Goal: Task Accomplishment & Management: Complete application form

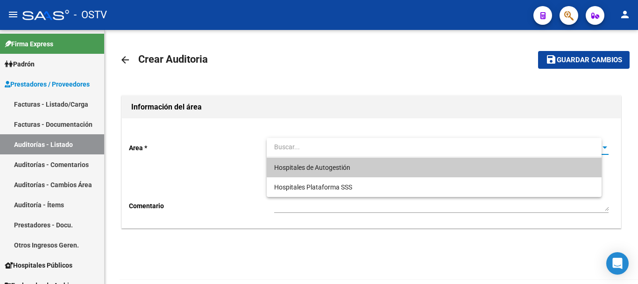
scroll to position [51, 0]
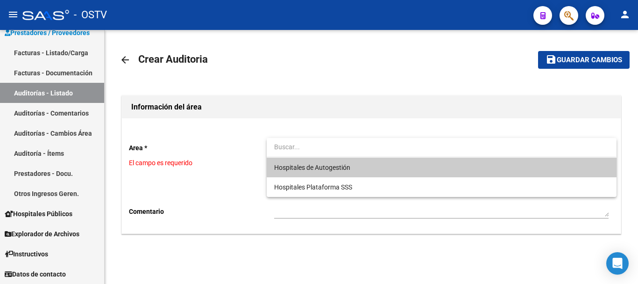
click at [280, 171] on span "Hospitales de Autogestión" at bounding box center [441, 167] width 334 height 20
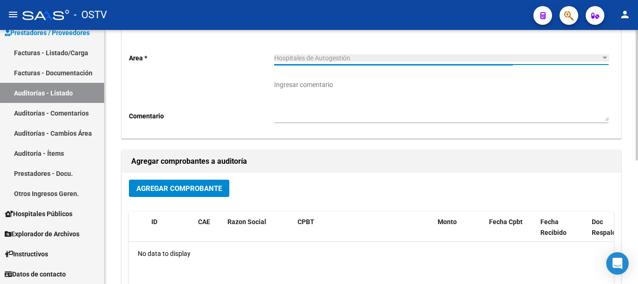
scroll to position [93, 0]
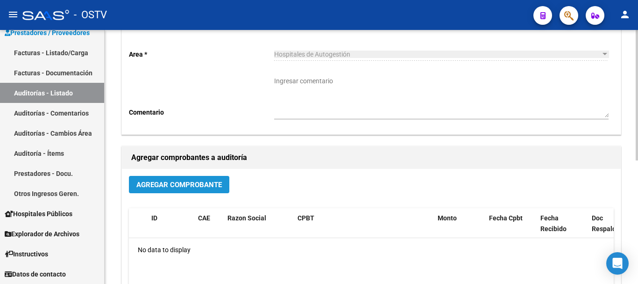
click at [185, 184] on span "Agregar Comprobante" at bounding box center [178, 184] width 85 height 8
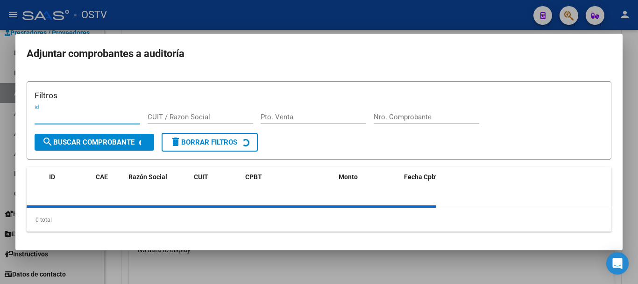
click at [390, 162] on div "Filtros id CUIT / Razon Social Pto. Venta Nro. Comprobante search Buscar Compro…" at bounding box center [319, 156] width 585 height 150
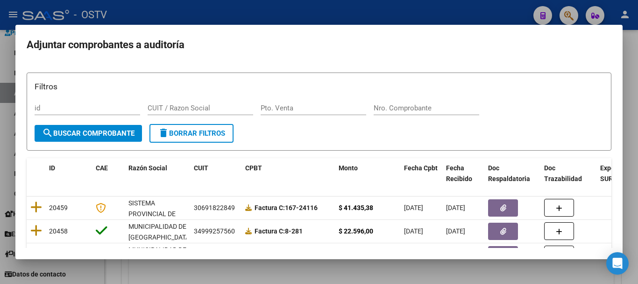
click at [424, 104] on input "Nro. Comprobante" at bounding box center [427, 108] width 106 height 8
paste input "3425"
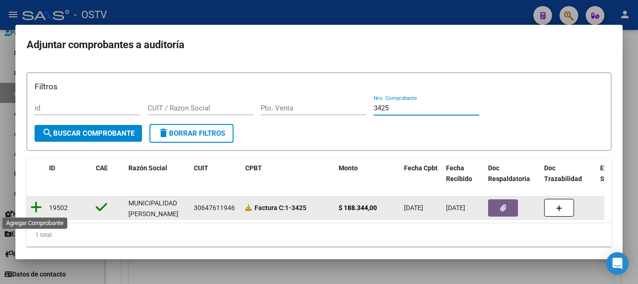
type input "3425"
click at [39, 210] on icon at bounding box center [36, 206] width 12 height 13
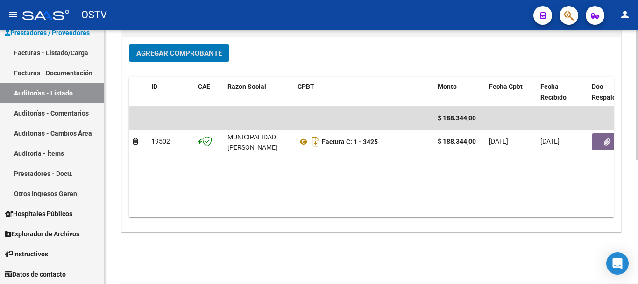
scroll to position [239, 0]
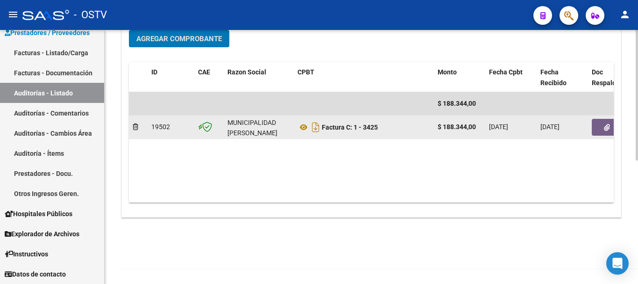
click at [611, 122] on button "button" at bounding box center [607, 127] width 30 height 17
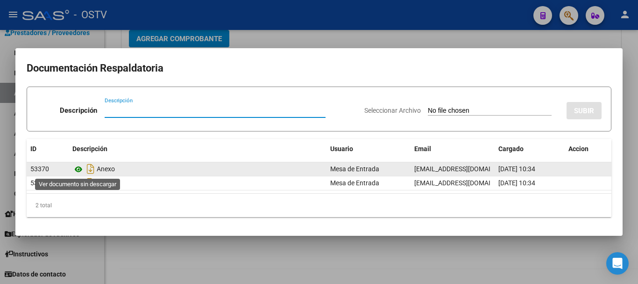
click at [78, 170] on icon at bounding box center [78, 168] width 12 height 11
click at [78, 171] on icon at bounding box center [78, 168] width 12 height 11
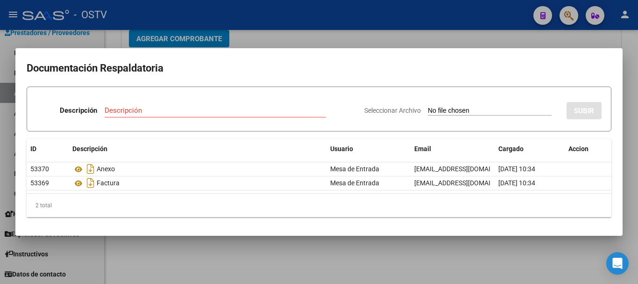
click at [261, 31] on div at bounding box center [319, 142] width 638 height 284
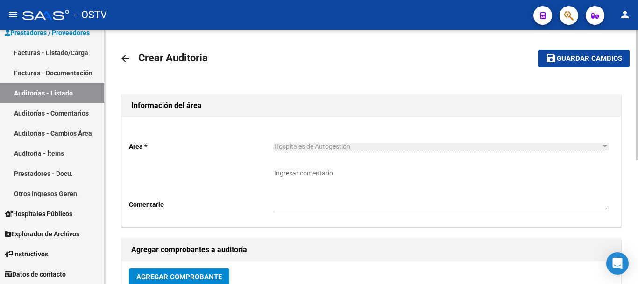
scroll to position [0, 0]
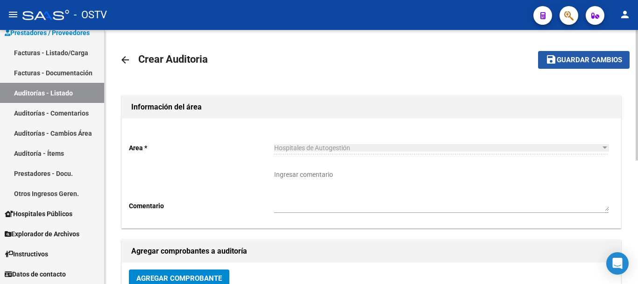
click at [594, 64] on button "save Guardar cambios" at bounding box center [584, 59] width 92 height 17
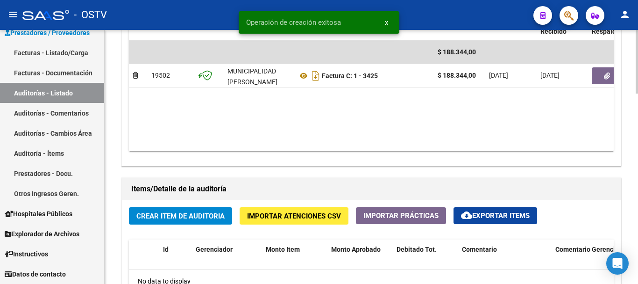
scroll to position [561, 0]
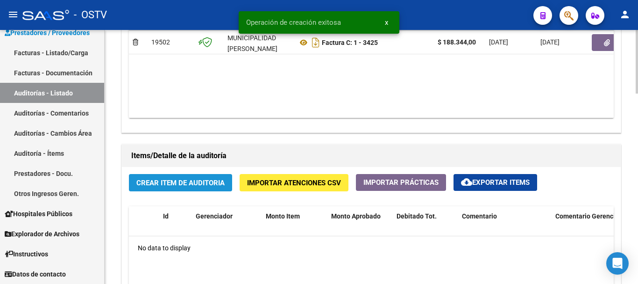
click at [152, 185] on span "Crear Item de Auditoria" at bounding box center [180, 182] width 88 height 8
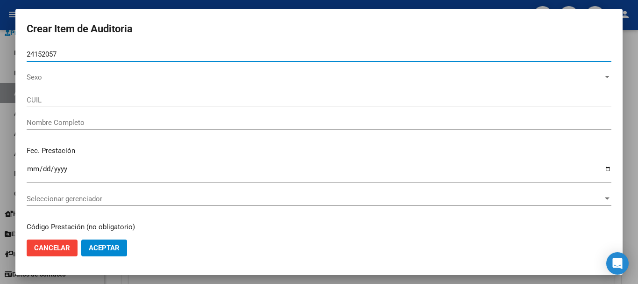
type input "24152057"
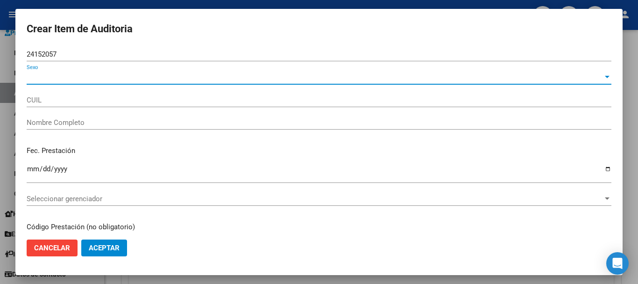
type input "23241520579"
type input "[PERSON_NAME]"
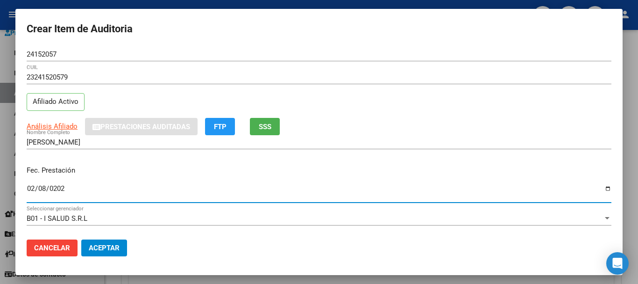
type input "[DATE]"
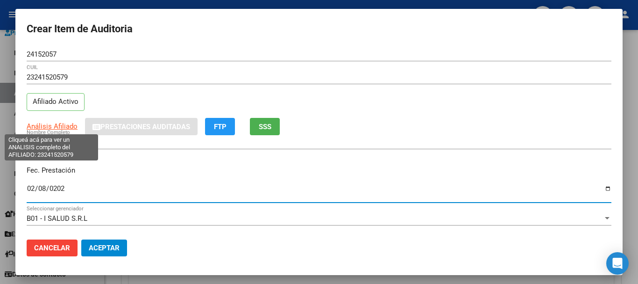
click at [50, 124] on span "Análisis Afiliado" at bounding box center [52, 126] width 51 height 8
type textarea "23241520579"
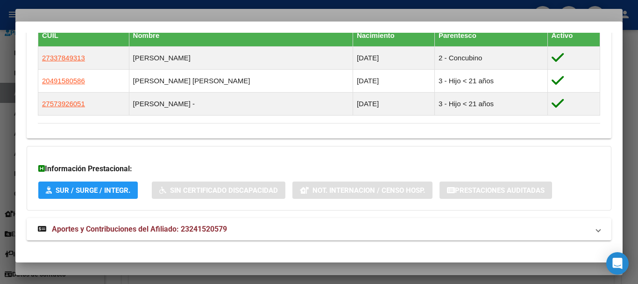
scroll to position [561, 0]
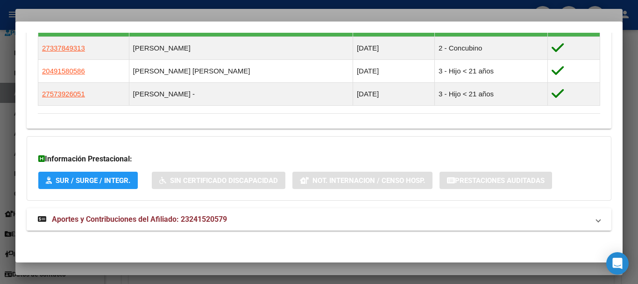
click at [135, 215] on span "Aportes y Contribuciones del Afiliado: 23241520579" at bounding box center [139, 218] width 175 height 9
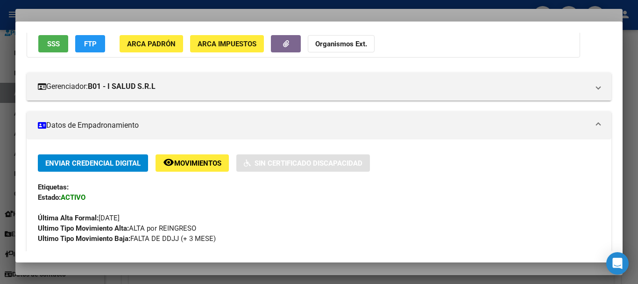
scroll to position [0, 0]
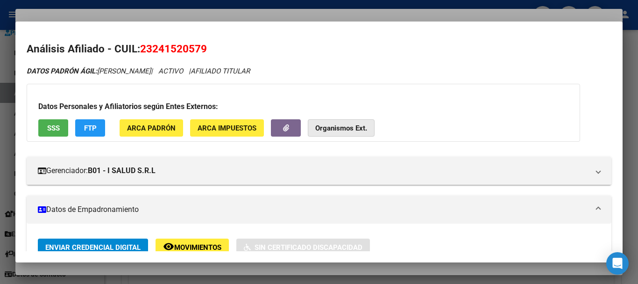
click at [343, 123] on span "Organismos Ext." at bounding box center [341, 127] width 52 height 8
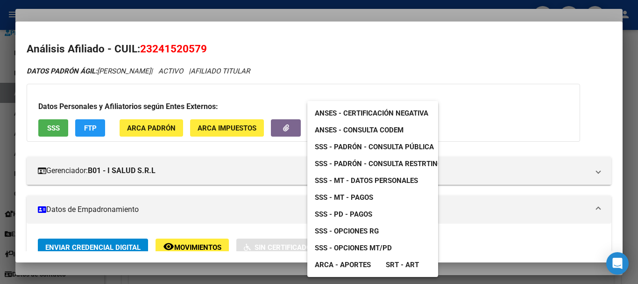
click at [380, 177] on span "SSS - MT - Datos Personales" at bounding box center [366, 180] width 103 height 8
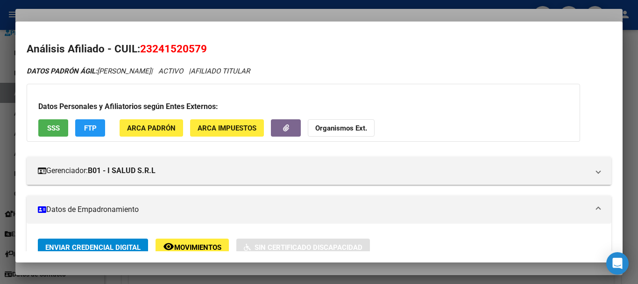
click at [328, 123] on button "Organismos Ext." at bounding box center [341, 127] width 67 height 17
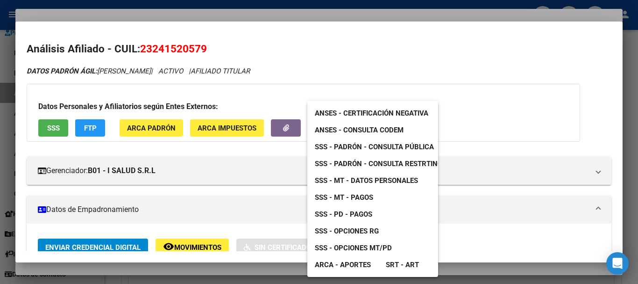
click at [345, 143] on span "SSS - Padrón - Consulta Pública" at bounding box center [374, 146] width 119 height 8
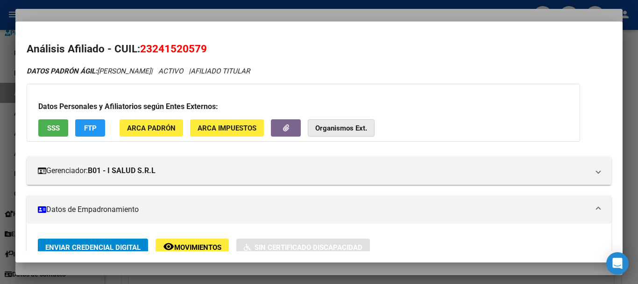
click at [320, 134] on button "Organismos Ext." at bounding box center [341, 127] width 67 height 17
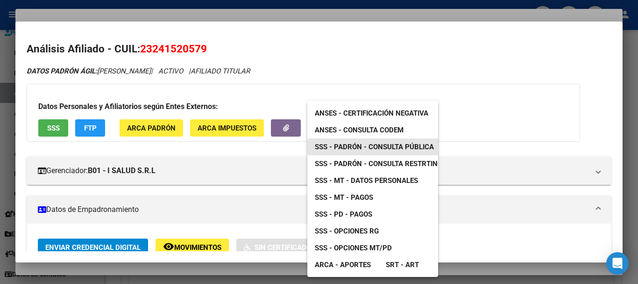
click at [373, 146] on span "SSS - Padrón - Consulta Pública" at bounding box center [374, 146] width 119 height 8
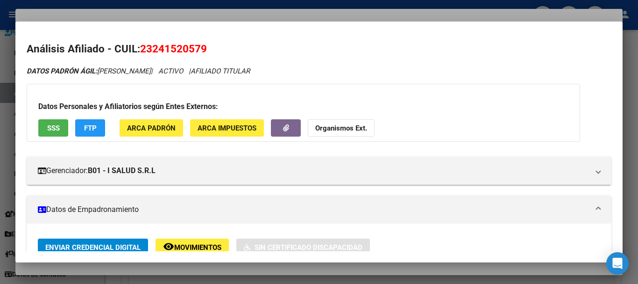
click at [92, 128] on span "FTP" at bounding box center [90, 128] width 13 height 8
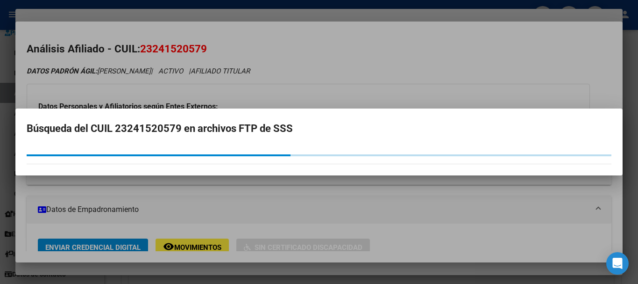
click at [376, 65] on div at bounding box center [319, 142] width 638 height 284
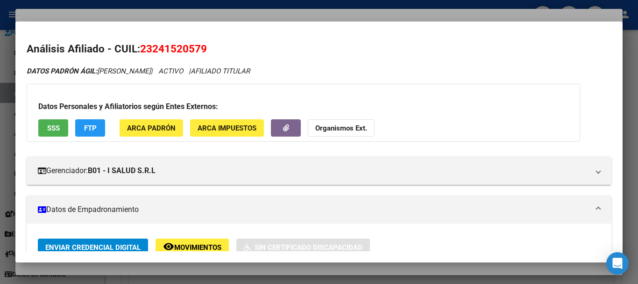
click at [95, 127] on span "FTP" at bounding box center [90, 128] width 13 height 8
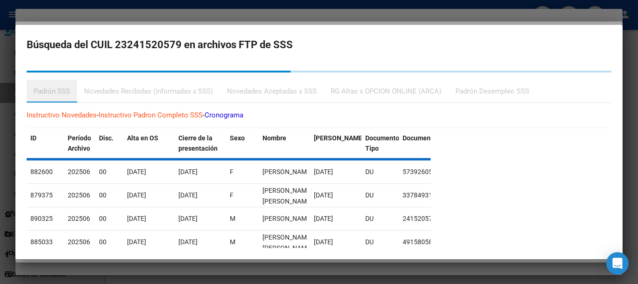
click at [475, 93] on div "Padrón Desempleo SSS" at bounding box center [492, 91] width 88 height 22
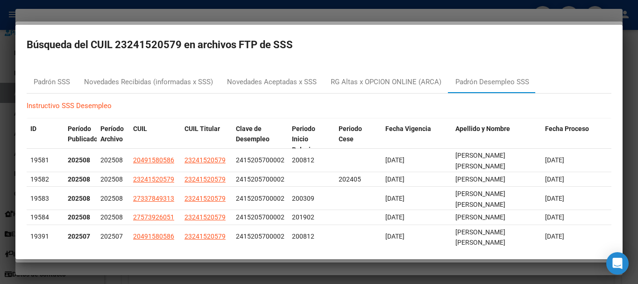
click at [264, 19] on div at bounding box center [319, 142] width 638 height 284
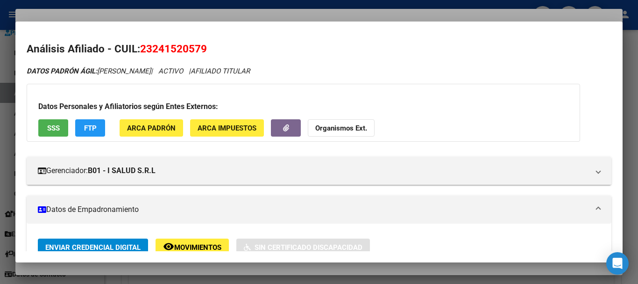
click at [290, 39] on mat-dialog-content "Análisis Afiliado - CUIL: 23241520579 DATOS PADRÓN ÁGIL: [PERSON_NAME] | ACTIVO…" at bounding box center [318, 142] width 607 height 219
click at [187, 14] on div at bounding box center [319, 142] width 638 height 284
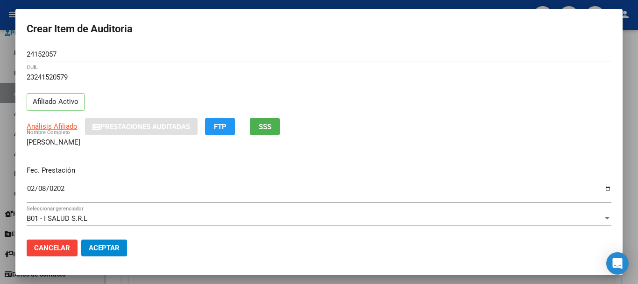
click at [277, 47] on form "Crear Item de Auditoria 24152057 Nro Documento 23241520579 CUIL Afiliado Activo…" at bounding box center [319, 141] width 585 height 243
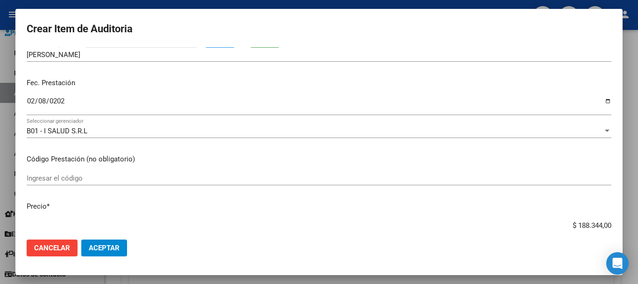
scroll to position [79, 0]
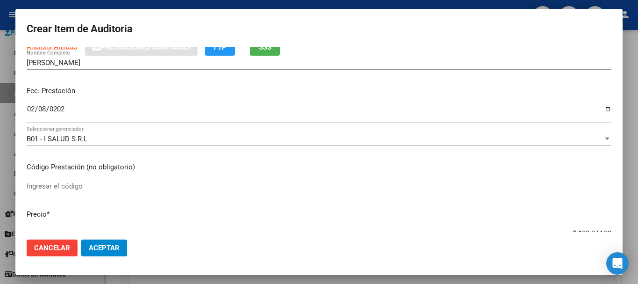
type input "$ 0,07"
type input "$ 0,72"
type input "$ 7,24"
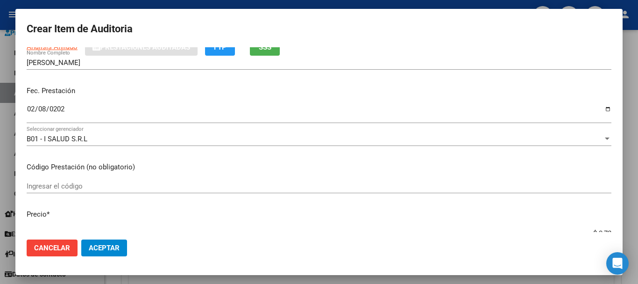
type input "$ 7,24"
type input "$ 72,44"
type input "$ 724,40"
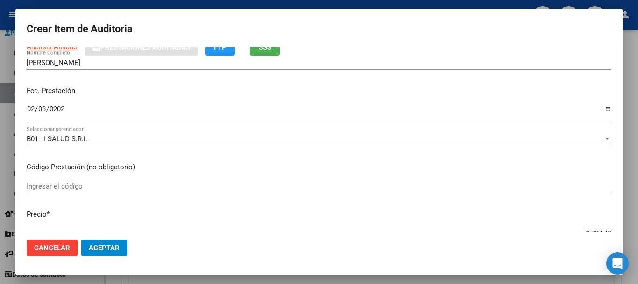
type input "$ 7.244,00"
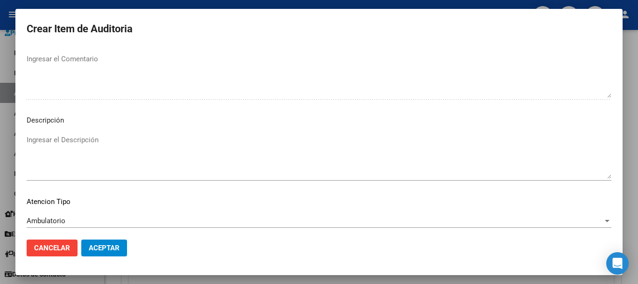
scroll to position [576, 0]
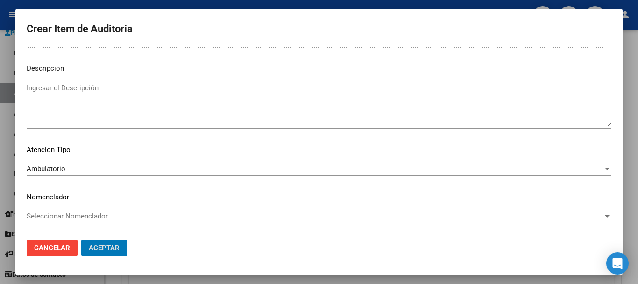
click at [81, 239] on button "Aceptar" at bounding box center [104, 247] width 46 height 17
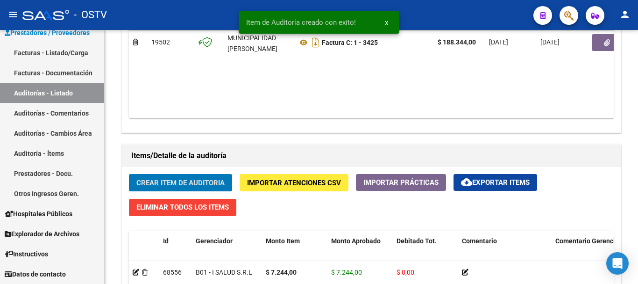
scroll to position [561, 0]
click at [129, 174] on button "Crear Item de Auditoria" at bounding box center [180, 182] width 103 height 17
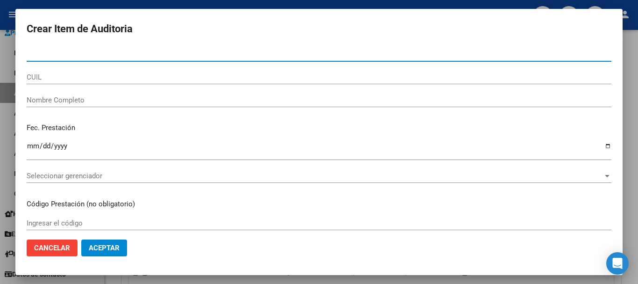
paste input "22744492"
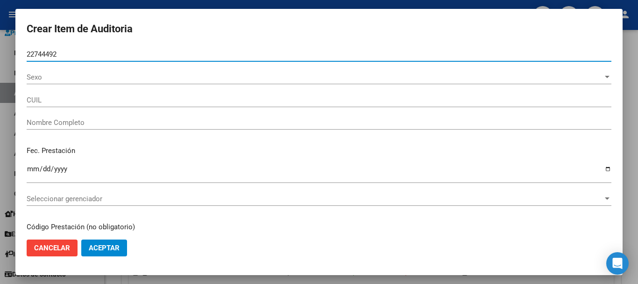
type input "22744492"
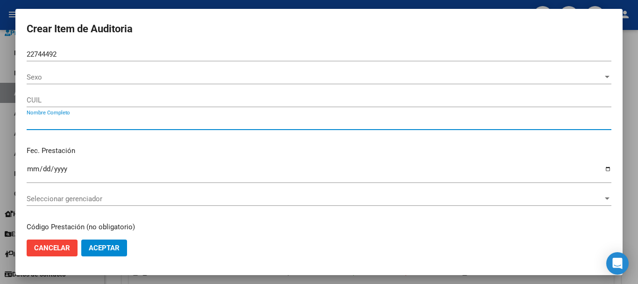
type input "20227444925"
type input "[PERSON_NAME]"
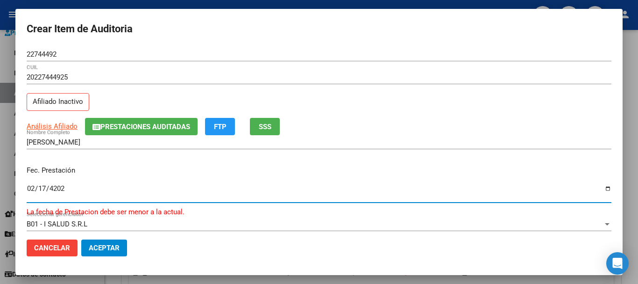
type input "[DATE]"
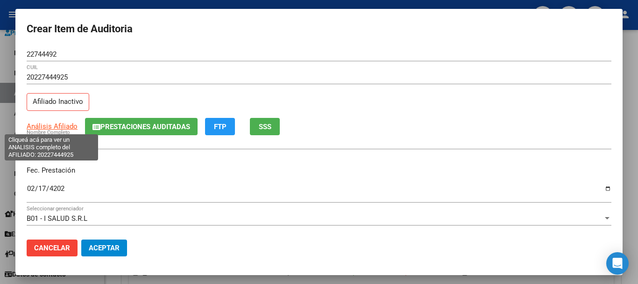
click at [46, 124] on span "Análisis Afiliado" at bounding box center [52, 126] width 51 height 8
type textarea "20227444925"
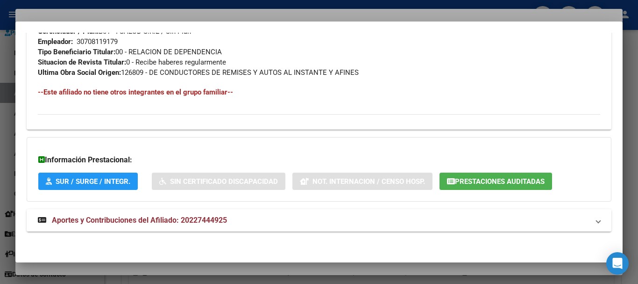
scroll to position [502, 0]
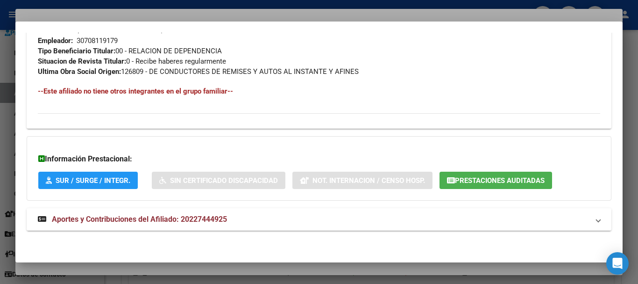
click at [229, 225] on mat-expansion-panel-header "Aportes y Contribuciones del Afiliado: 20227444925" at bounding box center [319, 219] width 585 height 22
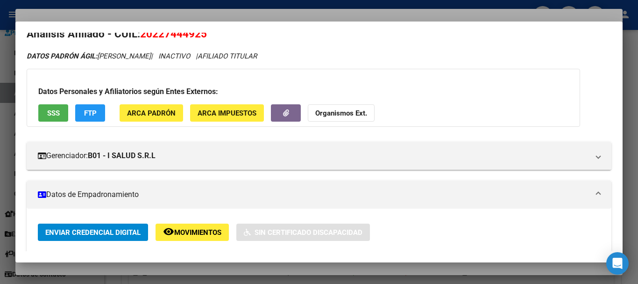
scroll to position [0, 0]
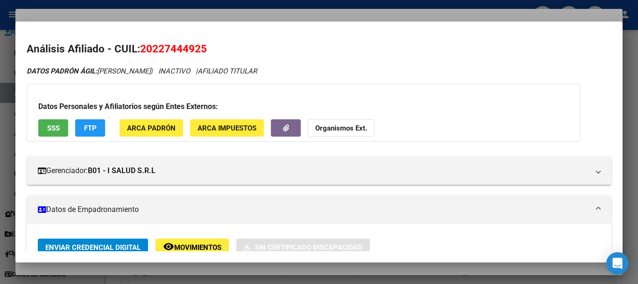
click at [341, 131] on strong "Organismos Ext." at bounding box center [341, 128] width 52 height 8
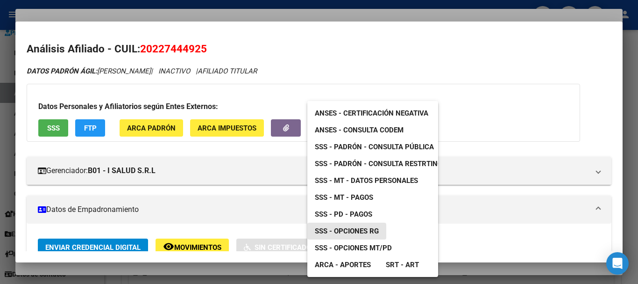
click at [366, 226] on link "SSS - Opciones RG" at bounding box center [346, 230] width 79 height 17
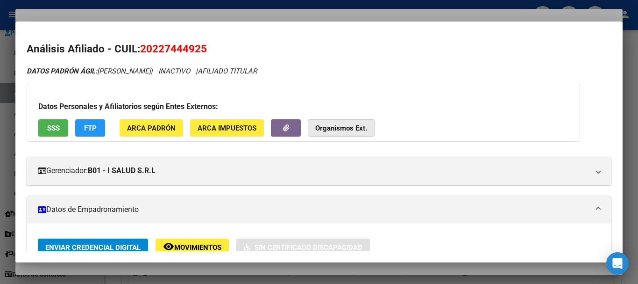
click at [346, 130] on strong "Organismos Ext." at bounding box center [341, 128] width 52 height 8
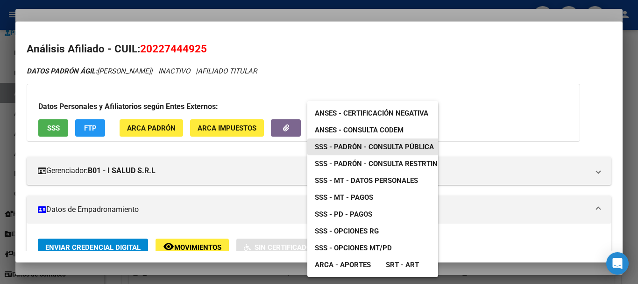
click at [379, 149] on span "SSS - Padrón - Consulta Pública" at bounding box center [374, 146] width 119 height 8
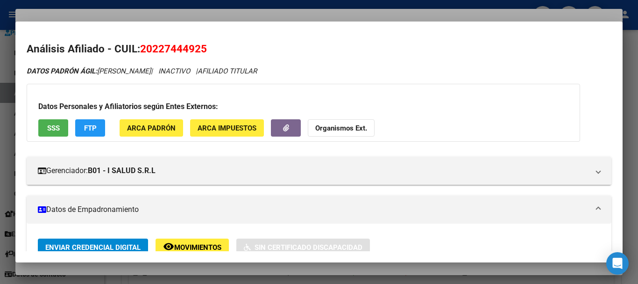
click at [168, 41] on mat-dialog-content "Análisis Afiliado - CUIL: 20227444925 DATOS PADRÓN ÁGIL: [PERSON_NAME] | INACTI…" at bounding box center [318, 142] width 607 height 219
click at [167, 51] on span "20227444925" at bounding box center [173, 49] width 67 height 12
copy span "20227444925"
click at [252, 14] on div at bounding box center [319, 142] width 638 height 284
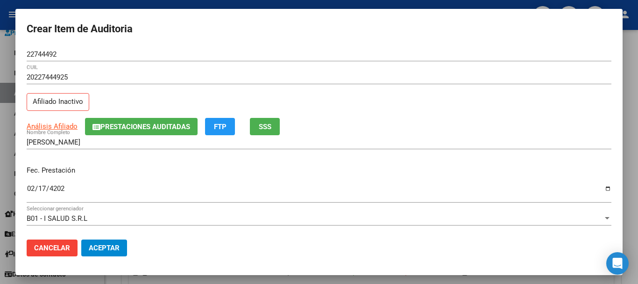
click at [356, 98] on div "20227444925 CUIL Afiliado Inactivo" at bounding box center [319, 94] width 585 height 48
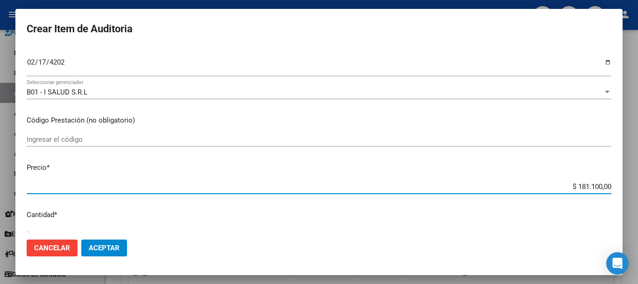
type input "$ 0,07"
type input "$ 0,72"
type input "$ 7,24"
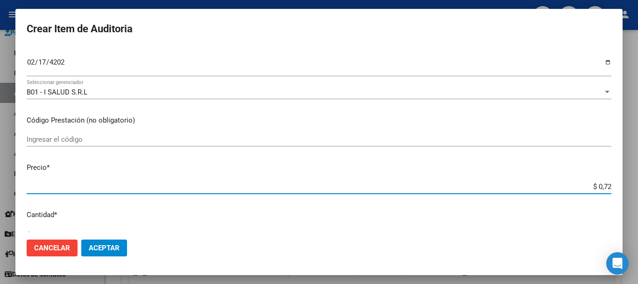
type input "$ 7,24"
type input "$ 72,44"
type input "$ 724,40"
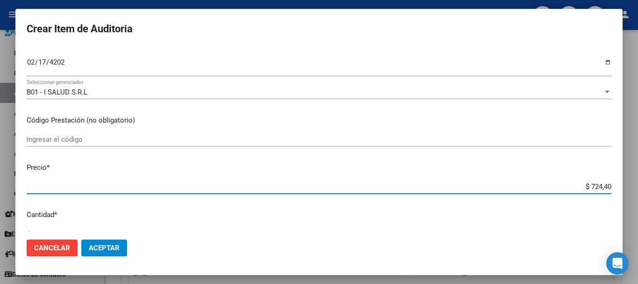
type input "$ 7.244,00"
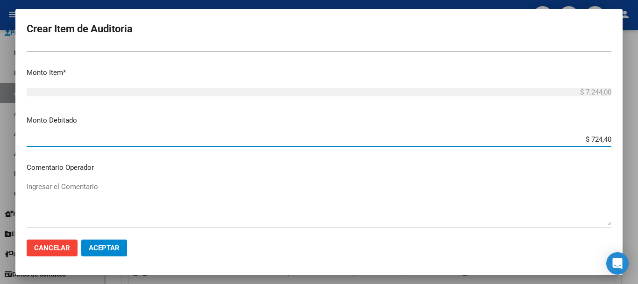
type input "$ 7.244,00"
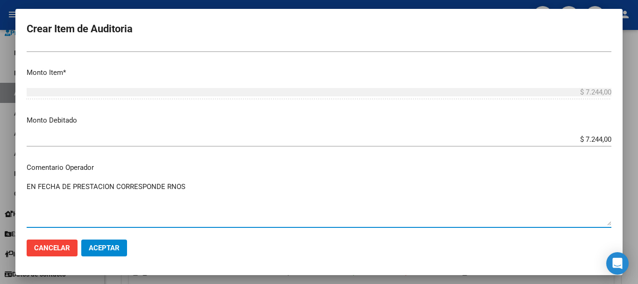
paste textarea "0-0330-6"
type textarea "EN FECHA DE PRESTACION CORRESPONDE RNOS 0-0330-6"
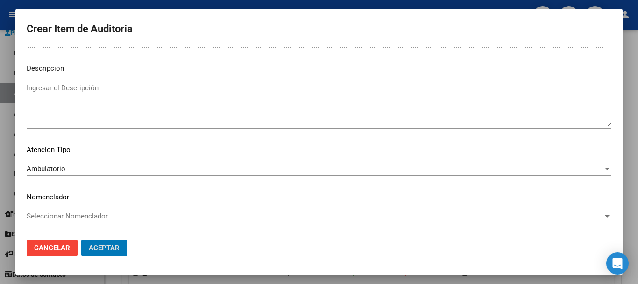
scroll to position [0, 0]
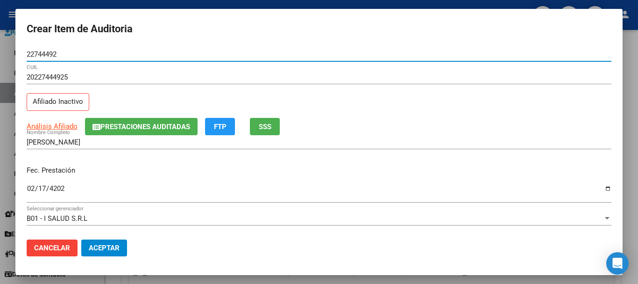
click at [81, 239] on button "Aceptar" at bounding box center [104, 247] width 46 height 17
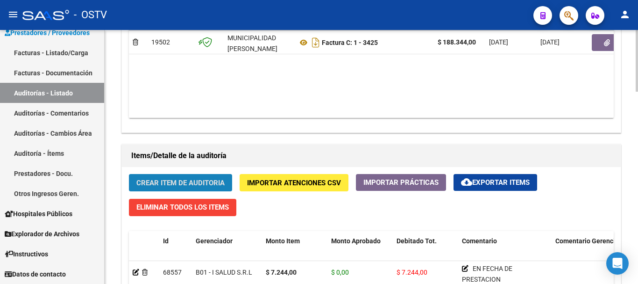
click at [194, 180] on span "Crear Item de Auditoria" at bounding box center [180, 182] width 88 height 8
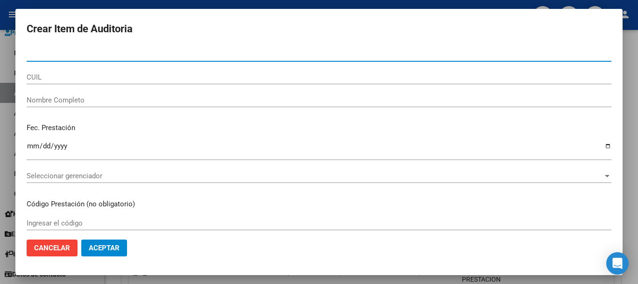
paste input "22744492"
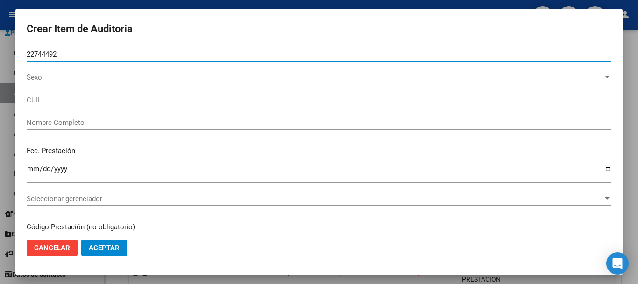
type input "22744492"
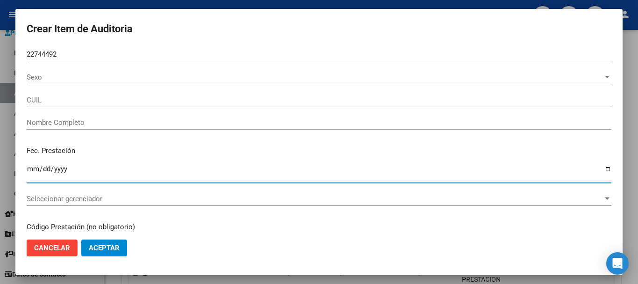
type input "20227444925"
type input "[PERSON_NAME]"
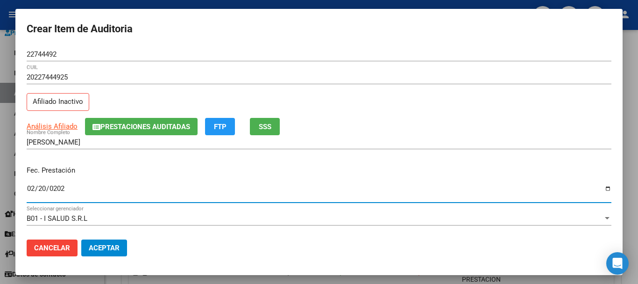
type input "[DATE]"
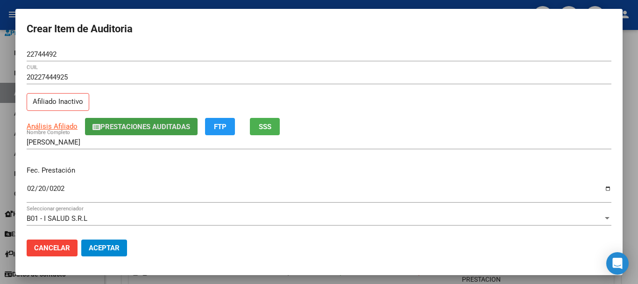
click at [139, 125] on span "Prestaciones Auditadas" at bounding box center [145, 126] width 90 height 8
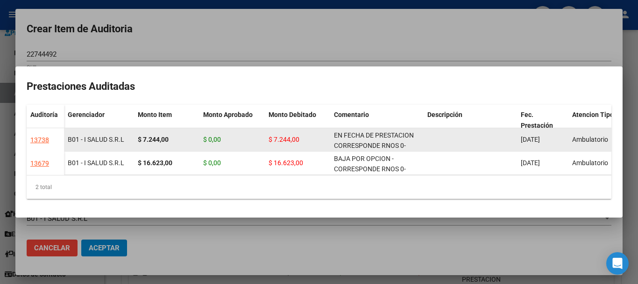
click at [384, 135] on div "EN FECHA DE PRESTACION CORRESPONDE RNOS 0-0330-6" at bounding box center [377, 140] width 86 height 20
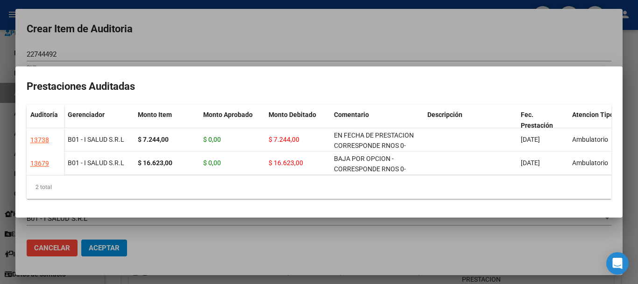
copy span "EN FECHA DE PRESTACION CORRESPONDE RNOS 0-0330-6"
click at [355, 39] on div at bounding box center [319, 142] width 638 height 284
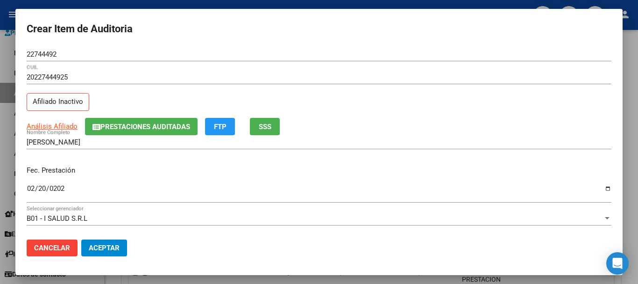
click at [440, 107] on div "20227444925 CUIL Afiliado Inactivo" at bounding box center [319, 94] width 585 height 48
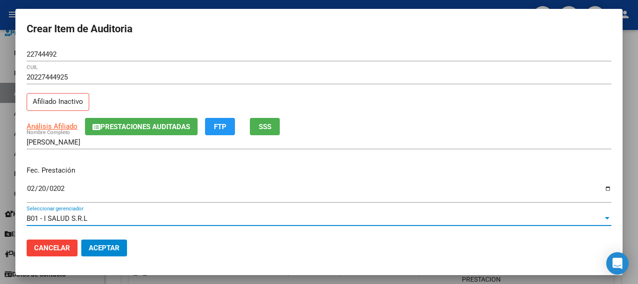
scroll to position [126, 0]
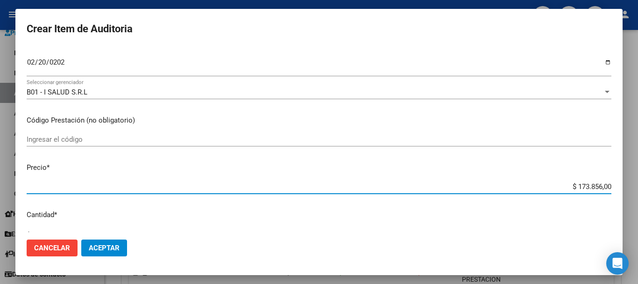
type input "$ 0,07"
type input "$ 0,72"
type input "$ 7,24"
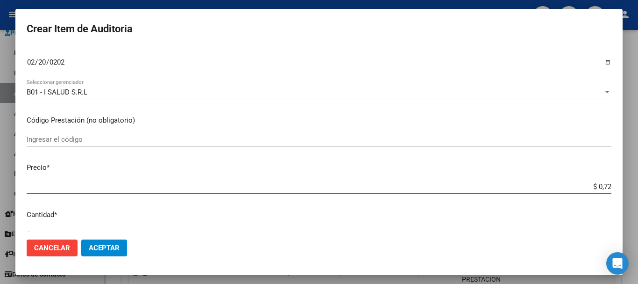
type input "$ 7,24"
type input "$ 72,44"
type input "$ 724,40"
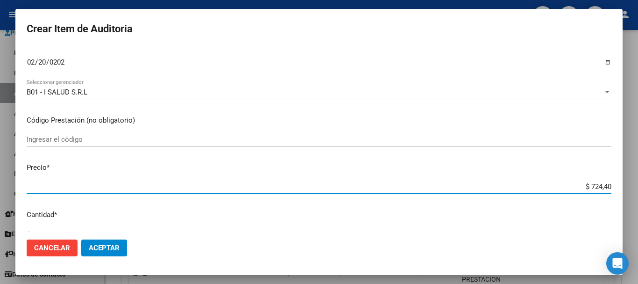
type input "$ 7.244,00"
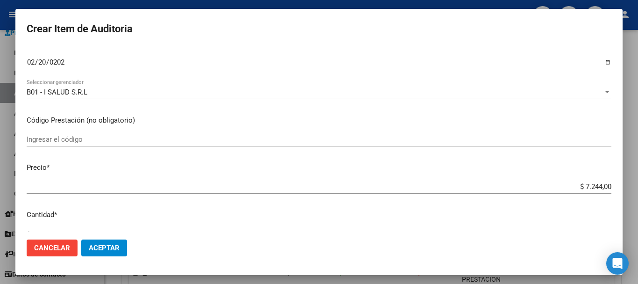
scroll to position [315, 0]
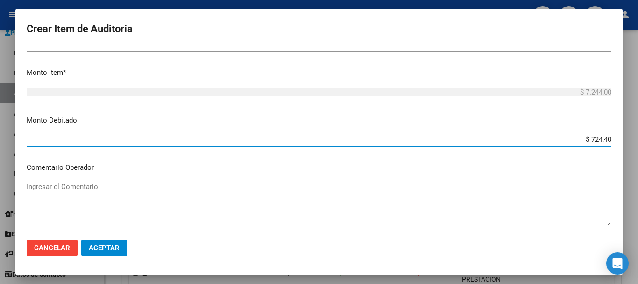
type input "$ 7.244,00"
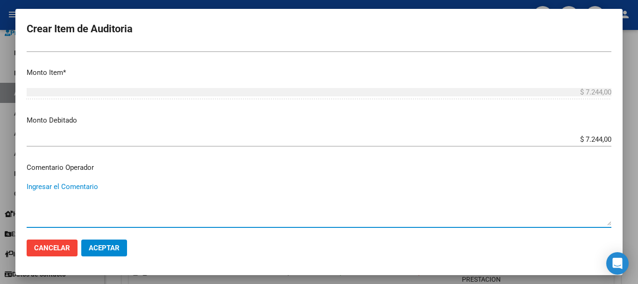
paste textarea "EN FECHA DE PRESTACION CORRESPONDE RNOS 0-0330-6"
type textarea "EN FECHA DE PRESTACION CORRESPONDE RNOS 0-0330-6"
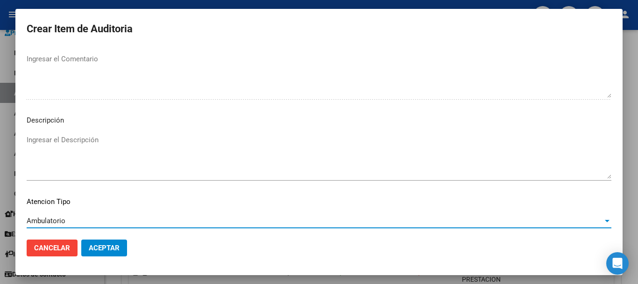
scroll to position [576, 0]
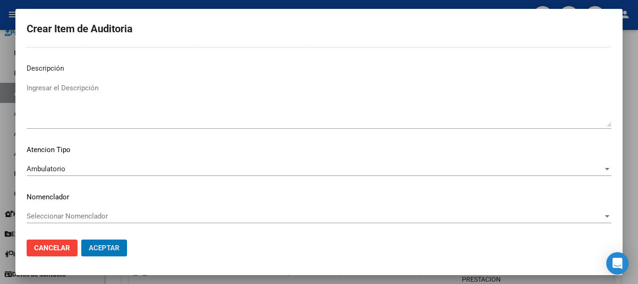
click at [81, 239] on button "Aceptar" at bounding box center [104, 247] width 46 height 17
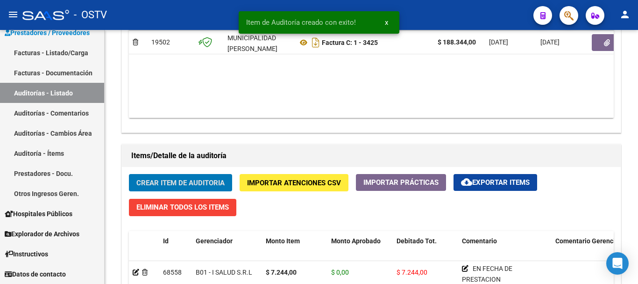
click at [129, 174] on button "Crear Item de Auditoria" at bounding box center [180, 182] width 103 height 17
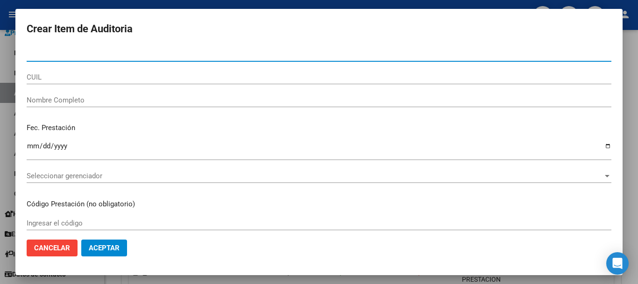
paste input "57392605"
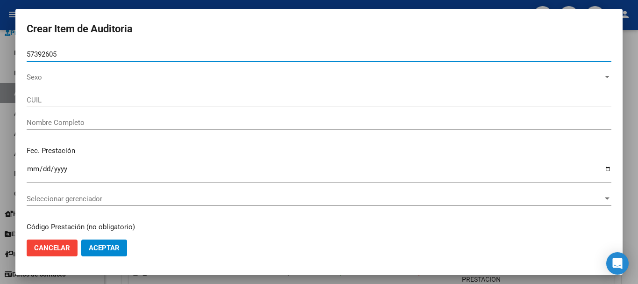
type input "57392605"
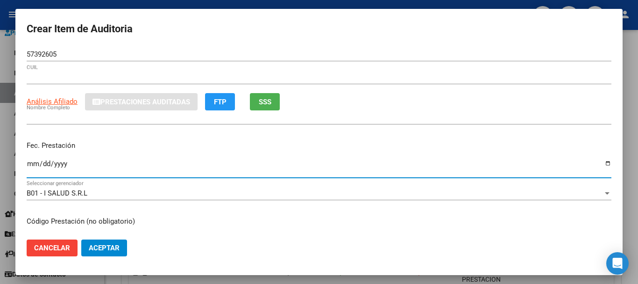
type input "27573926051"
type input "[PERSON_NAME] -"
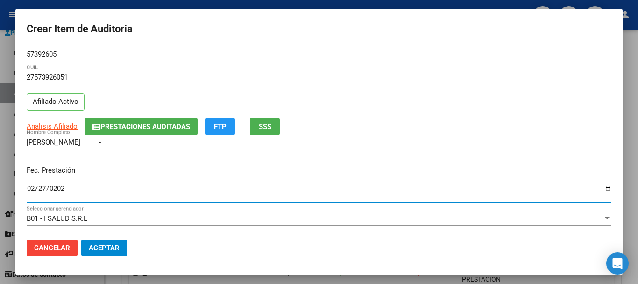
type input "[DATE]"
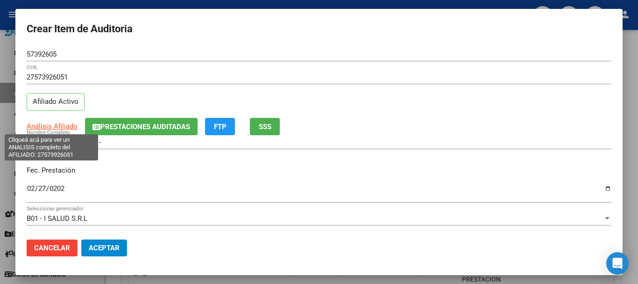
click at [64, 125] on span "Análisis Afiliado" at bounding box center [52, 126] width 51 height 8
type textarea "27573926051"
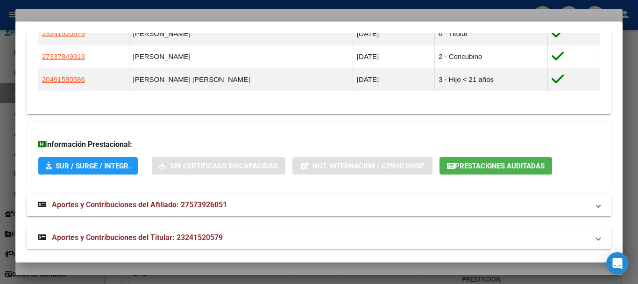
scroll to position [566, 0]
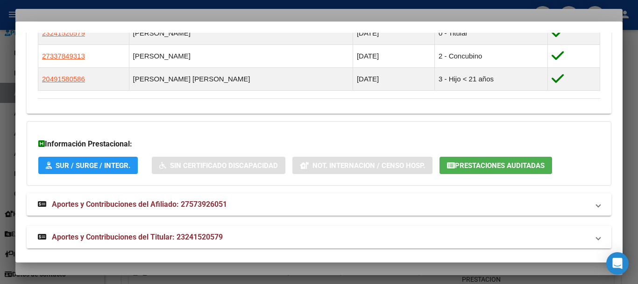
click at [162, 232] on span "Aportes y Contribuciones del Titular: 23241520579" at bounding box center [137, 236] width 171 height 9
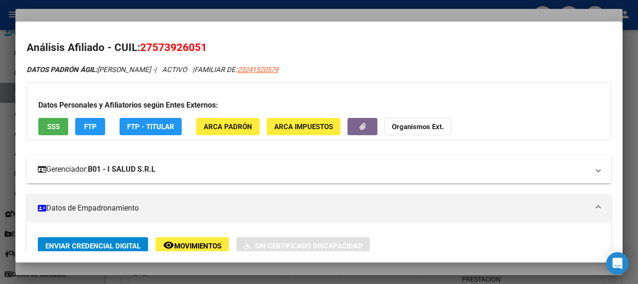
scroll to position [0, 0]
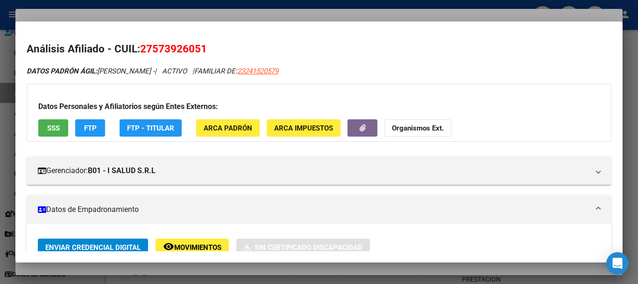
click at [419, 125] on strong "Organismos Ext." at bounding box center [418, 128] width 52 height 8
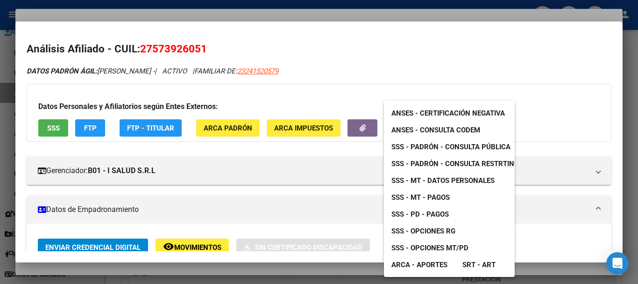
click at [437, 142] on span "SSS - Padrón - Consulta Pública" at bounding box center [450, 146] width 119 height 8
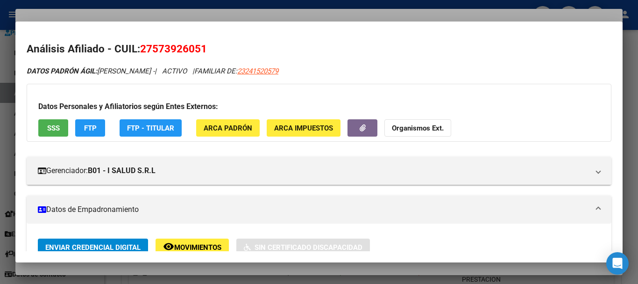
click at [89, 125] on span "FTP" at bounding box center [90, 128] width 13 height 8
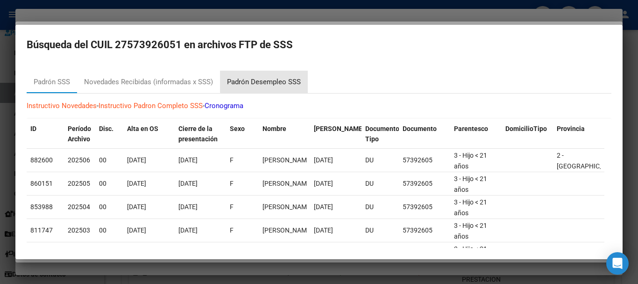
click at [280, 72] on div "Padrón Desempleo SSS" at bounding box center [264, 82] width 88 height 22
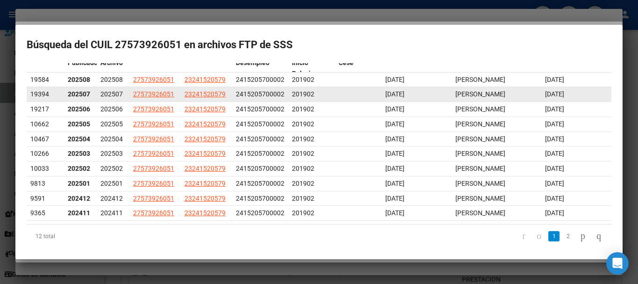
scroll to position [84, 0]
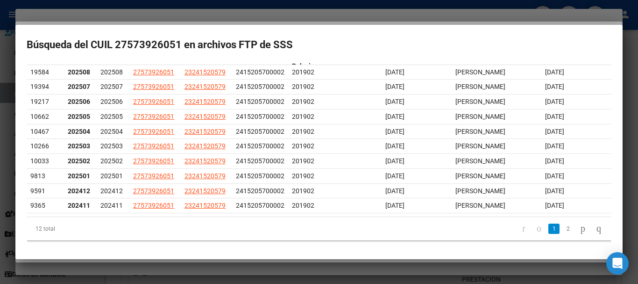
click at [256, 17] on div at bounding box center [319, 142] width 638 height 284
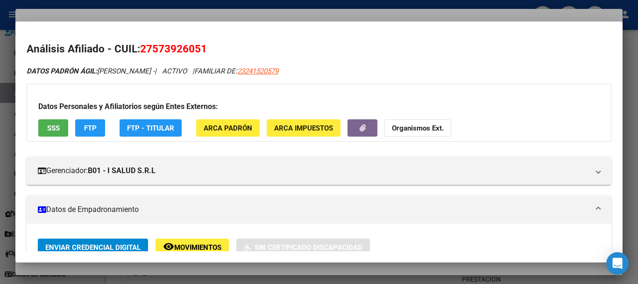
click at [456, 99] on div "Datos Personales y Afiliatorios según Entes Externos: SSS FTP FTP - Titular ARC…" at bounding box center [319, 113] width 585 height 58
click at [345, 15] on div at bounding box center [319, 142] width 638 height 284
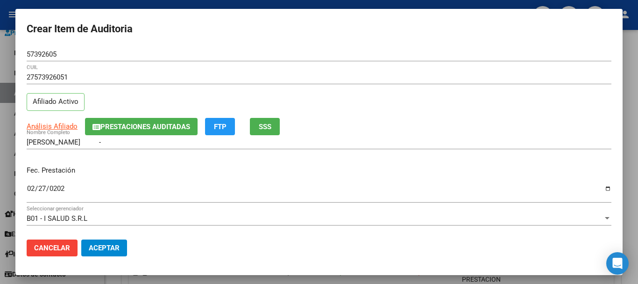
click at [483, 91] on div "27573926051 CUIL" at bounding box center [319, 81] width 585 height 23
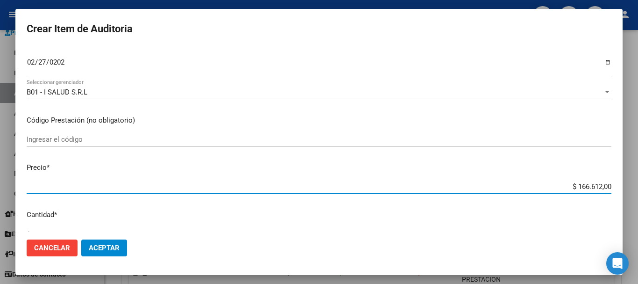
type input "$ 0,07"
type input "$ 0,72"
type input "$ 7,24"
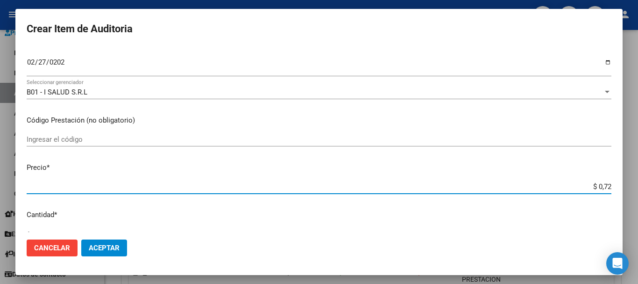
type input "$ 7,24"
type input "$ 72,44"
type input "$ 724,40"
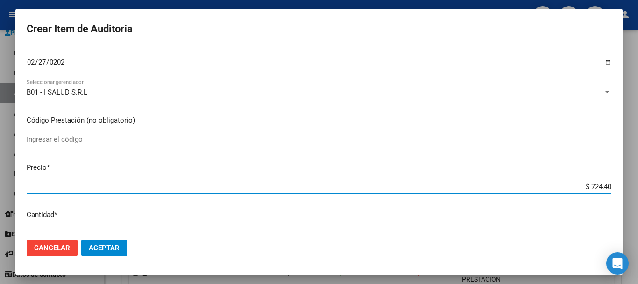
type input "$ 7.244,00"
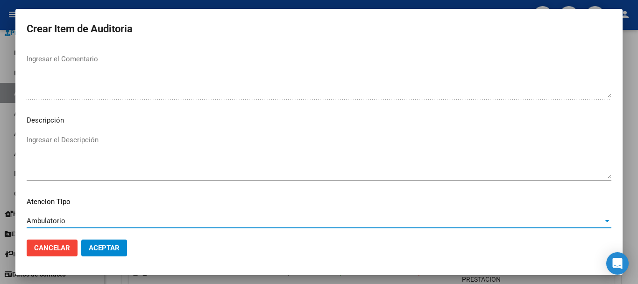
scroll to position [576, 0]
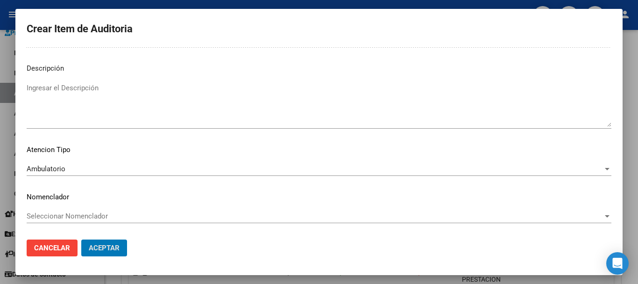
click at [81, 239] on button "Aceptar" at bounding box center [104, 247] width 46 height 17
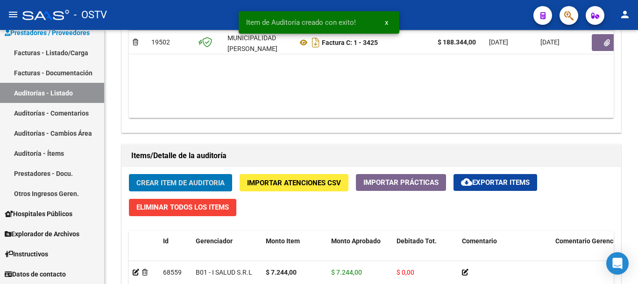
click at [129, 174] on button "Crear Item de Auditoria" at bounding box center [180, 182] width 103 height 17
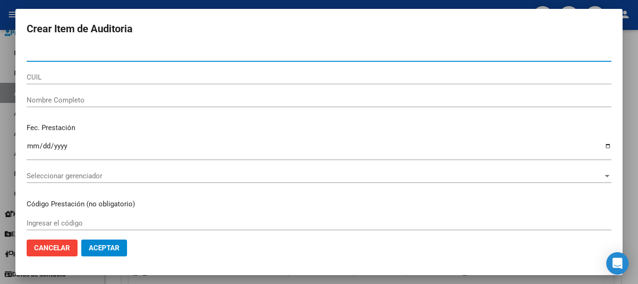
paste input "35981825"
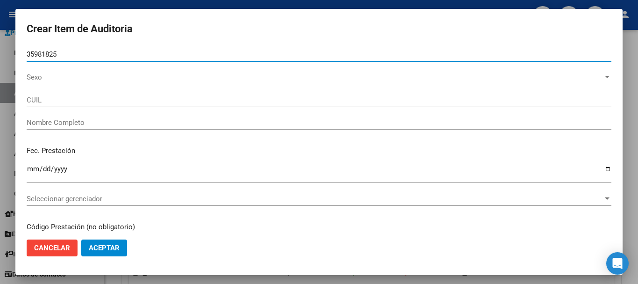
type input "35981825"
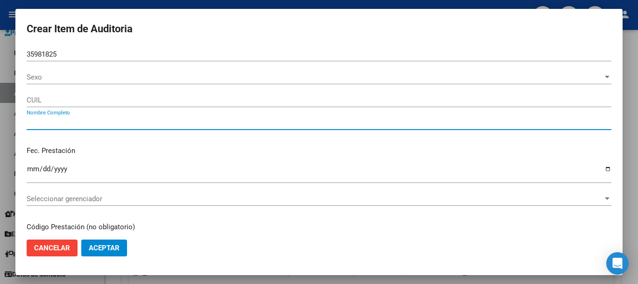
type input "23359818254"
type input "[PERSON_NAME] -"
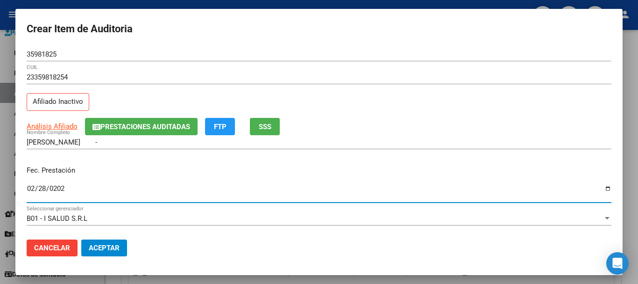
type input "[DATE]"
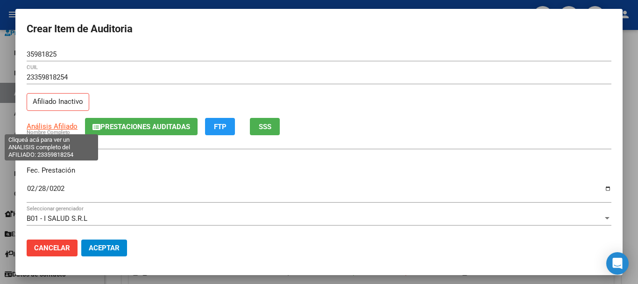
click at [45, 123] on span "Análisis Afiliado" at bounding box center [52, 126] width 51 height 8
type textarea "23359818254"
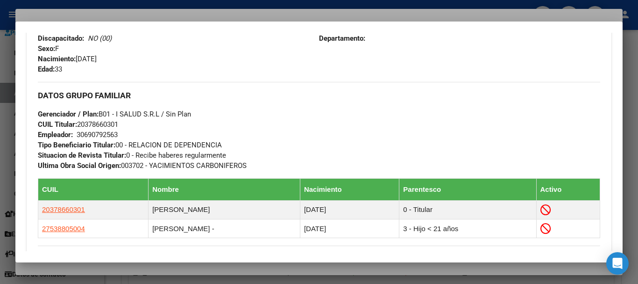
scroll to position [563, 0]
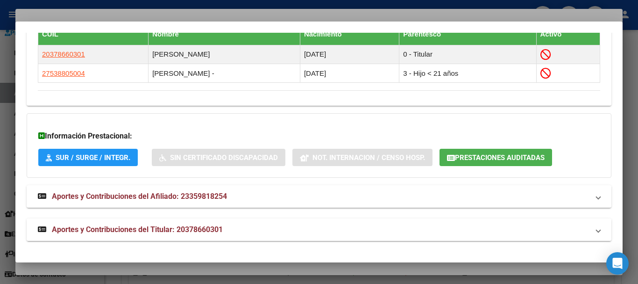
click at [200, 233] on span "Aportes y Contribuciones del Titular: 20378660301" at bounding box center [137, 229] width 171 height 9
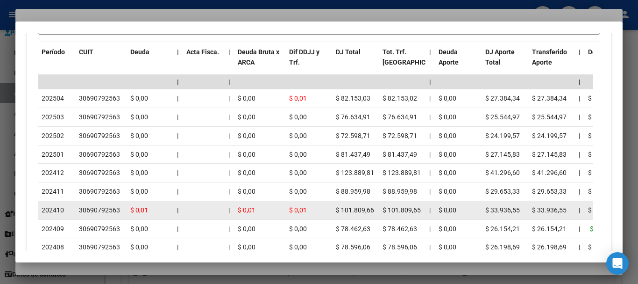
scroll to position [930, 0]
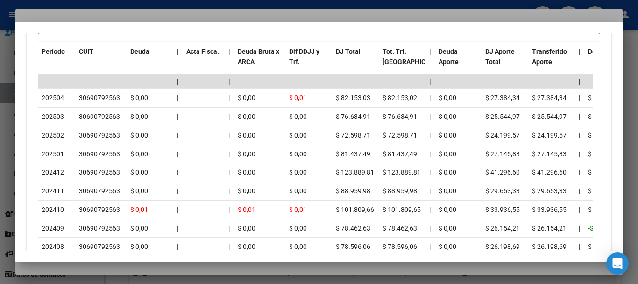
click at [114, 12] on div at bounding box center [319, 142] width 638 height 284
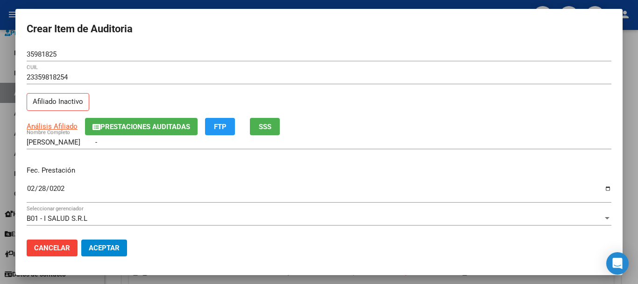
click at [400, 100] on div "23359818254 CUIL Afiliado Inactivo" at bounding box center [319, 94] width 585 height 48
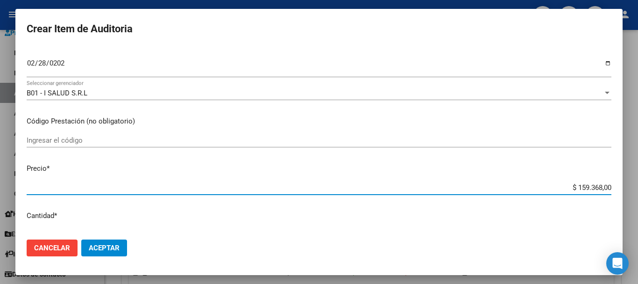
scroll to position [126, 0]
type input "$ 0,07"
type input "$ 0,72"
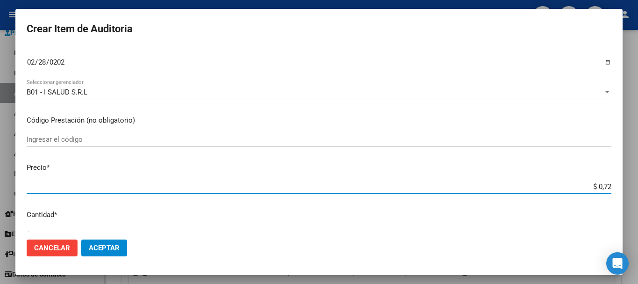
type input "$ 7,24"
type input "$ 72,44"
type input "$ 724,40"
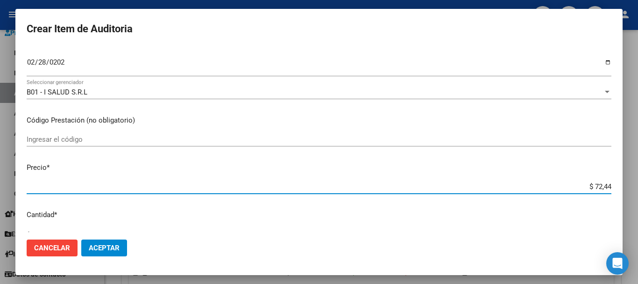
type input "$ 724,40"
type input "$ 7.244,00"
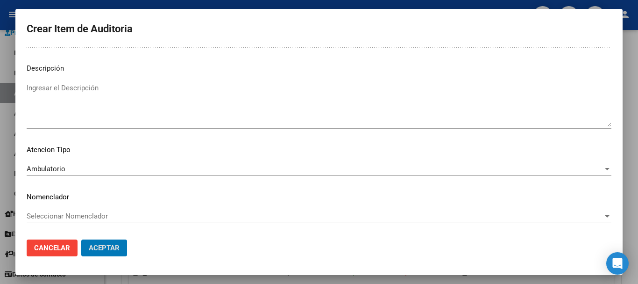
scroll to position [0, 0]
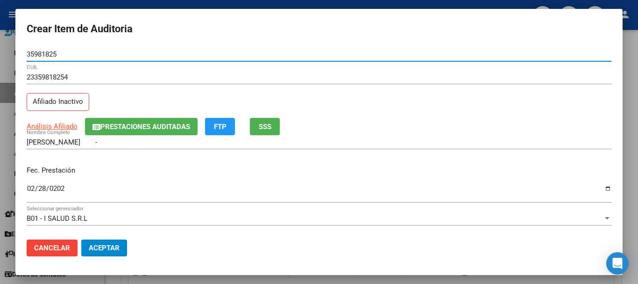
click at [81, 239] on button "Aceptar" at bounding box center [104, 247] width 46 height 17
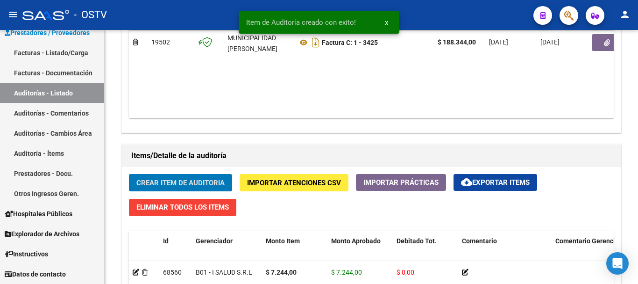
click at [129, 174] on button "Crear Item de Auditoria" at bounding box center [180, 182] width 103 height 17
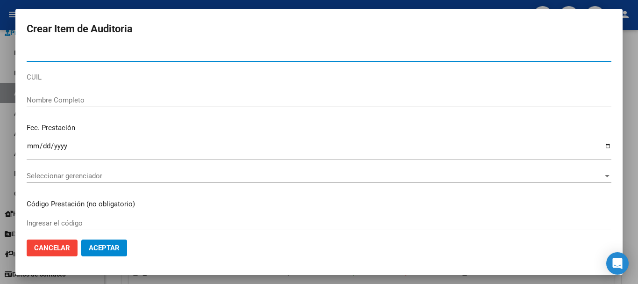
paste input "39566947"
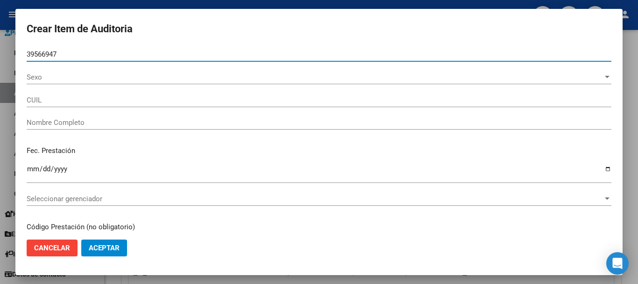
type input "39566947"
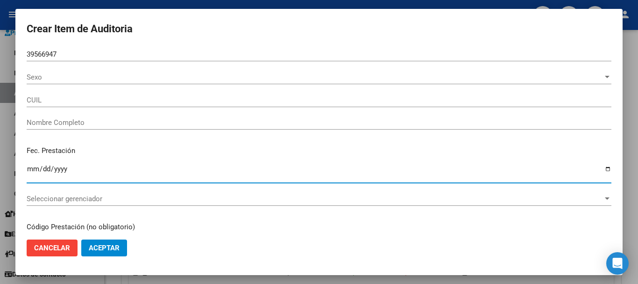
type input "27395669473"
type input "[PERSON_NAME] [PERSON_NAME]"
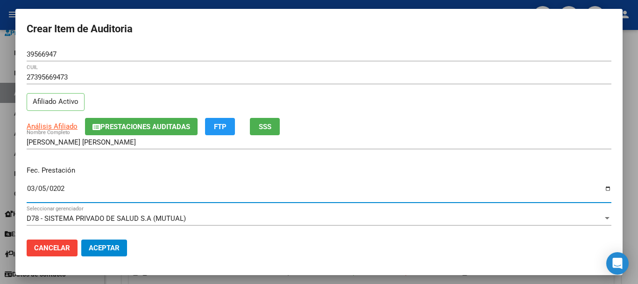
type input "[DATE]"
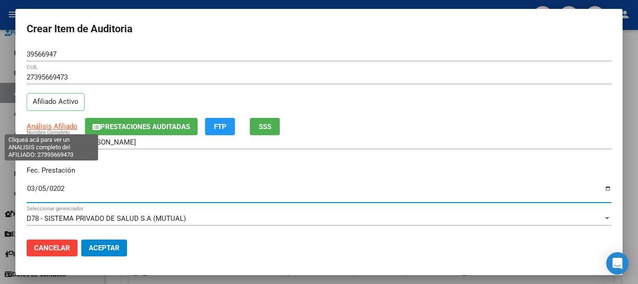
click at [52, 125] on span "Análisis Afiliado" at bounding box center [52, 126] width 51 height 8
type textarea "27395669473"
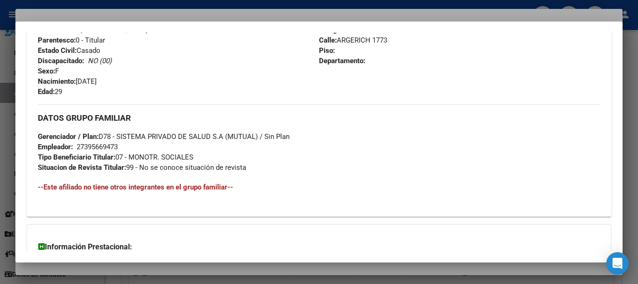
scroll to position [463, 0]
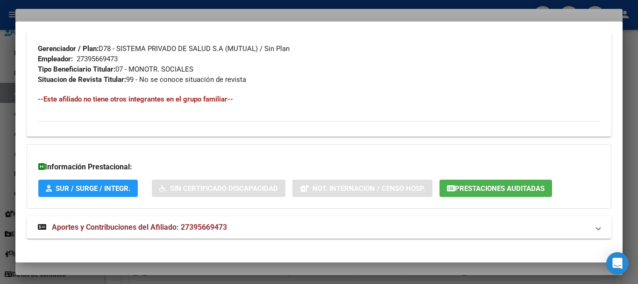
click at [230, 226] on mat-panel-title "Aportes y Contribuciones del Afiliado: 27395669473" at bounding box center [313, 226] width 551 height 11
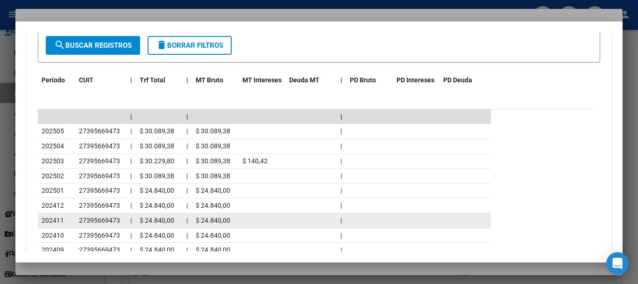
scroll to position [821, 0]
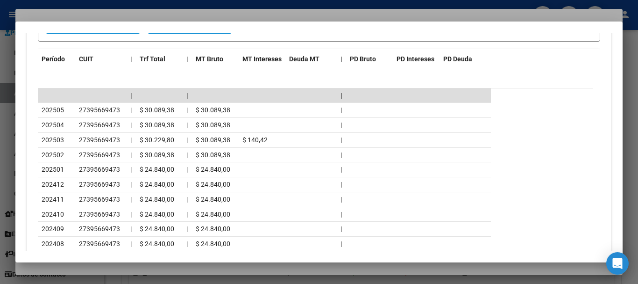
click at [141, 14] on div at bounding box center [319, 142] width 638 height 284
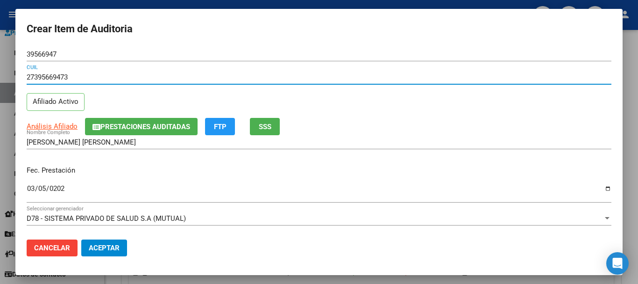
click at [417, 82] on div "27395669473 CUIL" at bounding box center [319, 77] width 585 height 14
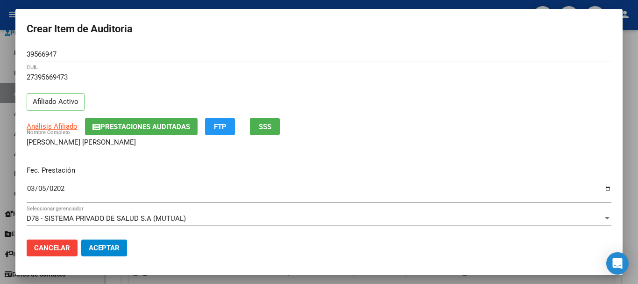
scroll to position [126, 0]
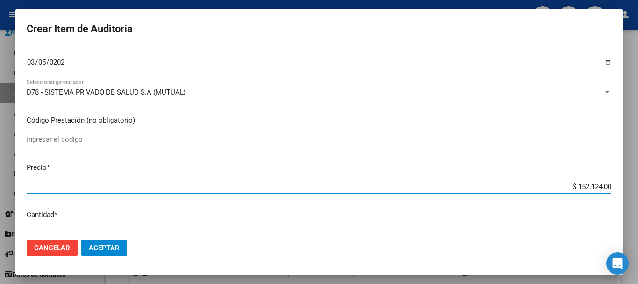
type input "$ 0,07"
type input "$ 0,72"
type input "$ 7,24"
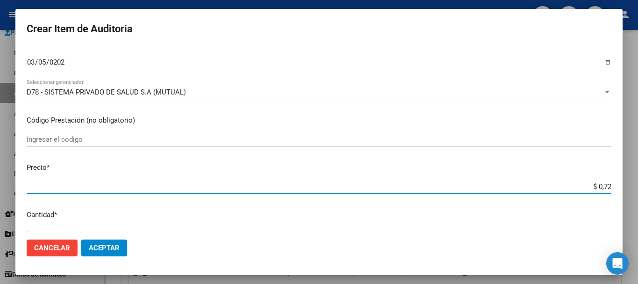
type input "$ 7,24"
type input "$ 72,44"
type input "$ 724,40"
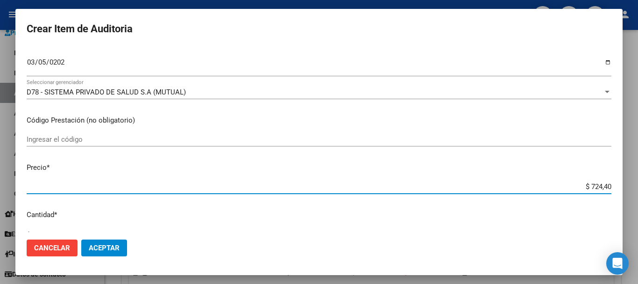
type input "$ 7.244,00"
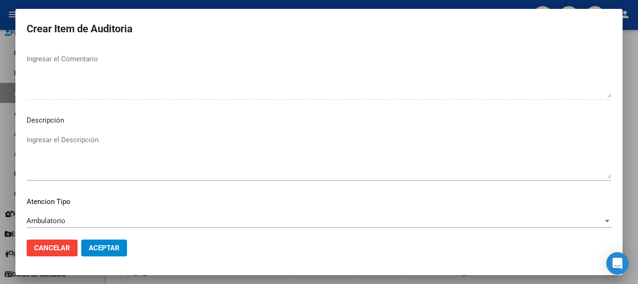
scroll to position [576, 0]
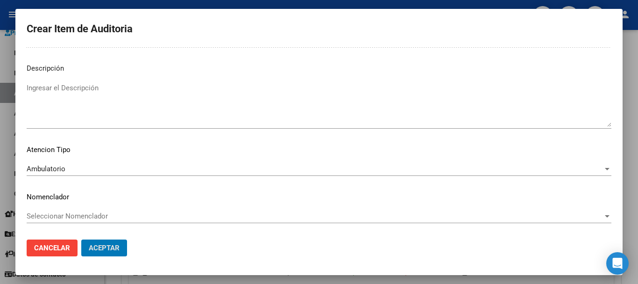
click at [81, 239] on button "Aceptar" at bounding box center [104, 247] width 46 height 17
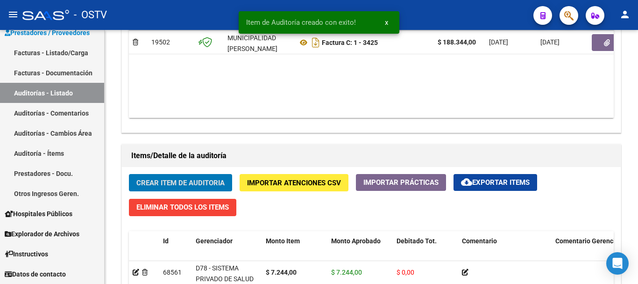
click at [129, 174] on button "Crear Item de Auditoria" at bounding box center [180, 182] width 103 height 17
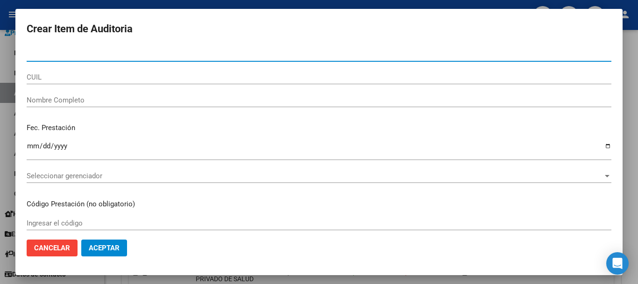
paste input "35107920"
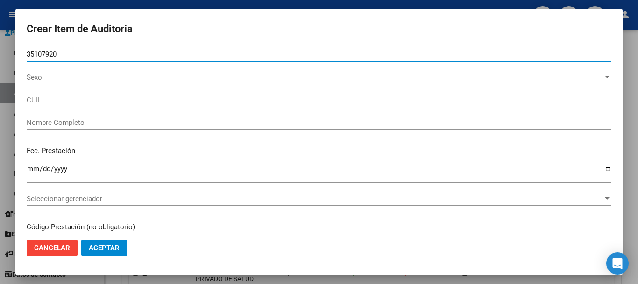
type input "35107920"
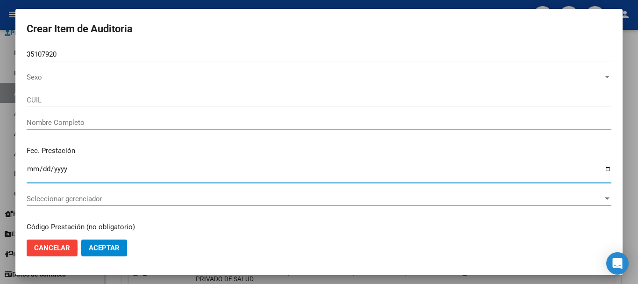
type input "27351079202"
type input "[PERSON_NAME]"
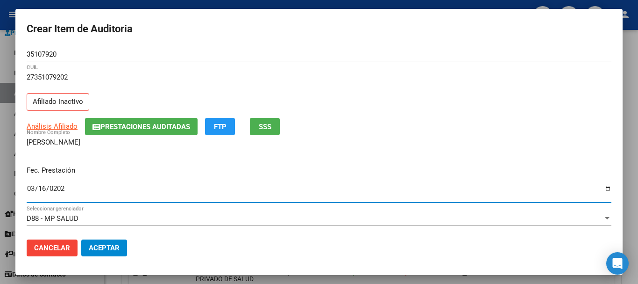
type input "[DATE]"
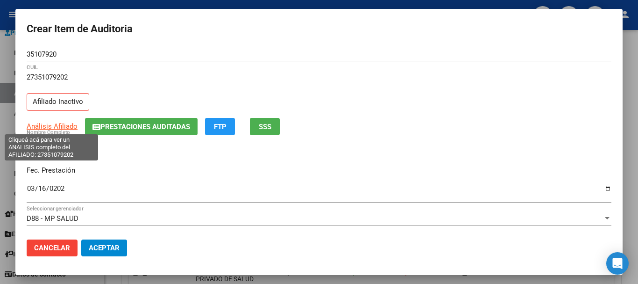
click at [51, 126] on span "Análisis Afiliado" at bounding box center [52, 126] width 51 height 8
type textarea "27351079202"
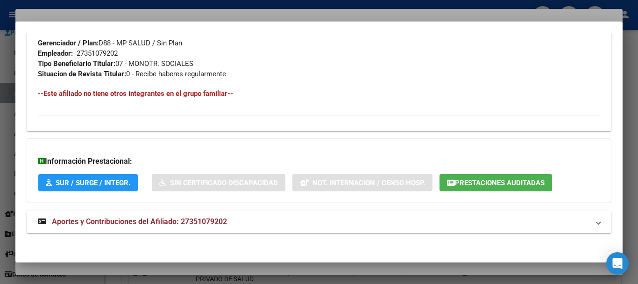
scroll to position [492, 0]
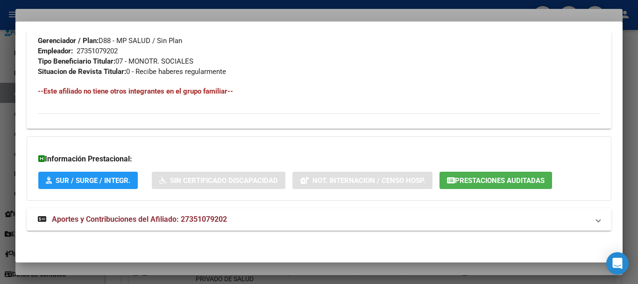
click at [225, 225] on mat-expansion-panel-header "Aportes y Contribuciones del Afiliado: 27351079202" at bounding box center [319, 219] width 585 height 22
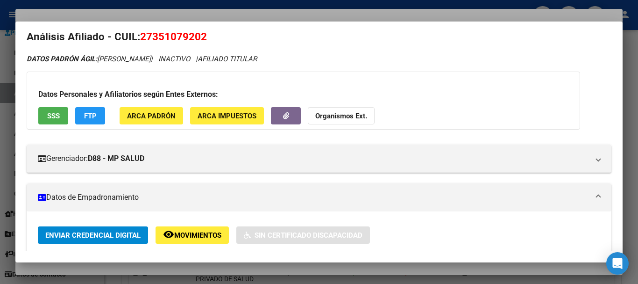
scroll to position [0, 0]
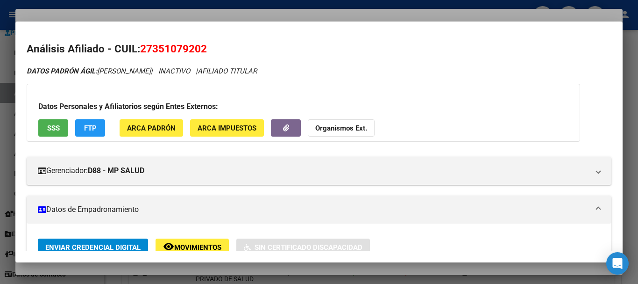
click at [251, 17] on div at bounding box center [319, 142] width 638 height 284
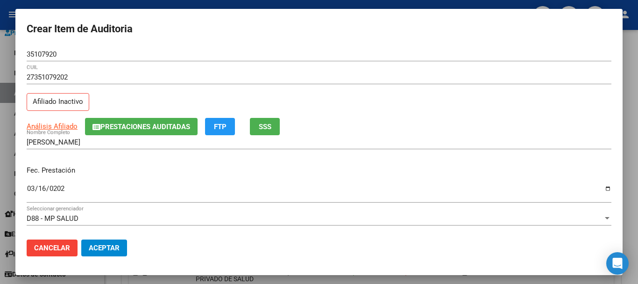
click at [406, 125] on div "Análisis Afiliado Prestaciones Auditadas FTP SSS" at bounding box center [319, 126] width 585 height 17
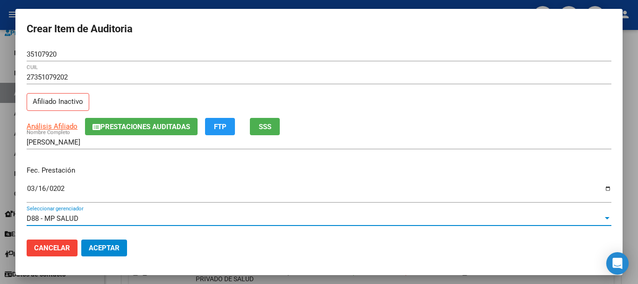
scroll to position [126, 0]
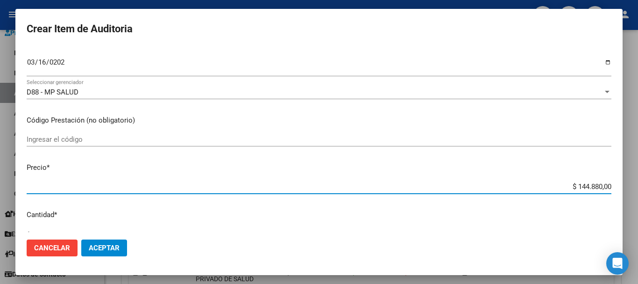
type input "$ 0,07"
type input "$ 0,72"
type input "$ 7,24"
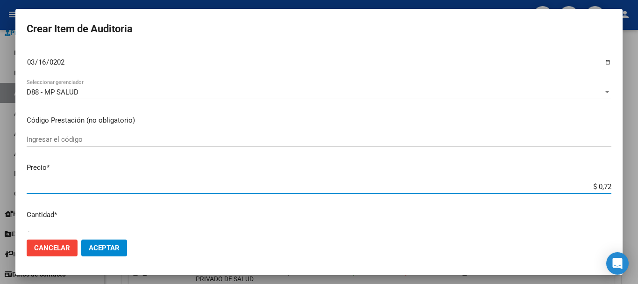
type input "$ 7,24"
type input "$ 72,44"
type input "$ 724,40"
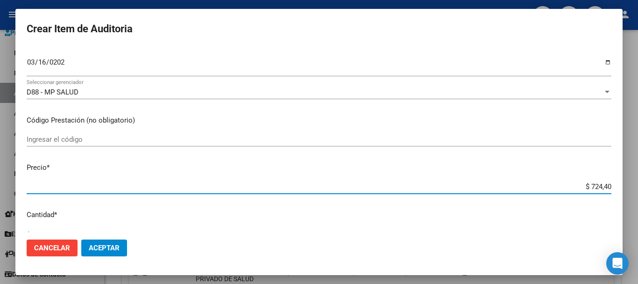
type input "$ 7.244,00"
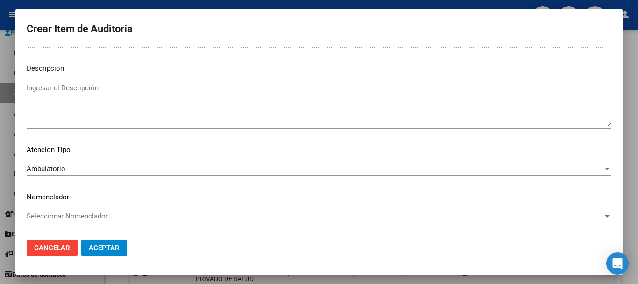
scroll to position [0, 0]
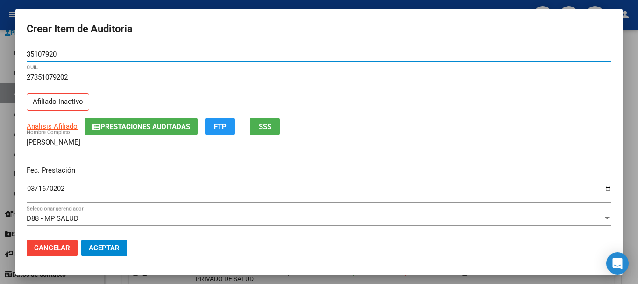
click at [81, 239] on button "Aceptar" at bounding box center [104, 247] width 46 height 17
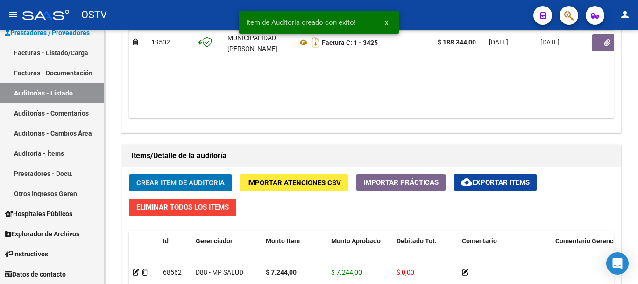
click at [129, 174] on button "Crear Item de Auditoria" at bounding box center [180, 182] width 103 height 17
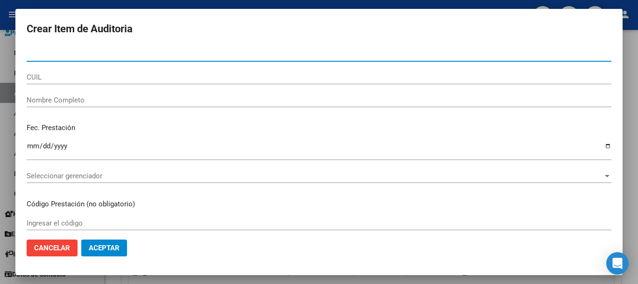
paste input "37859321"
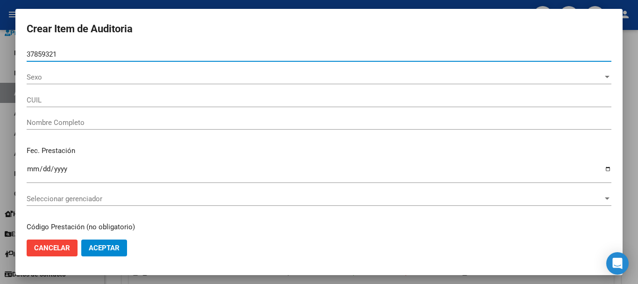
type input "37859321"
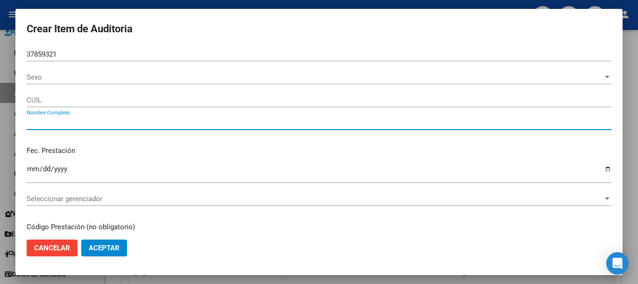
type input "20378593213"
type input "[PERSON_NAME] -"
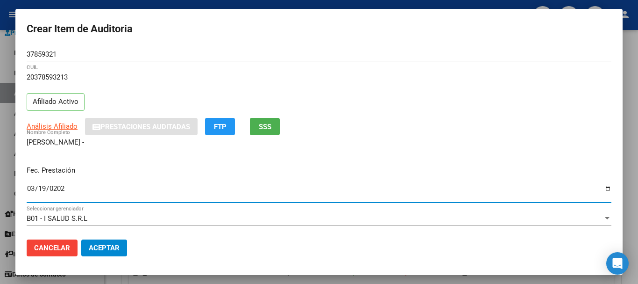
type input "[DATE]"
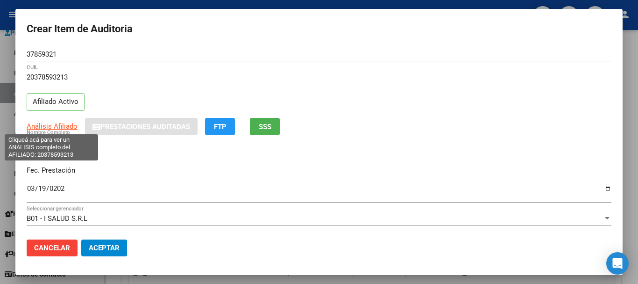
click at [40, 123] on span "Análisis Afiliado" at bounding box center [52, 126] width 51 height 8
type textarea "20378593213"
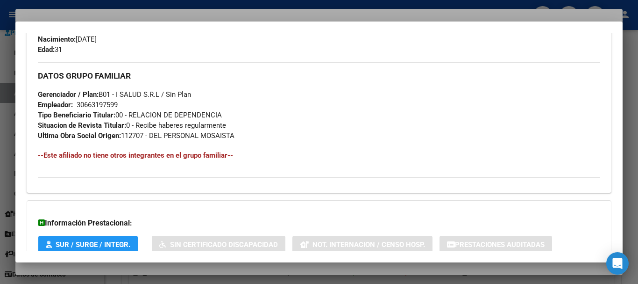
scroll to position [482, 0]
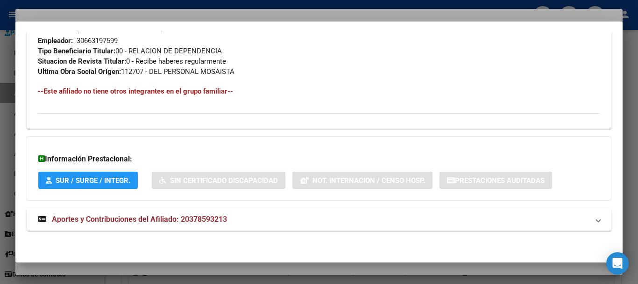
click at [271, 220] on mat-panel-title "Aportes y Contribuciones del Afiliado: 20378593213" at bounding box center [313, 218] width 551 height 11
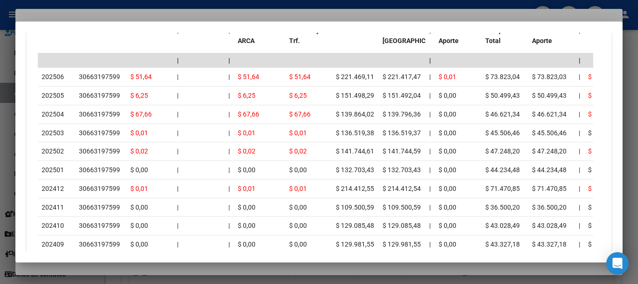
scroll to position [864, 0]
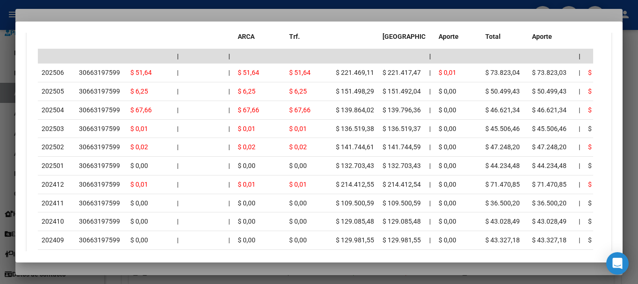
click at [105, 17] on div at bounding box center [319, 142] width 638 height 284
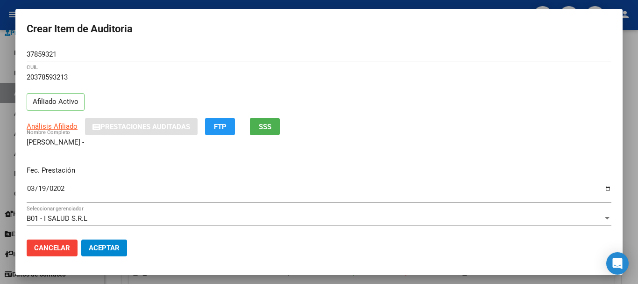
click at [337, 59] on div "37859321 Nro Documento" at bounding box center [319, 54] width 585 height 14
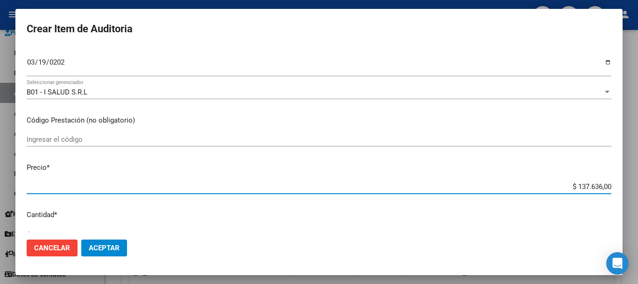
scroll to position [133, 0]
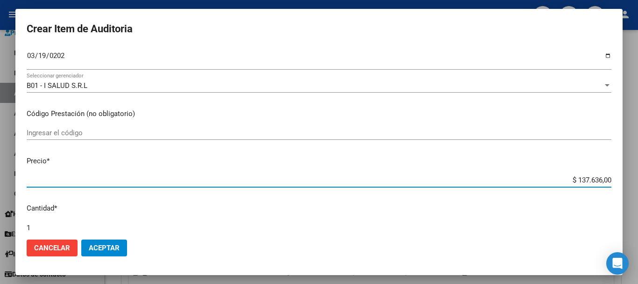
type input "$ 0,07"
type input "$ 0,72"
type input "$ 7,24"
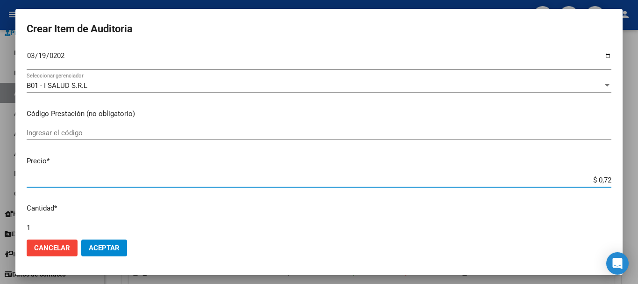
type input "$ 7,24"
type input "$ 72,44"
type input "$ 724,40"
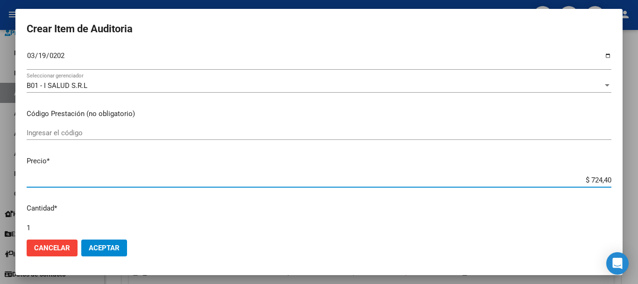
type input "$ 7.244,00"
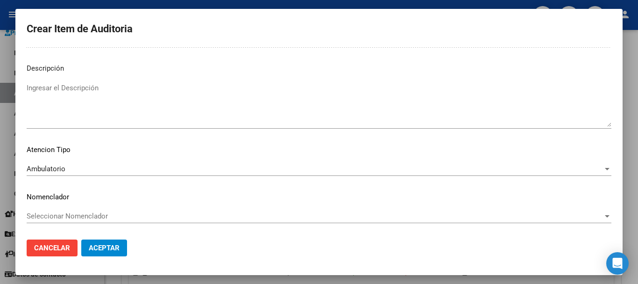
scroll to position [0, 0]
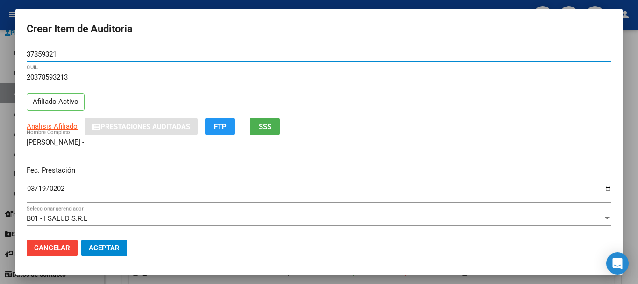
click at [81, 239] on button "Aceptar" at bounding box center [104, 247] width 46 height 17
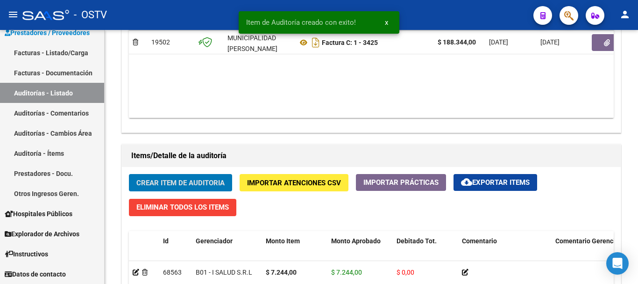
click at [129, 174] on button "Crear Item de Auditoria" at bounding box center [180, 182] width 103 height 17
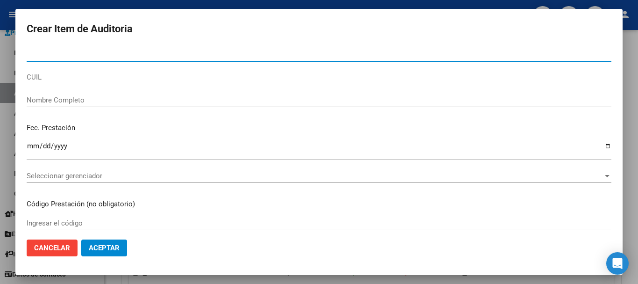
paste input "27264269"
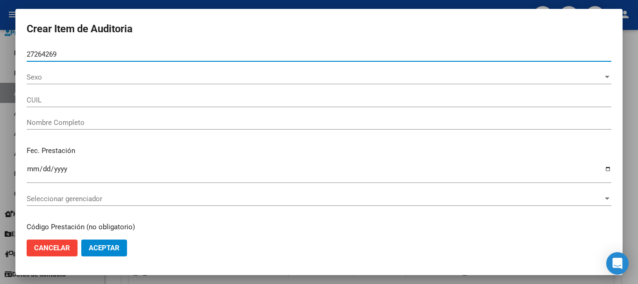
type input "27264269"
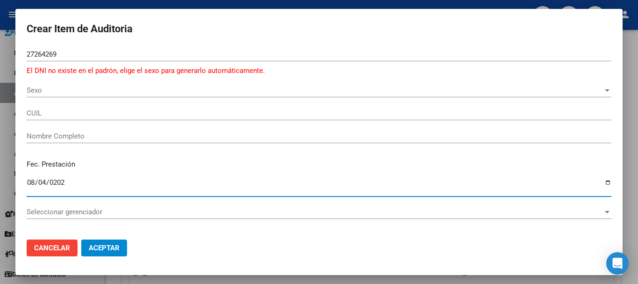
type input "[DATE]"
click at [56, 82] on div "27264269 Nro Documento El DNI no existe en el padrón, elige el sexo para genera…" at bounding box center [319, 65] width 585 height 36
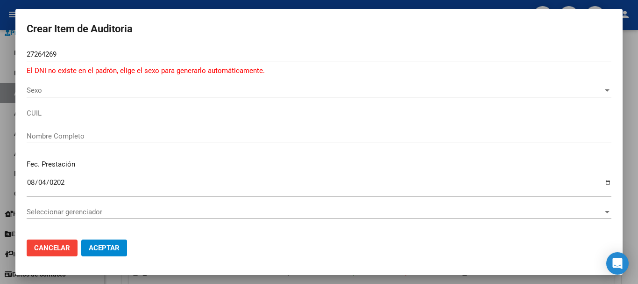
click at [55, 89] on span "Sexo" at bounding box center [315, 90] width 576 height 8
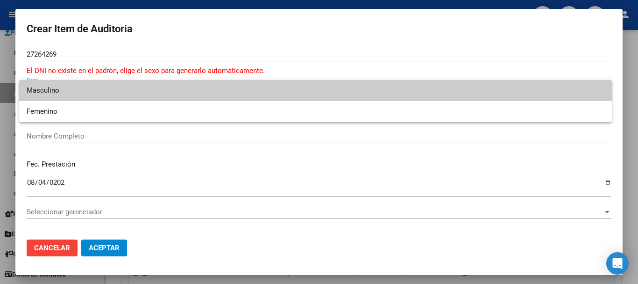
click at [52, 94] on span "Masculino" at bounding box center [316, 90] width 578 height 21
type input "23272642699"
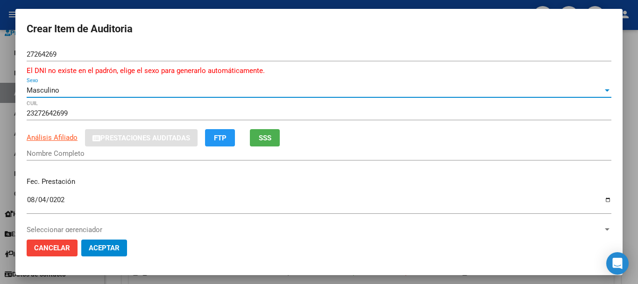
type input "[PERSON_NAME] [PERSON_NAME]"
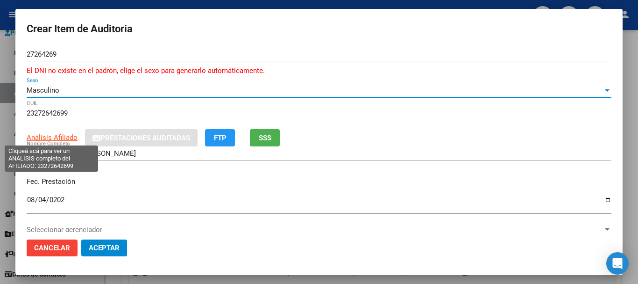
click at [46, 141] on span "Análisis Afiliado" at bounding box center [52, 137] width 51 height 8
type textarea "23272642699"
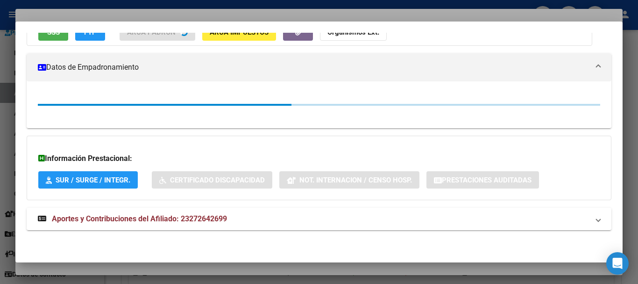
scroll to position [108, 0]
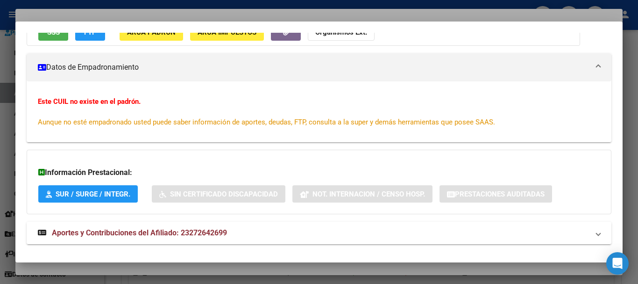
click at [208, 231] on span "Aportes y Contribuciones del Afiliado: 23272642699" at bounding box center [139, 232] width 175 height 9
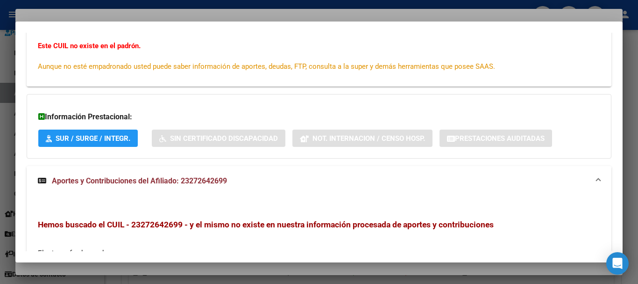
scroll to position [0, 0]
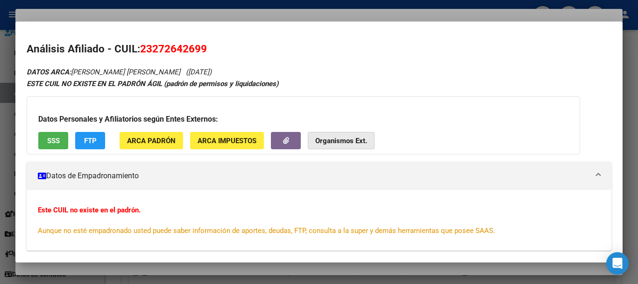
click at [342, 143] on strong "Organismos Ext." at bounding box center [341, 140] width 52 height 8
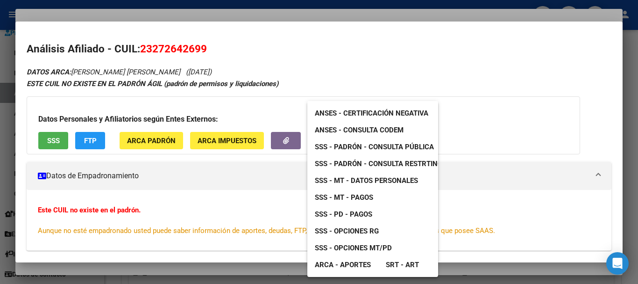
click at [381, 146] on span "SSS - Padrón - Consulta Pública" at bounding box center [374, 146] width 119 height 8
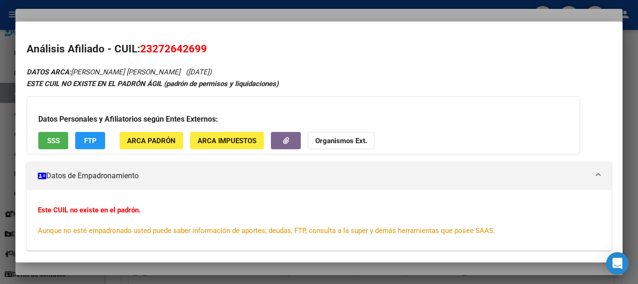
click at [387, 10] on div at bounding box center [319, 142] width 638 height 284
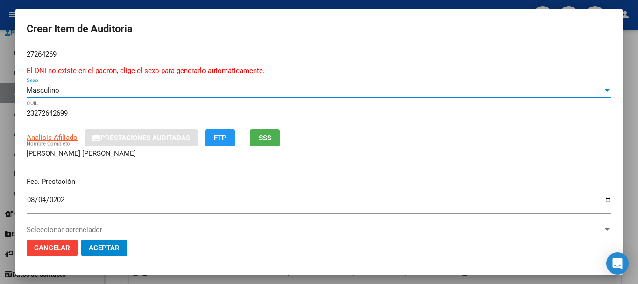
click at [508, 91] on div "Masculino" at bounding box center [315, 90] width 576 height 8
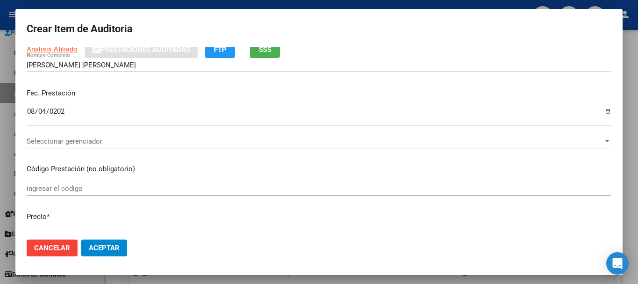
scroll to position [43, 0]
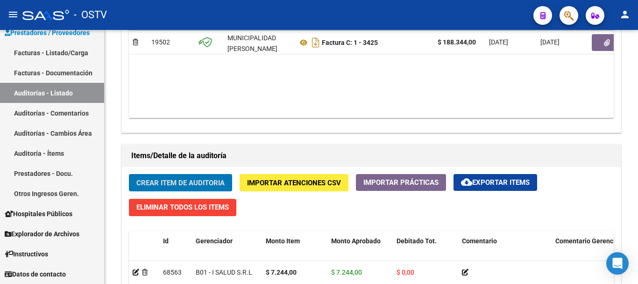
click at [129, 174] on button "Crear Item de Auditoria" at bounding box center [180, 182] width 103 height 17
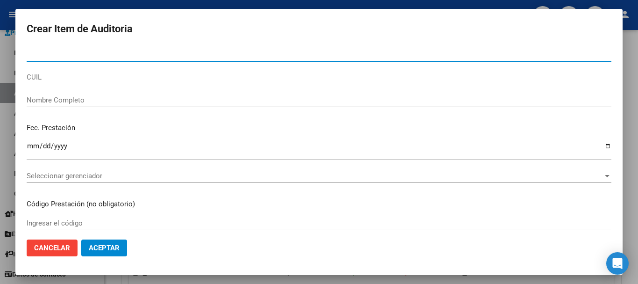
paste input "34271169"
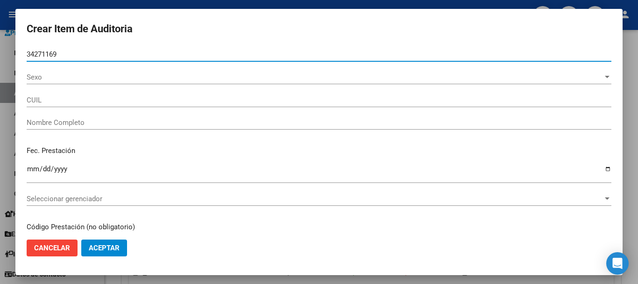
type input "34271169"
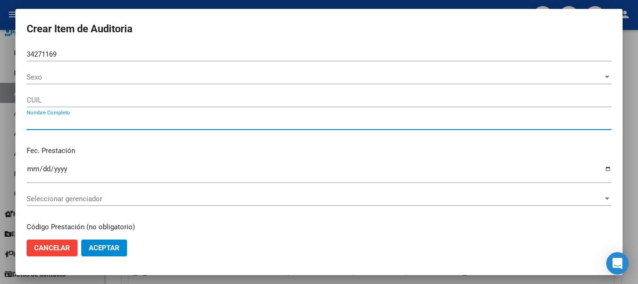
type input "[PERSON_NAME] [PERSON_NAME] -"
type input "20342711694"
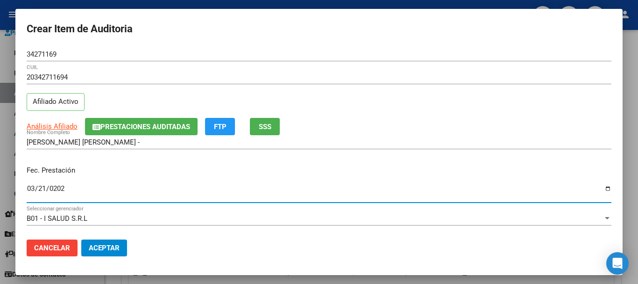
type input "[DATE]"
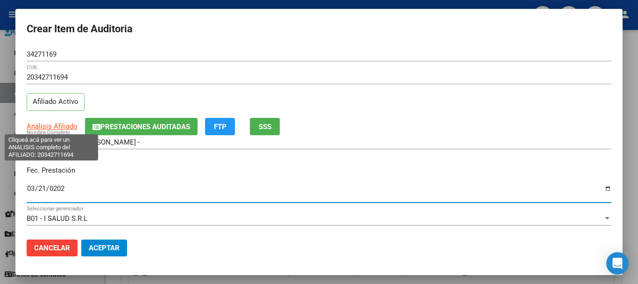
click at [51, 124] on span "Análisis Afiliado" at bounding box center [52, 126] width 51 height 8
type textarea "20342711694"
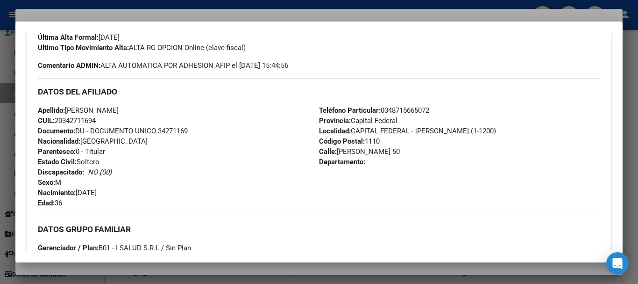
scroll to position [482, 0]
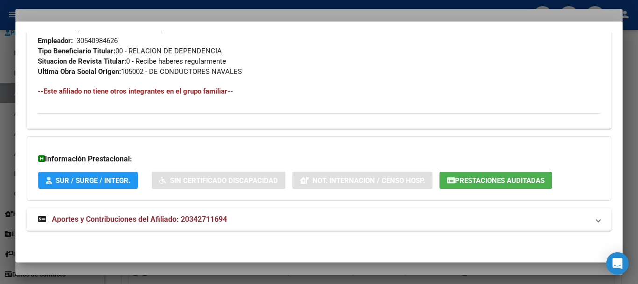
click at [168, 220] on span "Aportes y Contribuciones del Afiliado: 20342711694" at bounding box center [139, 218] width 175 height 9
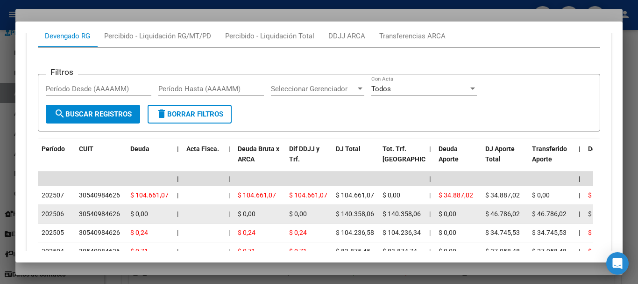
scroll to position [824, 0]
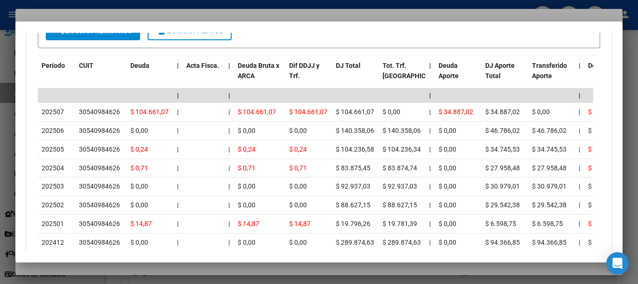
click at [118, 13] on div at bounding box center [319, 142] width 638 height 284
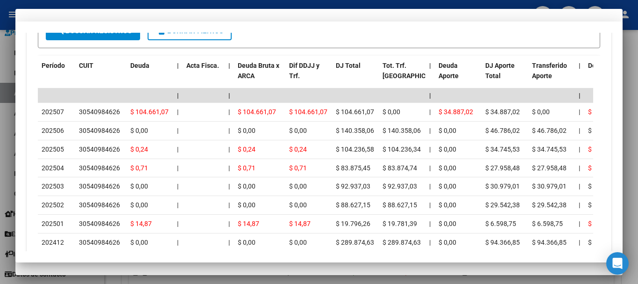
click at [378, 79] on input "20342711694" at bounding box center [319, 77] width 585 height 8
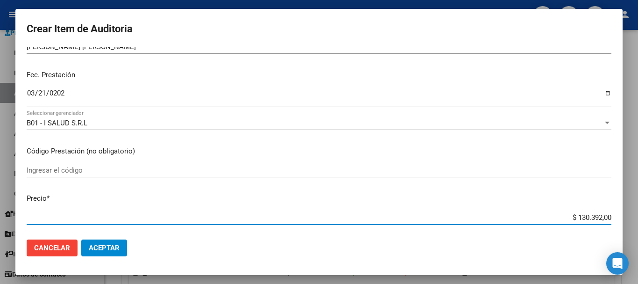
scroll to position [79, 0]
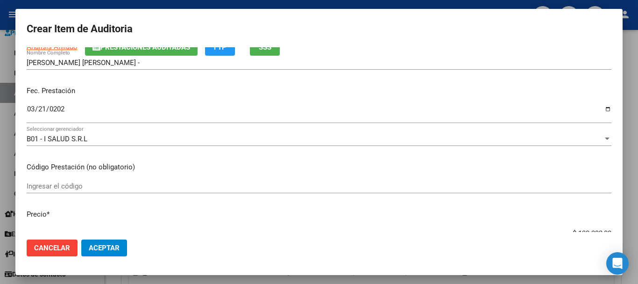
type input "$ 0,07"
type input "$ 0,72"
type input "$ 7,24"
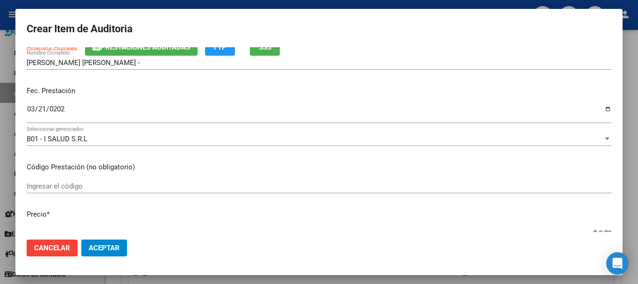
type input "$ 7,24"
type input "$ 72,44"
type input "$ 724,40"
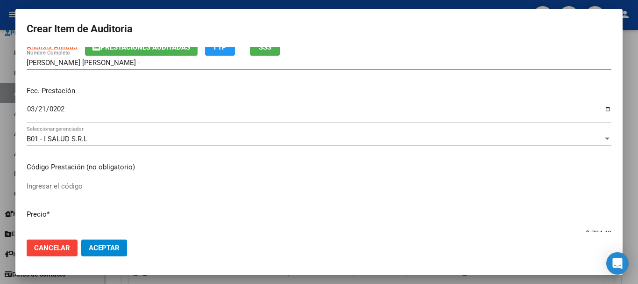
type input "$ 7.244,00"
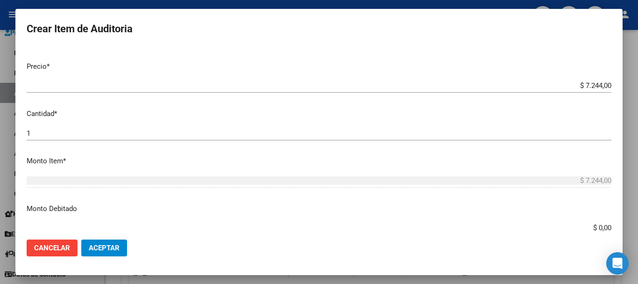
scroll to position [524, 0]
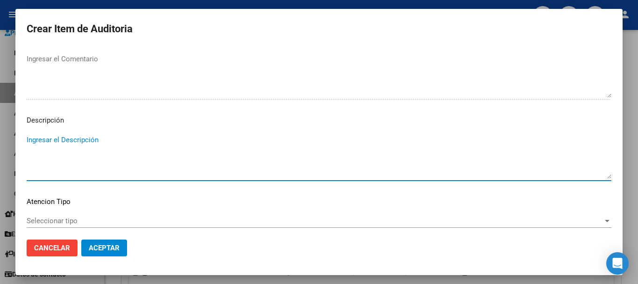
type textarea "A"
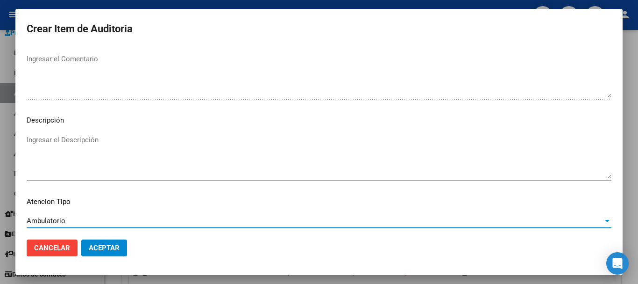
scroll to position [576, 0]
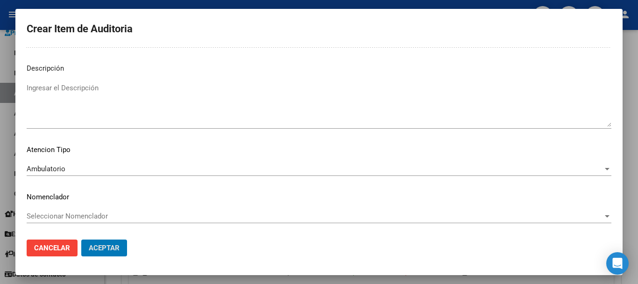
click at [81, 239] on button "Aceptar" at bounding box center [104, 247] width 46 height 17
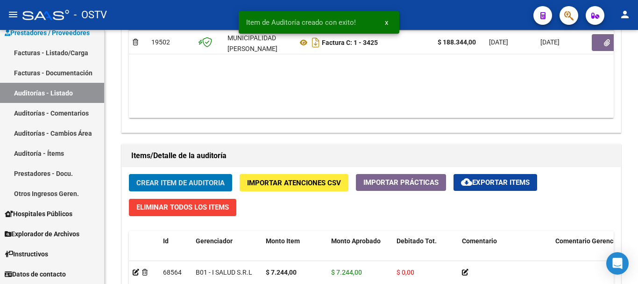
click at [129, 174] on button "Crear Item de Auditoria" at bounding box center [180, 182] width 103 height 17
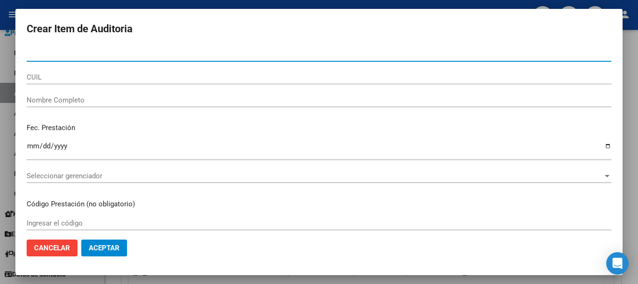
paste input "10529242"
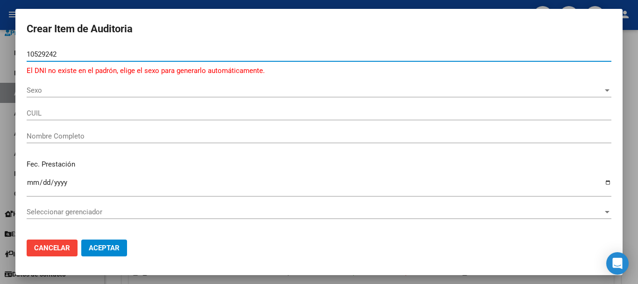
drag, startPoint x: 69, startPoint y: 52, endPoint x: 0, endPoint y: 59, distance: 69.5
click at [0, 59] on div "Crear Item de Auditoria 10529242 Nro Documento El DNI no existe en el padrón, e…" at bounding box center [319, 142] width 638 height 284
paste input "37859321"
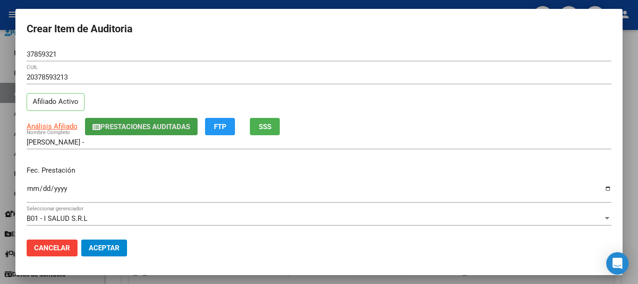
click at [94, 130] on icon "button" at bounding box center [96, 126] width 8 height 7
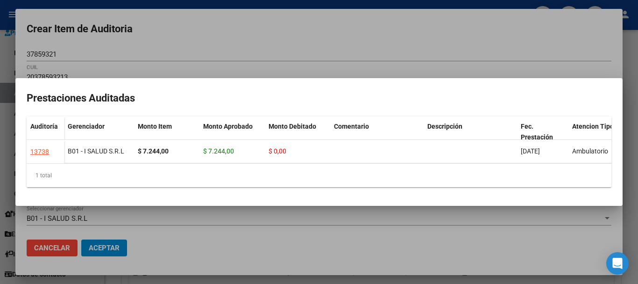
click at [328, 33] on div at bounding box center [319, 142] width 638 height 284
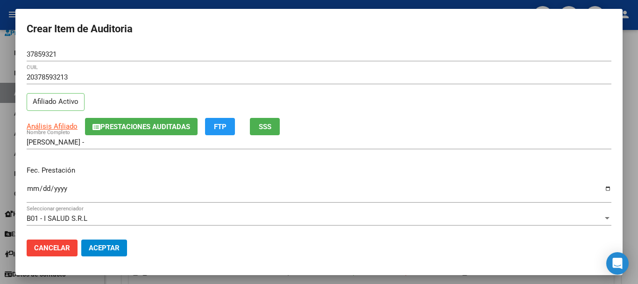
click at [389, 137] on div "[PERSON_NAME] - Nombre Completo" at bounding box center [319, 142] width 585 height 14
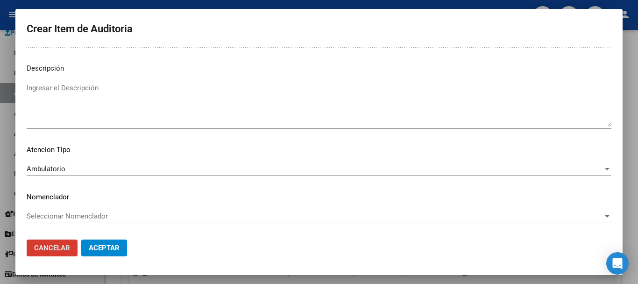
click at [81, 239] on button "Aceptar" at bounding box center [104, 247] width 46 height 17
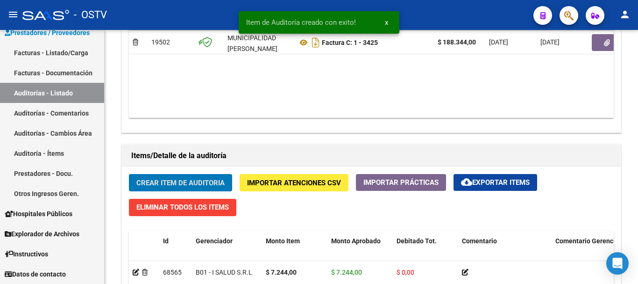
click at [129, 174] on button "Crear Item de Auditoria" at bounding box center [180, 182] width 103 height 17
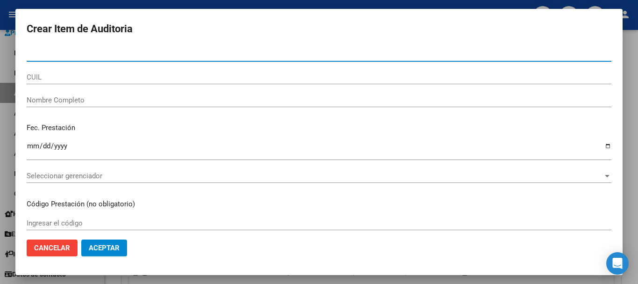
paste input "41767561"
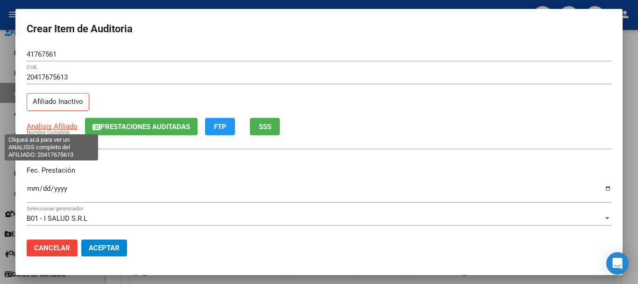
click at [58, 126] on span "Análisis Afiliado" at bounding box center [52, 126] width 51 height 8
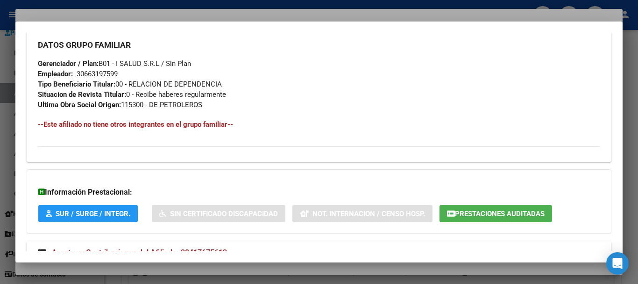
scroll to position [502, 0]
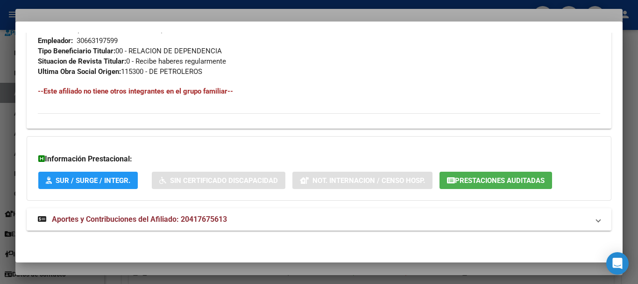
click at [196, 223] on span "Aportes y Contribuciones del Afiliado: 20417675613" at bounding box center [139, 218] width 175 height 9
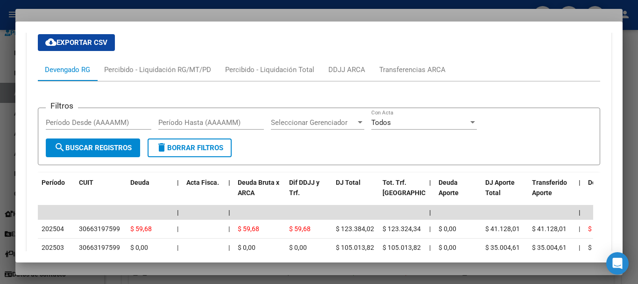
scroll to position [752, 0]
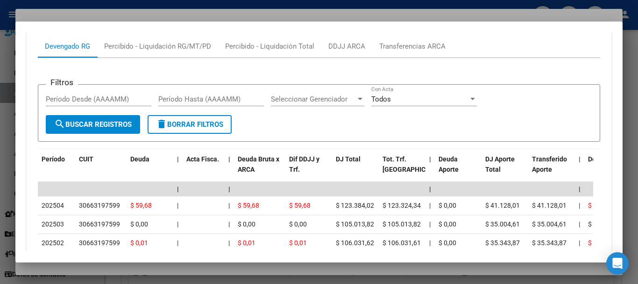
click at [181, 16] on div at bounding box center [319, 142] width 638 height 284
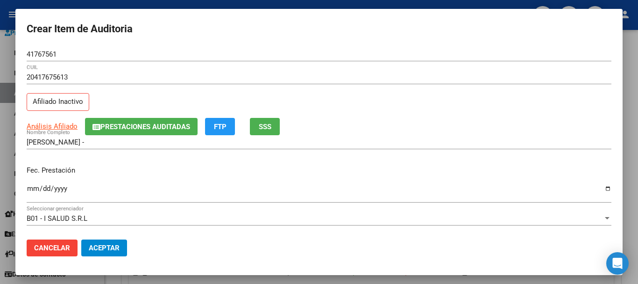
click at [300, 88] on div "20417675613 CUIL" at bounding box center [319, 81] width 585 height 23
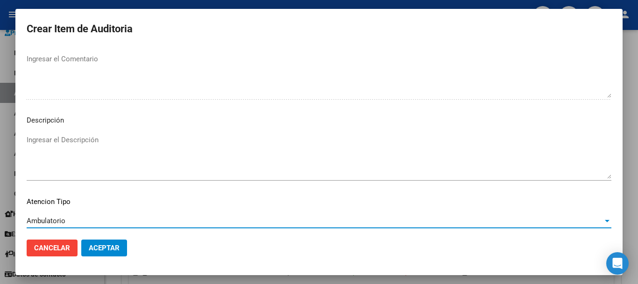
scroll to position [576, 0]
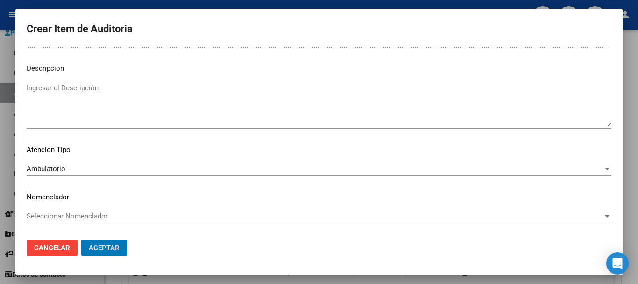
click at [81, 239] on button "Aceptar" at bounding box center [104, 247] width 46 height 17
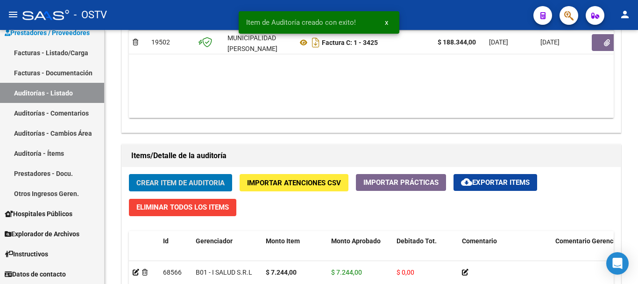
click at [129, 174] on button "Crear Item de Auditoria" at bounding box center [180, 182] width 103 height 17
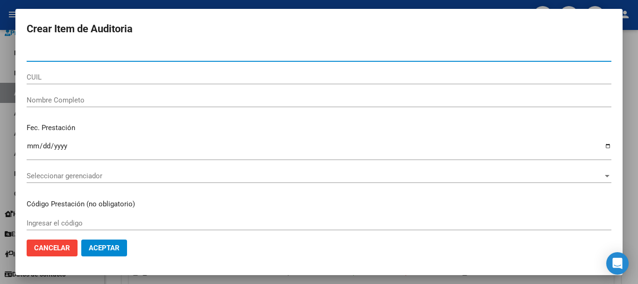
paste input "34271169"
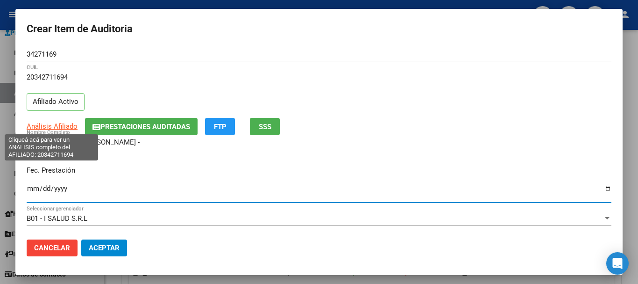
click at [64, 124] on span "Análisis Afiliado" at bounding box center [52, 126] width 51 height 8
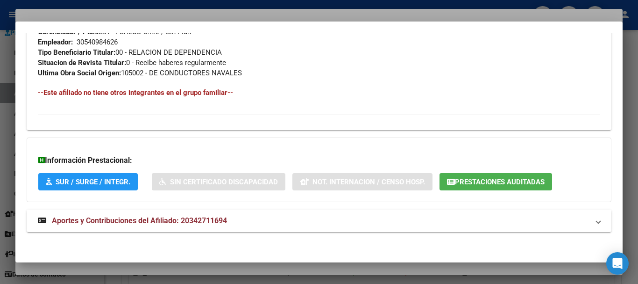
scroll to position [482, 0]
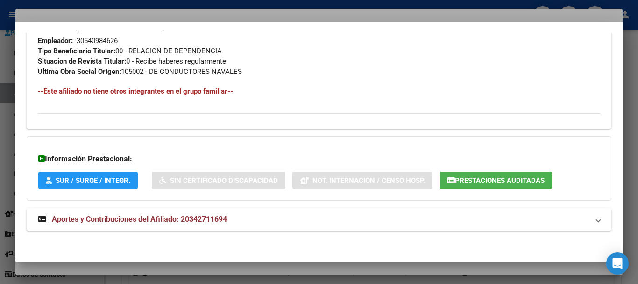
click at [190, 220] on span "Aportes y Contribuciones del Afiliado: 20342711694" at bounding box center [139, 218] width 175 height 9
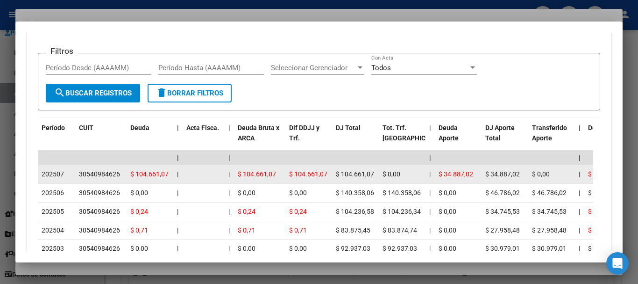
scroll to position [778, 0]
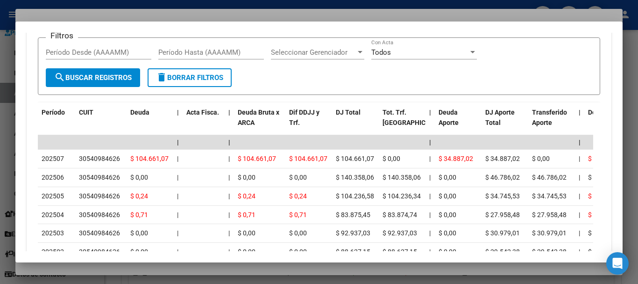
click at [152, 16] on div at bounding box center [319, 142] width 638 height 284
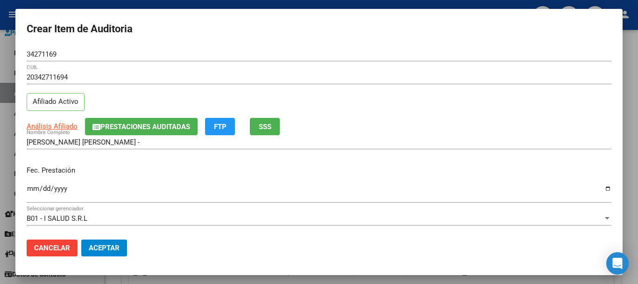
click at [375, 100] on div "20342711694 CUIL Afiliado Activo" at bounding box center [319, 94] width 585 height 48
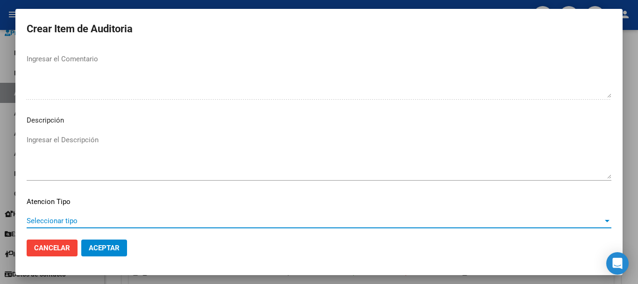
scroll to position [576, 0]
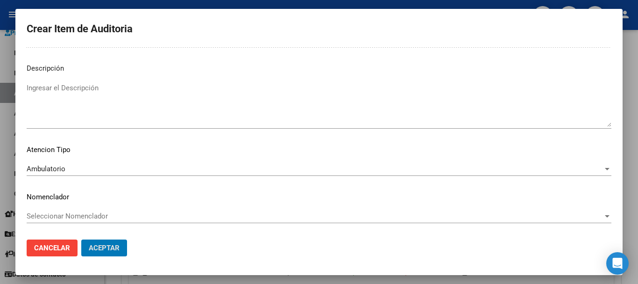
click at [81, 239] on button "Aceptar" at bounding box center [104, 247] width 46 height 17
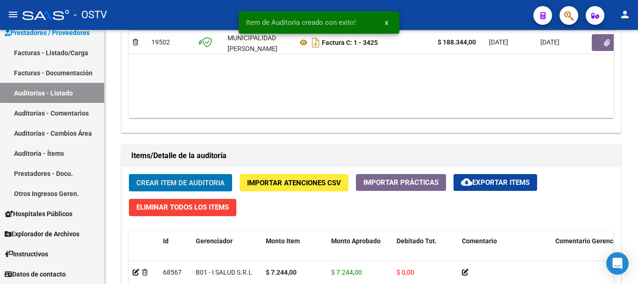
click at [129, 174] on button "Crear Item de Auditoria" at bounding box center [180, 182] width 103 height 17
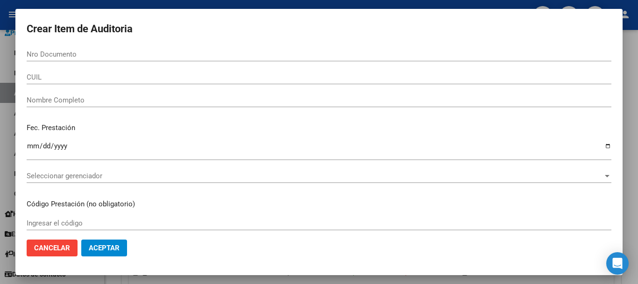
click at [638, 146] on div at bounding box center [319, 142] width 638 height 284
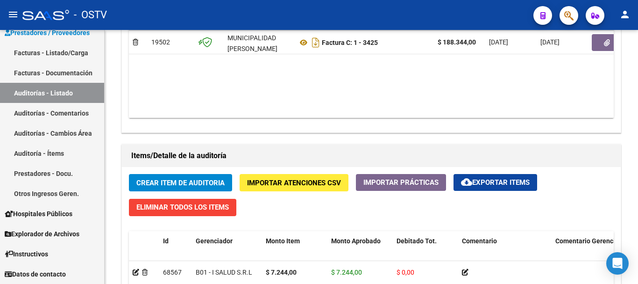
click at [129, 174] on button "Crear Item de Auditoria" at bounding box center [180, 182] width 103 height 17
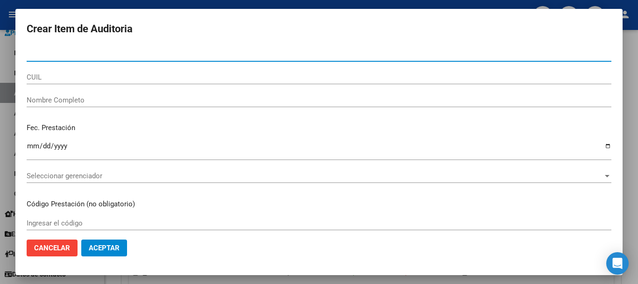
paste input "49541026"
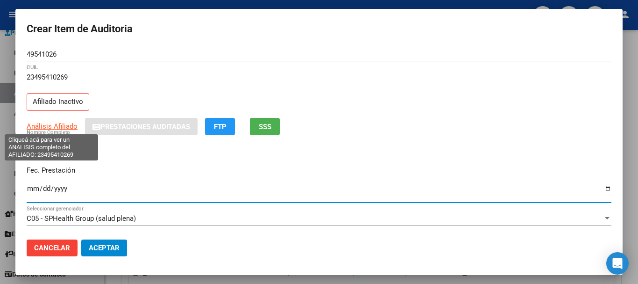
click at [58, 126] on span "Análisis Afiliado" at bounding box center [52, 126] width 51 height 8
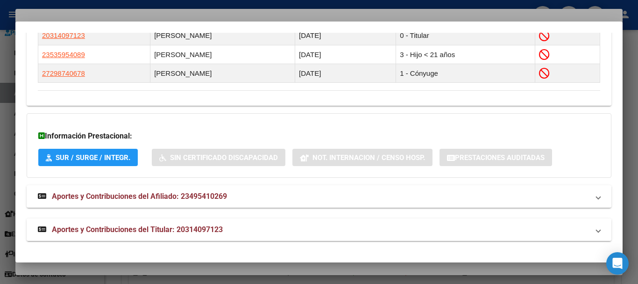
click at [178, 234] on strong "Aportes y Contribuciones del Titular: 20314097123" at bounding box center [130, 229] width 185 height 11
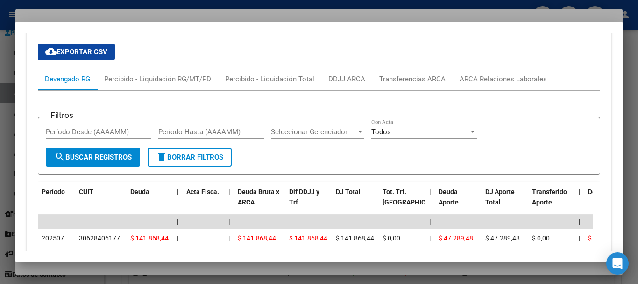
scroll to position [866, 0]
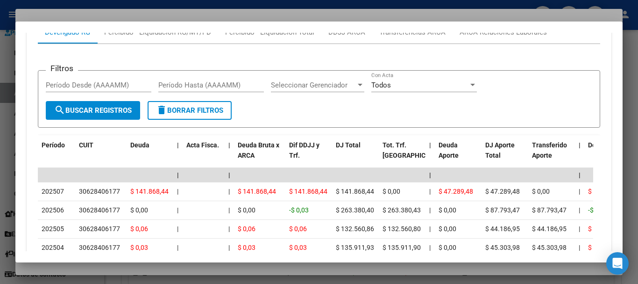
click at [163, 12] on div at bounding box center [319, 142] width 638 height 284
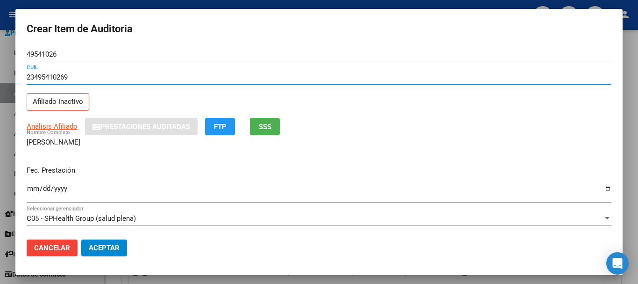
click at [430, 78] on input "23495410269" at bounding box center [319, 77] width 585 height 8
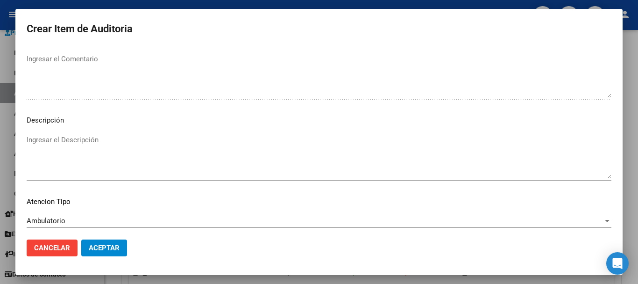
scroll to position [576, 0]
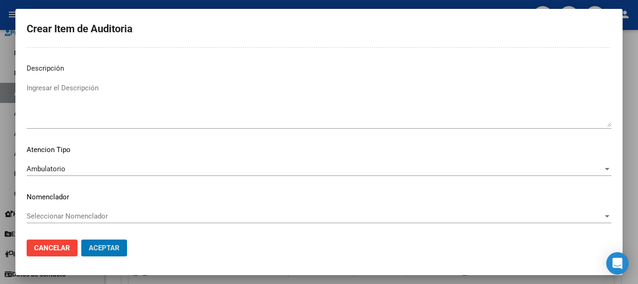
click at [81, 239] on button "Aceptar" at bounding box center [104, 247] width 46 height 17
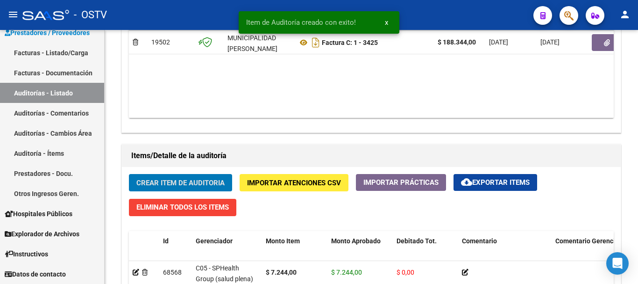
click at [129, 174] on button "Crear Item de Auditoria" at bounding box center [180, 182] width 103 height 17
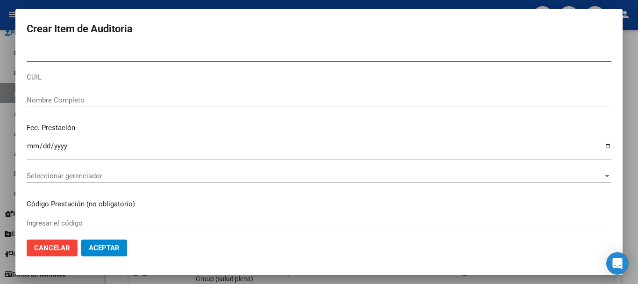
paste input "37859321"
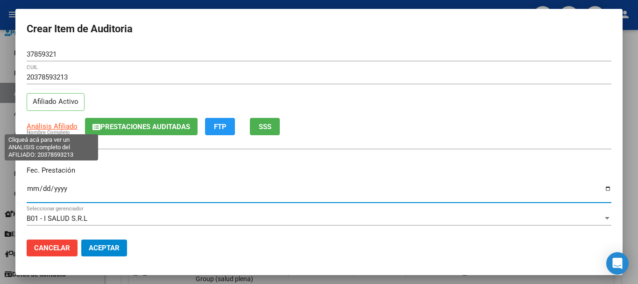
click at [51, 125] on span "Análisis Afiliado" at bounding box center [52, 126] width 51 height 8
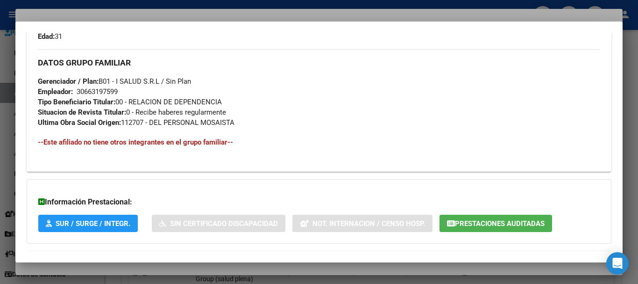
scroll to position [474, 0]
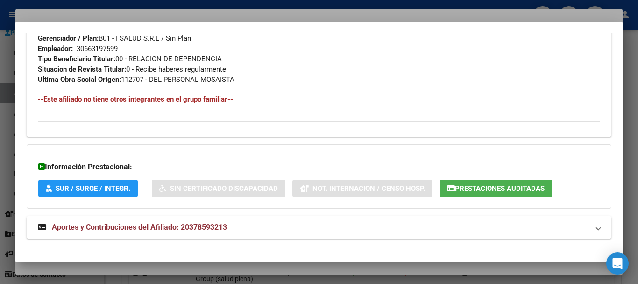
click at [244, 224] on mat-panel-title "Aportes y Contribuciones del Afiliado: 20378593213" at bounding box center [313, 226] width 551 height 11
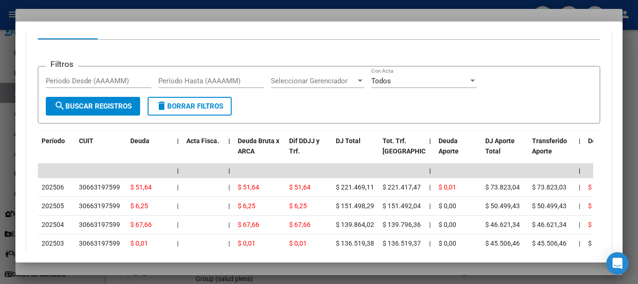
scroll to position [778, 0]
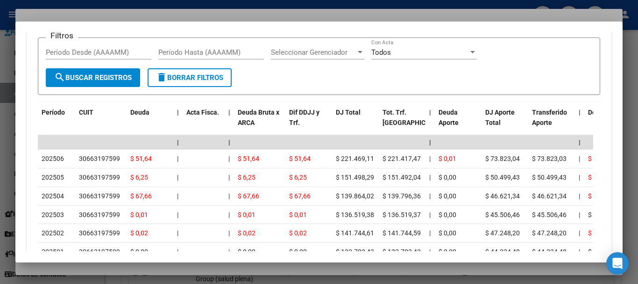
drag, startPoint x: 178, startPoint y: 17, endPoint x: 249, endPoint y: 19, distance: 71.5
click at [178, 17] on div at bounding box center [319, 142] width 638 height 284
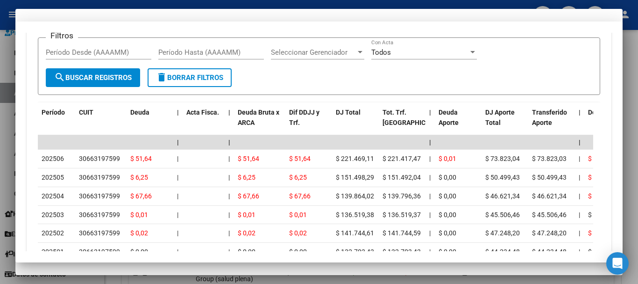
click at [377, 77] on input "20378593213" at bounding box center [319, 77] width 585 height 8
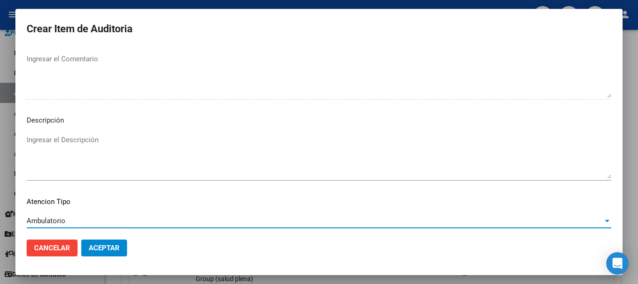
scroll to position [576, 0]
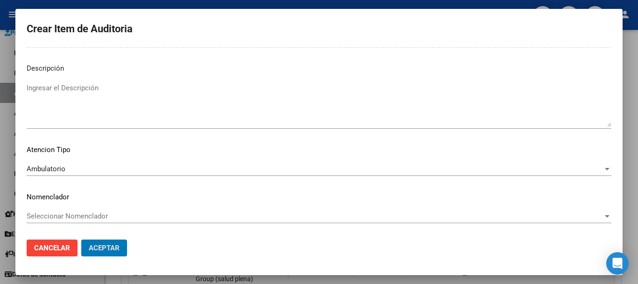
click at [81, 239] on button "Aceptar" at bounding box center [104, 247] width 46 height 17
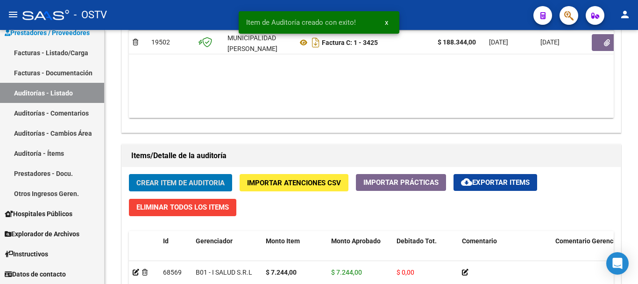
click at [129, 174] on button "Crear Item de Auditoria" at bounding box center [180, 182] width 103 height 17
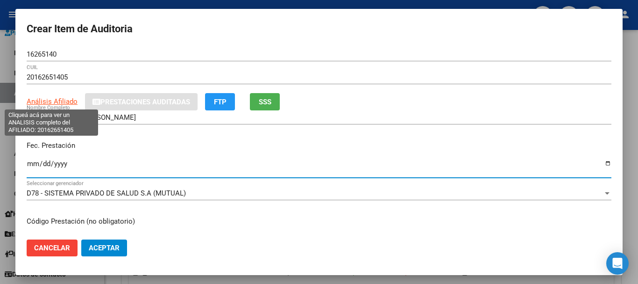
click at [57, 103] on span "Análisis Afiliado" at bounding box center [52, 101] width 51 height 8
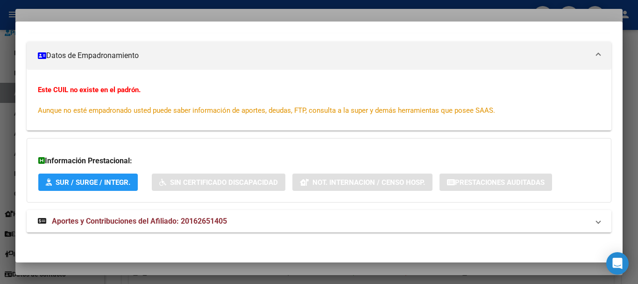
scroll to position [156, 0]
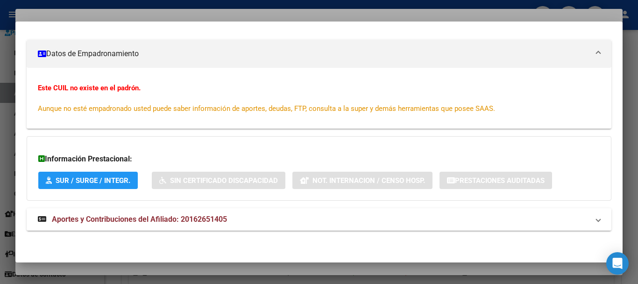
click at [228, 224] on mat-panel-title "Aportes y Contribuciones del Afiliado: 20162651405" at bounding box center [313, 218] width 551 height 11
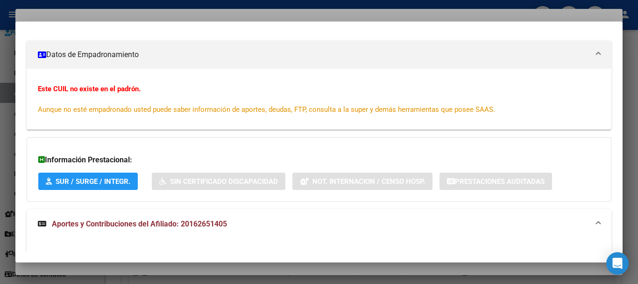
scroll to position [0, 0]
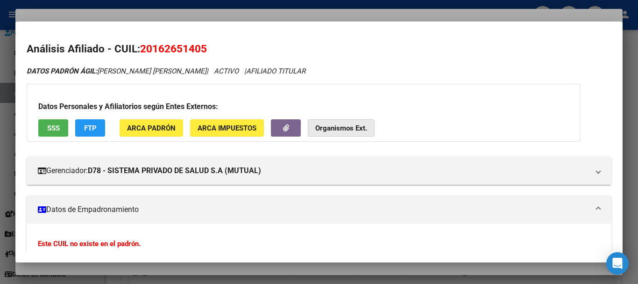
click at [324, 132] on button "Organismos Ext." at bounding box center [341, 127] width 67 height 17
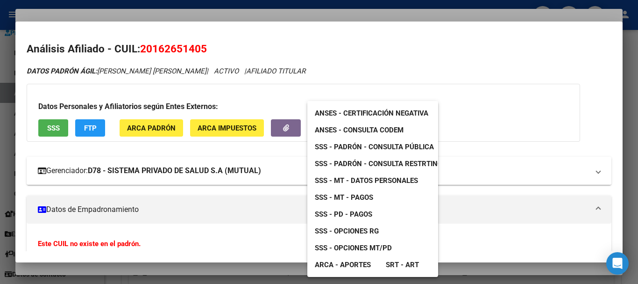
click at [417, 180] on span "SSS - MT - Datos Personales" at bounding box center [366, 180] width 103 height 8
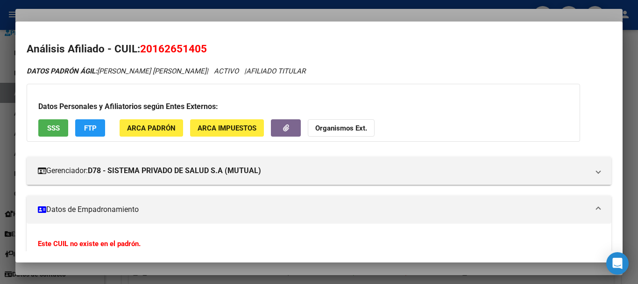
click at [329, 132] on strong "Organismos Ext." at bounding box center [341, 128] width 52 height 8
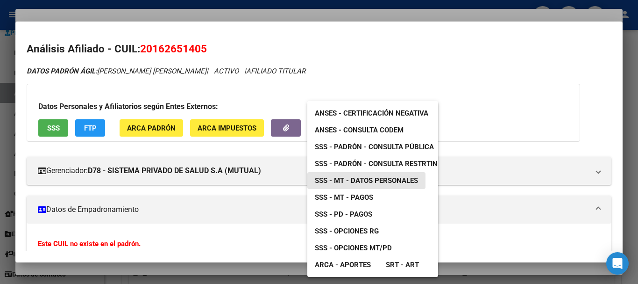
click at [388, 182] on span "SSS - MT - Datos Personales" at bounding box center [366, 180] width 103 height 8
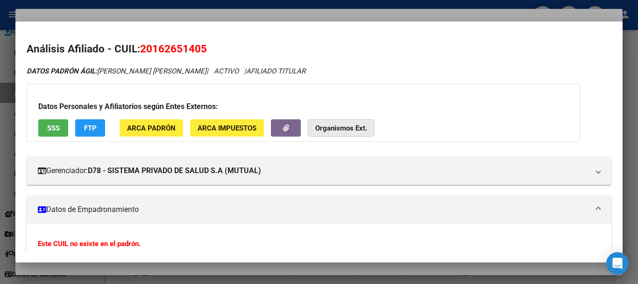
click at [353, 128] on strong "Organismos Ext." at bounding box center [341, 128] width 52 height 8
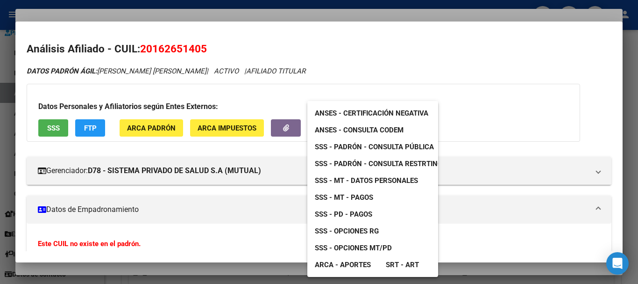
click at [409, 148] on span "SSS - Padrón - Consulta Pública" at bounding box center [374, 146] width 119 height 8
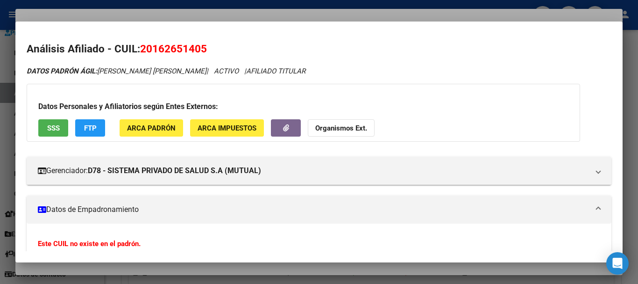
click at [181, 21] on div at bounding box center [319, 142] width 638 height 284
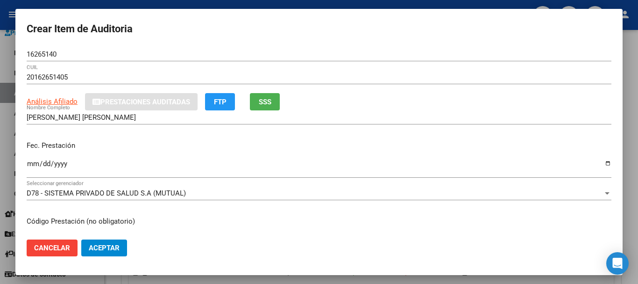
click at [589, 188] on div "D78 - SISTEMA PRIVADO DE SALUD S.A (MUTUAL) Seleccionar gerenciador" at bounding box center [319, 193] width 585 height 14
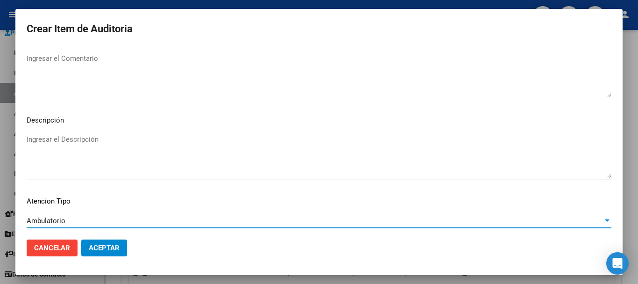
scroll to position [551, 0]
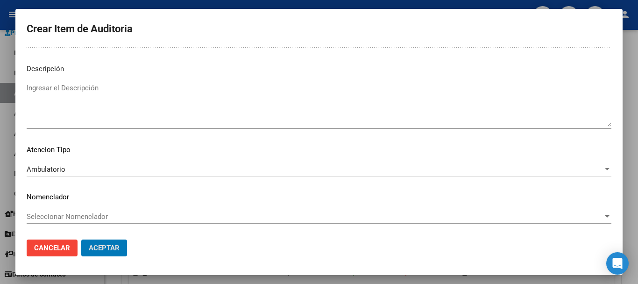
click at [81, 239] on button "Aceptar" at bounding box center [104, 247] width 46 height 17
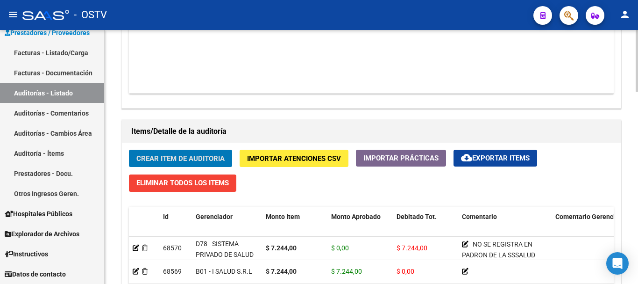
scroll to position [608, 0]
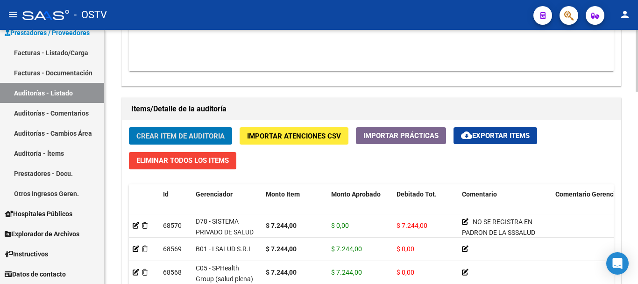
click at [129, 127] on button "Crear Item de Auditoria" at bounding box center [180, 135] width 103 height 17
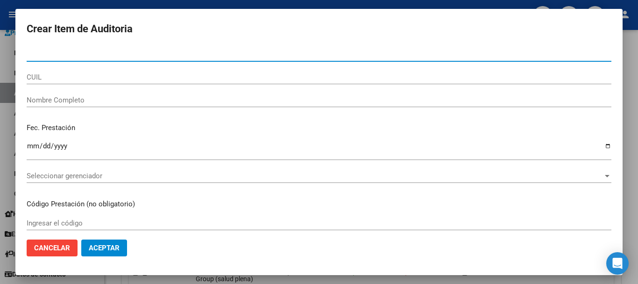
paste input "33596785"
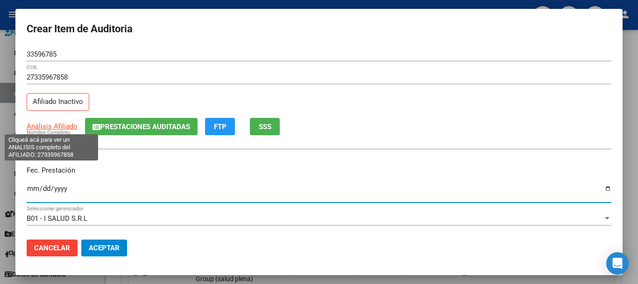
click at [50, 127] on span "Análisis Afiliado" at bounding box center [52, 126] width 51 height 8
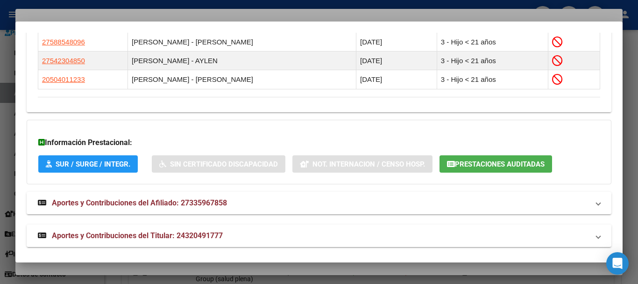
scroll to position [611, 0]
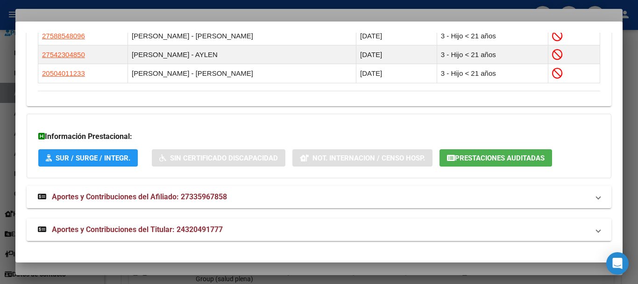
click at [203, 232] on span "Aportes y Contribuciones del Titular: 24320491777" at bounding box center [137, 229] width 171 height 9
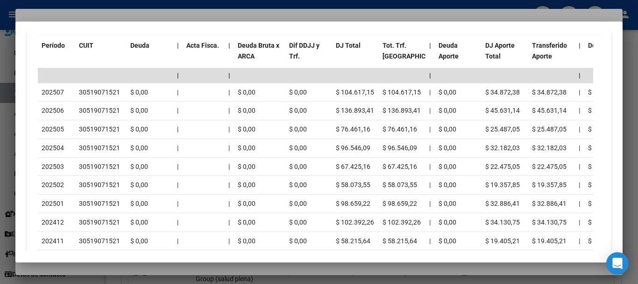
scroll to position [986, 0]
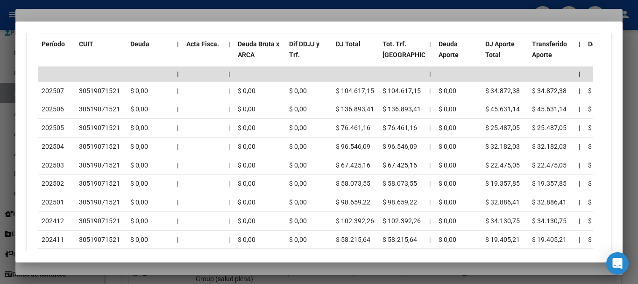
click at [130, 15] on div at bounding box center [319, 142] width 638 height 284
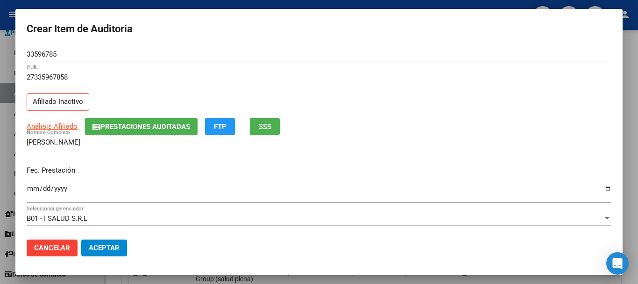
click at [374, 88] on div "27335967858 CUIL" at bounding box center [319, 81] width 585 height 23
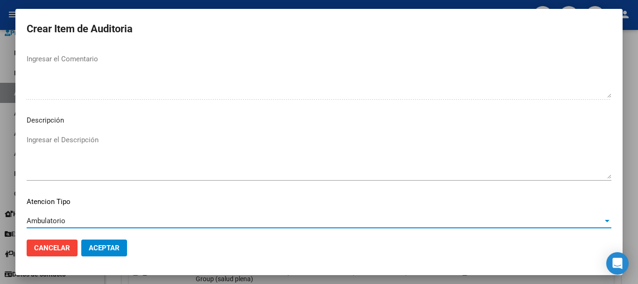
scroll to position [576, 0]
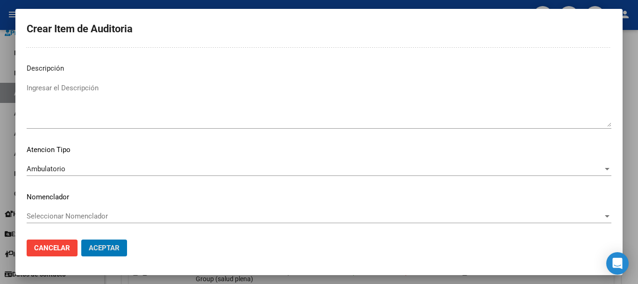
click at [81, 239] on button "Aceptar" at bounding box center [104, 247] width 46 height 17
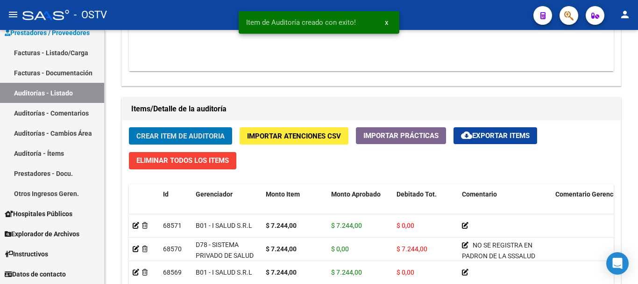
click at [129, 127] on button "Crear Item de Auditoria" at bounding box center [180, 135] width 103 height 17
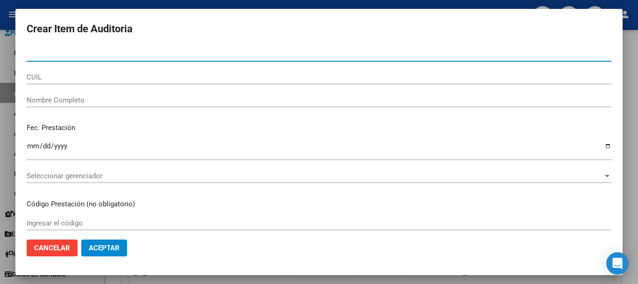
paste input "57392605"
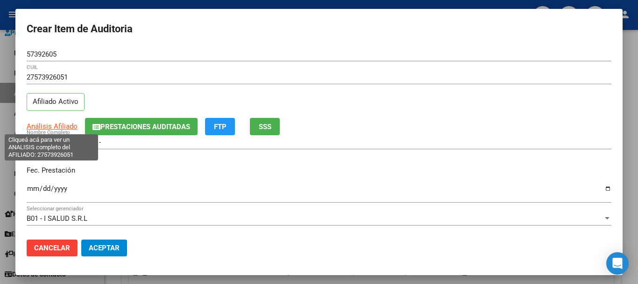
click at [62, 125] on span "Análisis Afiliado" at bounding box center [52, 126] width 51 height 8
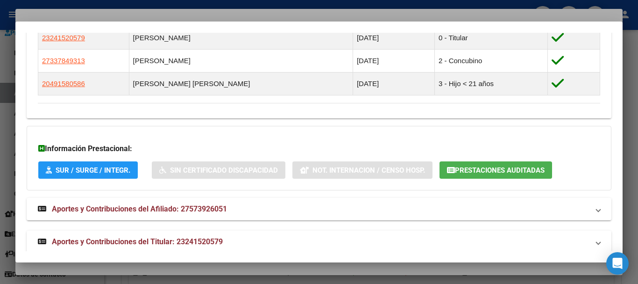
scroll to position [574, 0]
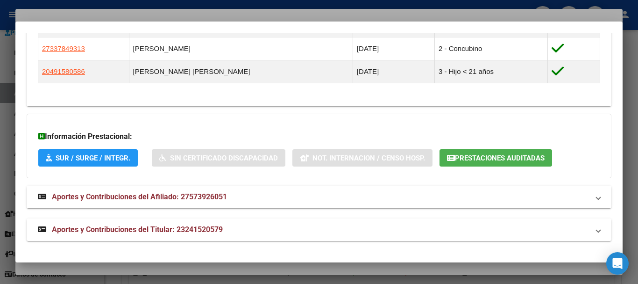
click at [214, 225] on span "Aportes y Contribuciones del Titular: 23241520579" at bounding box center [137, 229] width 171 height 9
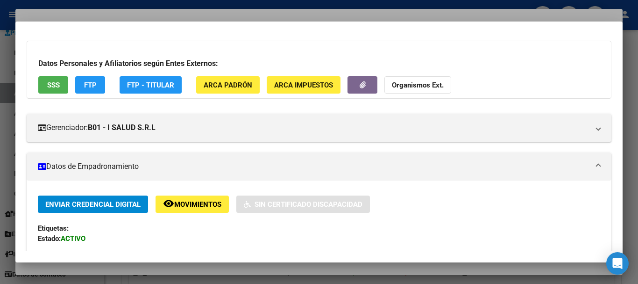
scroll to position [0, 0]
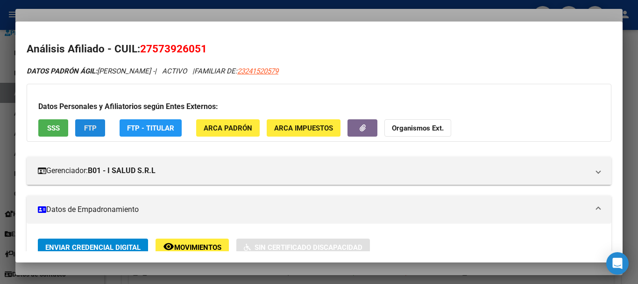
click at [94, 127] on span "FTP" at bounding box center [90, 128] width 13 height 8
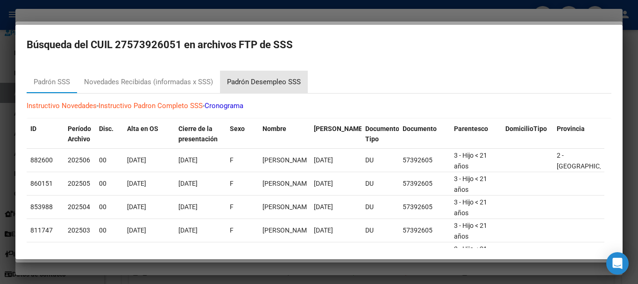
click at [297, 82] on div "Padrón Desempleo SSS" at bounding box center [264, 82] width 74 height 11
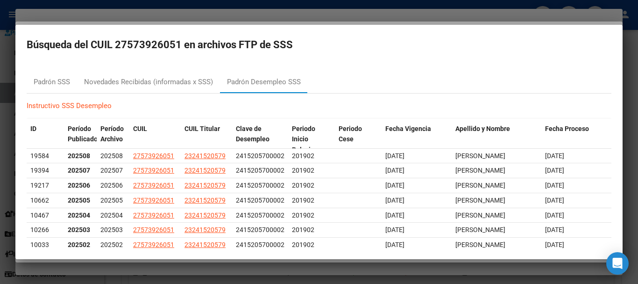
click at [216, 14] on div at bounding box center [319, 142] width 638 height 284
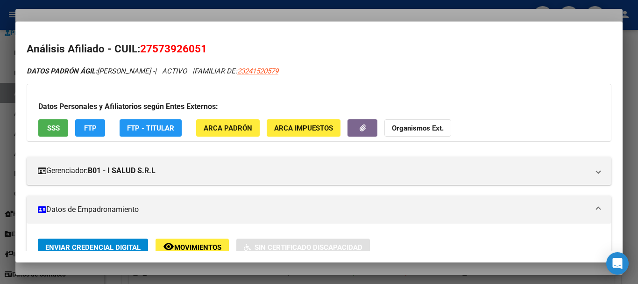
click at [325, 14] on div at bounding box center [319, 142] width 638 height 284
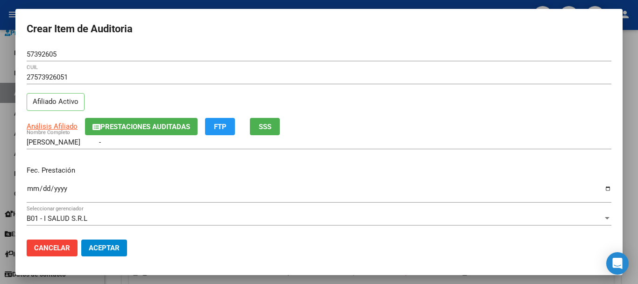
click at [472, 70] on mat-dialog-content "57392605 Nro Documento 27573926051 CUIL Afiliado Activo Análisis Afiliado Prest…" at bounding box center [318, 139] width 607 height 185
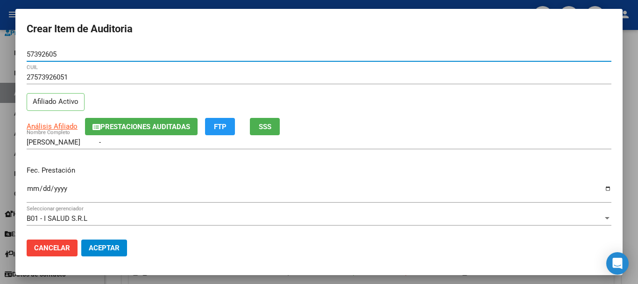
click at [81, 239] on button "Aceptar" at bounding box center [104, 247] width 46 height 17
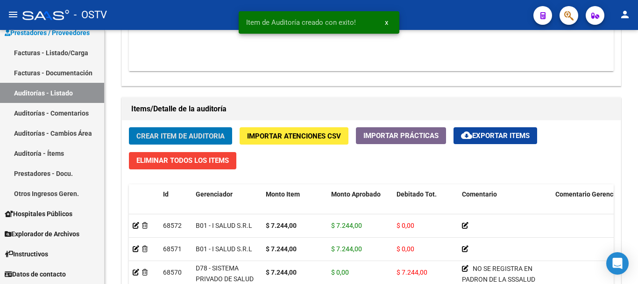
click at [129, 127] on button "Crear Item de Auditoria" at bounding box center [180, 135] width 103 height 17
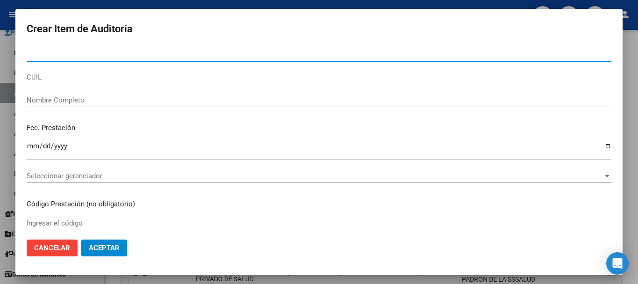
paste input "35981825"
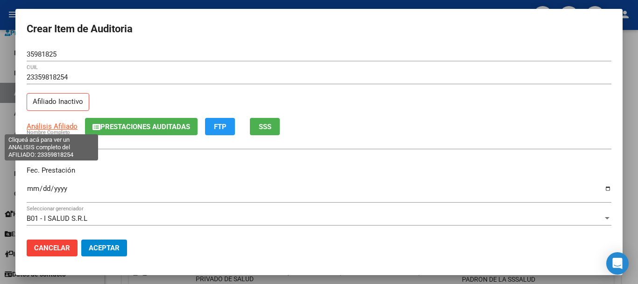
click at [69, 128] on span "Análisis Afiliado" at bounding box center [52, 126] width 51 height 8
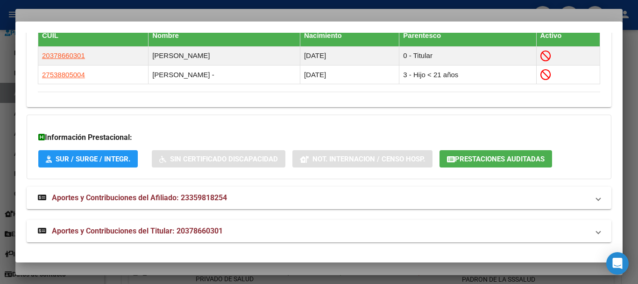
scroll to position [563, 0]
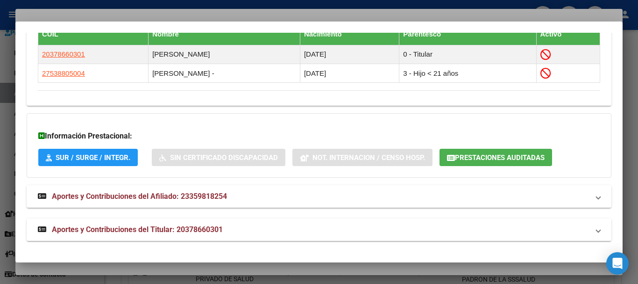
click at [221, 226] on span "Aportes y Contribuciones del Titular: 20378660301" at bounding box center [137, 229] width 171 height 9
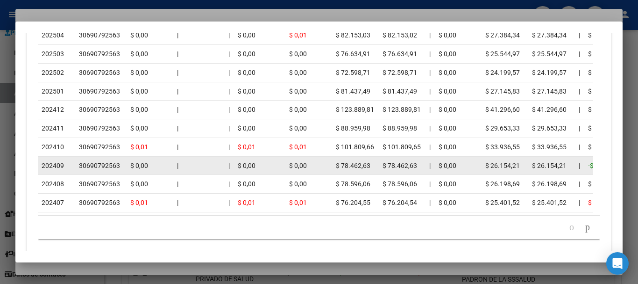
scroll to position [979, 0]
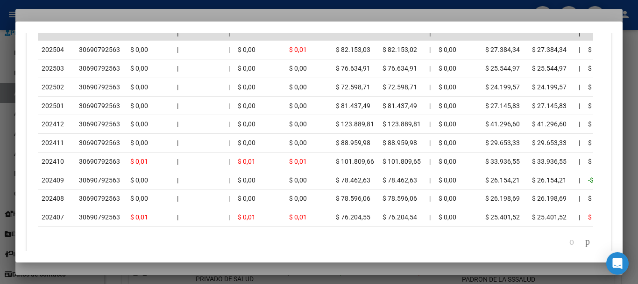
click at [138, 18] on div at bounding box center [319, 142] width 638 height 284
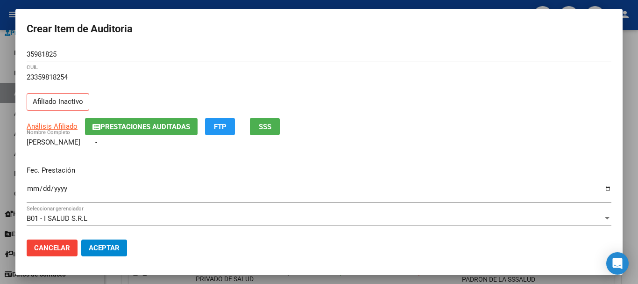
click at [476, 119] on div "Análisis Afiliado Prestaciones Auditadas FTP SSS" at bounding box center [319, 126] width 585 height 17
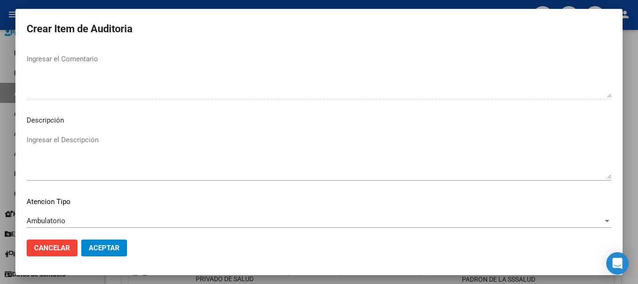
scroll to position [576, 0]
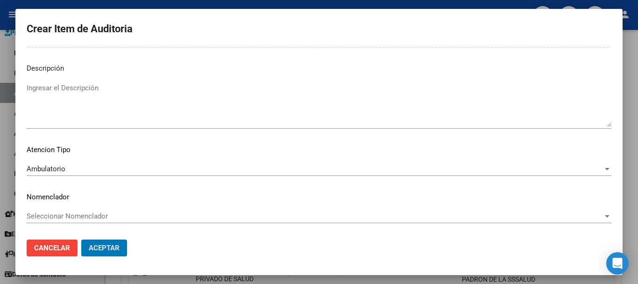
click at [81, 239] on button "Aceptar" at bounding box center [104, 247] width 46 height 17
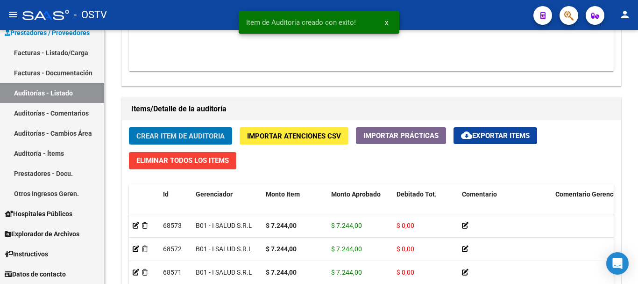
click at [129, 127] on button "Crear Item de Auditoria" at bounding box center [180, 135] width 103 height 17
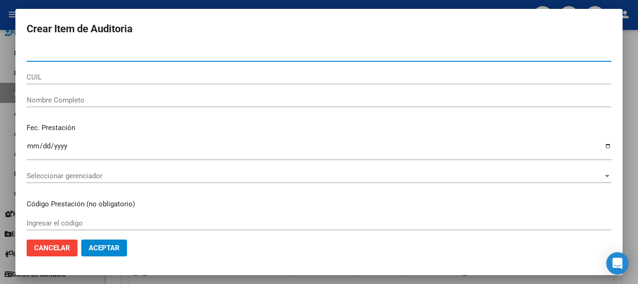
paste input "34546506"
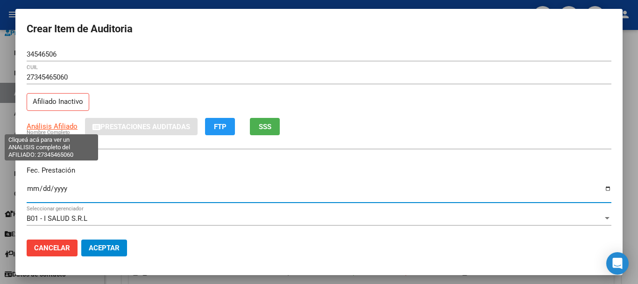
click at [53, 124] on span "Análisis Afiliado" at bounding box center [52, 126] width 51 height 8
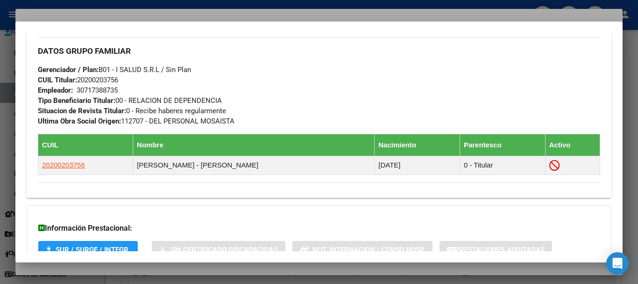
scroll to position [555, 0]
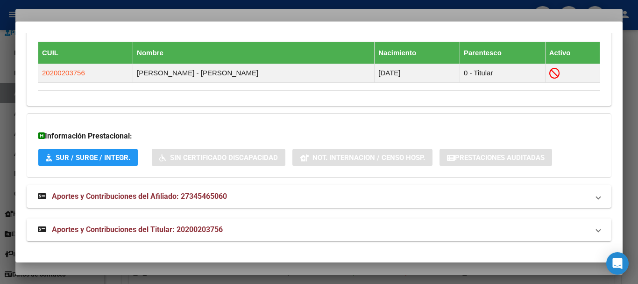
click at [217, 224] on strong "Aportes y Contribuciones del Titular: 20200203756" at bounding box center [130, 229] width 185 height 11
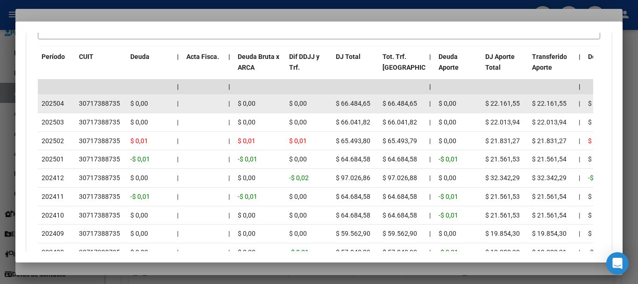
scroll to position [922, 0]
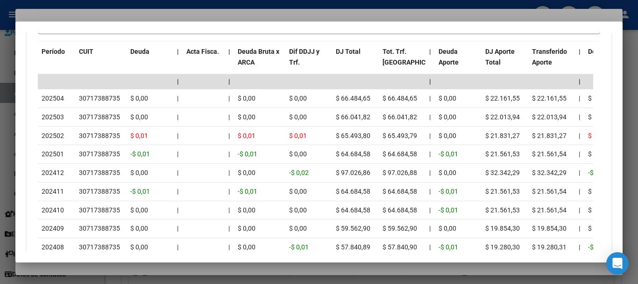
click at [198, 16] on div at bounding box center [319, 142] width 638 height 284
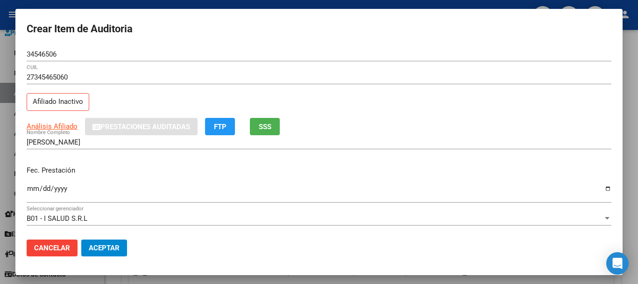
click at [344, 88] on div "27345465060 CUIL" at bounding box center [319, 81] width 585 height 23
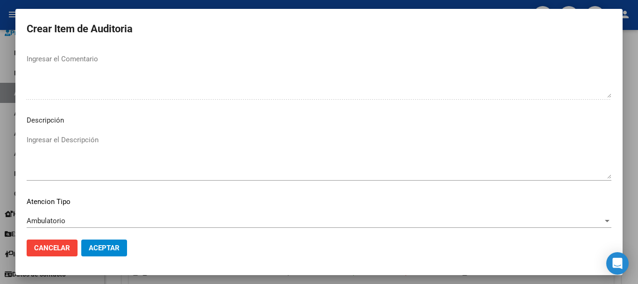
scroll to position [576, 0]
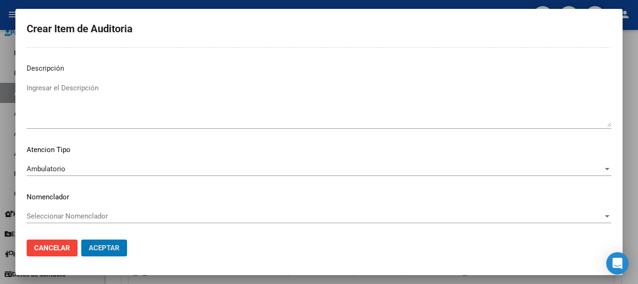
click at [81, 239] on button "Aceptar" at bounding box center [104, 247] width 46 height 17
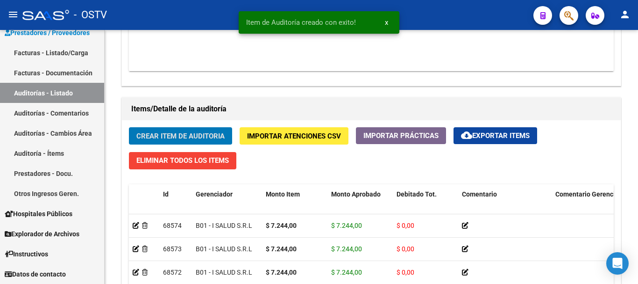
click at [129, 127] on button "Crear Item de Auditoria" at bounding box center [180, 135] width 103 height 17
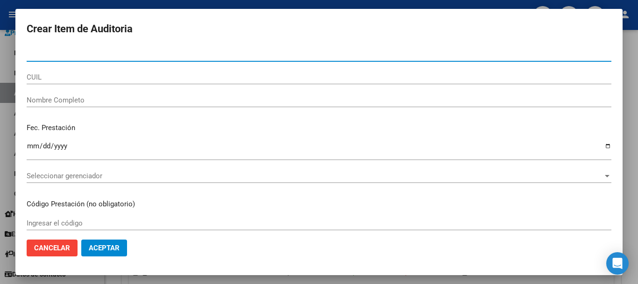
paste input "70024599"
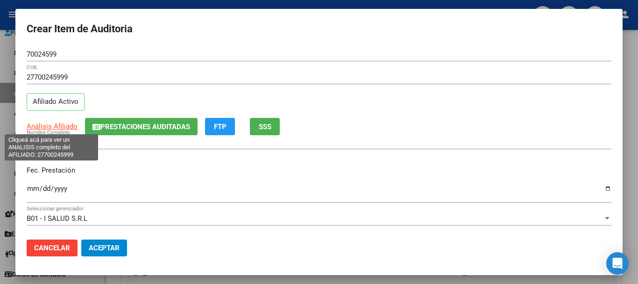
click at [66, 127] on span "Análisis Afiliado" at bounding box center [52, 126] width 51 height 8
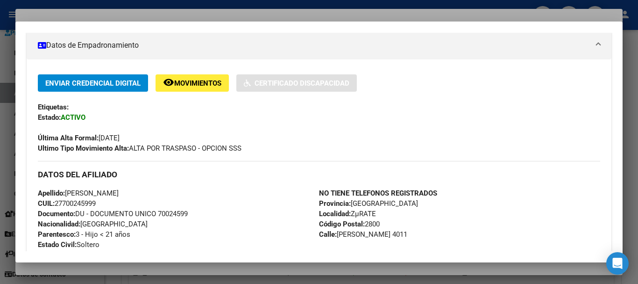
scroll to position [558, 0]
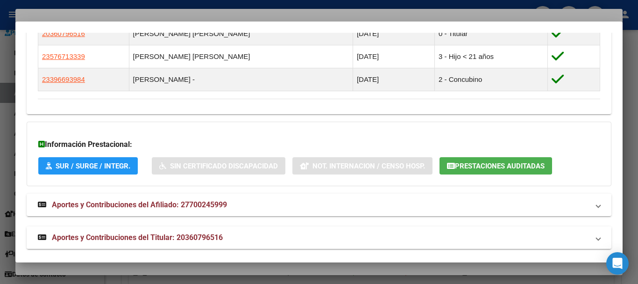
click at [215, 238] on span "Aportes y Contribuciones del Titular: 20360796516" at bounding box center [137, 237] width 171 height 9
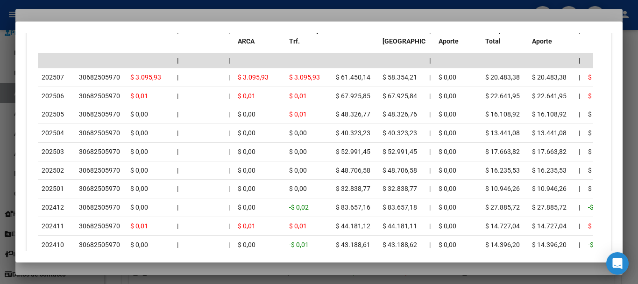
scroll to position [1028, 0]
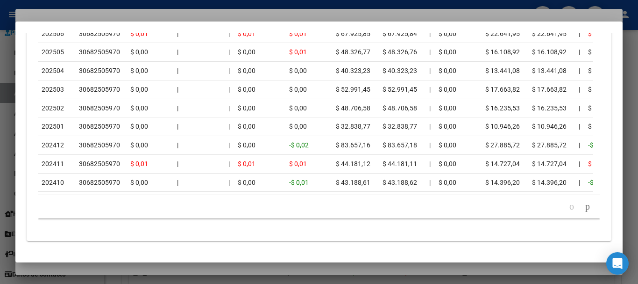
click at [114, 17] on div at bounding box center [319, 142] width 638 height 284
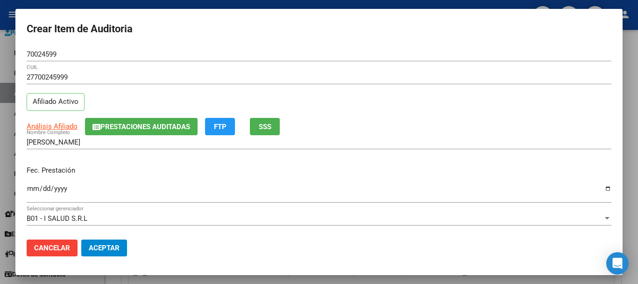
click at [286, 67] on div "70024599 Nro Documento" at bounding box center [319, 58] width 585 height 23
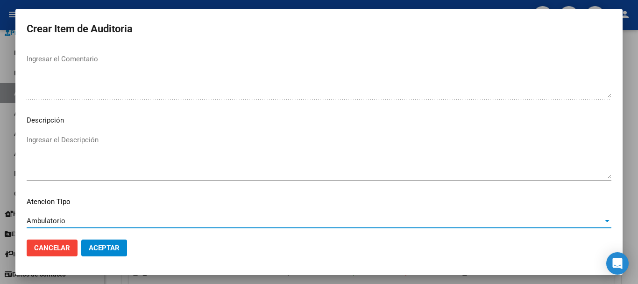
scroll to position [576, 0]
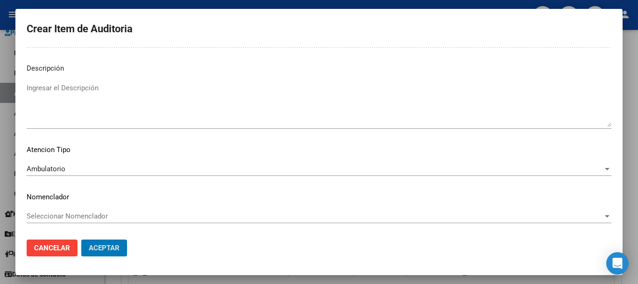
click at [81, 239] on button "Aceptar" at bounding box center [104, 247] width 46 height 17
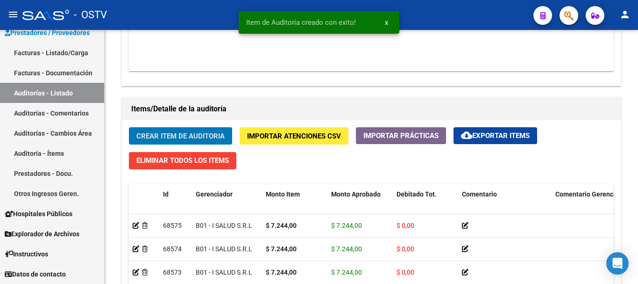
click at [129, 127] on button "Crear Item de Auditoria" at bounding box center [180, 135] width 103 height 17
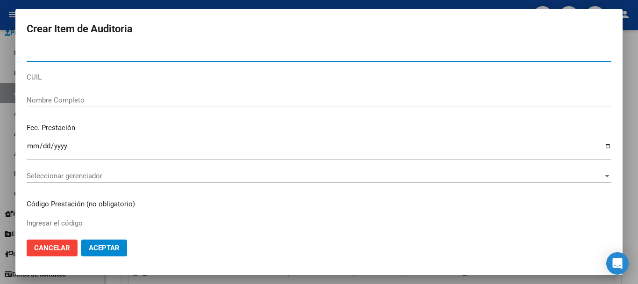
paste input "70024599"
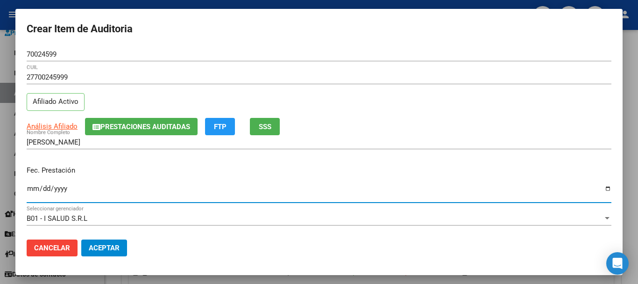
click at [63, 124] on span "Análisis Afiliado" at bounding box center [52, 126] width 51 height 8
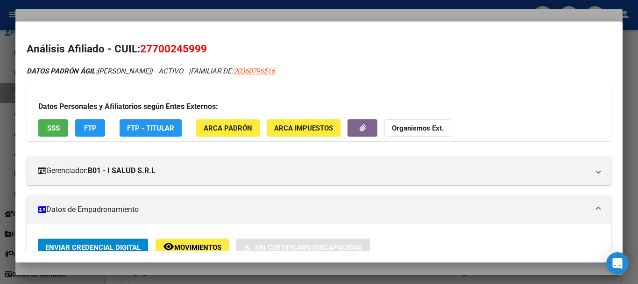
click at [243, 6] on div at bounding box center [319, 142] width 638 height 284
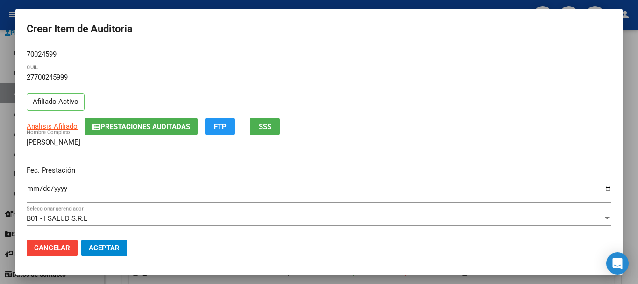
click at [160, 127] on span "Prestaciones Auditadas" at bounding box center [145, 126] width 90 height 8
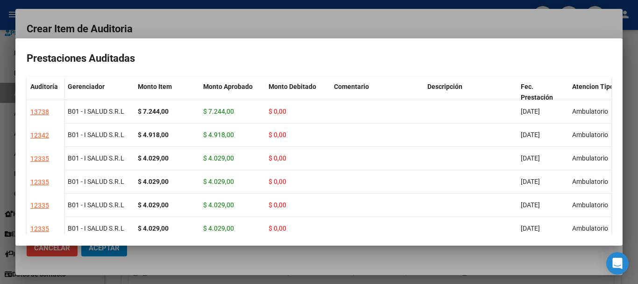
click at [207, 26] on div at bounding box center [319, 142] width 638 height 284
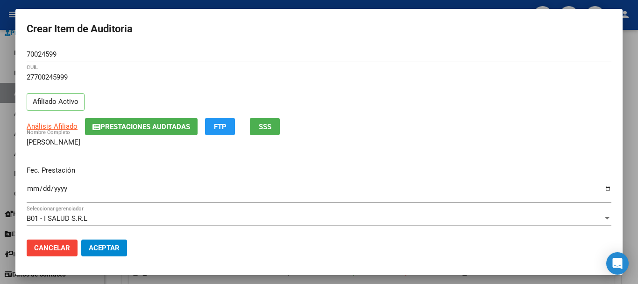
click at [542, 129] on div "Análisis Afiliado Prestaciones Auditadas FTP SSS" at bounding box center [319, 126] width 585 height 17
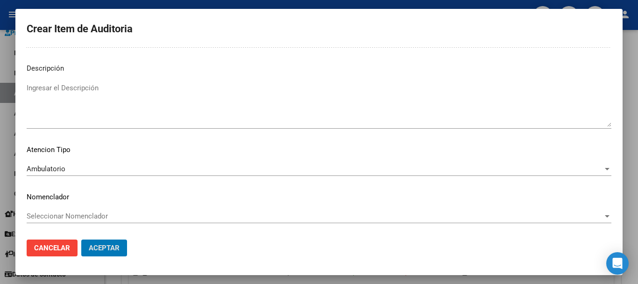
click at [81, 239] on button "Aceptar" at bounding box center [104, 247] width 46 height 17
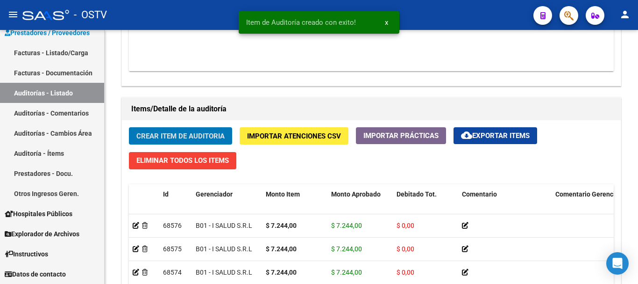
click at [129, 127] on button "Crear Item de Auditoria" at bounding box center [180, 135] width 103 height 17
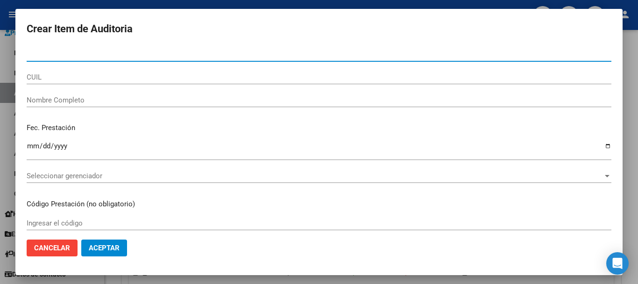
paste input "45848392"
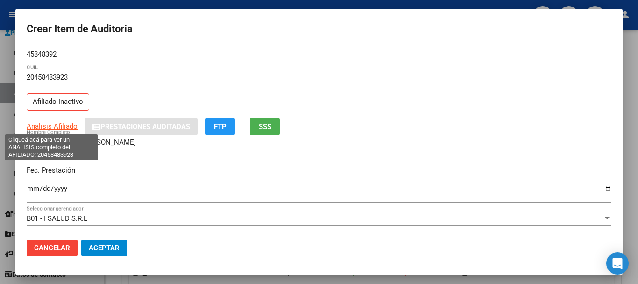
click at [45, 127] on span "Análisis Afiliado" at bounding box center [52, 126] width 51 height 8
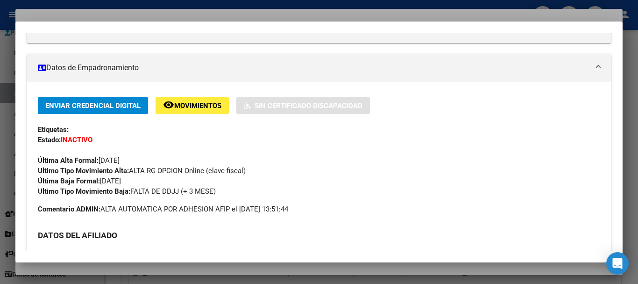
scroll to position [502, 0]
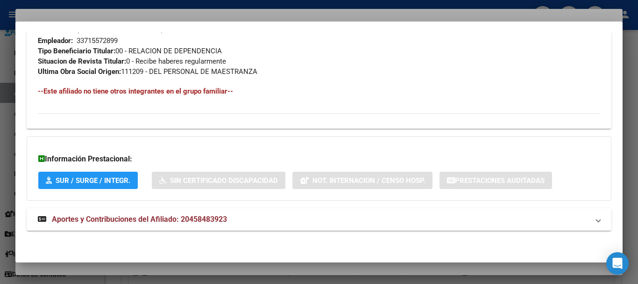
click at [214, 219] on span "Aportes y Contribuciones del Afiliado: 20458483923" at bounding box center [139, 218] width 175 height 9
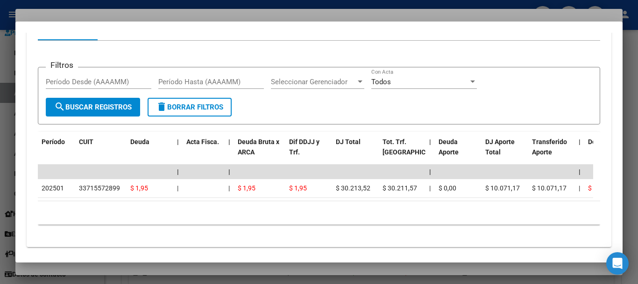
scroll to position [793, 0]
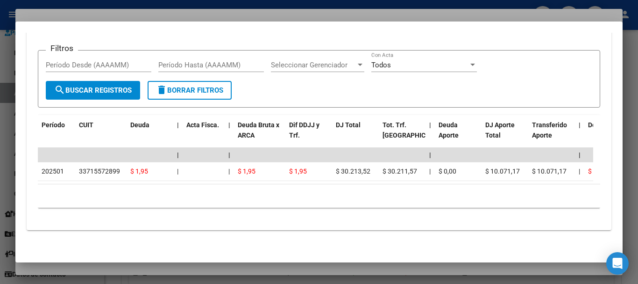
click at [212, 14] on div at bounding box center [319, 142] width 638 height 284
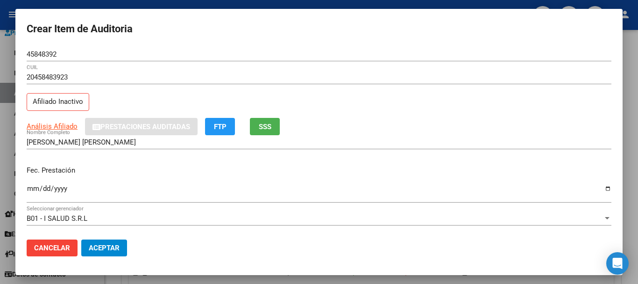
click at [362, 63] on div "45848392 Nro Documento" at bounding box center [319, 58] width 585 height 23
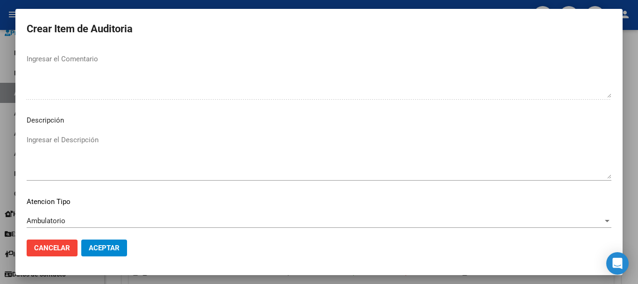
scroll to position [576, 0]
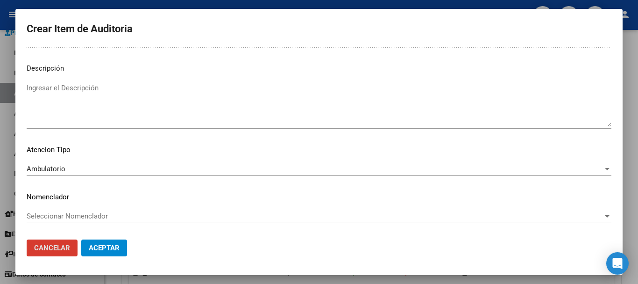
click at [81, 239] on button "Aceptar" at bounding box center [104, 247] width 46 height 17
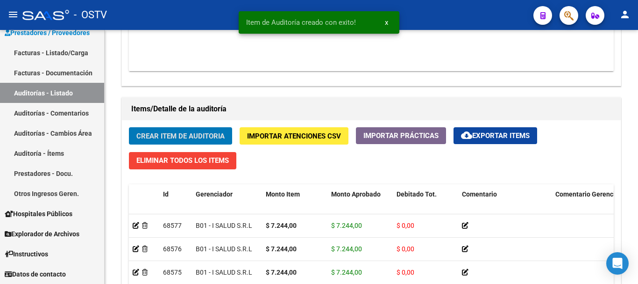
click at [129, 127] on button "Crear Item de Auditoria" at bounding box center [180, 135] width 103 height 17
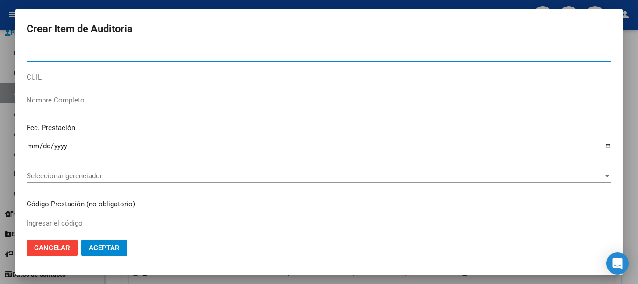
paste input "45848392"
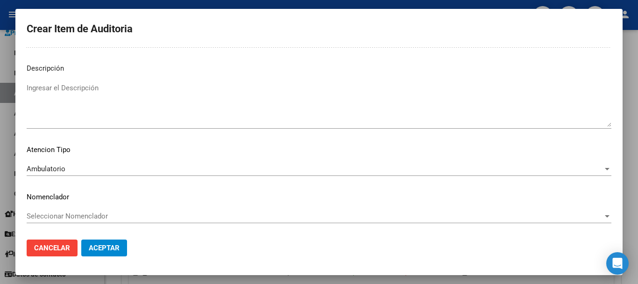
scroll to position [0, 0]
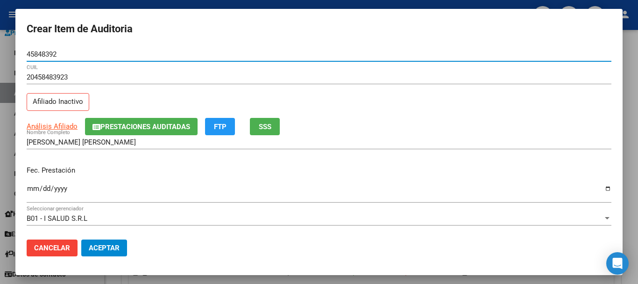
click at [81, 239] on button "Aceptar" at bounding box center [104, 247] width 46 height 17
click at [52, 57] on input "45848392" at bounding box center [319, 54] width 585 height 8
click at [638, 184] on div at bounding box center [319, 142] width 638 height 284
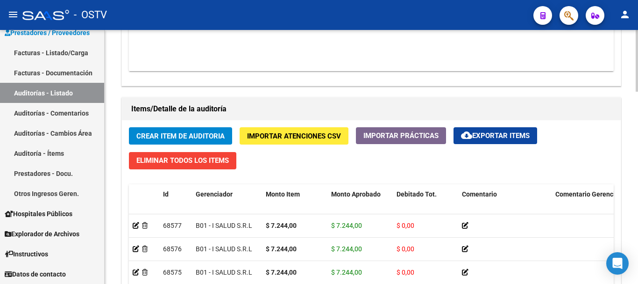
click at [593, 193] on span "Comentario Gerenciador" at bounding box center [591, 193] width 73 height 7
click at [210, 133] on span "Crear Item de Auditoria" at bounding box center [180, 136] width 88 height 8
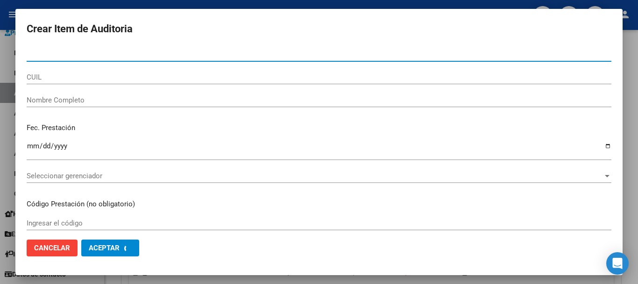
paste input "45848392"
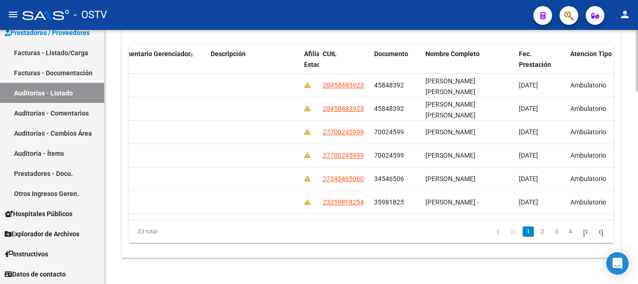
scroll to position [0, 440]
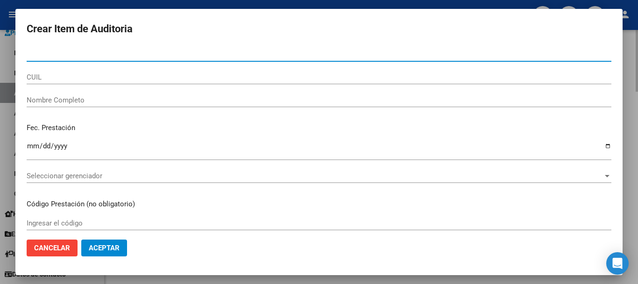
paste input "49158141"
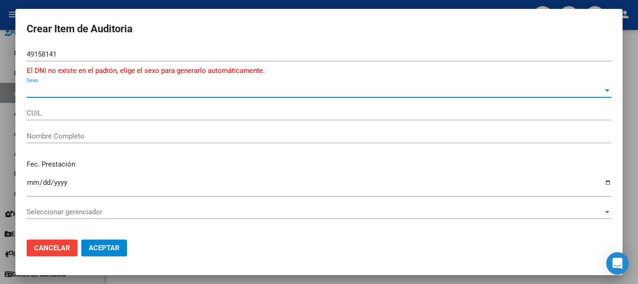
click at [46, 88] on span "Sexo" at bounding box center [315, 90] width 576 height 8
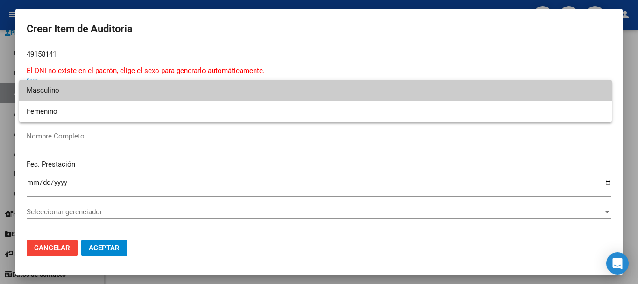
click at [53, 89] on span "Masculino" at bounding box center [316, 90] width 578 height 21
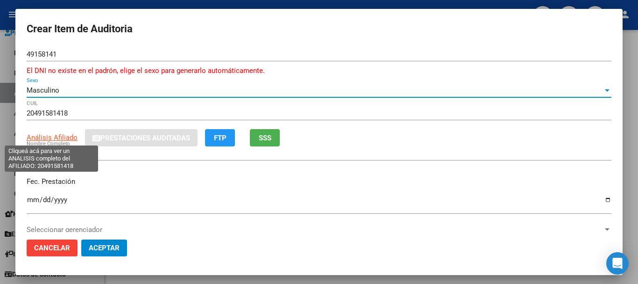
click at [64, 135] on span "Análisis Afiliado" at bounding box center [52, 137] width 51 height 8
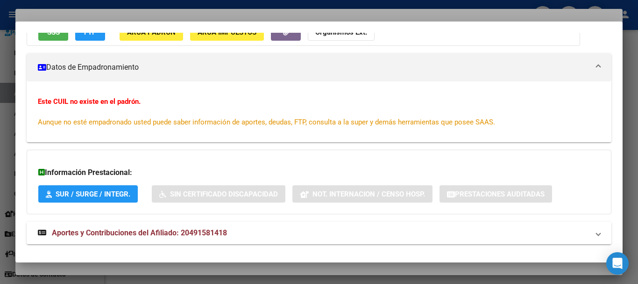
scroll to position [122, 0]
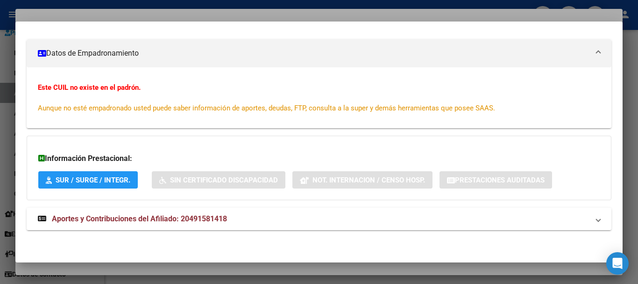
click at [180, 216] on span "Aportes y Contribuciones del Afiliado: 20491581418" at bounding box center [139, 218] width 175 height 9
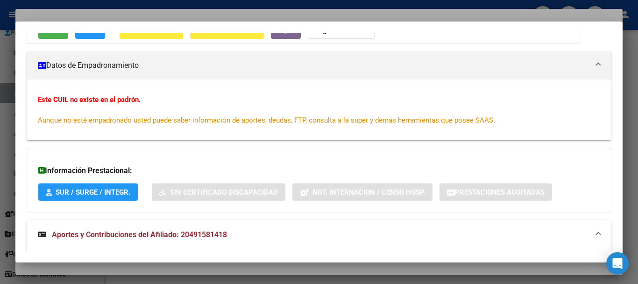
scroll to position [0, 0]
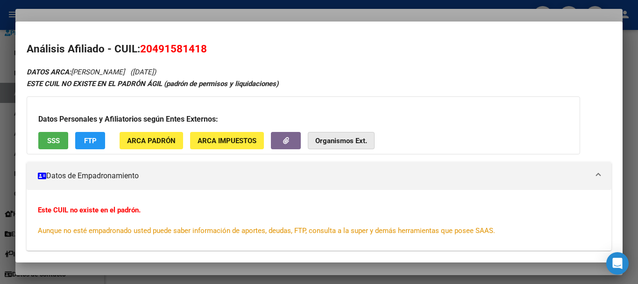
click at [311, 138] on button "Organismos Ext." at bounding box center [341, 140] width 67 height 17
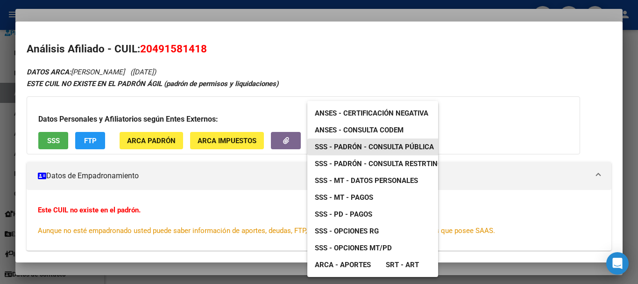
click at [393, 144] on span "SSS - Padrón - Consulta Pública" at bounding box center [374, 146] width 119 height 8
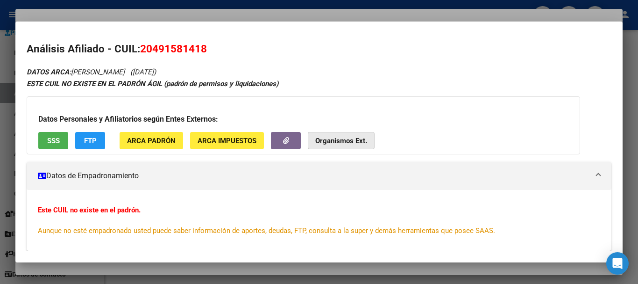
click at [332, 138] on strong "Organismos Ext." at bounding box center [341, 140] width 52 height 8
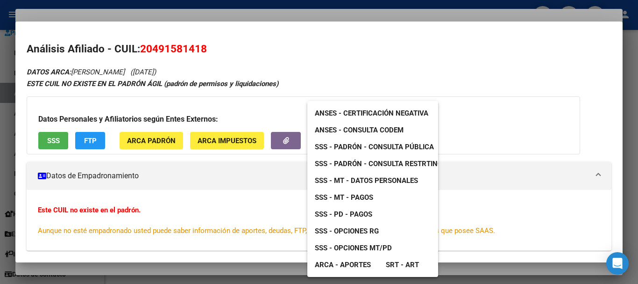
click at [308, 47] on div at bounding box center [319, 142] width 638 height 284
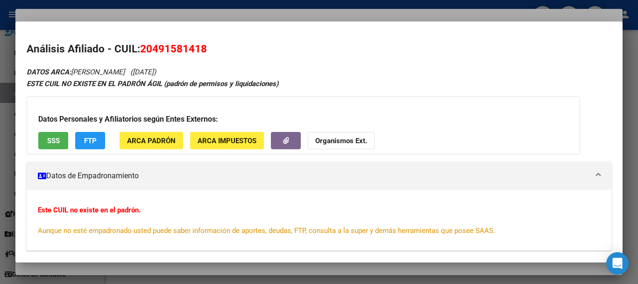
click at [185, 14] on div at bounding box center [319, 142] width 638 height 284
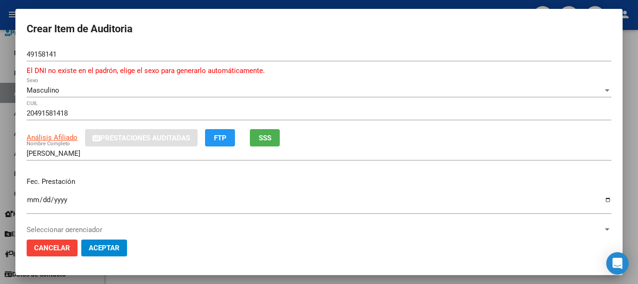
click at [291, 60] on div "49158141 Nro Documento" at bounding box center [319, 54] width 585 height 14
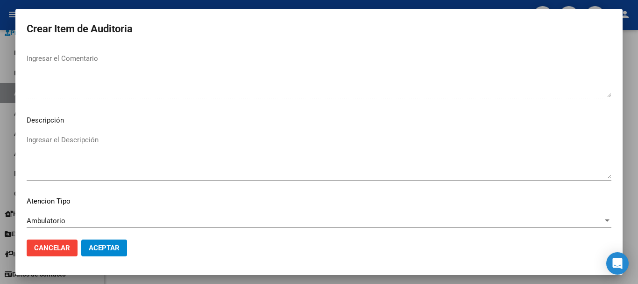
scroll to position [587, 0]
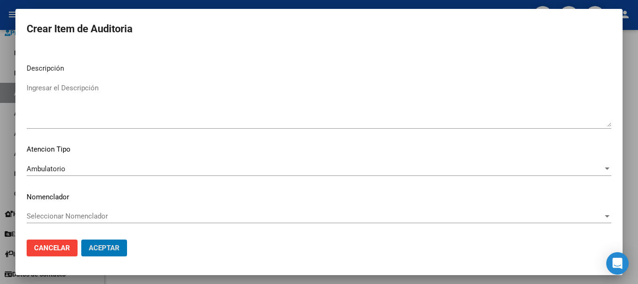
click at [81, 239] on button "Aceptar" at bounding box center [104, 247] width 46 height 17
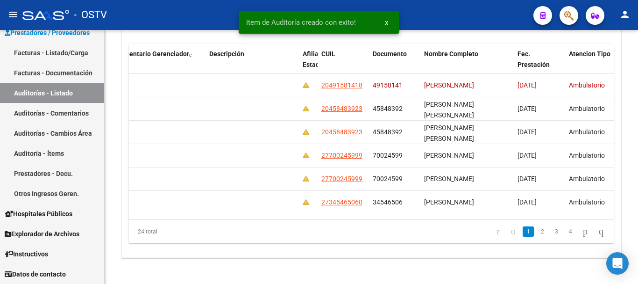
scroll to position [587, 0]
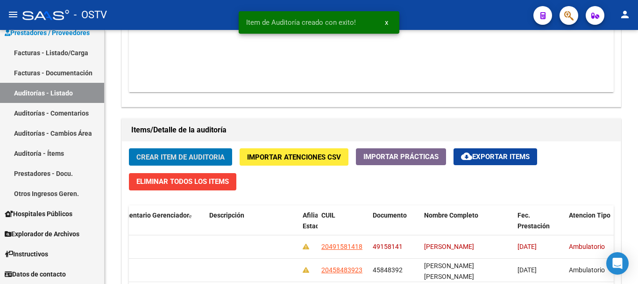
click at [129, 148] on button "Crear Item de Auditoria" at bounding box center [180, 156] width 103 height 17
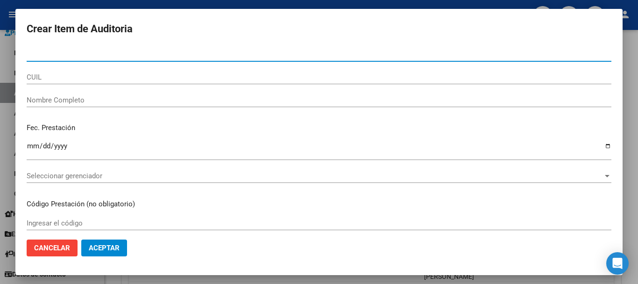
paste input "34271169"
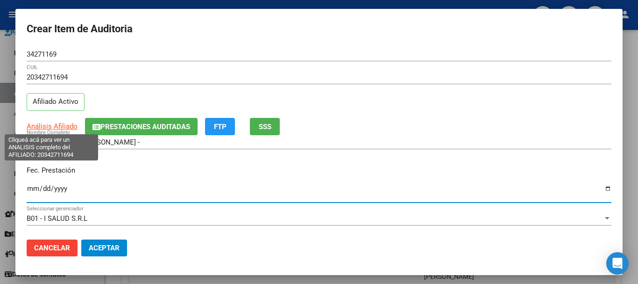
click at [56, 127] on span "Análisis Afiliado" at bounding box center [52, 126] width 51 height 8
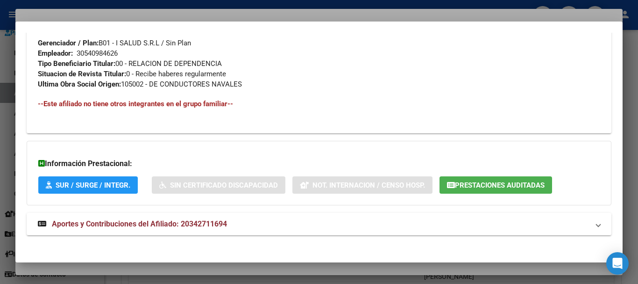
scroll to position [474, 0]
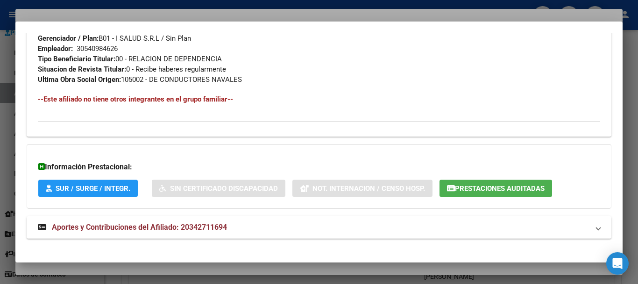
click at [214, 223] on span "Aportes y Contribuciones del Afiliado: 20342711694" at bounding box center [139, 226] width 175 height 9
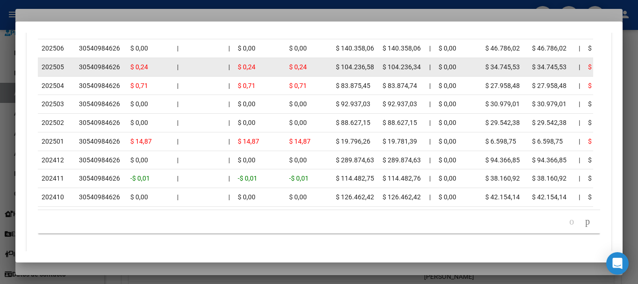
scroll to position [918, 0]
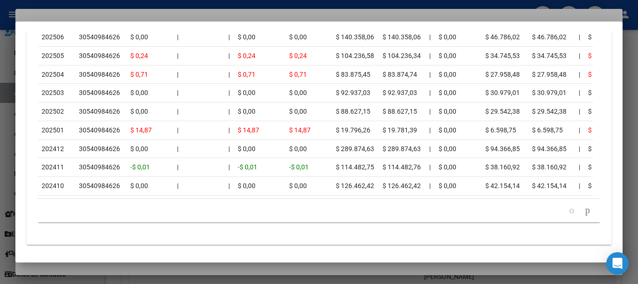
click at [120, 18] on div at bounding box center [319, 142] width 638 height 284
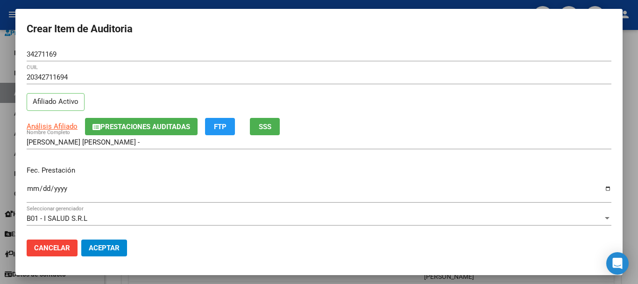
click at [336, 65] on div "34271169 Nro Documento" at bounding box center [319, 58] width 585 height 23
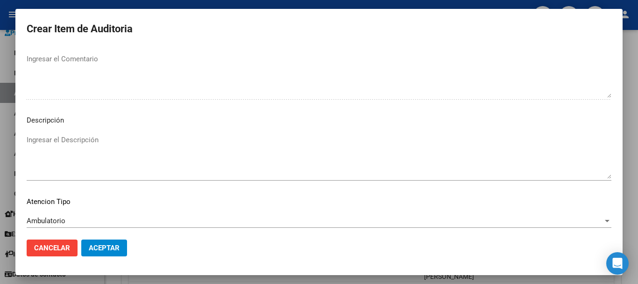
scroll to position [576, 0]
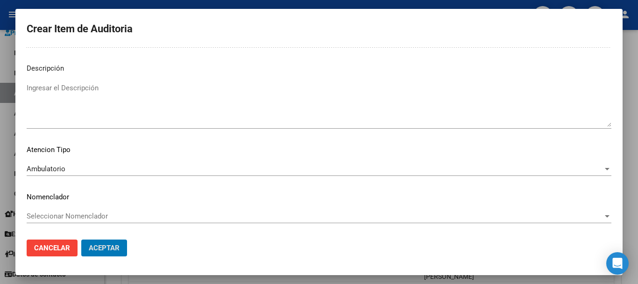
click at [81, 239] on button "Aceptar" at bounding box center [104, 247] width 46 height 17
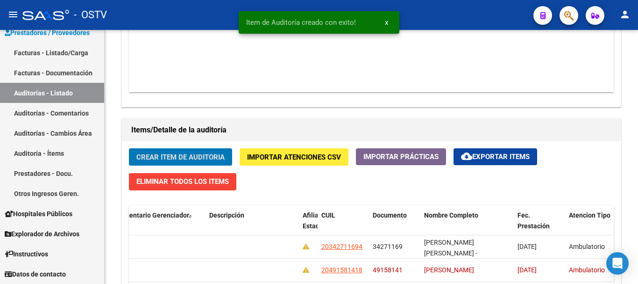
click at [129, 148] on button "Crear Item de Auditoria" at bounding box center [180, 156] width 103 height 17
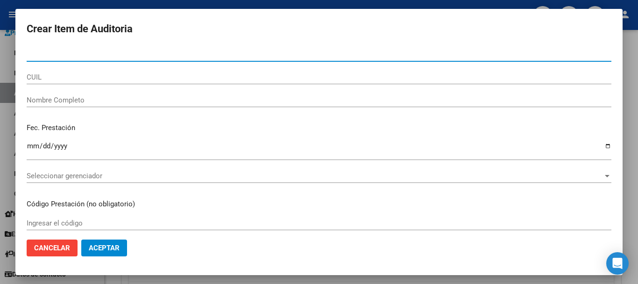
paste input "34271169"
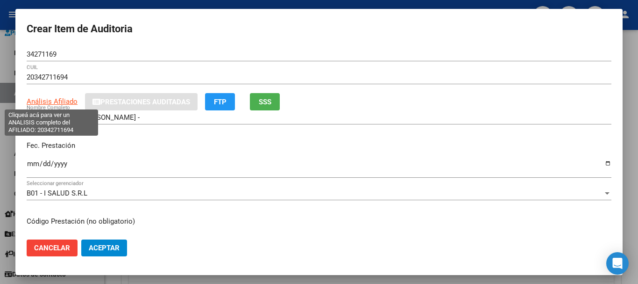
click at [43, 104] on span "Análisis Afiliado" at bounding box center [52, 101] width 51 height 8
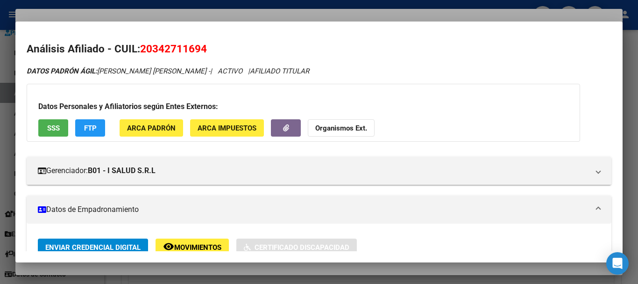
click at [183, 7] on div at bounding box center [319, 142] width 638 height 284
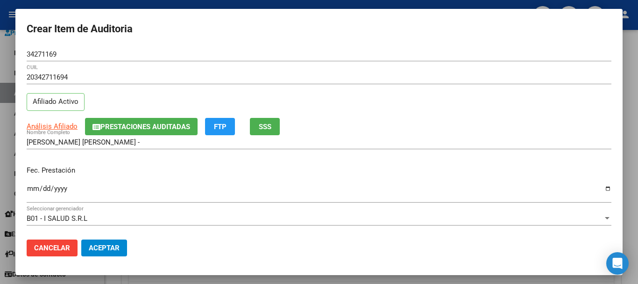
click at [128, 124] on span "Prestaciones Auditadas" at bounding box center [145, 126] width 90 height 8
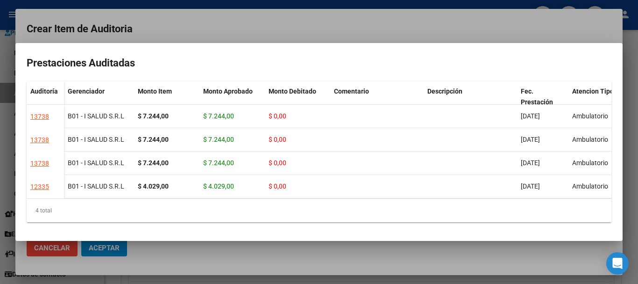
click at [259, 26] on div at bounding box center [319, 142] width 638 height 284
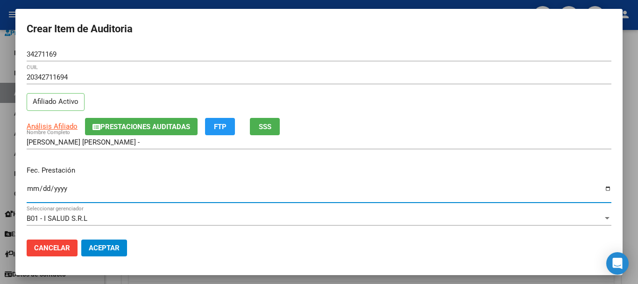
click at [126, 131] on span "Prestaciones Auditadas" at bounding box center [145, 126] width 90 height 8
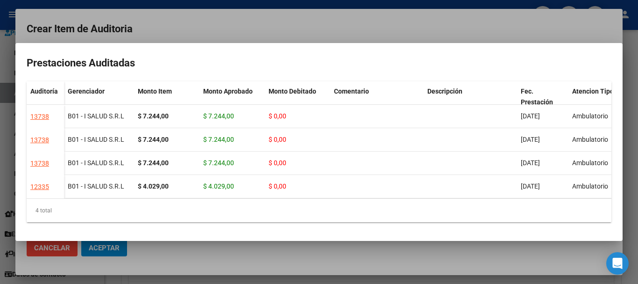
click at [233, 37] on div at bounding box center [319, 142] width 638 height 284
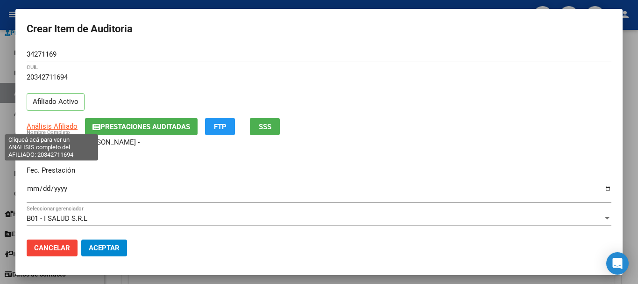
click at [65, 122] on span "Análisis Afiliado" at bounding box center [52, 126] width 51 height 8
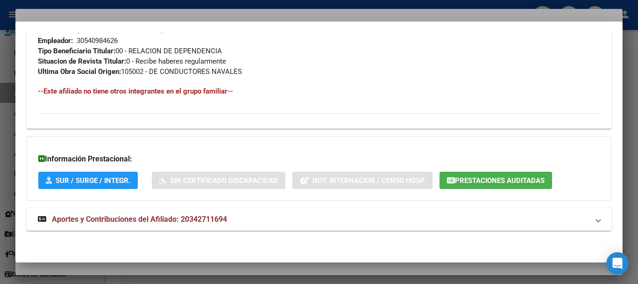
click at [159, 221] on span "Aportes y Contribuciones del Afiliado: 20342711694" at bounding box center [139, 218] width 175 height 9
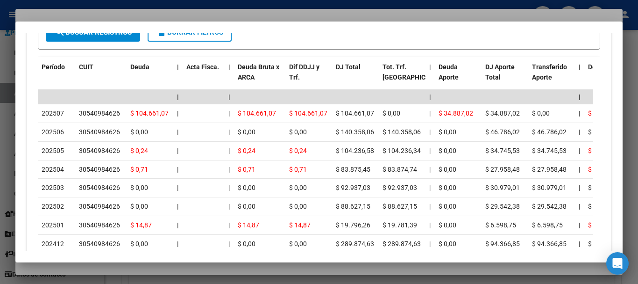
scroll to position [887, 0]
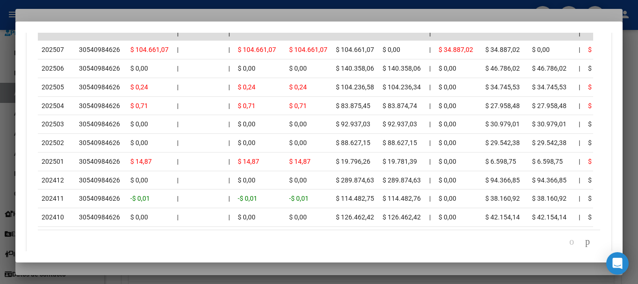
click at [141, 18] on div at bounding box center [319, 142] width 638 height 284
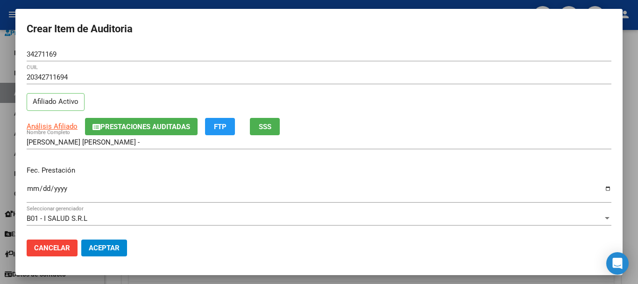
click at [310, 84] on div "20342711694 CUIL" at bounding box center [319, 77] width 585 height 14
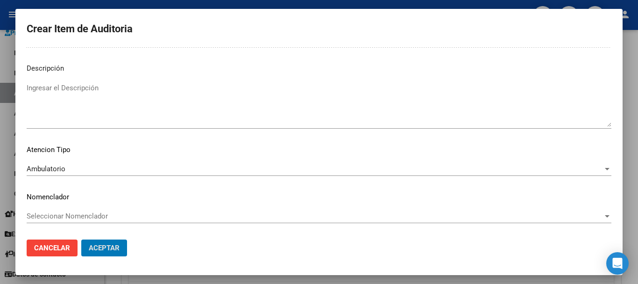
scroll to position [0, 0]
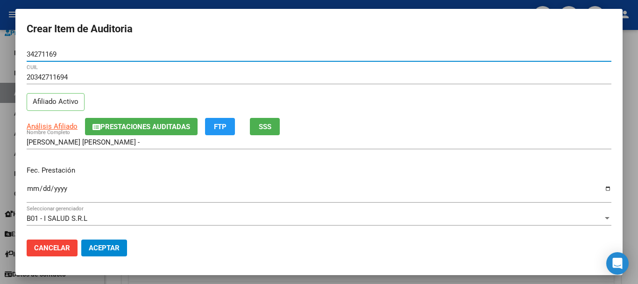
click at [81, 239] on button "Aceptar" at bounding box center [104, 247] width 46 height 17
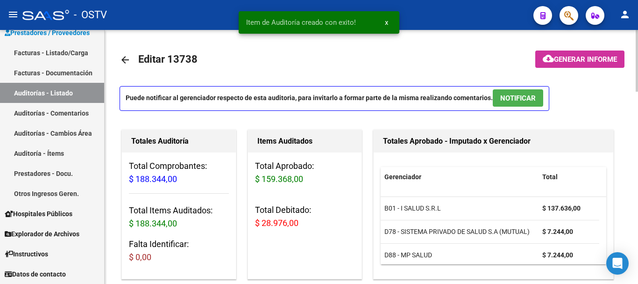
click at [583, 62] on span "Generar informe" at bounding box center [585, 59] width 63 height 8
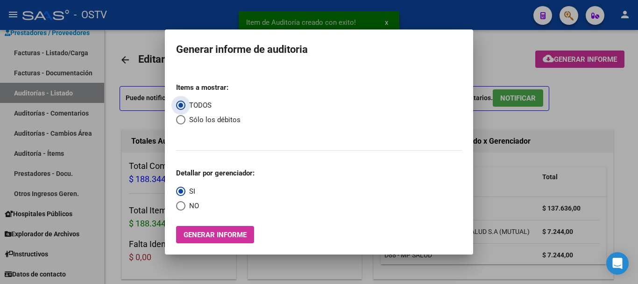
click at [178, 115] on span "Select an option" at bounding box center [180, 119] width 9 height 9
click at [178, 115] on input "Sólo los débitos" at bounding box center [180, 119] width 9 height 9
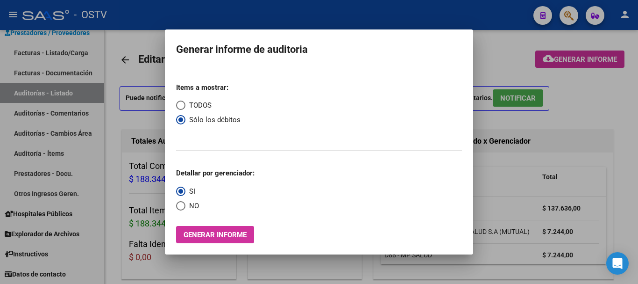
click at [178, 205] on span "Select an option" at bounding box center [180, 205] width 9 height 9
click at [178, 205] on input "NO" at bounding box center [180, 205] width 9 height 9
click at [198, 229] on button "Generar informe" at bounding box center [215, 234] width 78 height 17
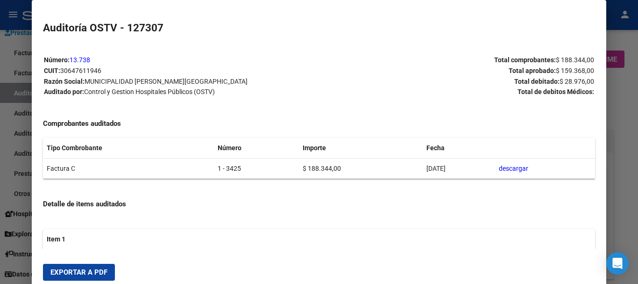
click at [98, 269] on span "Exportar a PDF" at bounding box center [78, 272] width 57 height 8
click at [638, 167] on div at bounding box center [319, 142] width 638 height 284
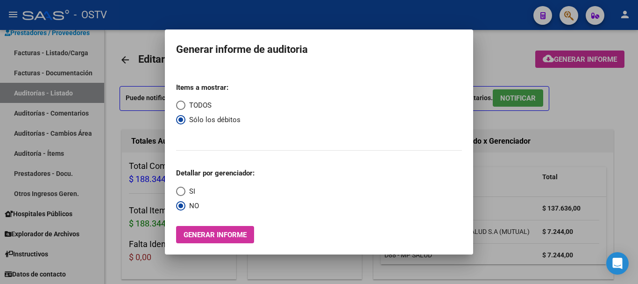
click at [638, 167] on div at bounding box center [319, 142] width 638 height 284
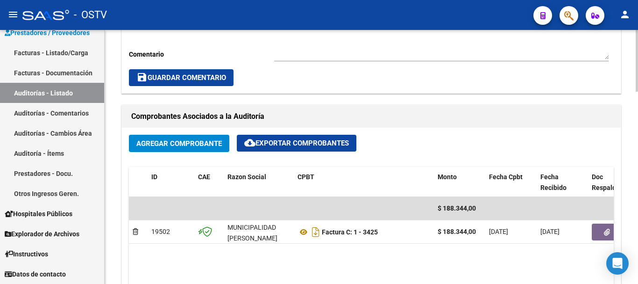
scroll to position [374, 0]
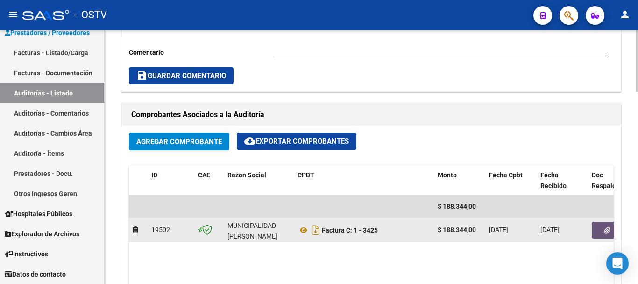
click at [613, 224] on button "button" at bounding box center [607, 229] width 30 height 17
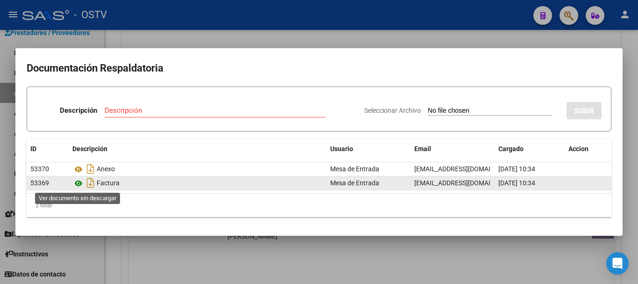
click at [80, 185] on icon at bounding box center [78, 183] width 12 height 11
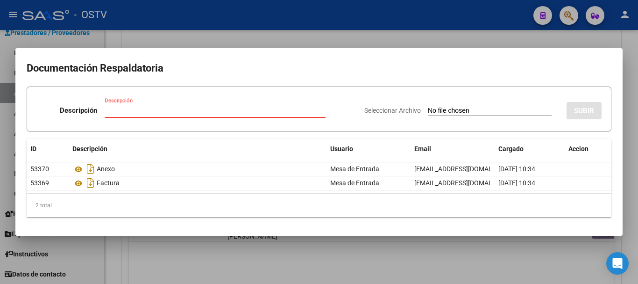
click at [150, 113] on input "Descripción" at bounding box center [215, 110] width 221 height 8
click at [428, 107] on input "Seleccionar Archivo" at bounding box center [490, 111] width 124 height 9
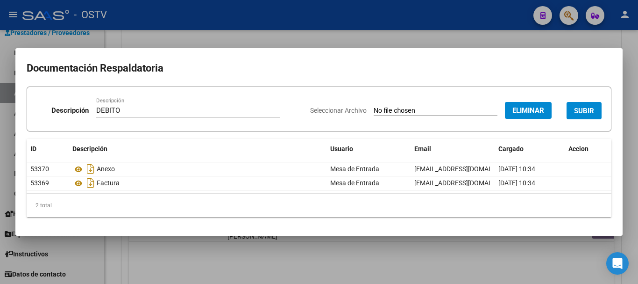
click at [583, 107] on span "SUBIR" at bounding box center [584, 111] width 20 height 8
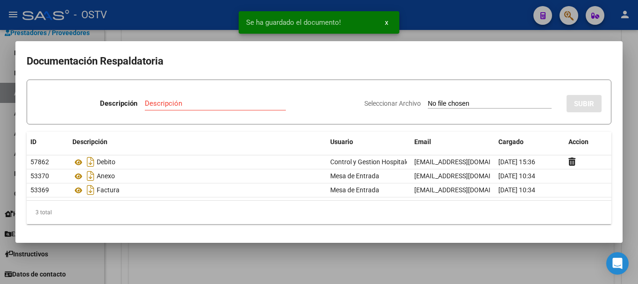
click at [629, 109] on div at bounding box center [319, 142] width 638 height 284
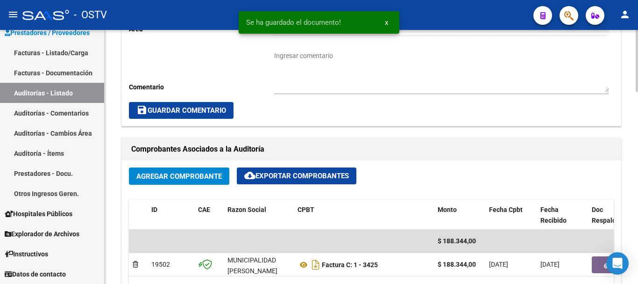
scroll to position [280, 0]
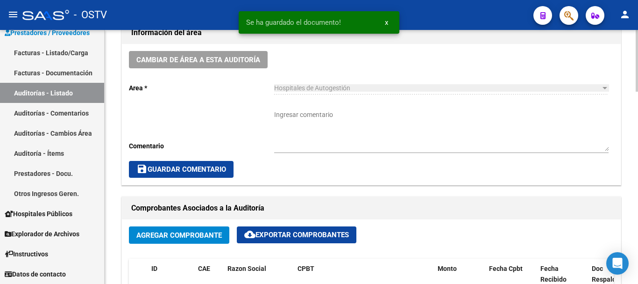
click at [289, 122] on textarea "Ingresar comentario" at bounding box center [441, 130] width 334 height 41
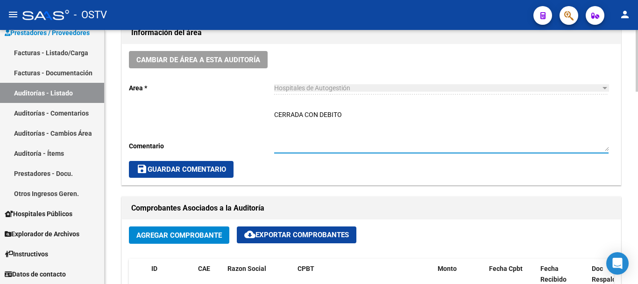
click at [184, 163] on button "save Guardar Comentario" at bounding box center [181, 169] width 105 height 17
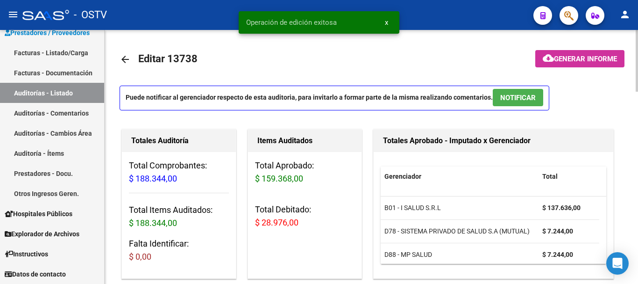
scroll to position [0, 0]
click at [127, 60] on mat-icon "arrow_back" at bounding box center [125, 59] width 11 height 11
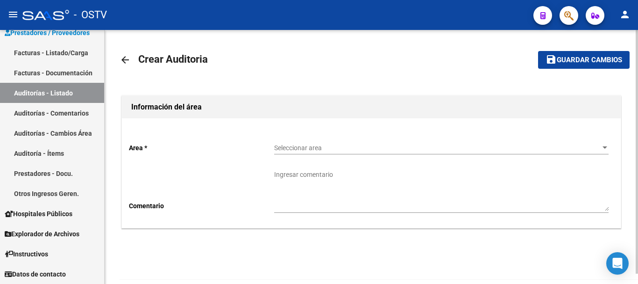
click at [318, 150] on span "Seleccionar area" at bounding box center [437, 148] width 326 height 8
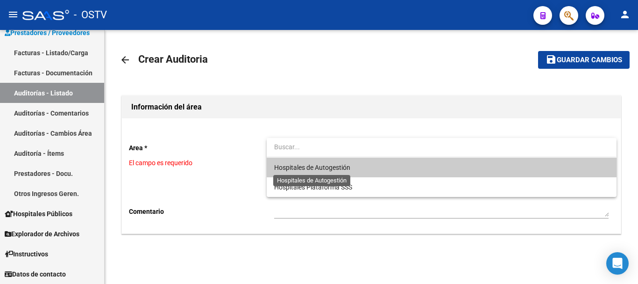
click at [294, 163] on span "Hospitales de Autogestión" at bounding box center [312, 166] width 76 height 7
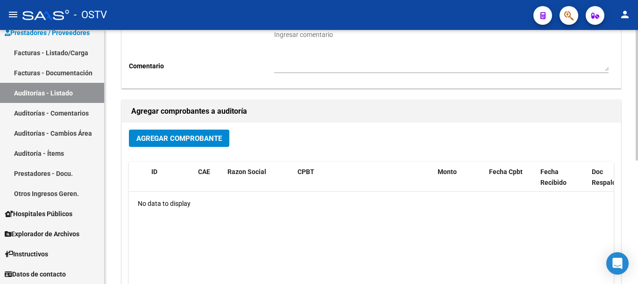
scroll to position [140, 0]
click at [183, 136] on span "Agregar Comprobante" at bounding box center [178, 138] width 85 height 8
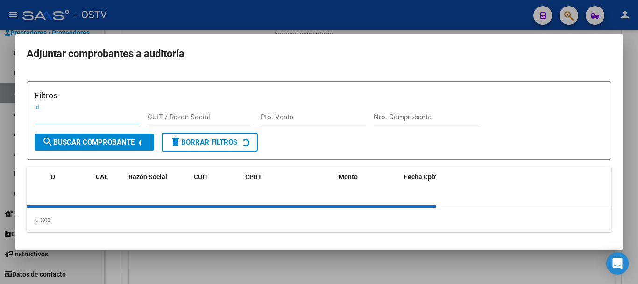
drag, startPoint x: 417, startPoint y: 107, endPoint x: 415, endPoint y: 113, distance: 5.9
click at [415, 113] on div "Filtros id CUIT / Razon Social Pto. Venta Nro. Comprobante" at bounding box center [319, 110] width 569 height 43
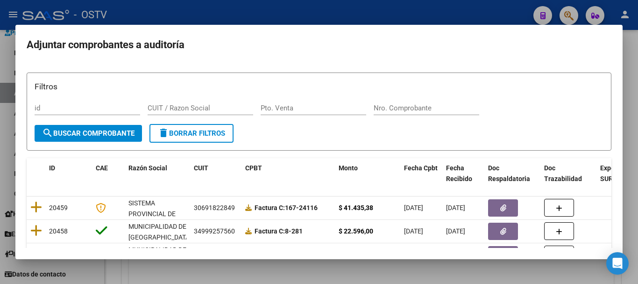
click at [415, 113] on div "Nro. Comprobante" at bounding box center [427, 108] width 106 height 14
paste input "3428"
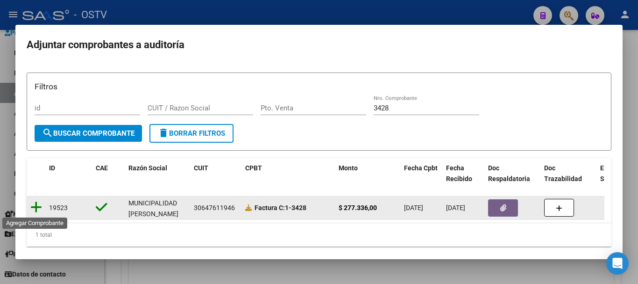
click at [35, 205] on icon at bounding box center [36, 206] width 12 height 13
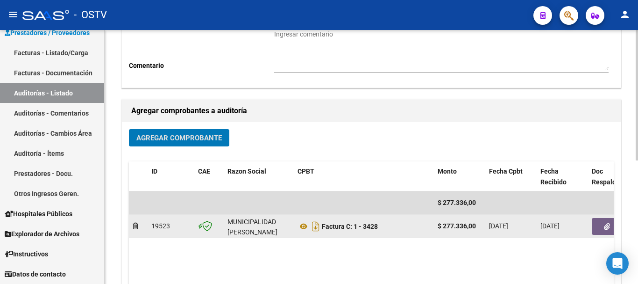
click at [606, 226] on icon "button" at bounding box center [607, 226] width 6 height 7
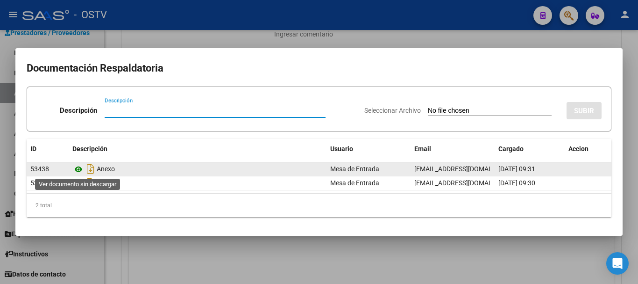
click at [75, 169] on icon at bounding box center [78, 168] width 12 height 11
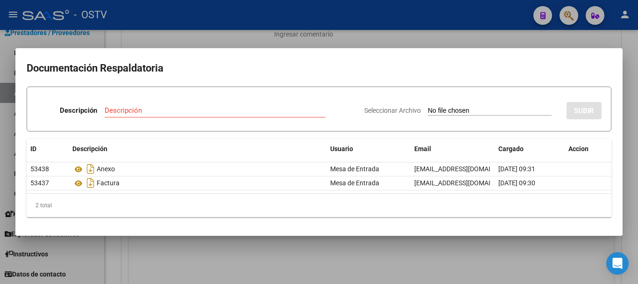
click at [418, 33] on div at bounding box center [319, 142] width 638 height 284
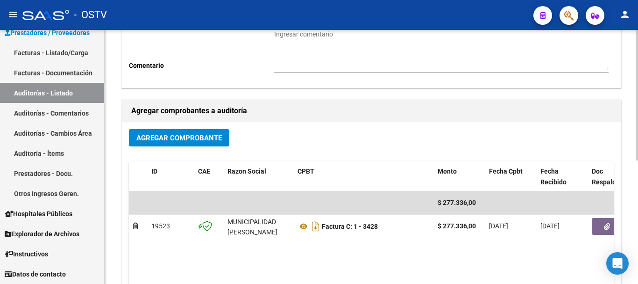
scroll to position [0, 0]
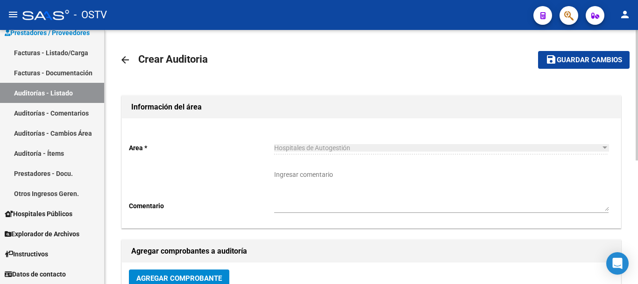
click at [563, 64] on span "Guardar cambios" at bounding box center [589, 60] width 65 height 8
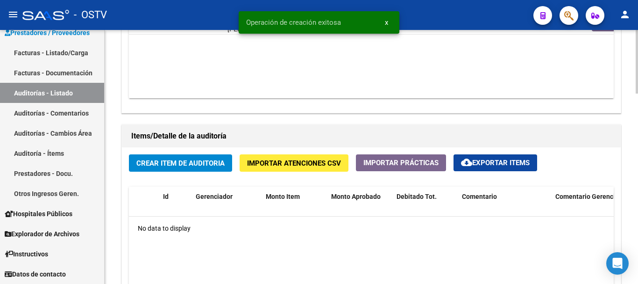
scroll to position [607, 0]
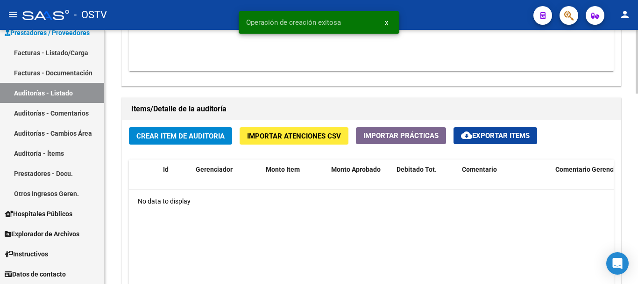
click at [189, 132] on span "Crear Item de Auditoria" at bounding box center [180, 136] width 88 height 8
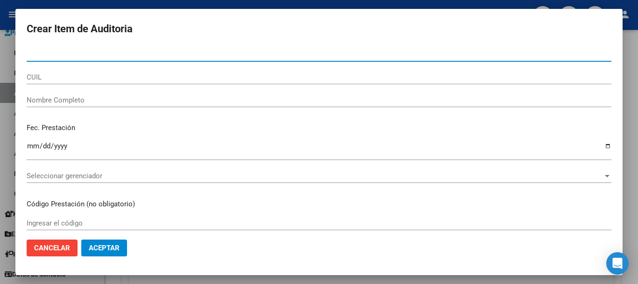
paste input "22744492"
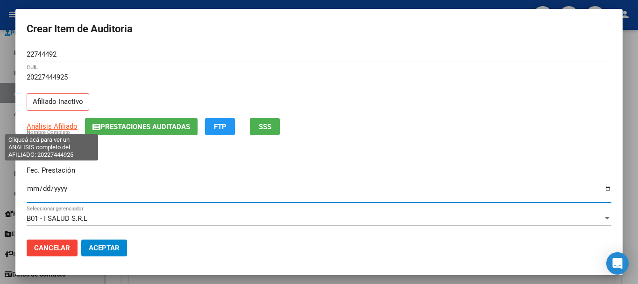
click at [60, 127] on span "Análisis Afiliado" at bounding box center [52, 126] width 51 height 8
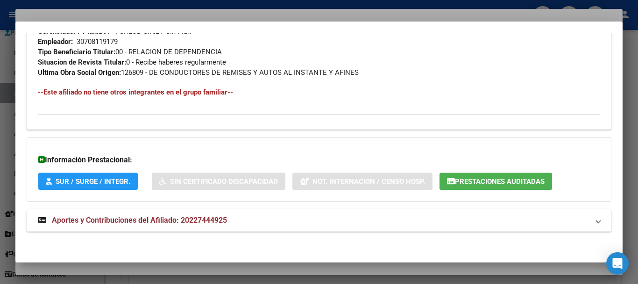
scroll to position [502, 0]
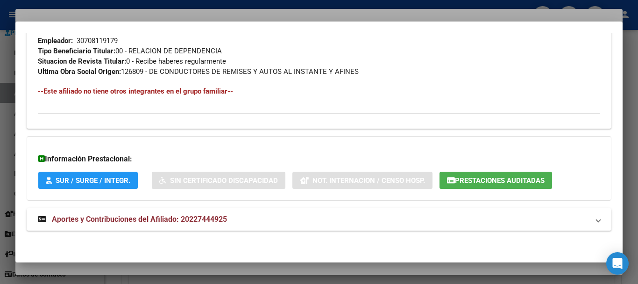
click at [167, 215] on span "Aportes y Contribuciones del Afiliado: 20227444925" at bounding box center [139, 218] width 175 height 9
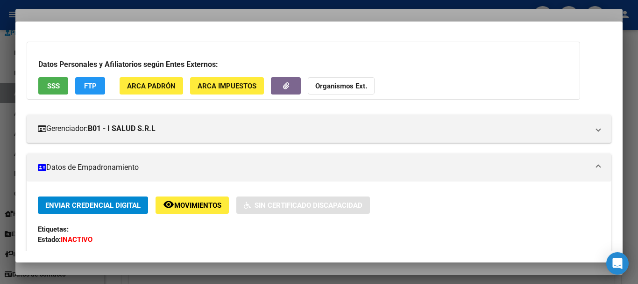
scroll to position [0, 0]
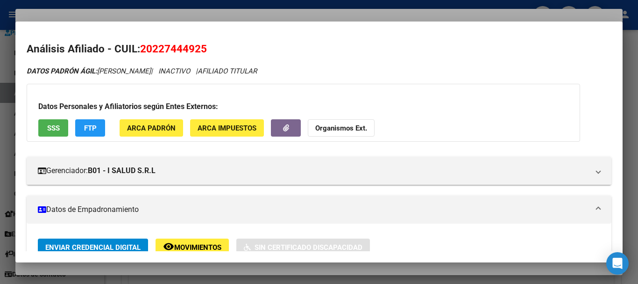
click at [342, 118] on div "Datos Personales y Afiliatorios según Entes Externos: SSS FTP ARCA Padrón ARCA …" at bounding box center [304, 113] width 554 height 58
click at [362, 127] on strong "Organismos Ext." at bounding box center [341, 128] width 52 height 8
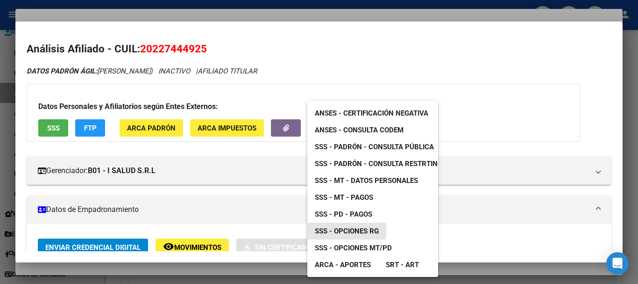
click at [367, 230] on span "SSS - Opciones RG" at bounding box center [347, 231] width 64 height 8
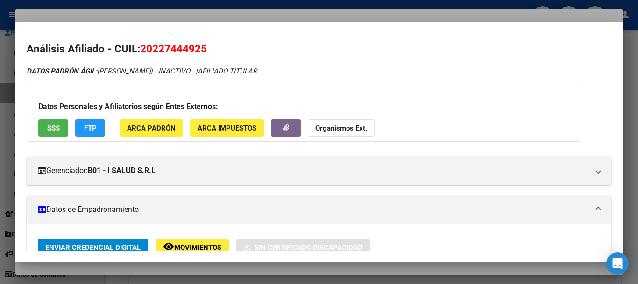
click at [166, 39] on mat-dialog-content "Análisis Afiliado - CUIL: 20227444925 DATOS PADRÓN ÁGIL: [PERSON_NAME] | INACTI…" at bounding box center [318, 142] width 607 height 219
click at [165, 47] on span "20227444925" at bounding box center [173, 49] width 67 height 12
copy span "20227444925"
click at [350, 129] on strong "Organismos Ext." at bounding box center [341, 128] width 52 height 8
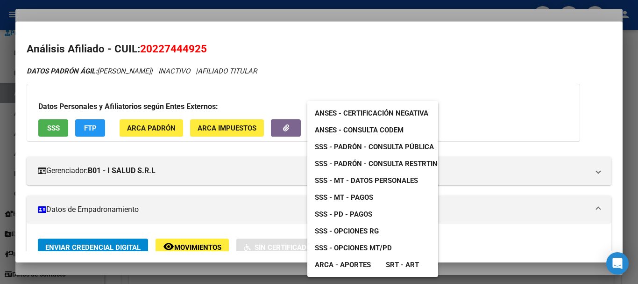
click at [393, 153] on link "SSS - Padrón - Consulta Pública" at bounding box center [374, 146] width 134 height 17
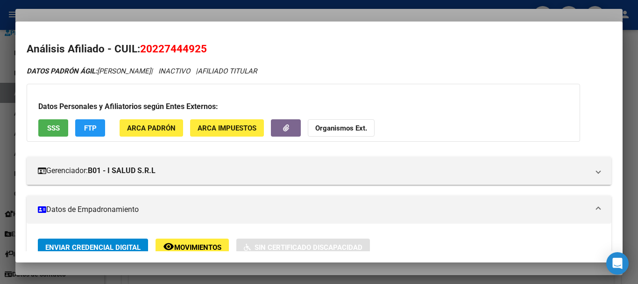
click at [283, 16] on div at bounding box center [319, 142] width 638 height 284
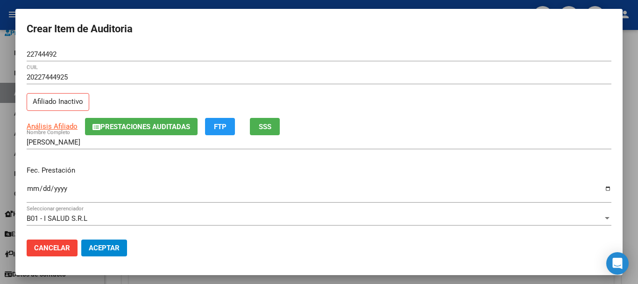
click at [374, 58] on input "22744492" at bounding box center [319, 54] width 585 height 8
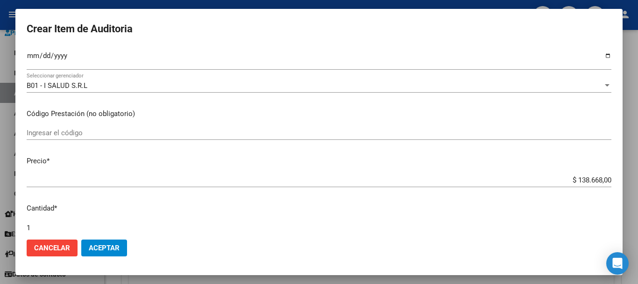
scroll to position [315, 0]
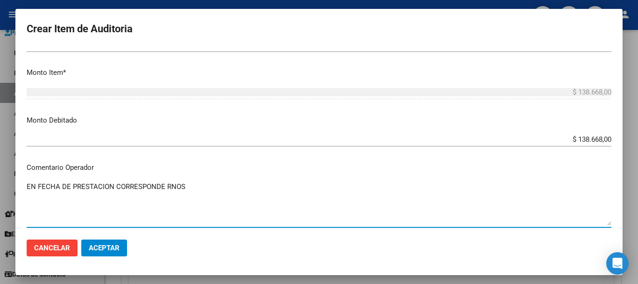
paste textarea "0-0330-6"
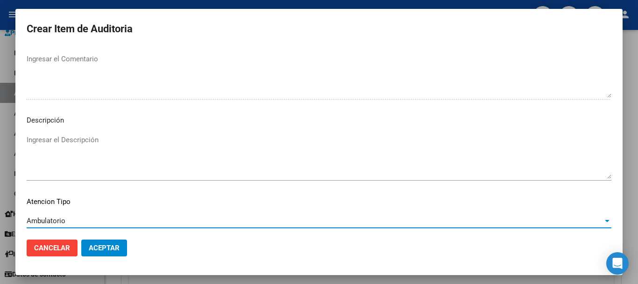
scroll to position [576, 0]
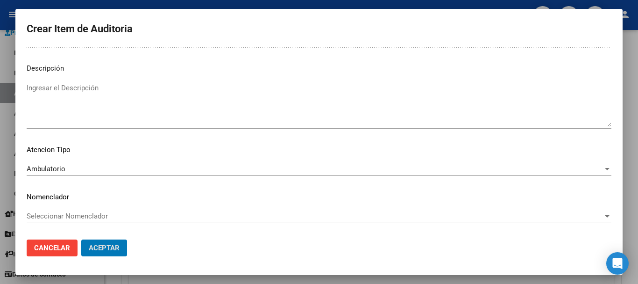
click at [81, 239] on button "Aceptar" at bounding box center [104, 247] width 46 height 17
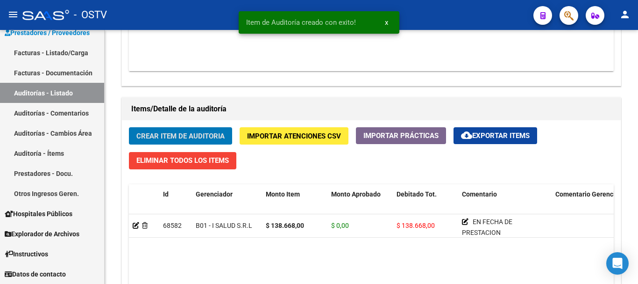
scroll to position [608, 0]
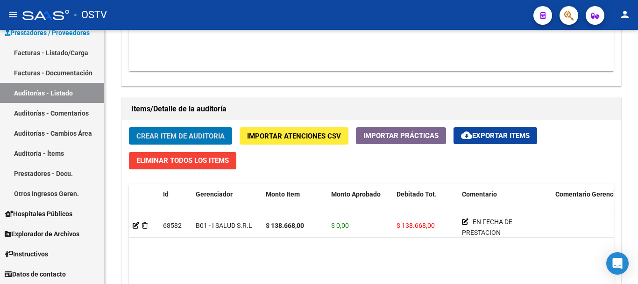
click at [129, 127] on button "Crear Item de Auditoria" at bounding box center [180, 135] width 103 height 17
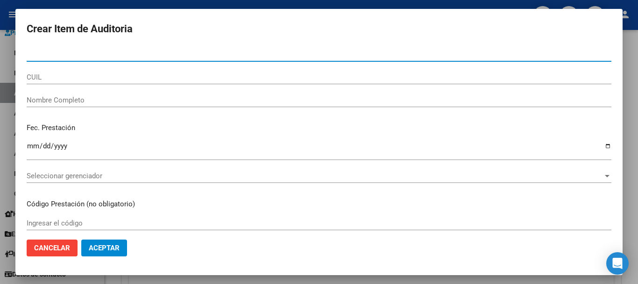
paste input "34546506"
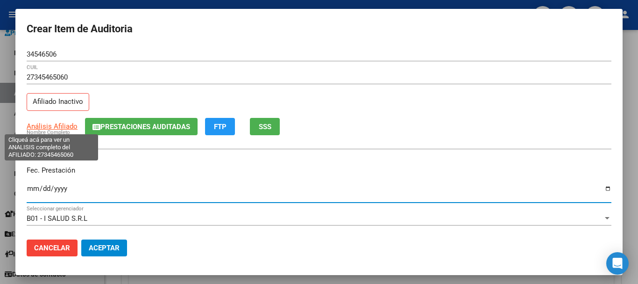
click at [56, 126] on span "Análisis Afiliado" at bounding box center [52, 126] width 51 height 8
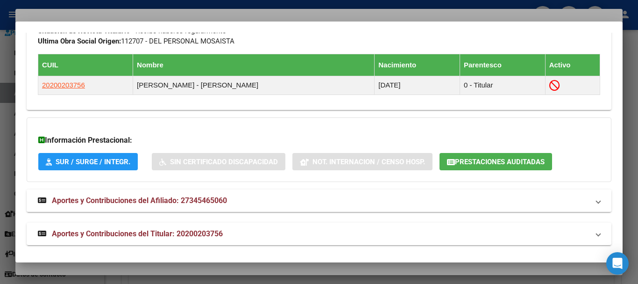
scroll to position [547, 0]
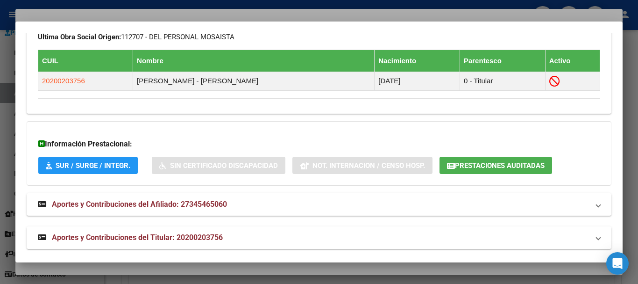
click at [234, 241] on mat-panel-title "Aportes y Contribuciones del Titular: 20200203756" at bounding box center [313, 237] width 551 height 11
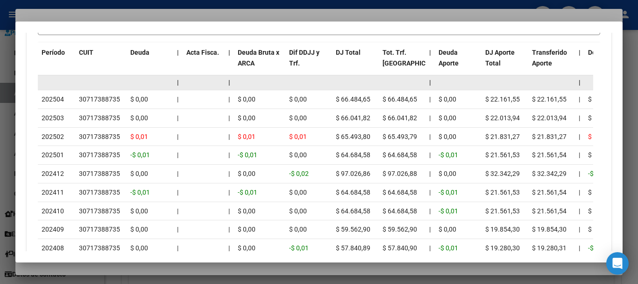
scroll to position [922, 0]
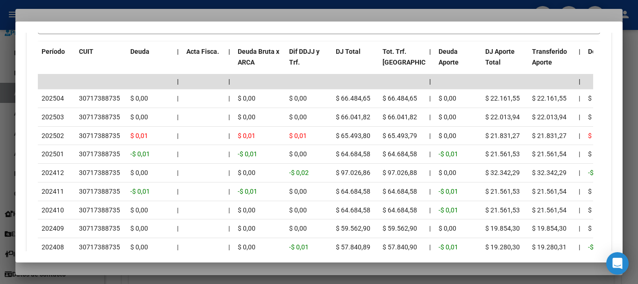
click at [107, 16] on div at bounding box center [319, 142] width 638 height 284
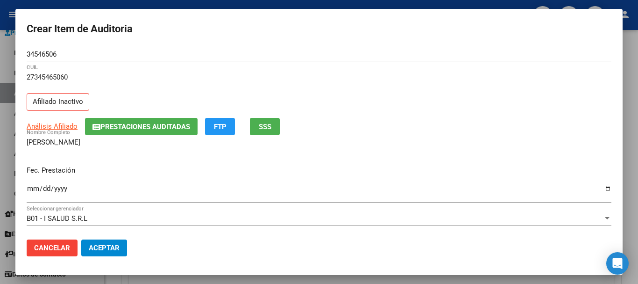
click at [271, 67] on div "34546506 Nro Documento" at bounding box center [319, 58] width 585 height 23
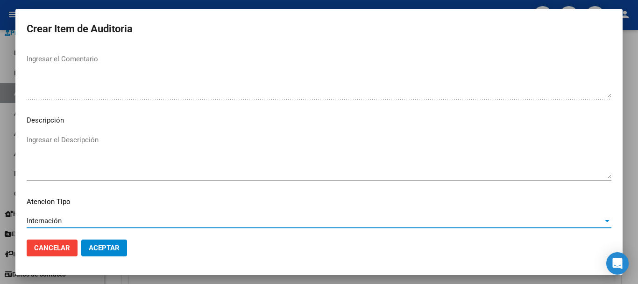
scroll to position [576, 0]
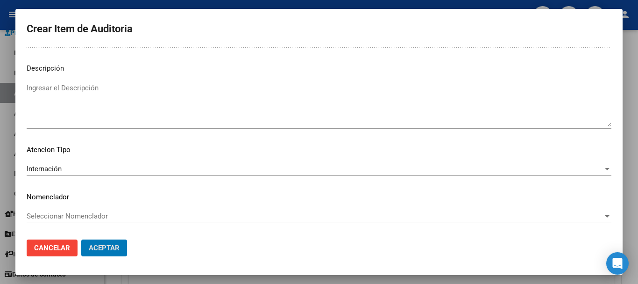
click at [81, 239] on button "Aceptar" at bounding box center [104, 247] width 46 height 17
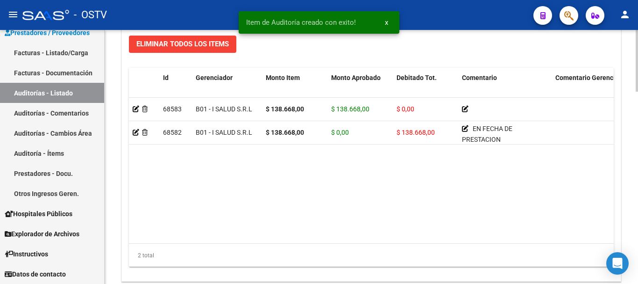
scroll to position [748, 0]
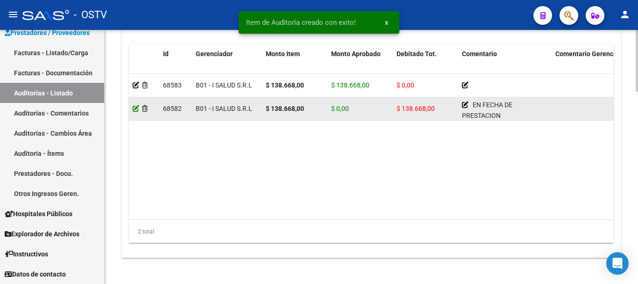
click at [134, 107] on icon at bounding box center [136, 108] width 7 height 7
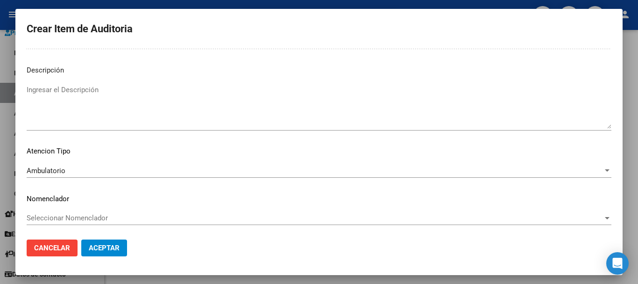
scroll to position [559, 0]
click at [63, 171] on span "Ambulatorio" at bounding box center [46, 168] width 39 height 8
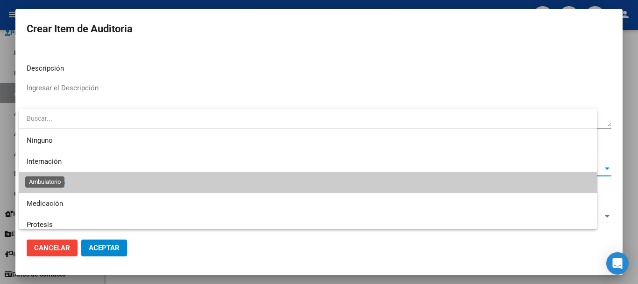
scroll to position [14, 0]
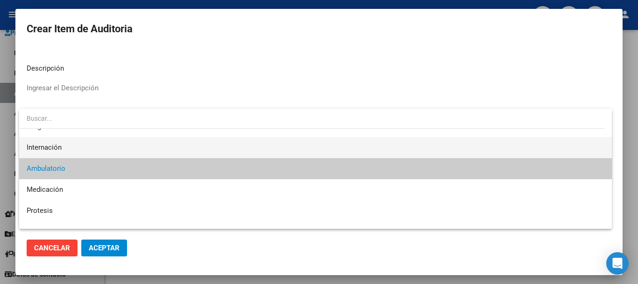
click at [75, 142] on span "Internación" at bounding box center [316, 147] width 578 height 21
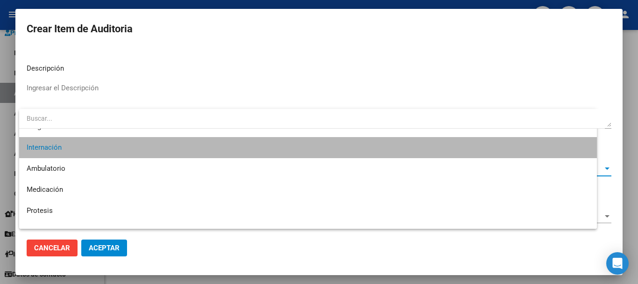
scroll to position [21, 0]
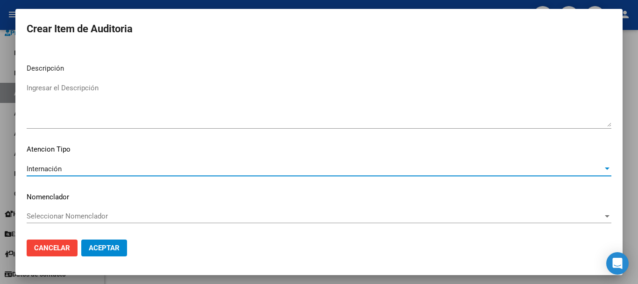
click at [102, 248] on span "Aceptar" at bounding box center [104, 247] width 31 height 8
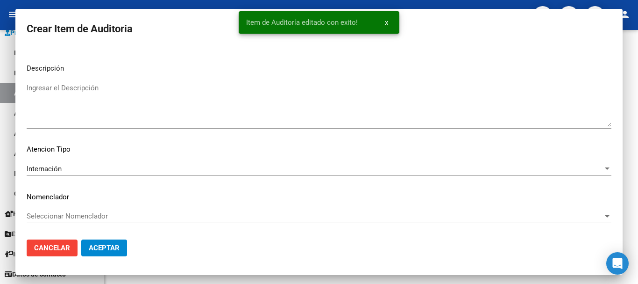
scroll to position [0, 0]
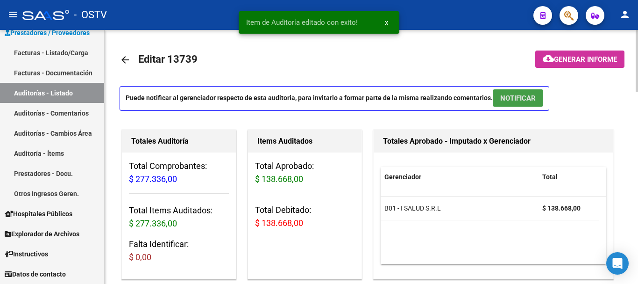
click at [505, 94] on span "NOTIFICAR" at bounding box center [518, 98] width 36 height 8
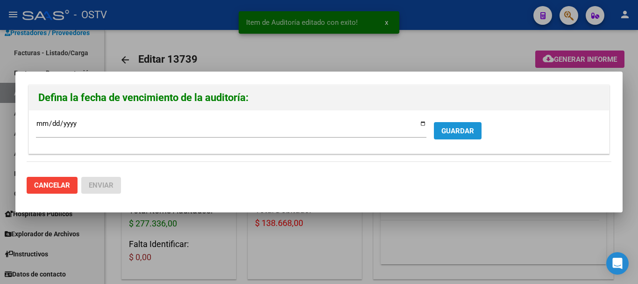
click at [465, 128] on span "GUARDAR" at bounding box center [457, 131] width 33 height 8
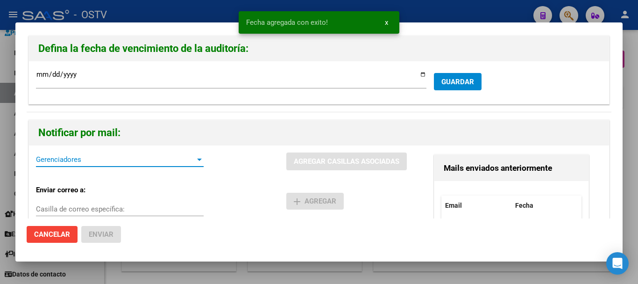
click at [133, 161] on span "Gerenciadores" at bounding box center [115, 159] width 159 height 8
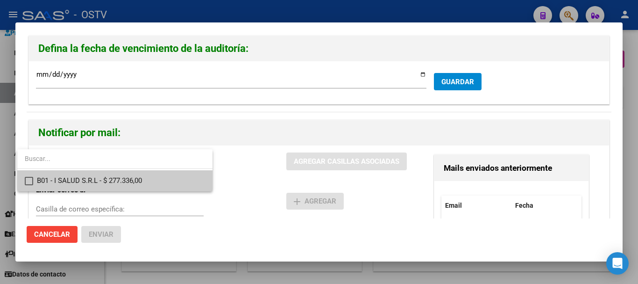
click at [166, 177] on span "B01 - I SALUD S.R.L - $ 277.336,00" at bounding box center [121, 180] width 168 height 21
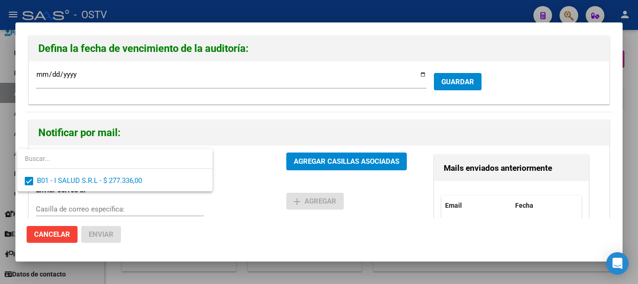
click at [357, 163] on div at bounding box center [319, 142] width 638 height 284
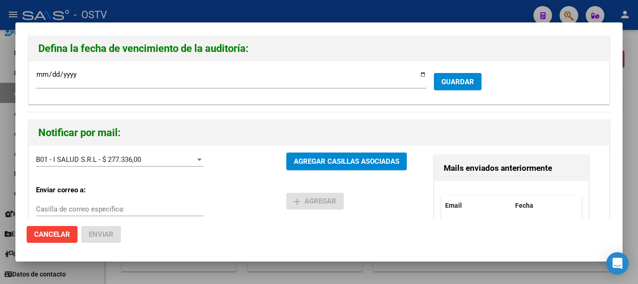
click at [363, 167] on button "AGREGAR CASILLAS ASOCIADAS" at bounding box center [346, 160] width 121 height 17
click at [100, 230] on span "Enviar" at bounding box center [101, 234] width 25 height 8
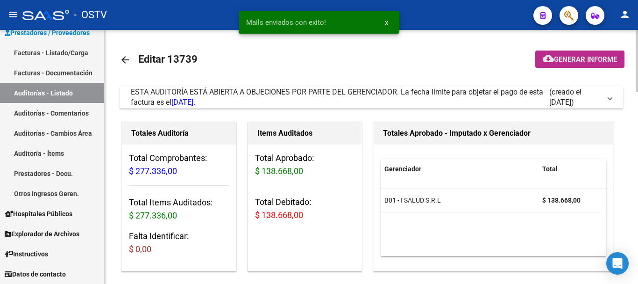
click at [581, 61] on span "Generar informe" at bounding box center [585, 59] width 63 height 8
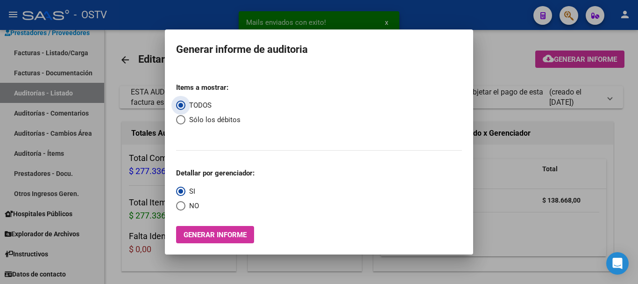
click at [178, 121] on span "Select an option" at bounding box center [180, 119] width 9 height 9
click at [178, 121] on input "Sólo los débitos" at bounding box center [180, 119] width 9 height 9
click at [176, 203] on span "Select an option" at bounding box center [180, 205] width 9 height 9
click at [176, 203] on input "NO" at bounding box center [180, 205] width 9 height 9
click at [194, 236] on span "Generar informe" at bounding box center [215, 234] width 63 height 8
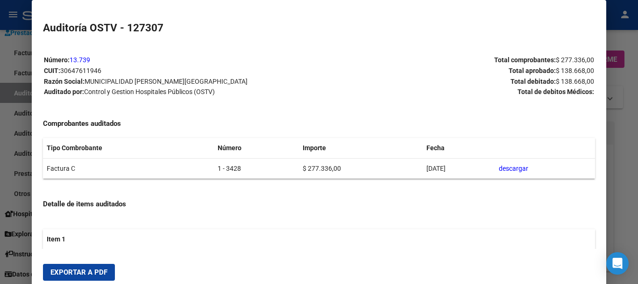
click at [99, 269] on span "Exportar a PDF" at bounding box center [78, 272] width 57 height 8
click at [638, 161] on div at bounding box center [319, 142] width 638 height 284
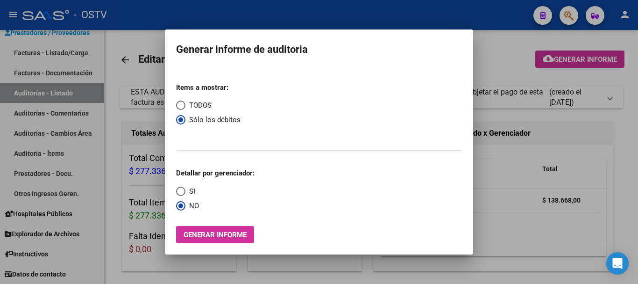
click at [638, 161] on div at bounding box center [319, 142] width 638 height 284
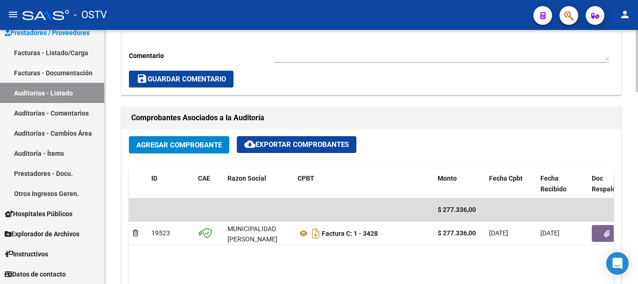
scroll to position [420, 0]
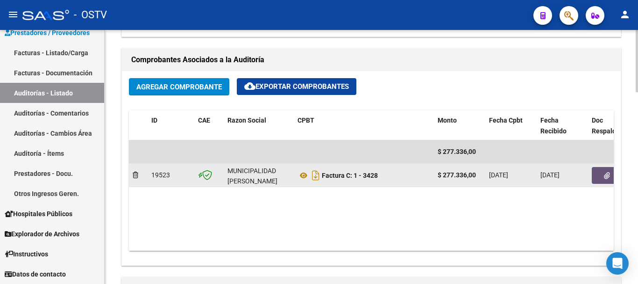
click at [603, 173] on button "button" at bounding box center [607, 175] width 30 height 17
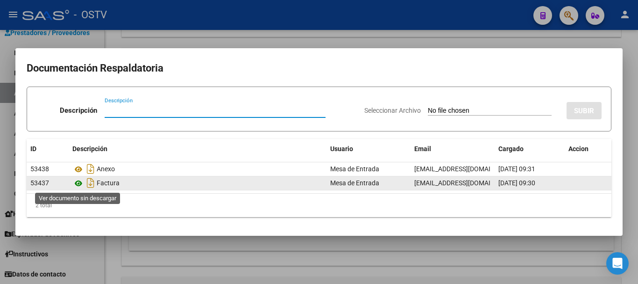
click at [80, 184] on icon at bounding box center [78, 183] width 12 height 11
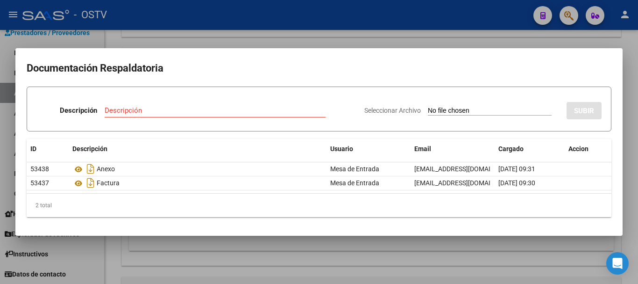
click at [197, 117] on div "Descripción" at bounding box center [215, 110] width 221 height 14
click at [428, 107] on input "Seleccionar Archivo" at bounding box center [490, 111] width 124 height 9
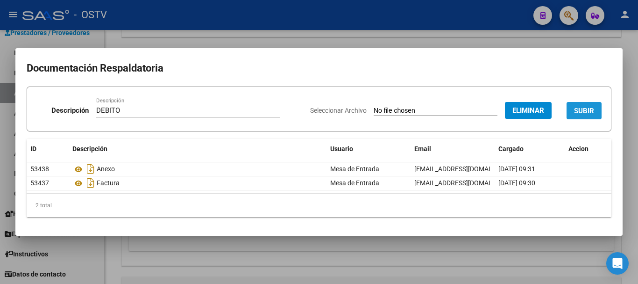
click at [592, 108] on span "SUBIR" at bounding box center [584, 111] width 20 height 8
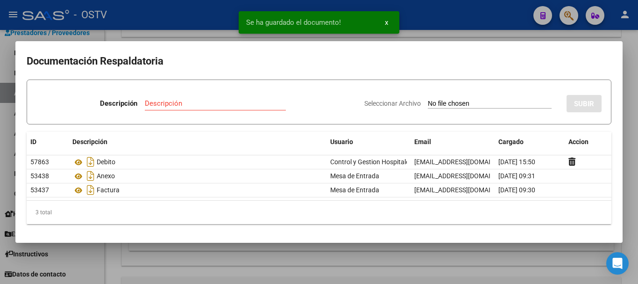
click at [638, 129] on div at bounding box center [319, 142] width 638 height 284
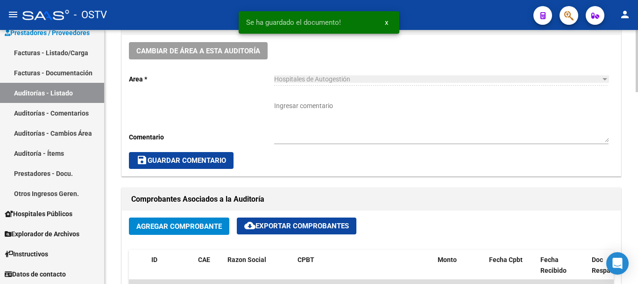
scroll to position [280, 0]
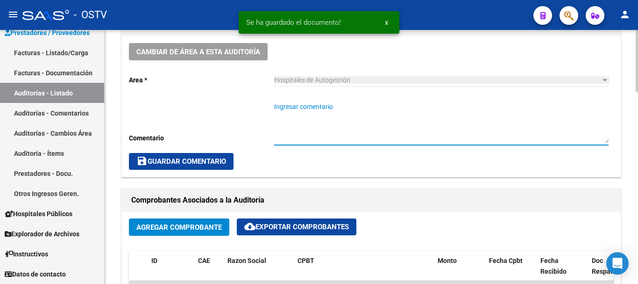
click at [353, 131] on textarea "Ingresar comentario" at bounding box center [441, 122] width 334 height 41
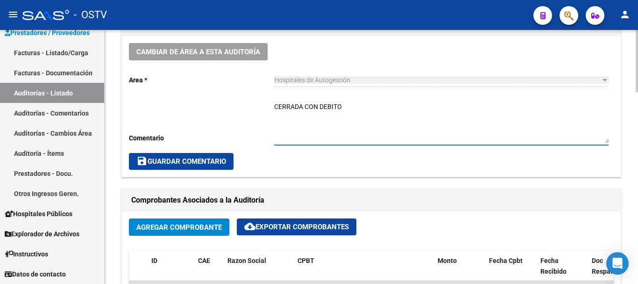
click at [168, 165] on span "save Guardar Comentario" at bounding box center [181, 161] width 90 height 8
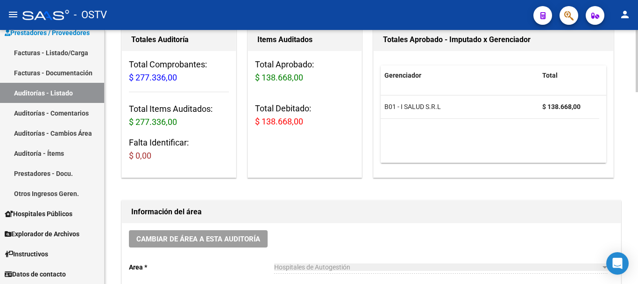
scroll to position [234, 0]
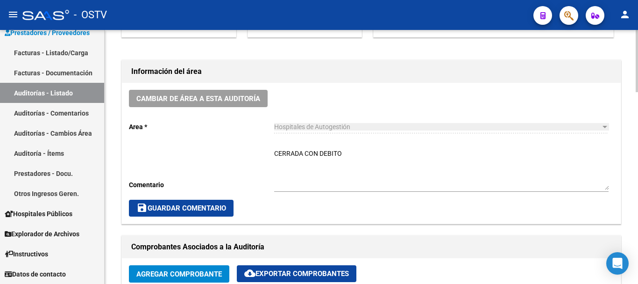
click at [185, 206] on span "save Guardar Comentario" at bounding box center [181, 208] width 90 height 8
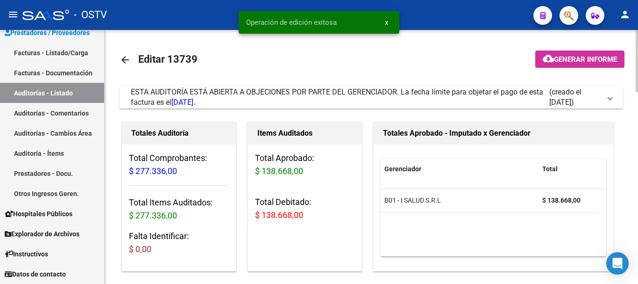
click at [122, 61] on mat-icon "arrow_back" at bounding box center [125, 59] width 11 height 11
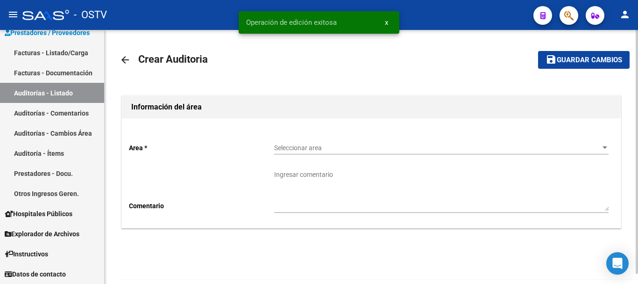
click at [353, 143] on div "Seleccionar area Seleccionar area" at bounding box center [441, 144] width 334 height 19
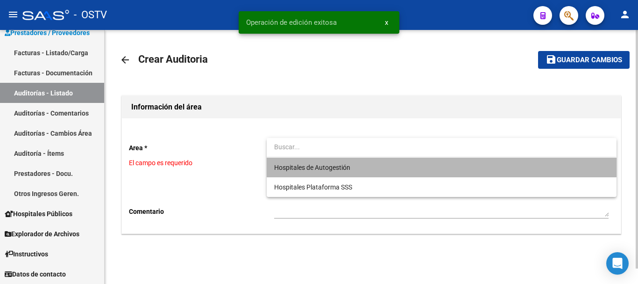
drag, startPoint x: 326, startPoint y: 160, endPoint x: 323, endPoint y: 171, distance: 11.7
click at [326, 161] on span "Hospitales de Autogestión" at bounding box center [441, 167] width 334 height 20
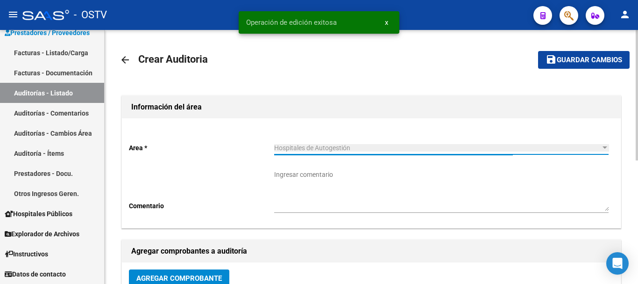
scroll to position [47, 0]
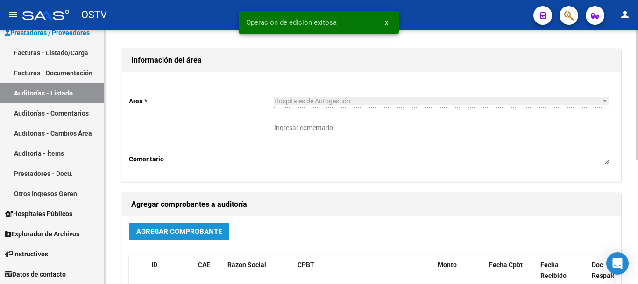
click at [192, 227] on span "Agregar Comprobante" at bounding box center [178, 231] width 85 height 8
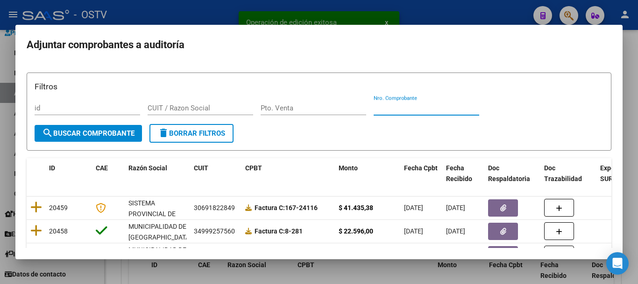
click at [429, 107] on input "Nro. Comprobante" at bounding box center [427, 108] width 106 height 8
paste input "454"
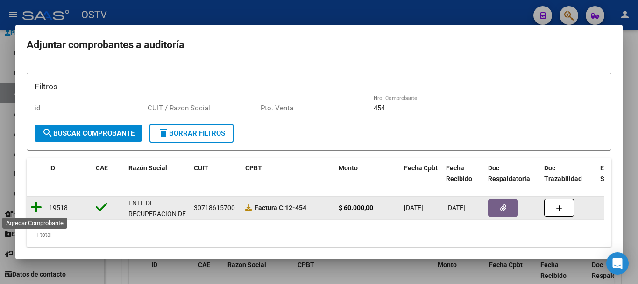
click at [39, 210] on icon at bounding box center [36, 206] width 12 height 13
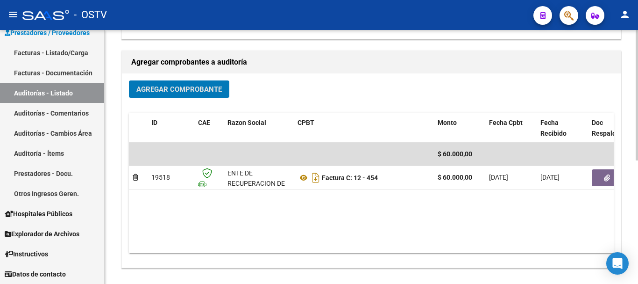
scroll to position [239, 0]
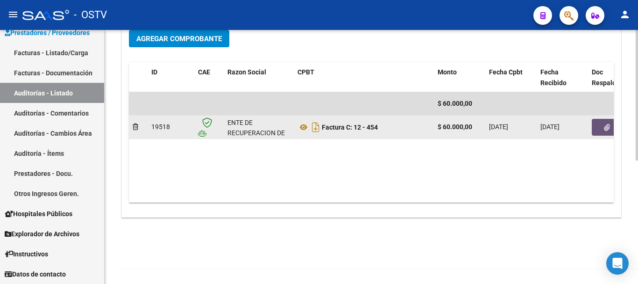
click at [604, 131] on icon "button" at bounding box center [607, 127] width 6 height 7
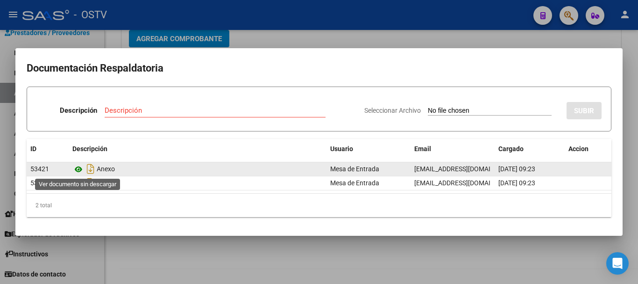
click at [76, 170] on icon at bounding box center [78, 168] width 12 height 11
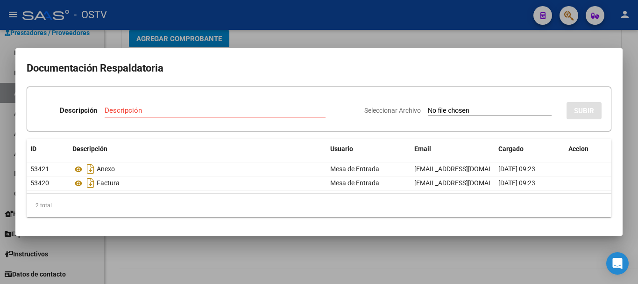
click at [502, 50] on mat-dialog-container "Documentación Respaldatoria Descripción Descripción Seleccionar Archivo SUBIR I…" at bounding box center [318, 141] width 607 height 187
click at [511, 45] on div at bounding box center [319, 142] width 638 height 284
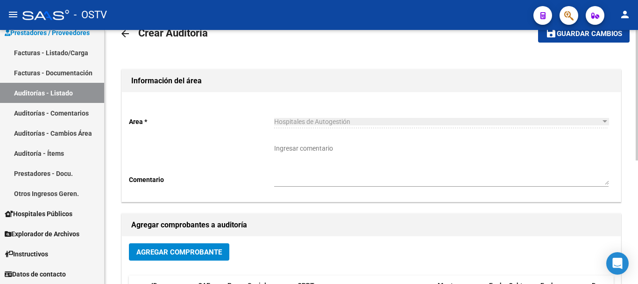
scroll to position [6, 0]
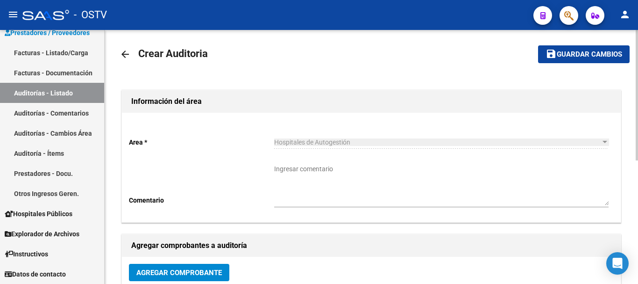
click at [590, 52] on span "Guardar cambios" at bounding box center [589, 54] width 65 height 8
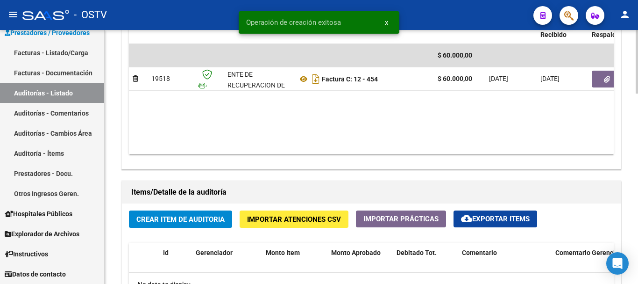
scroll to position [561, 0]
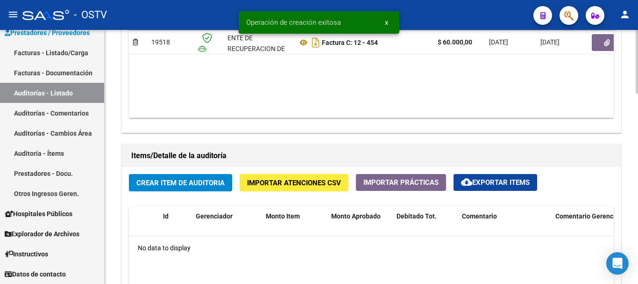
click at [175, 182] on span "Crear Item de Auditoria" at bounding box center [180, 182] width 88 height 8
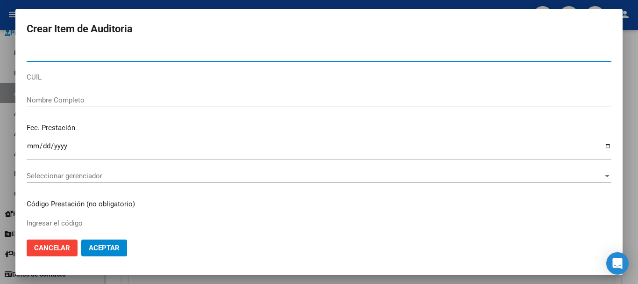
paste input "29130110"
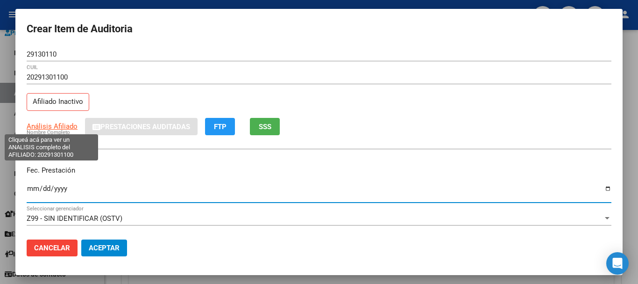
click at [57, 124] on span "Análisis Afiliado" at bounding box center [52, 126] width 51 height 8
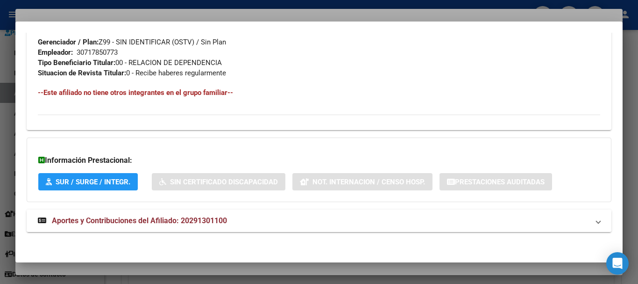
scroll to position [492, 0]
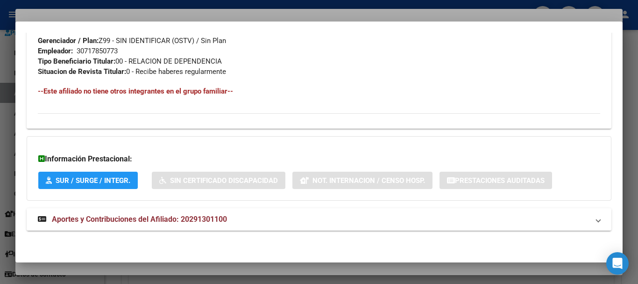
click at [220, 216] on span "Aportes y Contribuciones del Afiliado: 20291301100" at bounding box center [139, 218] width 175 height 9
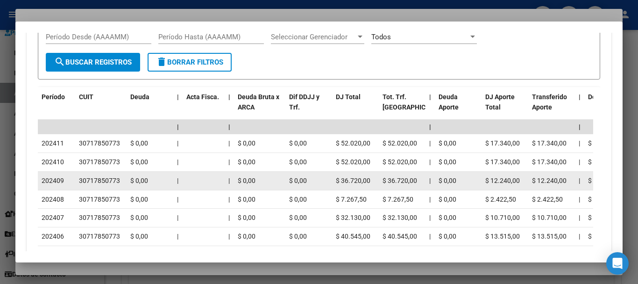
scroll to position [430, 0]
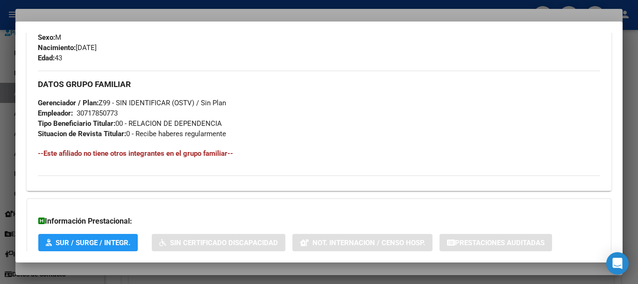
click at [148, 11] on div at bounding box center [319, 142] width 638 height 284
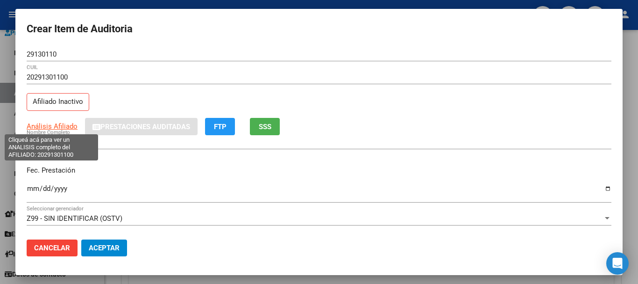
click at [55, 125] on span "Análisis Afiliado" at bounding box center [52, 126] width 51 height 8
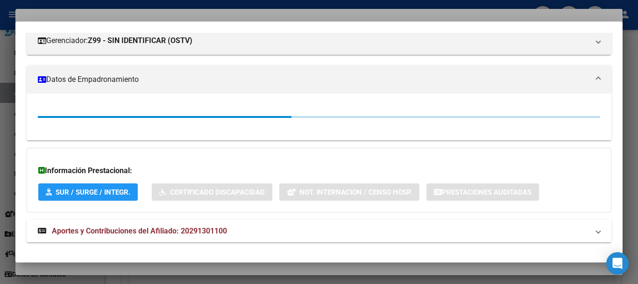
scroll to position [140, 0]
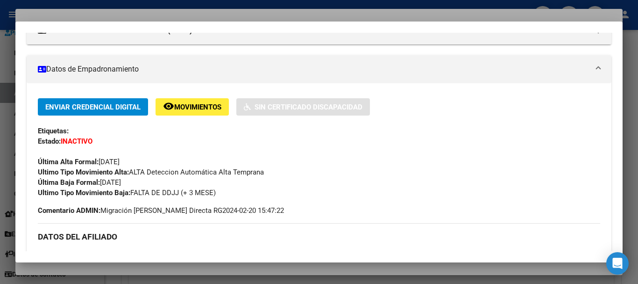
click at [163, 13] on div at bounding box center [319, 142] width 638 height 284
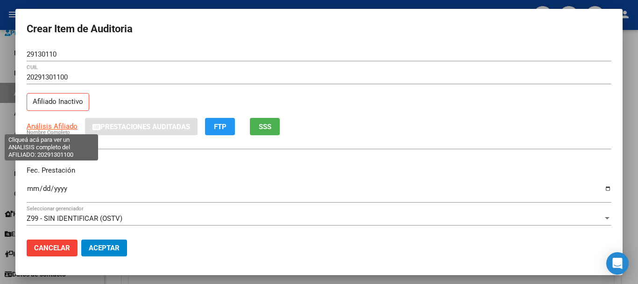
click at [54, 128] on span "Análisis Afiliado" at bounding box center [52, 126] width 51 height 8
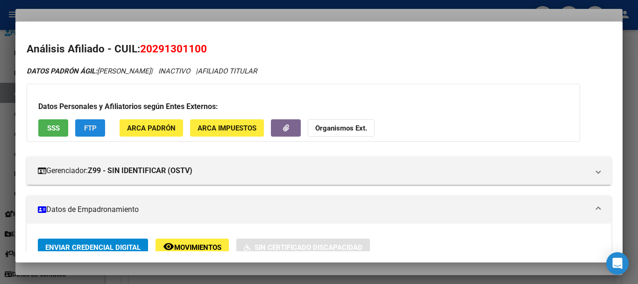
click at [96, 126] on span "FTP" at bounding box center [90, 128] width 13 height 8
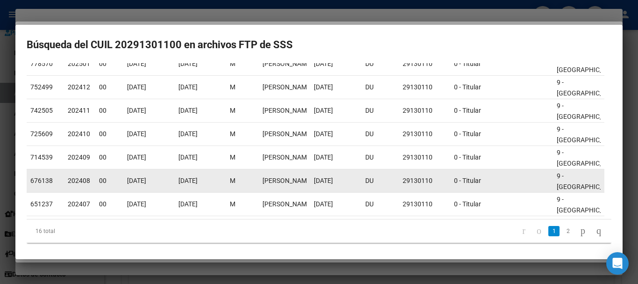
scroll to position [176, 0]
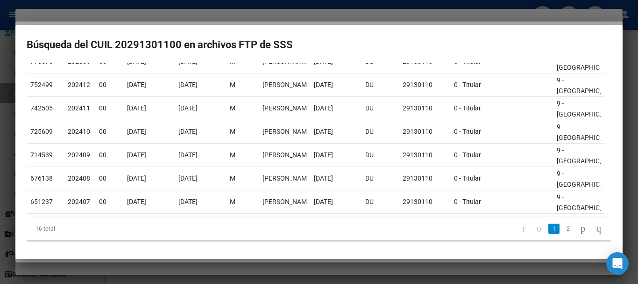
click at [250, 15] on div at bounding box center [319, 142] width 638 height 284
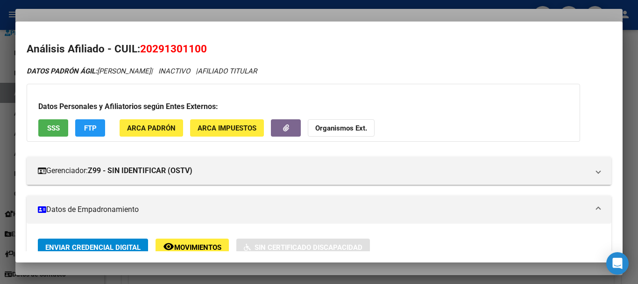
click at [348, 56] on h2 "Análisis Afiliado - CUIL: 20291301100" at bounding box center [319, 49] width 585 height 16
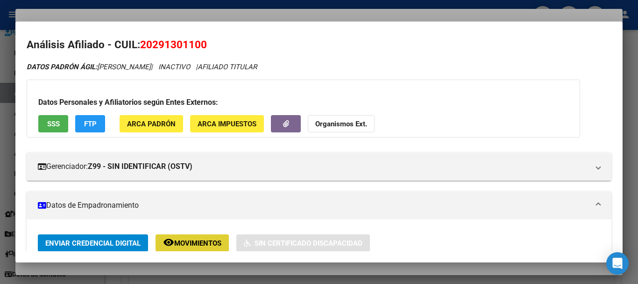
scroll to position [492, 0]
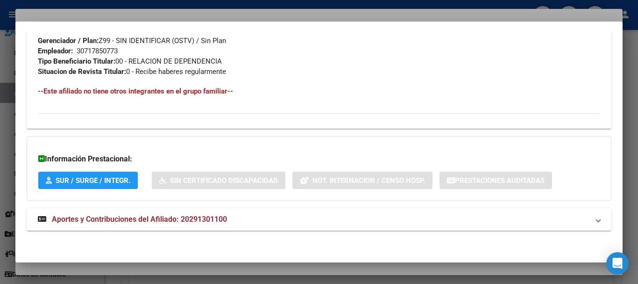
click at [340, 14] on div at bounding box center [319, 142] width 638 height 284
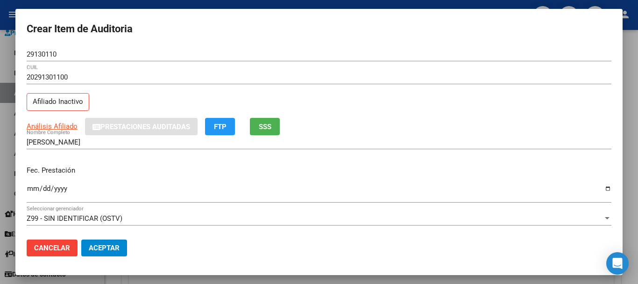
click at [393, 78] on input "20291301100" at bounding box center [319, 77] width 585 height 8
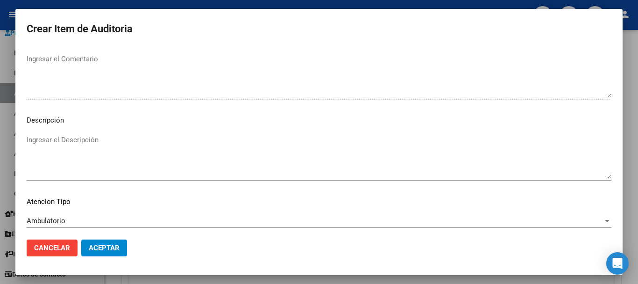
scroll to position [576, 0]
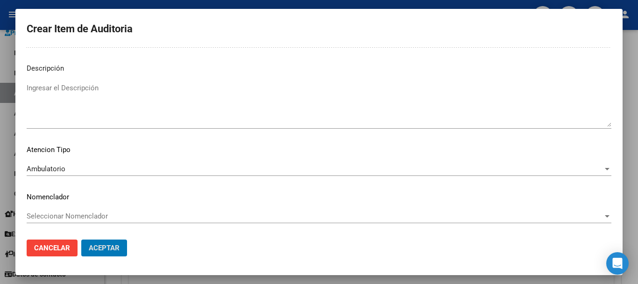
click at [81, 239] on button "Aceptar" at bounding box center [104, 247] width 46 height 17
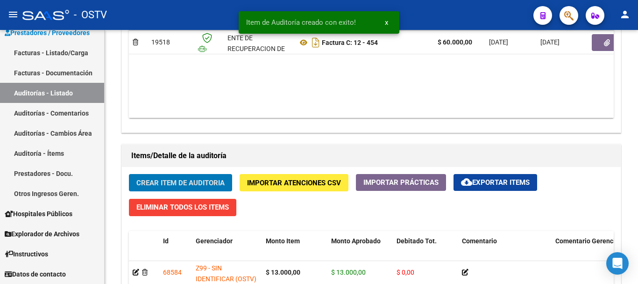
click at [129, 174] on button "Crear Item de Auditoria" at bounding box center [180, 182] width 103 height 17
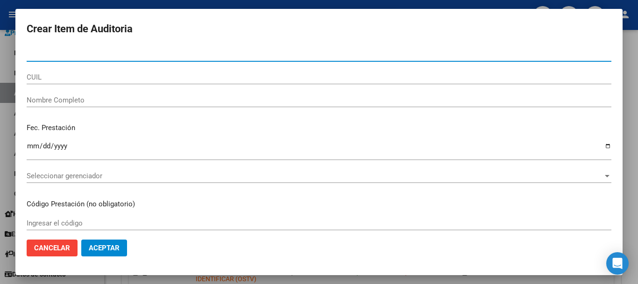
scroll to position [561, 0]
paste input "40822975"
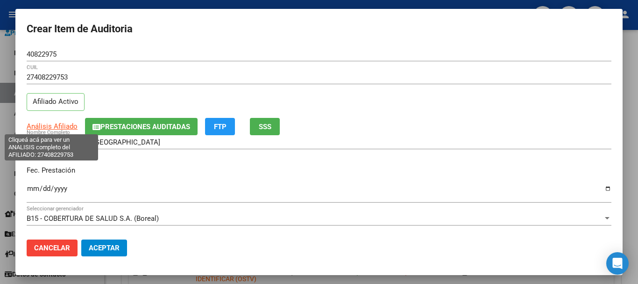
click at [62, 128] on span "Análisis Afiliado" at bounding box center [52, 126] width 51 height 8
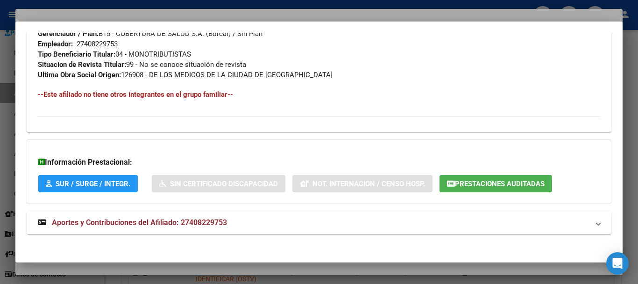
scroll to position [482, 0]
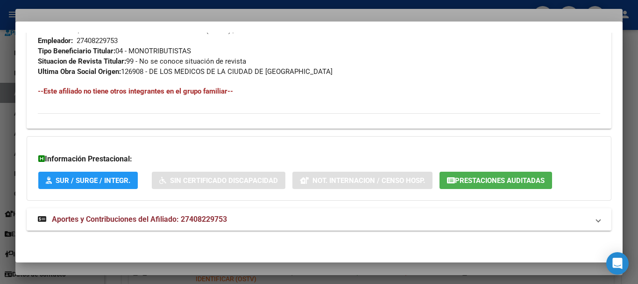
click at [148, 216] on span "Aportes y Contribuciones del Afiliado: 27408229753" at bounding box center [139, 218] width 175 height 9
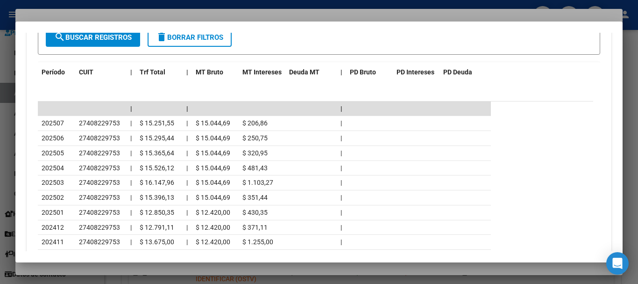
scroll to position [878, 0]
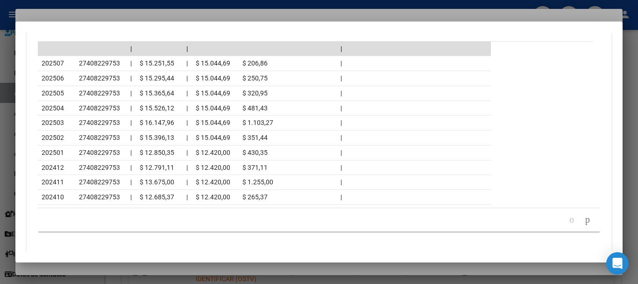
click at [106, 14] on div at bounding box center [319, 142] width 638 height 284
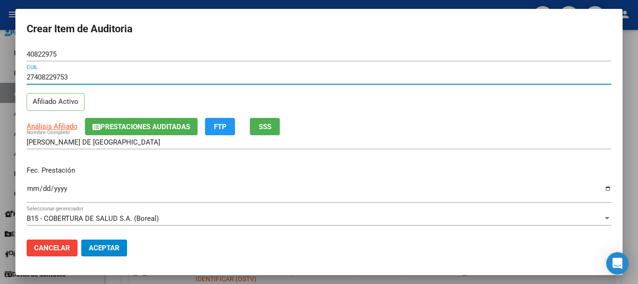
click at [304, 78] on input "27408229753" at bounding box center [319, 77] width 585 height 8
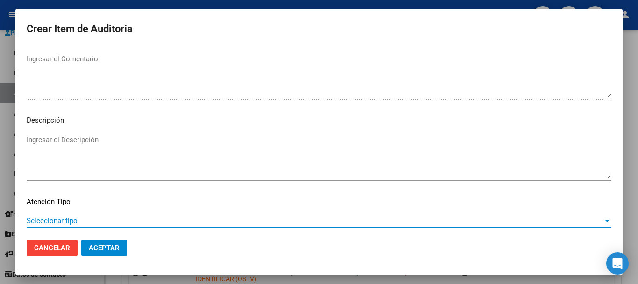
scroll to position [576, 0]
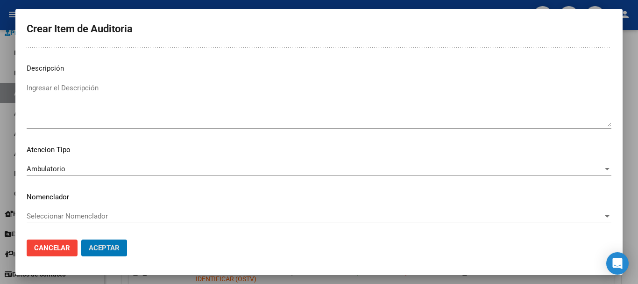
click at [81, 239] on button "Aceptar" at bounding box center [104, 247] width 46 height 17
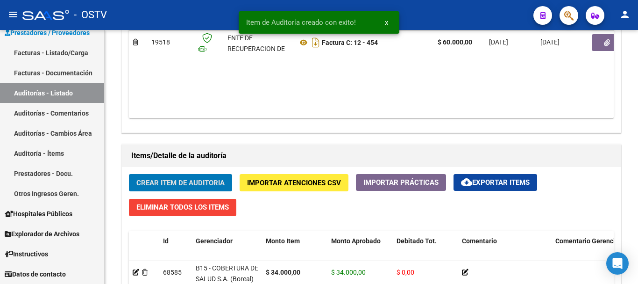
click at [129, 174] on button "Crear Item de Auditoria" at bounding box center [180, 182] width 103 height 17
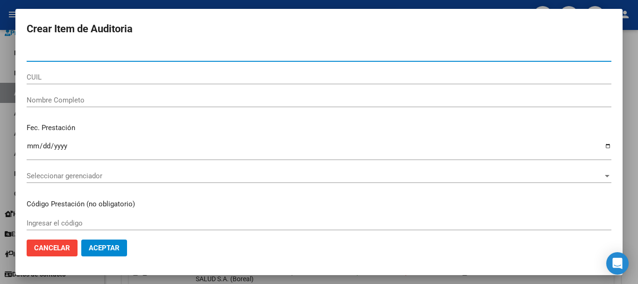
paste input "30964541"
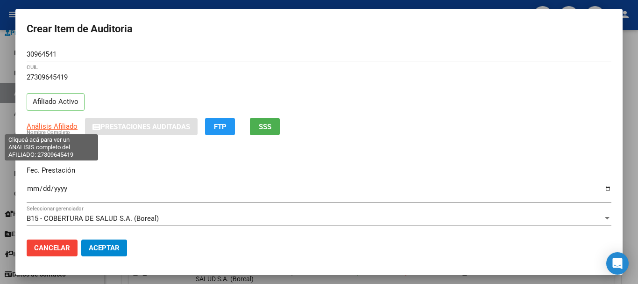
click at [51, 128] on span "Análisis Afiliado" at bounding box center [52, 126] width 51 height 8
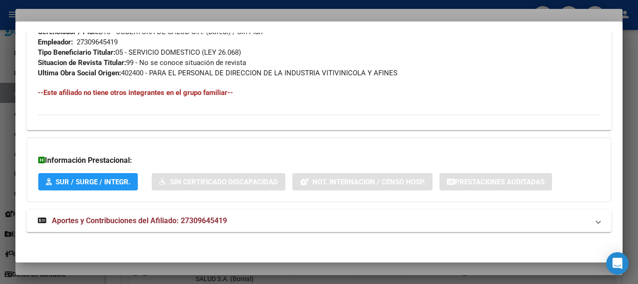
scroll to position [482, 0]
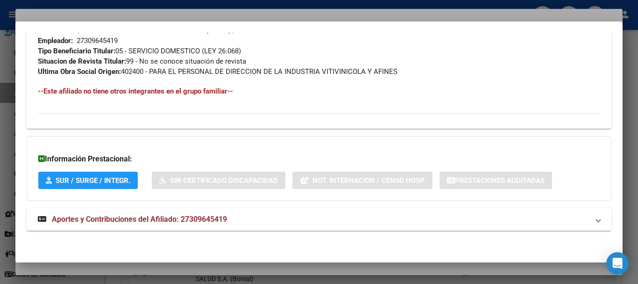
click at [206, 221] on span "Aportes y Contribuciones del Afiliado: 27309645419" at bounding box center [139, 218] width 175 height 9
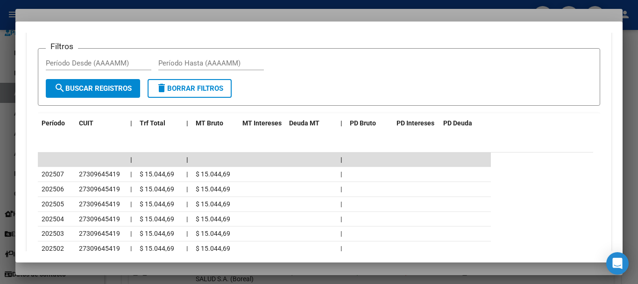
scroll to position [878, 0]
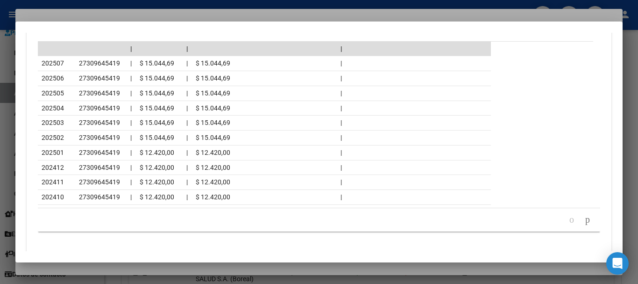
drag, startPoint x: 110, startPoint y: 12, endPoint x: 139, endPoint y: 19, distance: 30.4
click at [110, 11] on div at bounding box center [319, 142] width 638 height 284
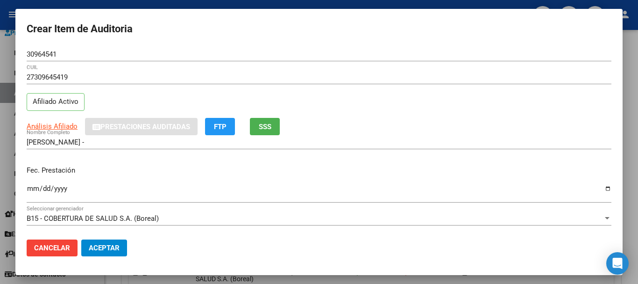
click at [342, 86] on div "27309645419 CUIL" at bounding box center [319, 81] width 585 height 23
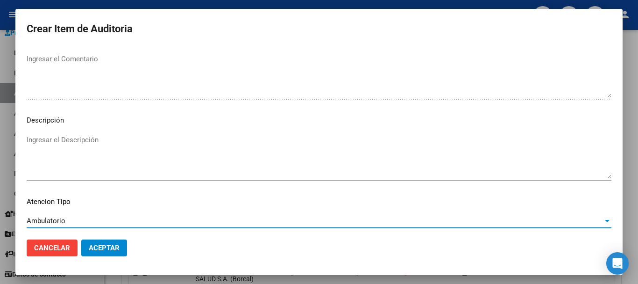
scroll to position [576, 0]
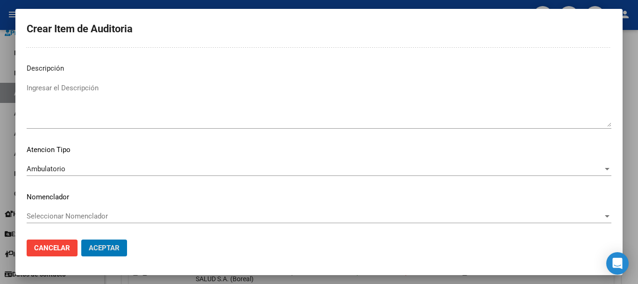
click at [81, 239] on button "Aceptar" at bounding box center [104, 247] width 46 height 17
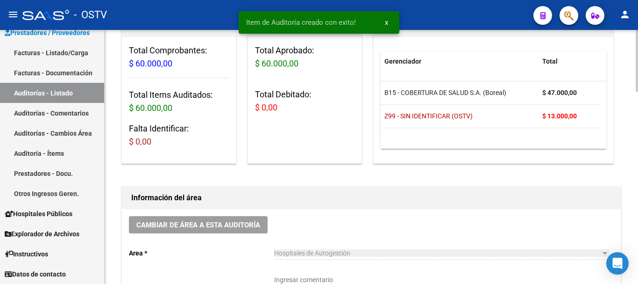
scroll to position [141, 0]
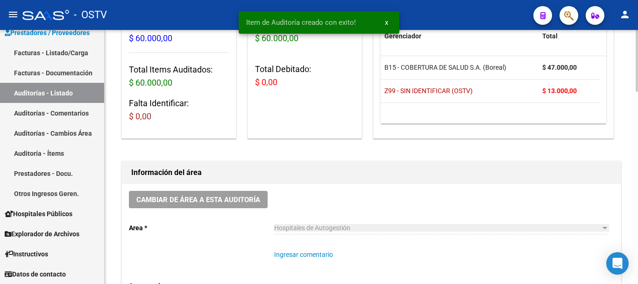
click at [315, 256] on textarea "Ingresar comentario" at bounding box center [441, 269] width 334 height 41
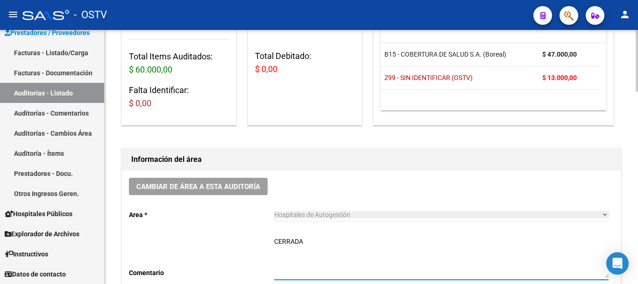
scroll to position [187, 0]
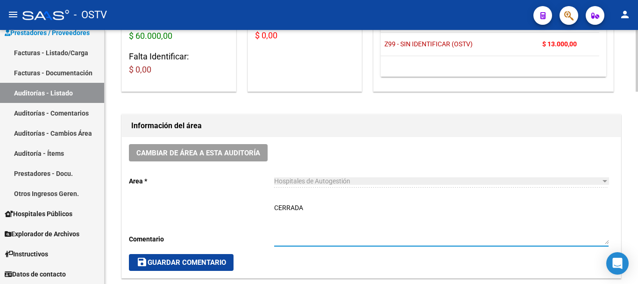
click at [179, 258] on span "save Guardar Comentario" at bounding box center [181, 262] width 90 height 8
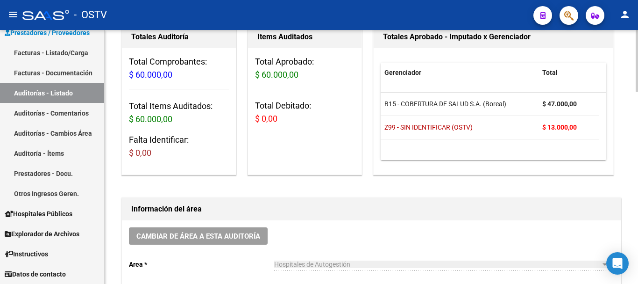
scroll to position [0, 0]
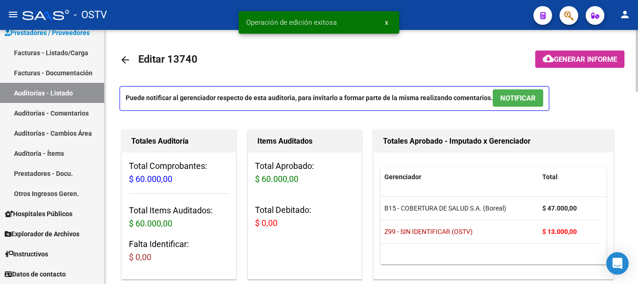
click at [125, 61] on mat-icon "arrow_back" at bounding box center [125, 59] width 11 height 11
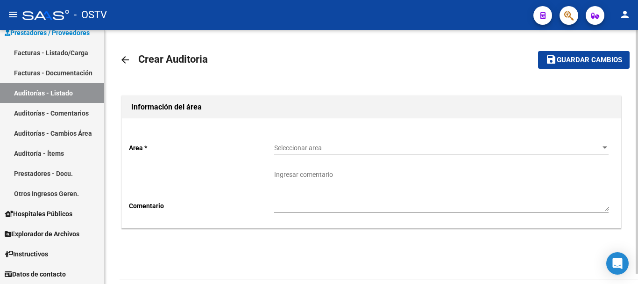
click at [328, 143] on div "Seleccionar area Seleccionar area" at bounding box center [441, 144] width 334 height 19
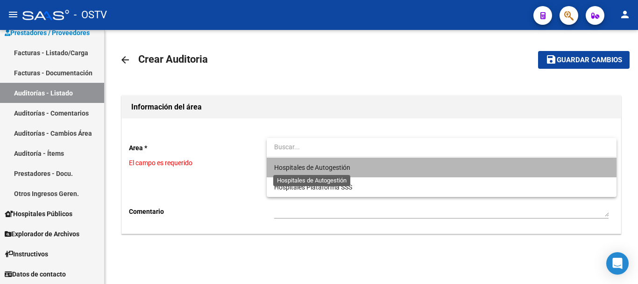
click at [284, 168] on span "Hospitales de Autogestión" at bounding box center [312, 166] width 76 height 7
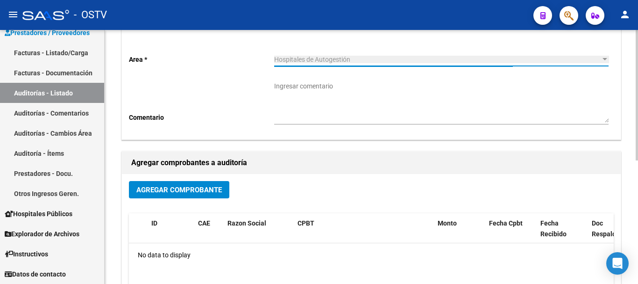
scroll to position [93, 0]
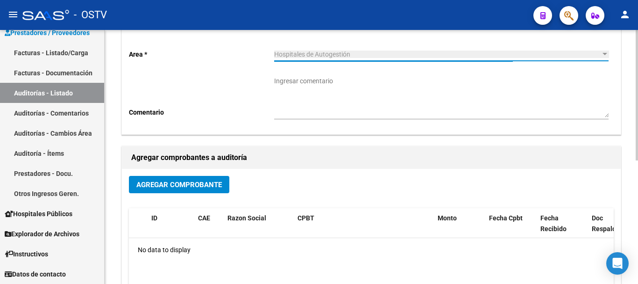
click at [182, 184] on span "Agregar Comprobante" at bounding box center [178, 184] width 85 height 8
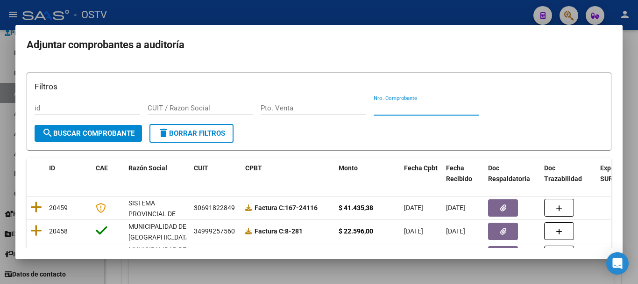
click at [399, 107] on input "Nro. Comprobante" at bounding box center [427, 108] width 106 height 8
paste input "3407"
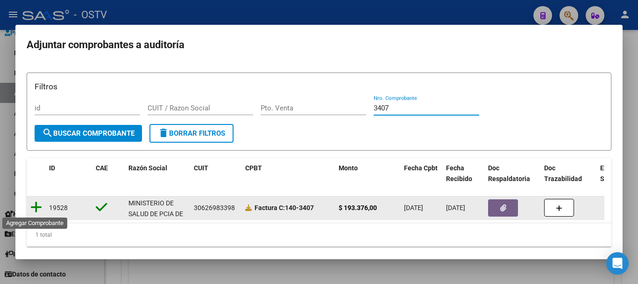
click at [37, 207] on icon at bounding box center [36, 206] width 12 height 13
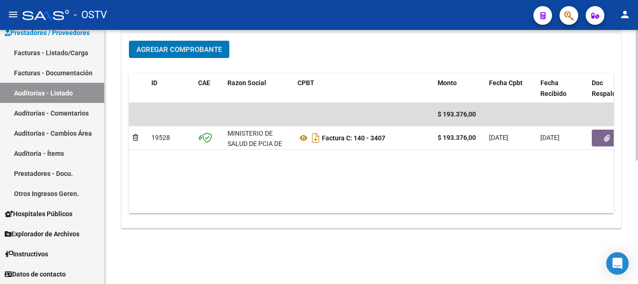
scroll to position [239, 0]
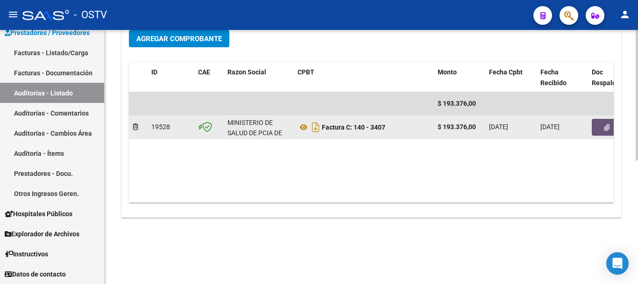
click at [604, 123] on span "button" at bounding box center [607, 127] width 6 height 8
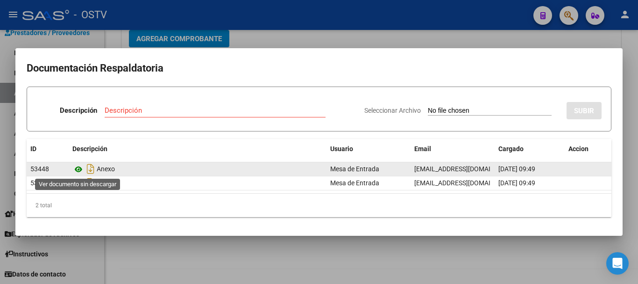
click at [78, 172] on icon at bounding box center [78, 168] width 12 height 11
click at [80, 171] on icon at bounding box center [78, 168] width 12 height 11
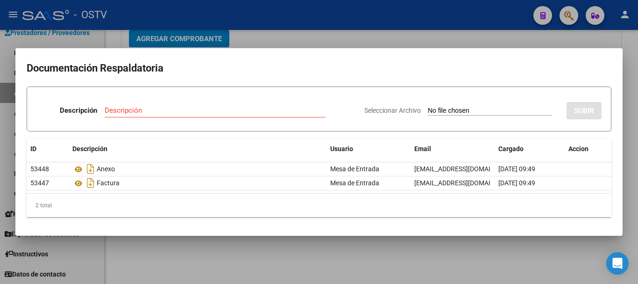
click at [424, 42] on div at bounding box center [319, 142] width 638 height 284
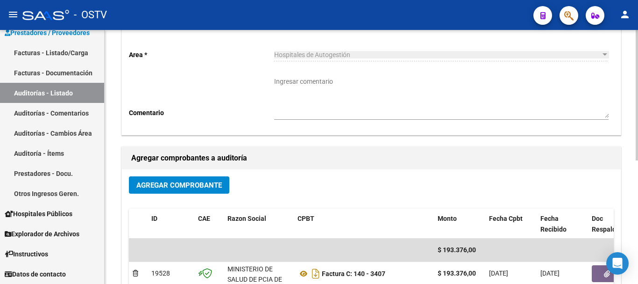
scroll to position [6, 0]
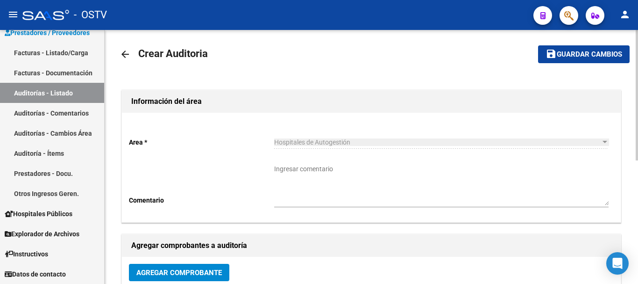
click at [575, 56] on span "Guardar cambios" at bounding box center [589, 54] width 65 height 8
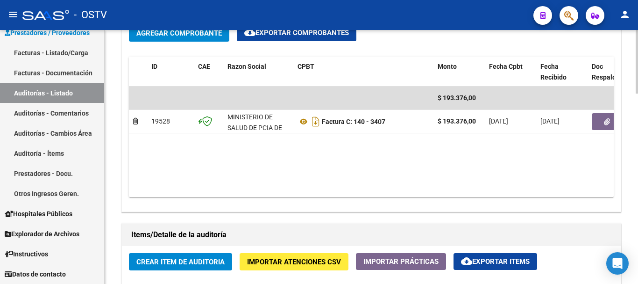
scroll to position [467, 0]
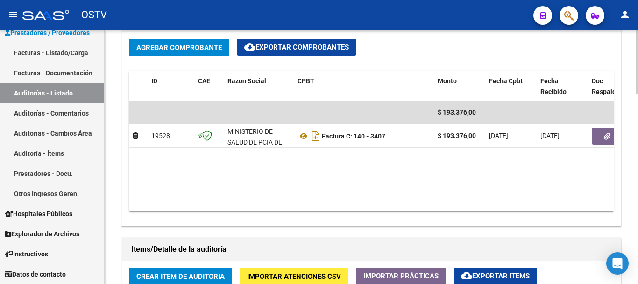
click at [194, 274] on span "Crear Item de Auditoria" at bounding box center [180, 276] width 88 height 8
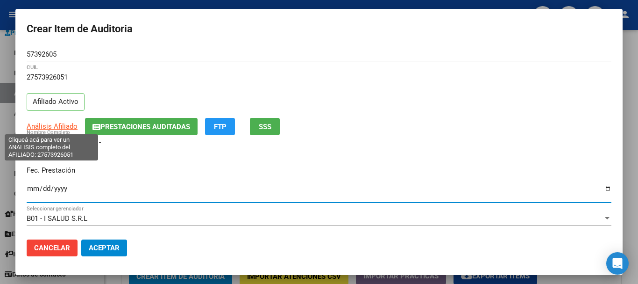
click at [47, 127] on span "Análisis Afiliado" at bounding box center [52, 126] width 51 height 8
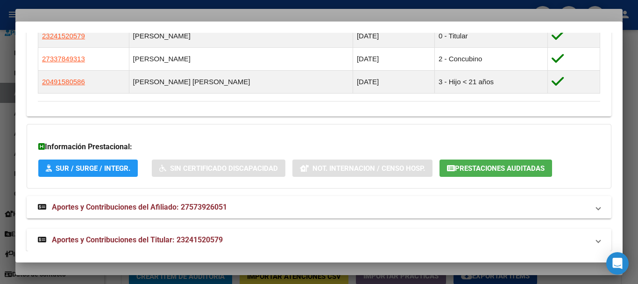
scroll to position [574, 0]
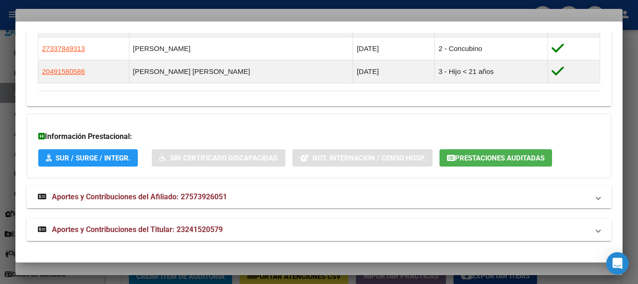
click at [198, 230] on span "Aportes y Contribuciones del Titular: 23241520579" at bounding box center [137, 229] width 171 height 9
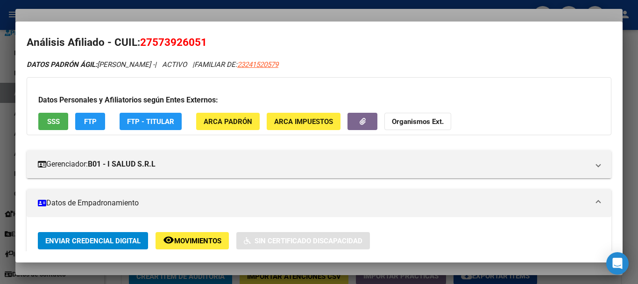
scroll to position [0, 0]
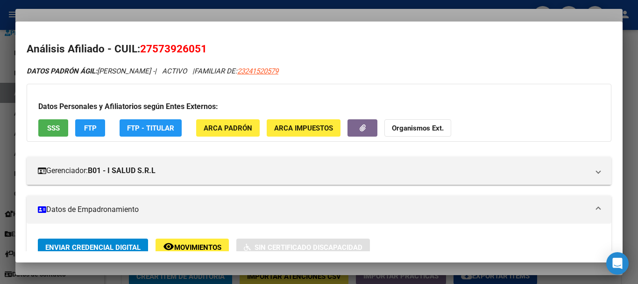
click at [81, 102] on h3 "Datos Personales y Afiliatorios según Entes Externos:" at bounding box center [318, 106] width 561 height 11
click at [84, 128] on span "FTP" at bounding box center [90, 128] width 13 height 8
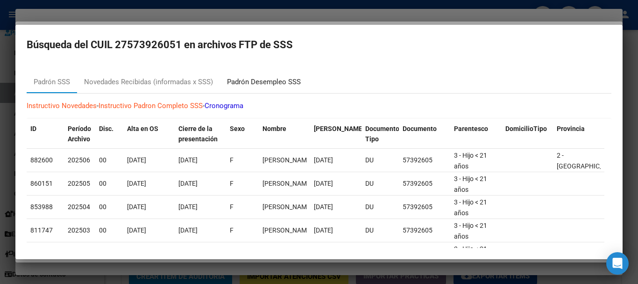
click at [256, 79] on div "Padrón Desempleo SSS" at bounding box center [264, 82] width 74 height 11
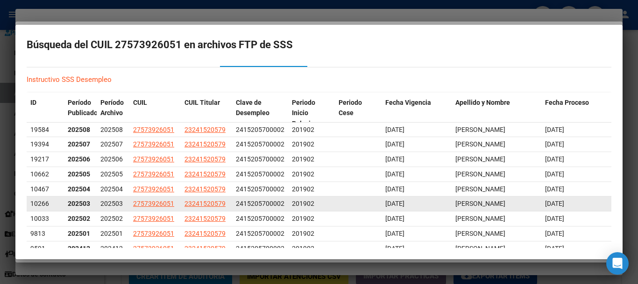
scroll to position [84, 0]
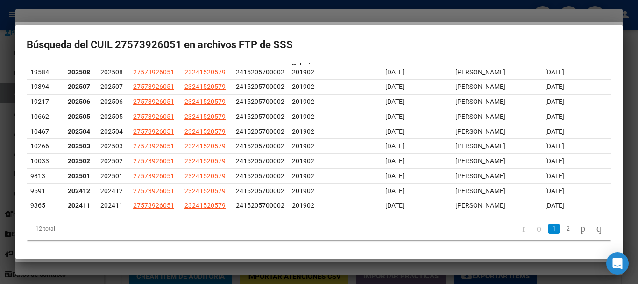
click at [146, 18] on div at bounding box center [319, 142] width 638 height 284
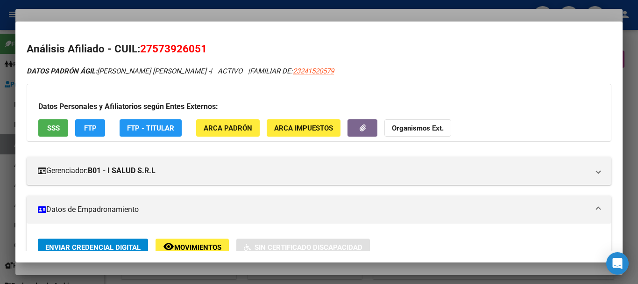
scroll to position [467, 0]
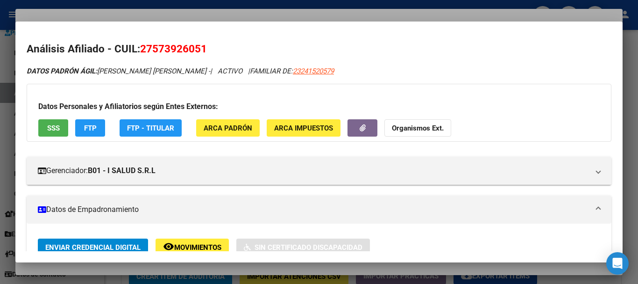
click at [433, 133] on button "Organismos Ext." at bounding box center [417, 127] width 67 height 17
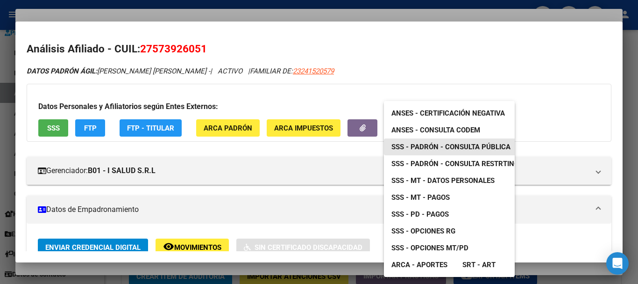
click at [447, 149] on span "SSS - Padrón - Consulta Pública" at bounding box center [450, 146] width 119 height 8
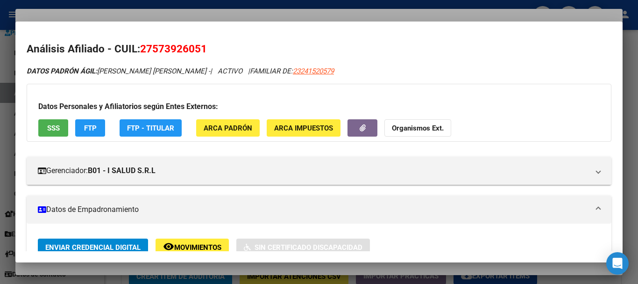
click at [298, 13] on div at bounding box center [319, 142] width 638 height 284
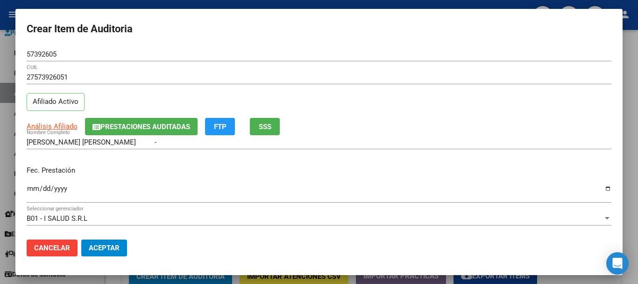
click at [482, 73] on input "27573926051" at bounding box center [319, 77] width 585 height 8
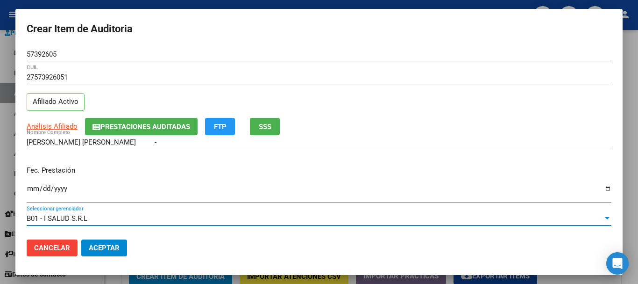
scroll to position [126, 0]
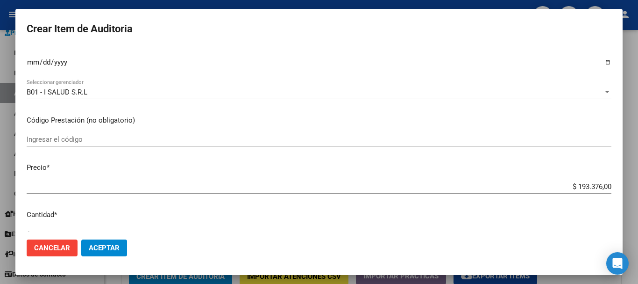
type input "$ 0,01"
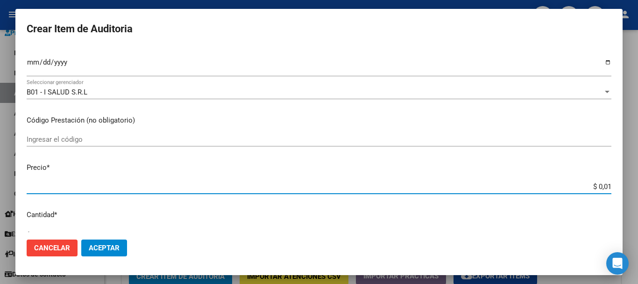
type input "$ 0,11"
type input "$ 1,18"
type input "$ 11,88"
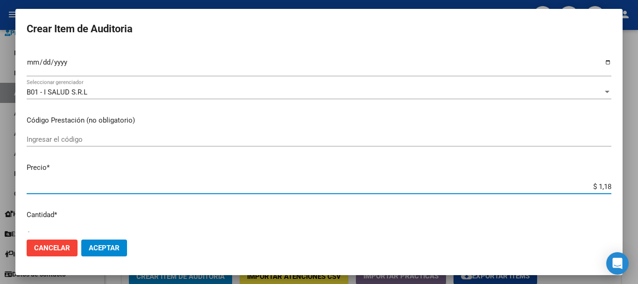
type input "$ 11,88"
type input "$ 118,89"
type input "$ 1.188,90"
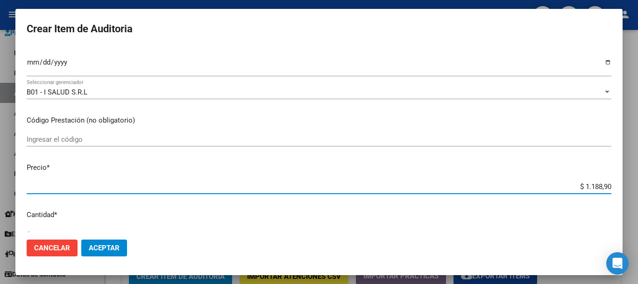
type input "$ 11.889,00"
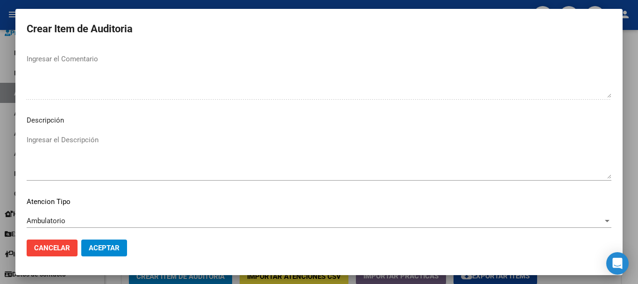
scroll to position [576, 0]
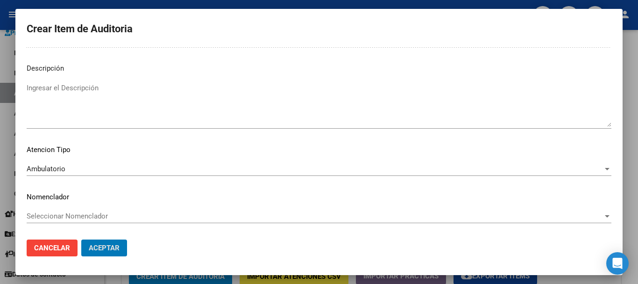
click at [81, 239] on button "Aceptar" at bounding box center [104, 247] width 46 height 17
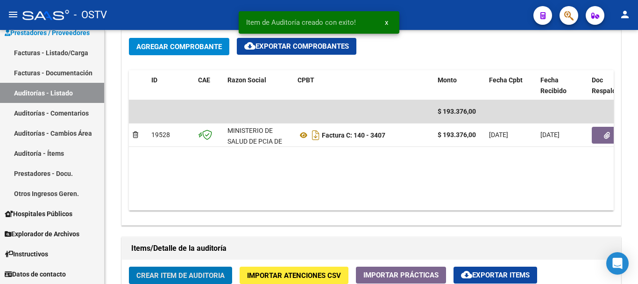
click at [129, 266] on button "Crear Item de Auditoria" at bounding box center [180, 274] width 103 height 17
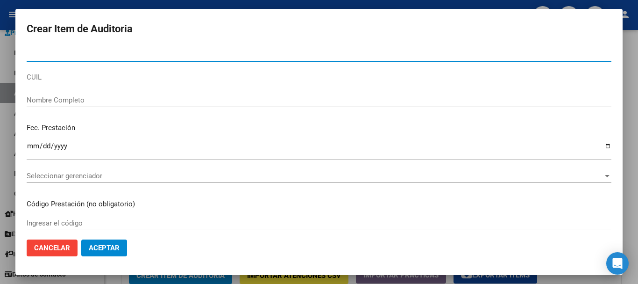
scroll to position [469, 0]
type input "26494988"
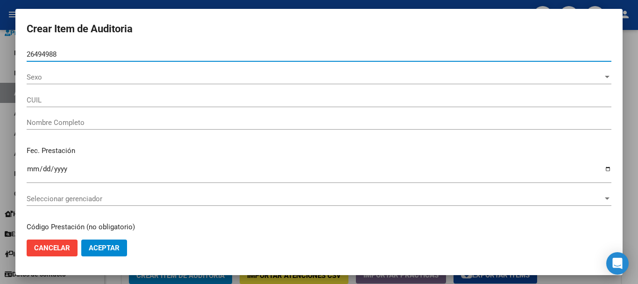
type input "20264949883"
type input "BARCE FERNANDO GASTON LUJAN"
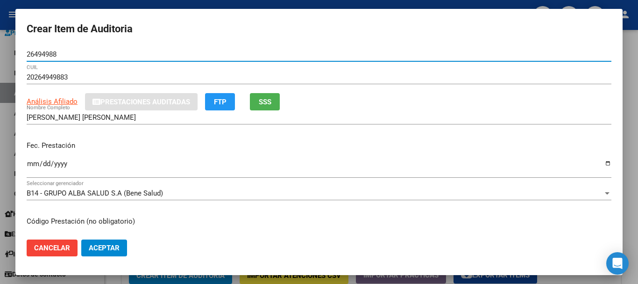
type input "26494988"
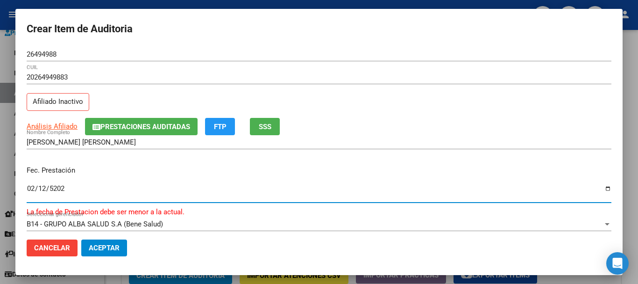
type input "2025-02-12"
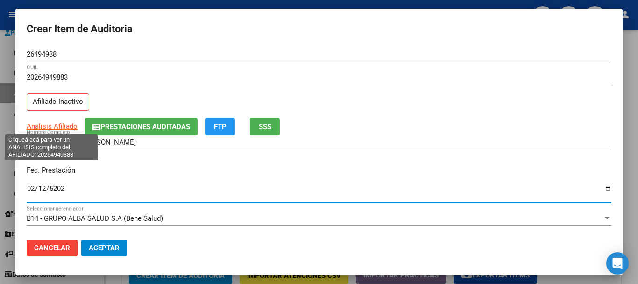
click at [71, 125] on span "Análisis Afiliado" at bounding box center [52, 126] width 51 height 8
type textarea "20264949883"
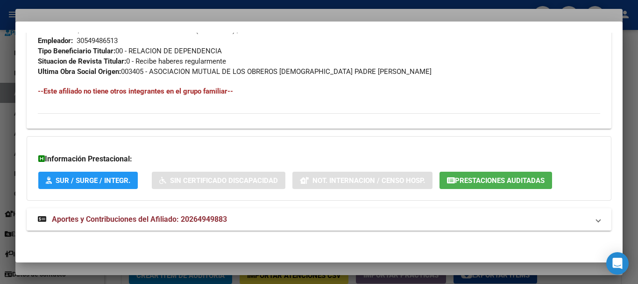
click at [165, 220] on span "Aportes y Contribuciones del Afiliado: 20264949883" at bounding box center [139, 218] width 175 height 9
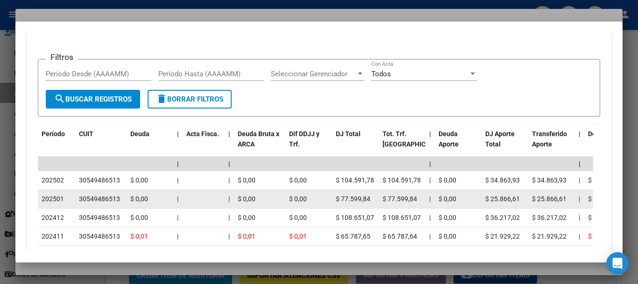
scroll to position [798, 0]
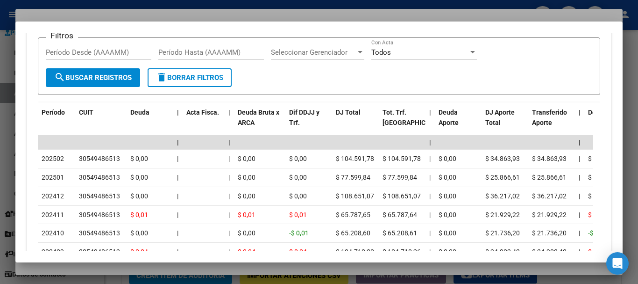
click at [180, 13] on div at bounding box center [319, 142] width 638 height 284
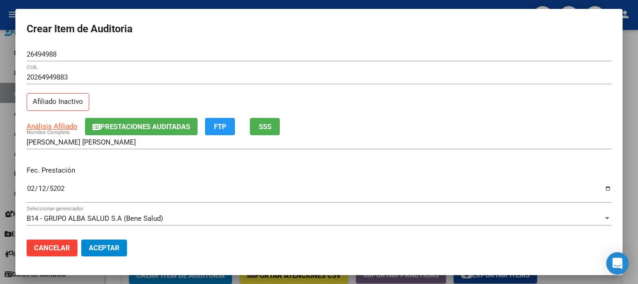
click at [292, 65] on div "26494988 Nro Documento" at bounding box center [319, 58] width 585 height 23
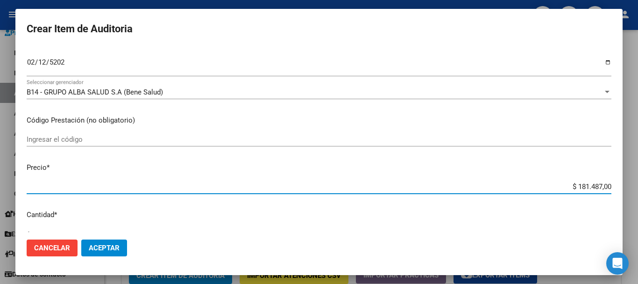
type input "$ 0,01"
type input "$ 0,11"
type input "$ 1,18"
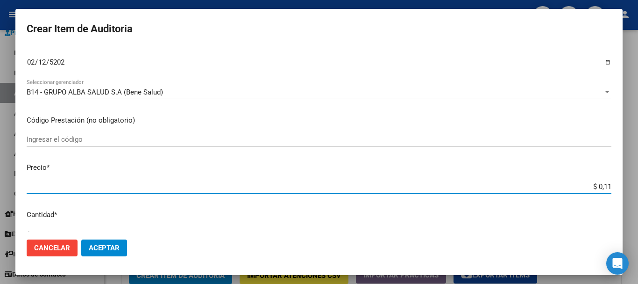
type input "$ 1,18"
type input "$ 11,88"
type input "$ 118,89"
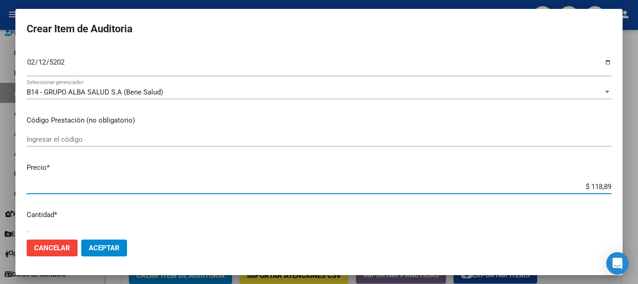
type input "$ 1.188,90"
type input "$ 11.889,00"
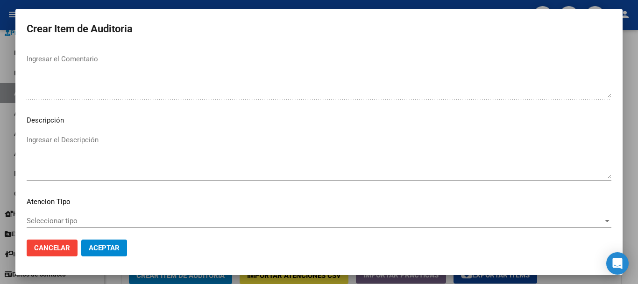
scroll to position [576, 0]
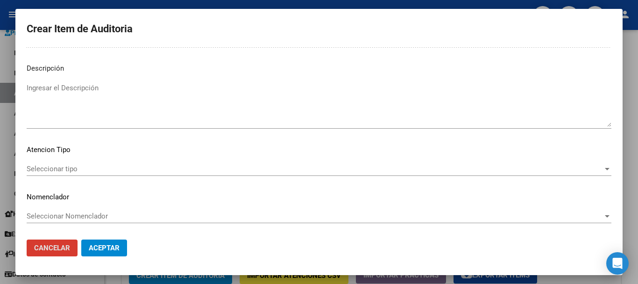
click at [81, 239] on button "Aceptar" at bounding box center [104, 247] width 46 height 17
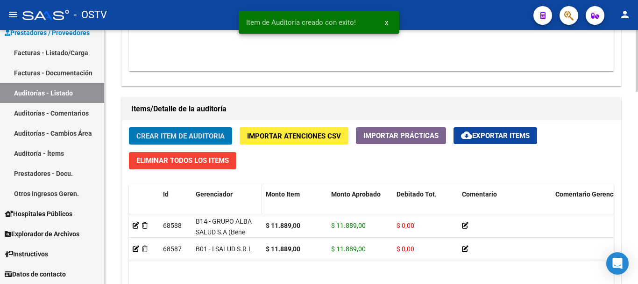
scroll to position [609, 0]
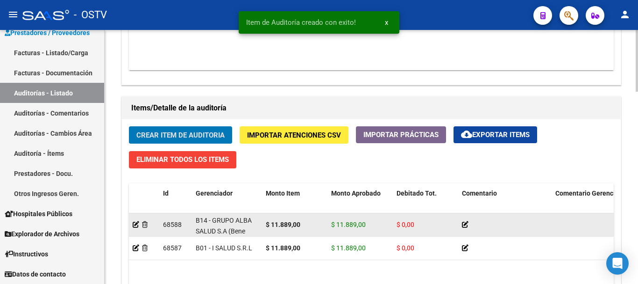
click at [135, 220] on div at bounding box center [144, 224] width 23 height 11
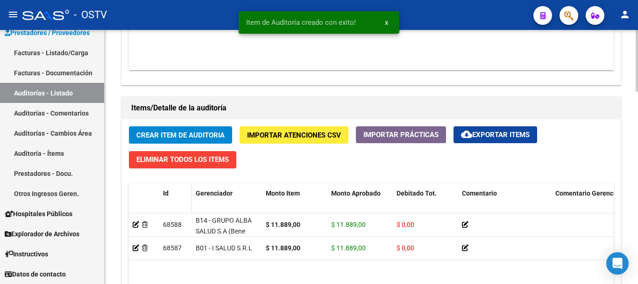
scroll to position [788, 0]
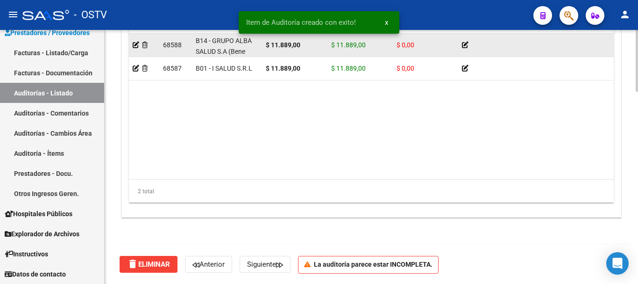
click at [132, 44] on datatable-body-cell at bounding box center [144, 45] width 30 height 23
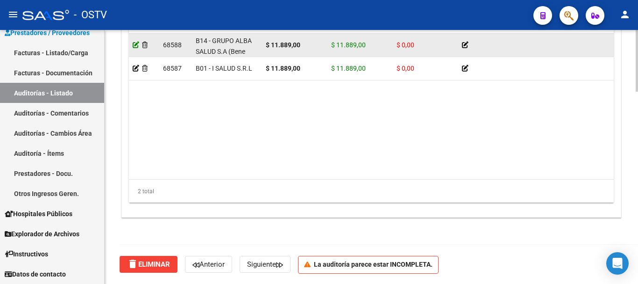
click at [135, 45] on icon at bounding box center [136, 45] width 7 height 7
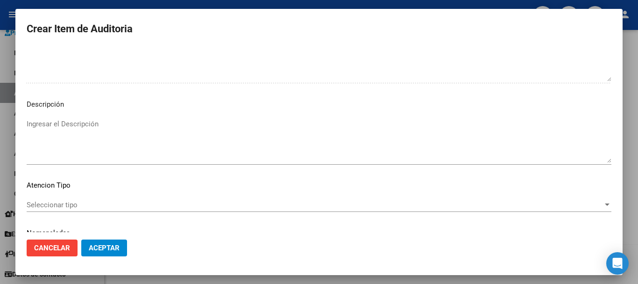
scroll to position [539, 0]
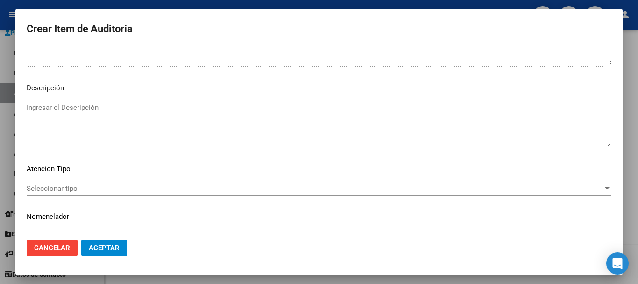
click at [102, 187] on span "Seleccionar tipo" at bounding box center [315, 188] width 576 height 8
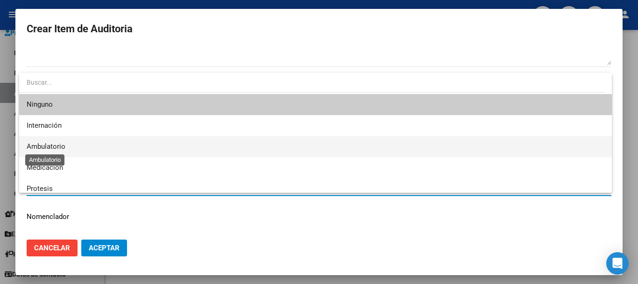
click at [54, 144] on span "Ambulatorio" at bounding box center [46, 146] width 39 height 8
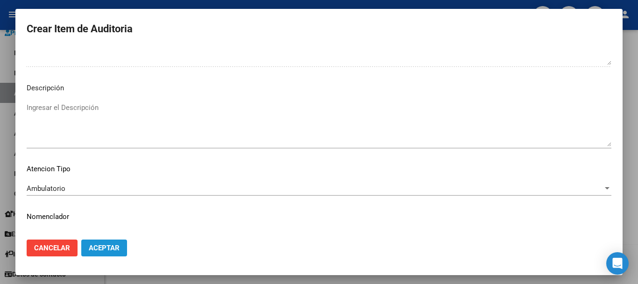
click at [104, 248] on span "Aceptar" at bounding box center [104, 247] width 31 height 8
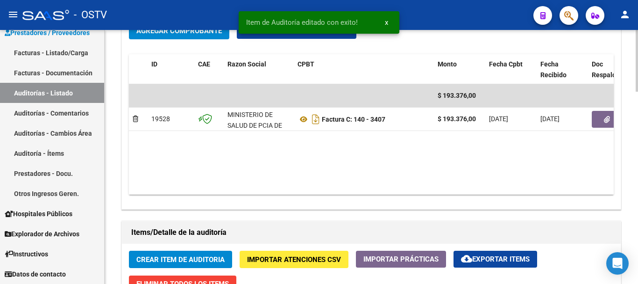
scroll to position [561, 0]
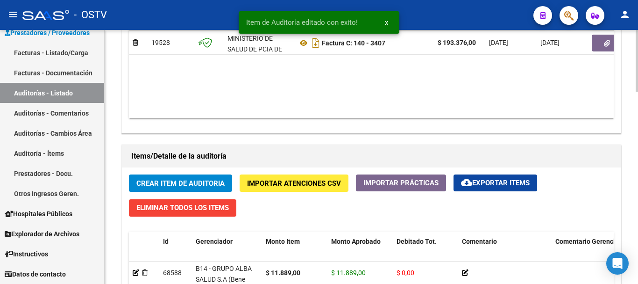
click at [180, 181] on span "Crear Item de Auditoria" at bounding box center [180, 183] width 88 height 8
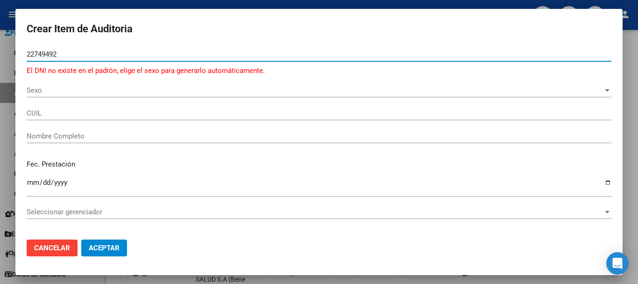
paste input "22744492"
drag, startPoint x: 114, startPoint y: 55, endPoint x: 0, endPoint y: 51, distance: 114.0
click at [0, 51] on div "Crear Item de Auditoria 2274949222744492 Nro Documento El DNI no existe en el p…" at bounding box center [319, 142] width 638 height 284
paste input "number"
type input "22744492"
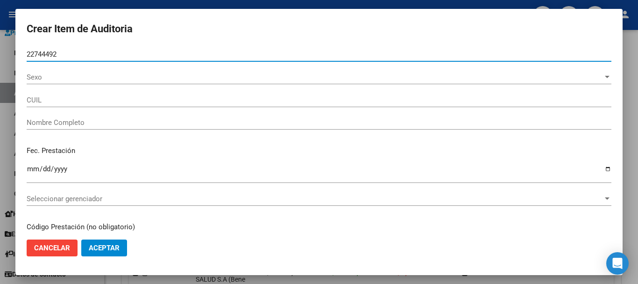
type input "20227444925"
type input "[PERSON_NAME]"
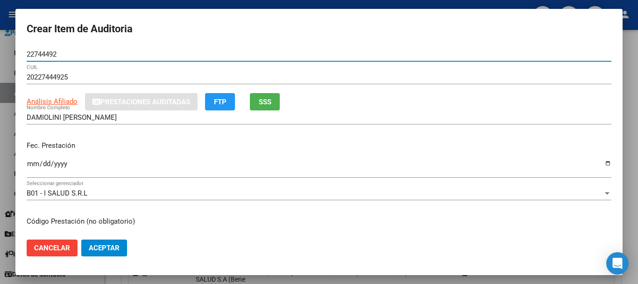
type input "22744492"
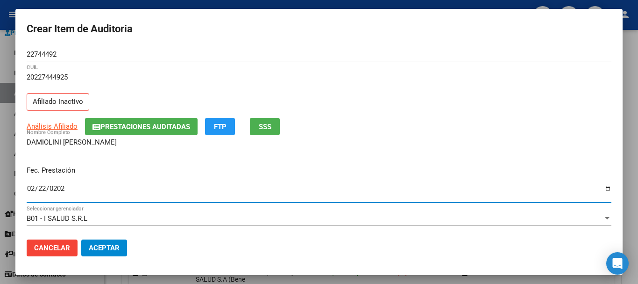
type input "2025-02-22"
drag, startPoint x: 150, startPoint y: 135, endPoint x: 158, endPoint y: 128, distance: 10.9
click at [151, 135] on div "DAMIOLINI CARLOS ESTEBAN Nombre Completo" at bounding box center [319, 142] width 585 height 14
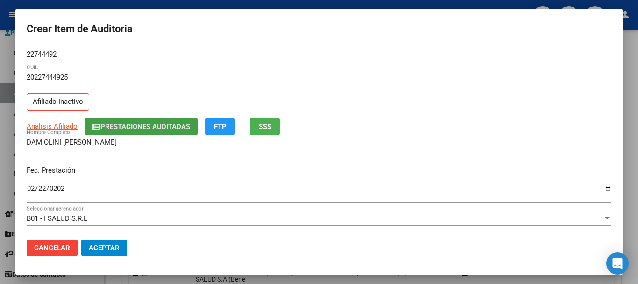
click at [161, 130] on span "Prestaciones Auditadas" at bounding box center [145, 126] width 90 height 8
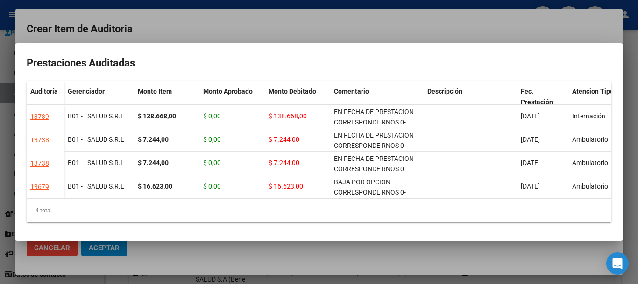
click at [340, 11] on div at bounding box center [319, 142] width 638 height 284
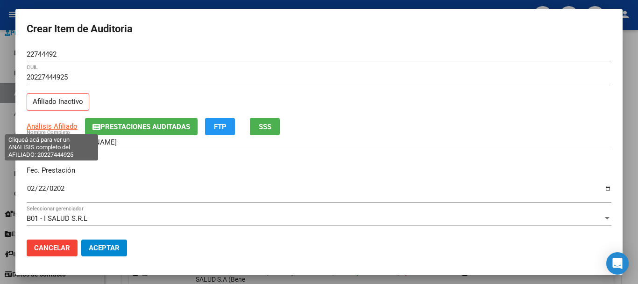
click at [56, 125] on span "Análisis Afiliado" at bounding box center [52, 126] width 51 height 8
type textarea "20227444925"
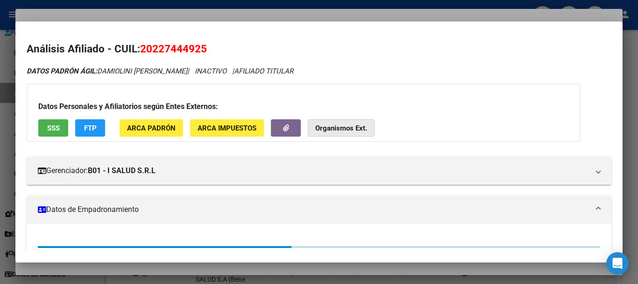
click at [362, 132] on strong "Organismos Ext." at bounding box center [341, 128] width 52 height 8
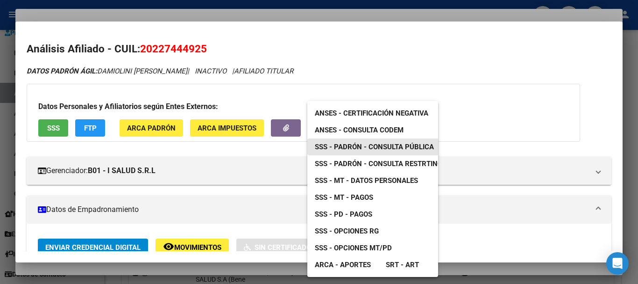
click at [375, 146] on span "SSS - Padrón - Consulta Pública" at bounding box center [374, 146] width 119 height 8
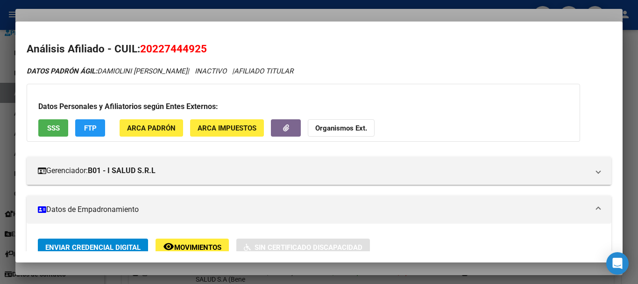
drag, startPoint x: 248, startPoint y: 13, endPoint x: 276, endPoint y: 21, distance: 29.1
click at [249, 12] on div at bounding box center [319, 142] width 638 height 284
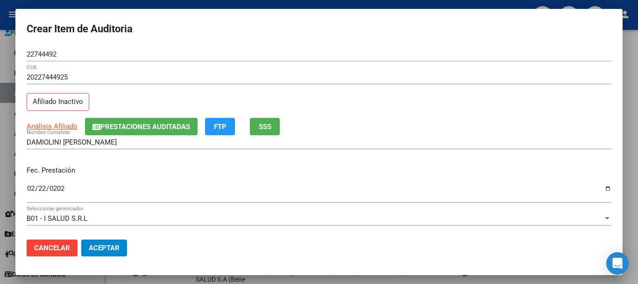
click at [422, 92] on div "20227444925 CUIL" at bounding box center [319, 81] width 585 height 23
click at [166, 120] on button "Prestaciones Auditadas" at bounding box center [141, 126] width 113 height 17
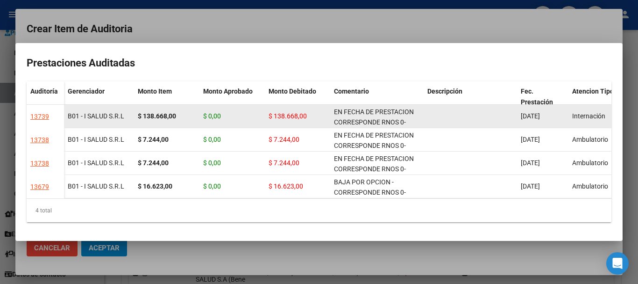
click at [363, 113] on div "EN FECHA DE PRESTACION CORRESPONDE RNOS 0-0330-6" at bounding box center [377, 117] width 86 height 20
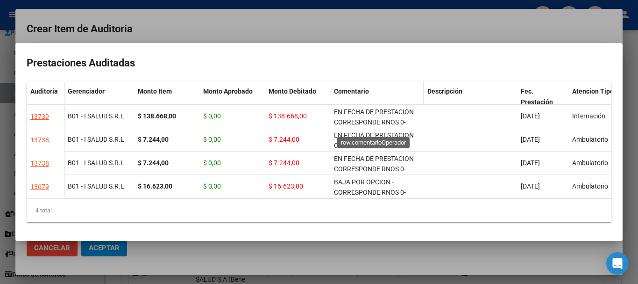
copy span "EN FECHA DE PRESTACION CORRESPONDE RNOS 0-0330-6"
click at [315, 13] on div at bounding box center [319, 142] width 638 height 284
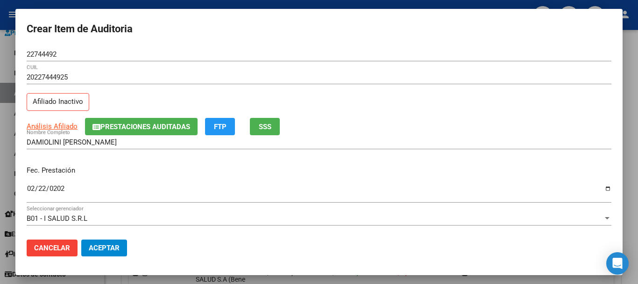
click at [429, 149] on div "DAMIOLINI CARLOS ESTEBAN Nombre Completo" at bounding box center [319, 142] width 585 height 14
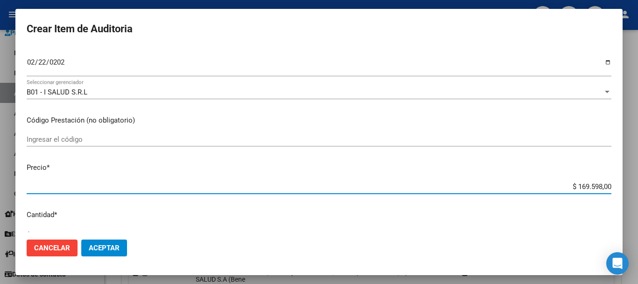
type input "$ 0,01"
type input "$ 0,11"
type input "$ 1,18"
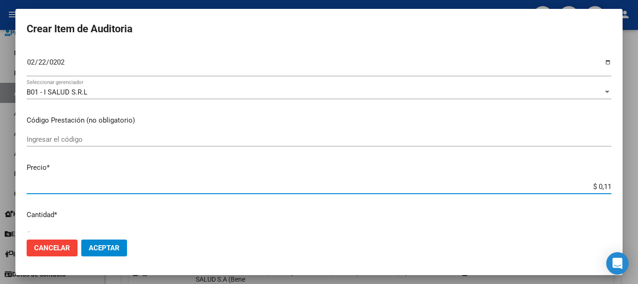
type input "$ 1,18"
type input "$ 11,88"
type input "$ 118,89"
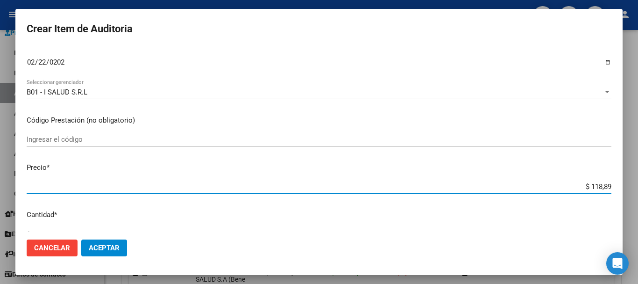
type input "$ 1.188,90"
type input "$ 11.889,00"
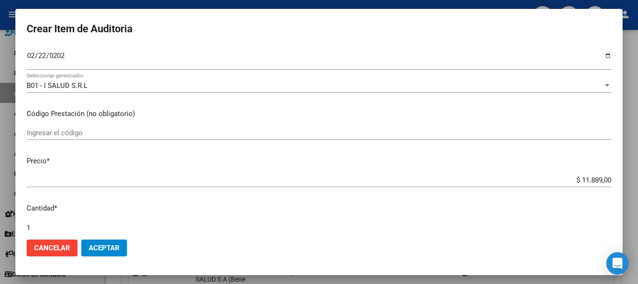
scroll to position [315, 0]
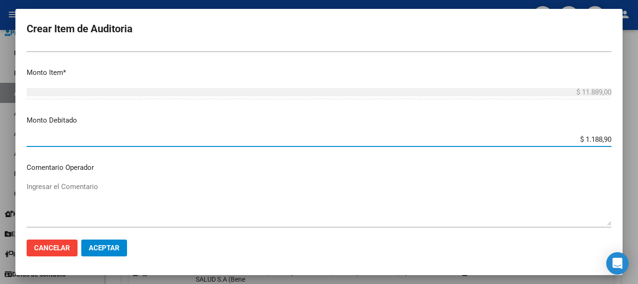
type input "$ 11.889,00"
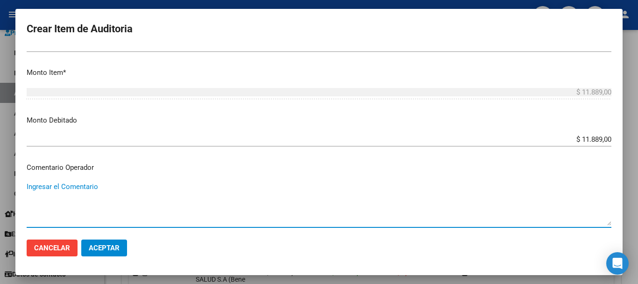
paste textarea "EN FECHA DE PRESTACION CORRESPONDE RNOS 0-0330-6"
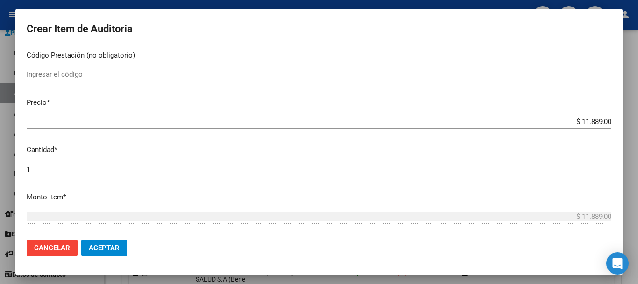
scroll to position [0, 0]
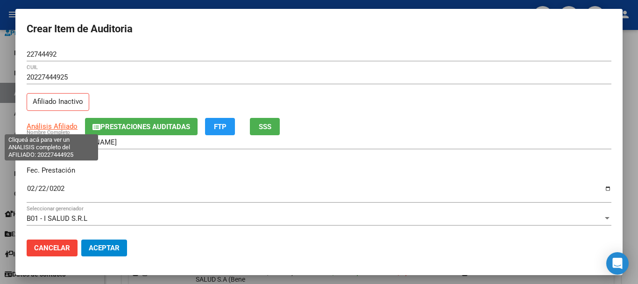
type textarea "EN FECHA DE PRESTACION CORRESPONDE RNOS 0-0330-6"
click at [65, 123] on span "Análisis Afiliado" at bounding box center [52, 126] width 51 height 8
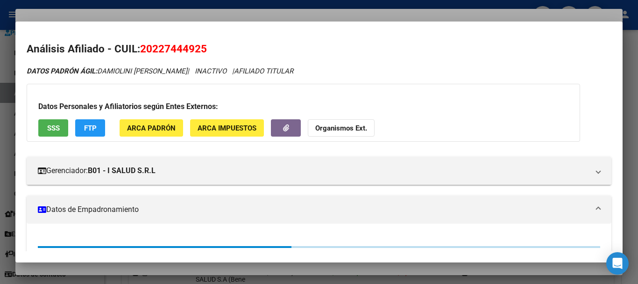
click at [361, 127] on strong "Organismos Ext." at bounding box center [341, 128] width 52 height 8
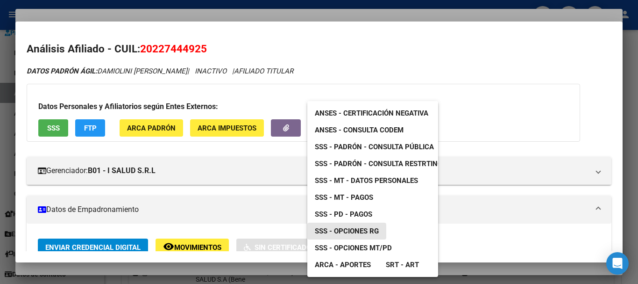
click at [365, 235] on link "SSS - Opciones RG" at bounding box center [346, 230] width 79 height 17
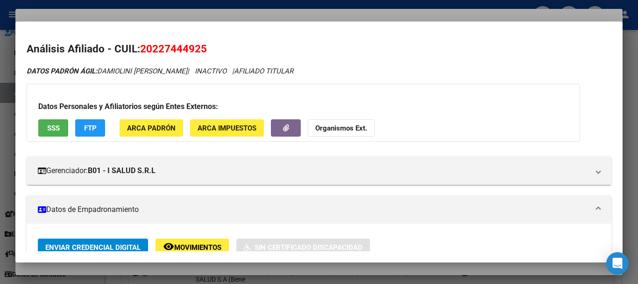
click at [242, 15] on div at bounding box center [319, 142] width 638 height 284
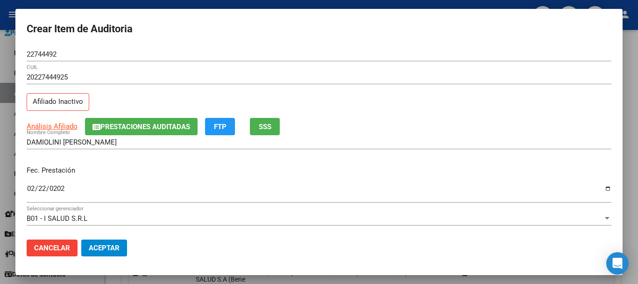
click at [405, 92] on div "20227444925 CUIL" at bounding box center [319, 81] width 585 height 23
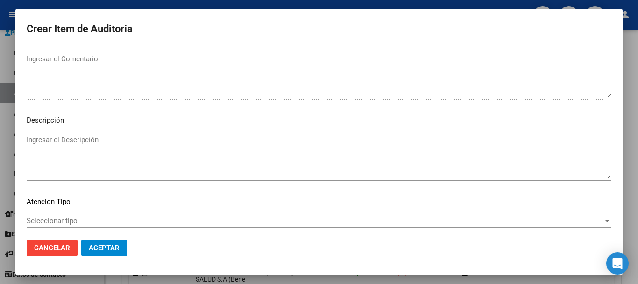
scroll to position [576, 0]
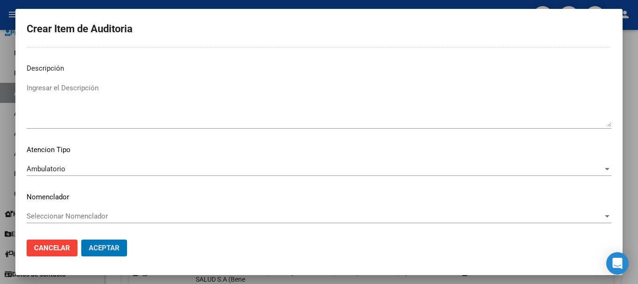
click at [81, 239] on button "Aceptar" at bounding box center [104, 247] width 46 height 17
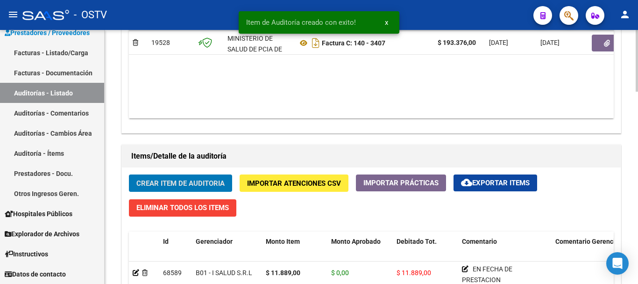
click at [129, 174] on button "Crear Item de Auditoria" at bounding box center [180, 182] width 103 height 17
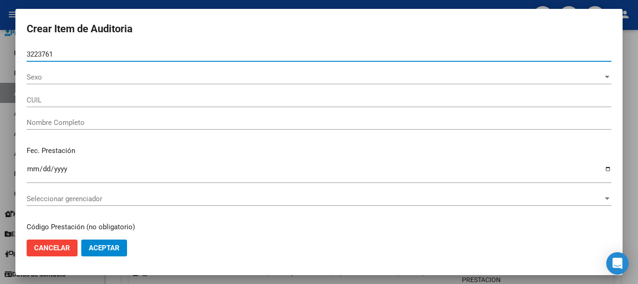
type input "32237619"
type input "20322376198"
type input "GOMEZ CRISPIN IGNACIO"
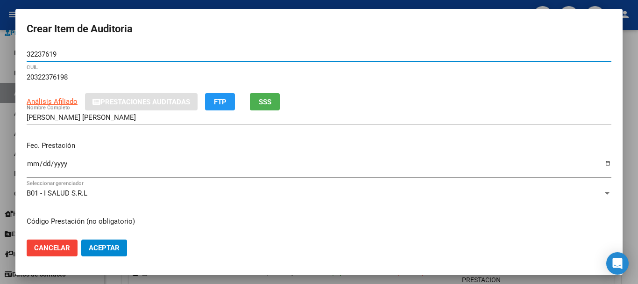
type input "32237619"
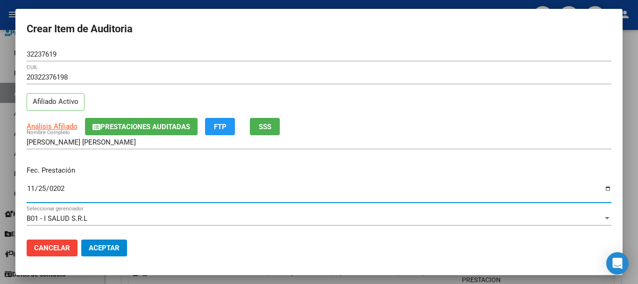
type input "2024-11-25"
type input "2025-01-25"
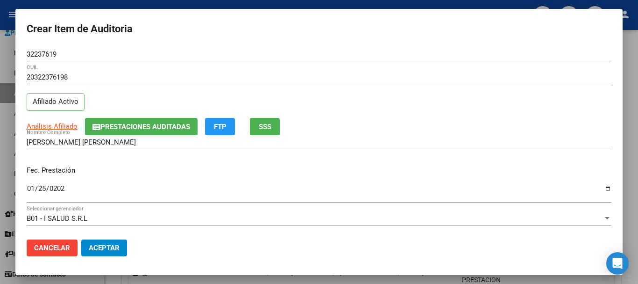
click at [59, 121] on div "Análisis Afiliado Prestaciones Auditadas FTP SSS" at bounding box center [319, 126] width 585 height 17
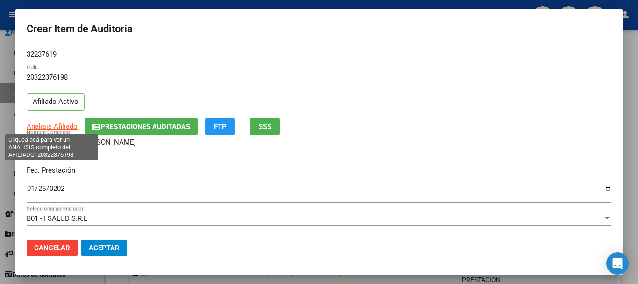
click at [59, 127] on span "Análisis Afiliado" at bounding box center [52, 126] width 51 height 8
type textarea "20322376198"
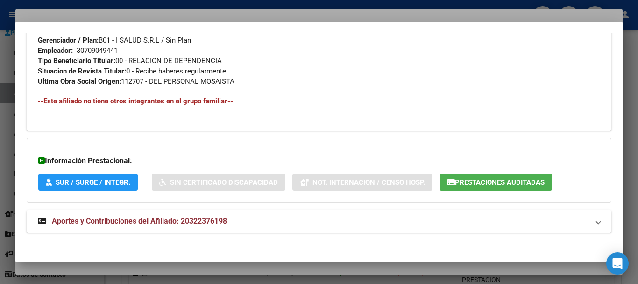
scroll to position [474, 0]
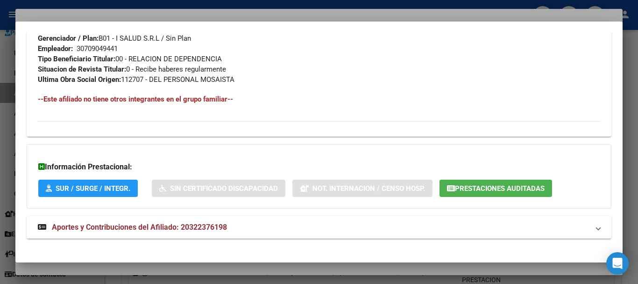
click at [198, 223] on span "Aportes y Contribuciones del Afiliado: 20322376198" at bounding box center [139, 226] width 175 height 9
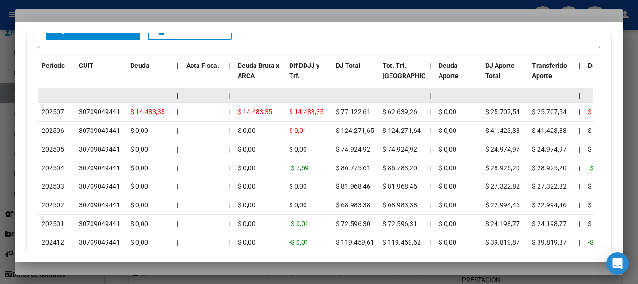
scroll to position [825, 0]
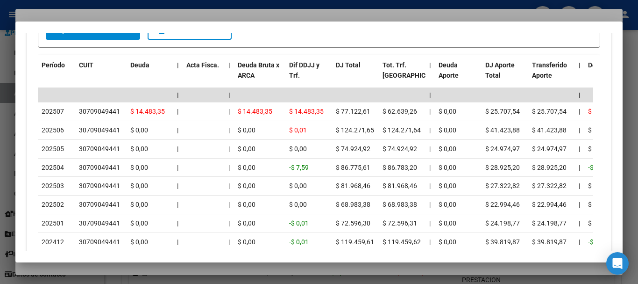
click at [164, 16] on div at bounding box center [319, 142] width 638 height 284
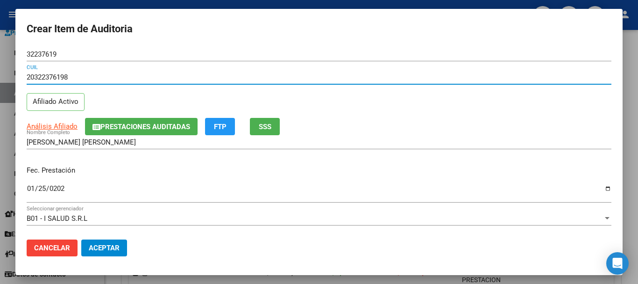
click at [339, 74] on input "20322376198" at bounding box center [319, 77] width 585 height 8
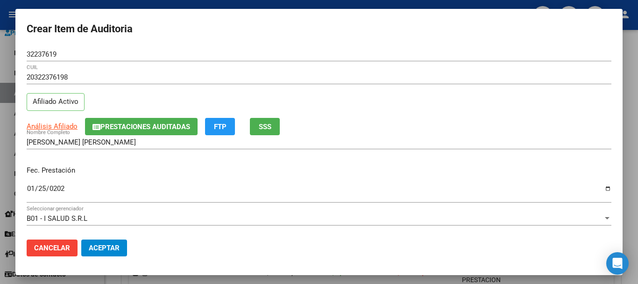
scroll to position [126, 0]
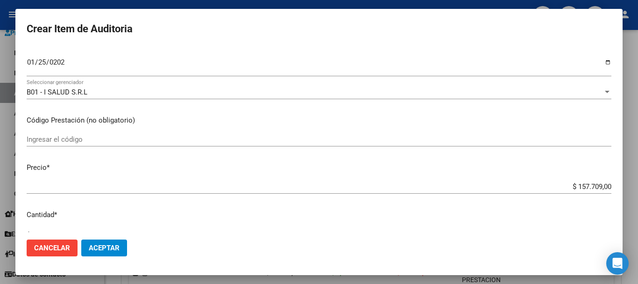
type input "$ 0,01"
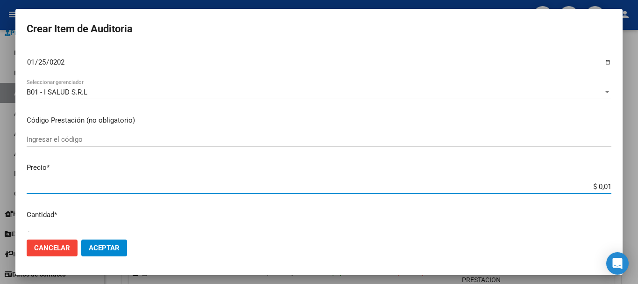
type input "$ 0,11"
type input "$ 1,18"
type input "$ 11,88"
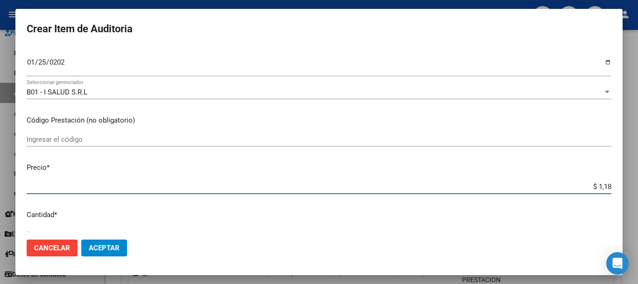
type input "$ 11,88"
type input "$ 118,89"
type input "$ 1.188,90"
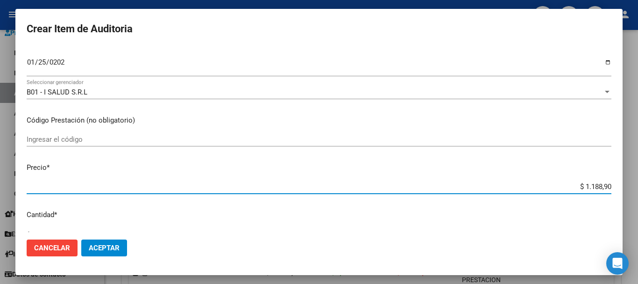
type input "$ 11.889,00"
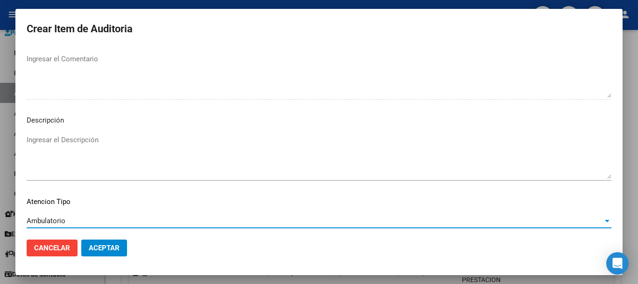
scroll to position [576, 0]
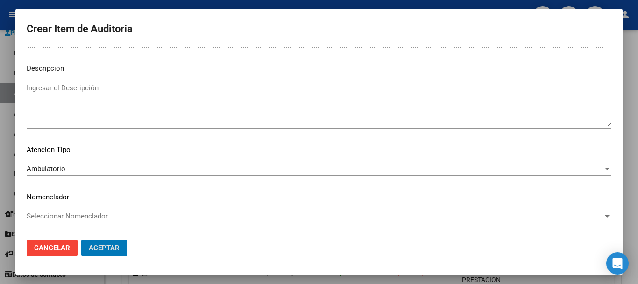
click at [81, 239] on button "Aceptar" at bounding box center [104, 247] width 46 height 17
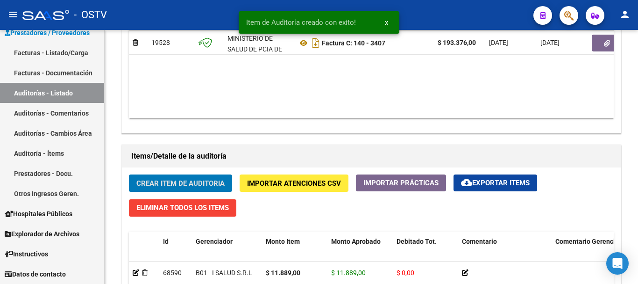
click at [129, 174] on button "Crear Item de Auditoria" at bounding box center [180, 182] width 103 height 17
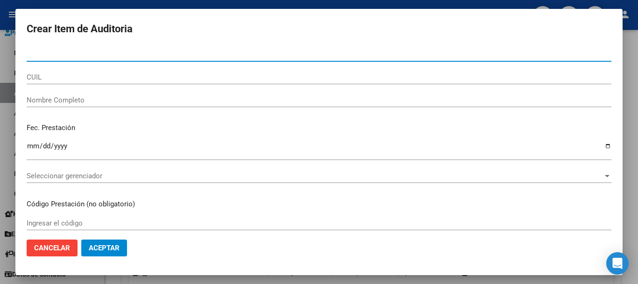
paste input "38848443"
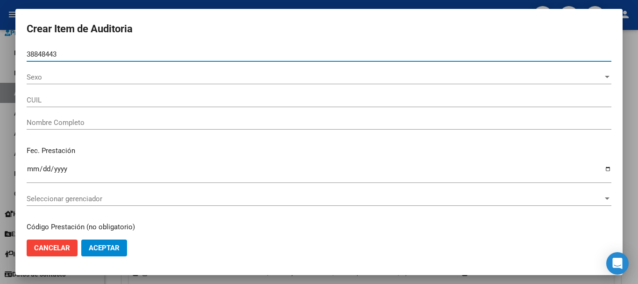
type input "38848443"
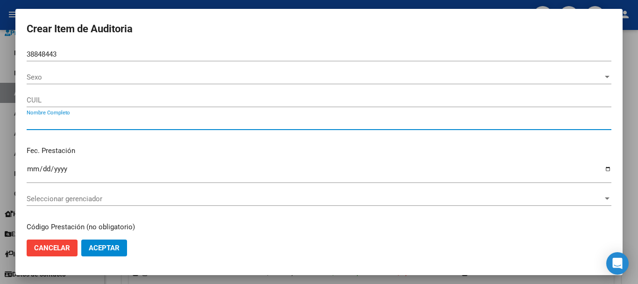
type input "20388484439"
type input "LUNA ALAN NAHUEL"
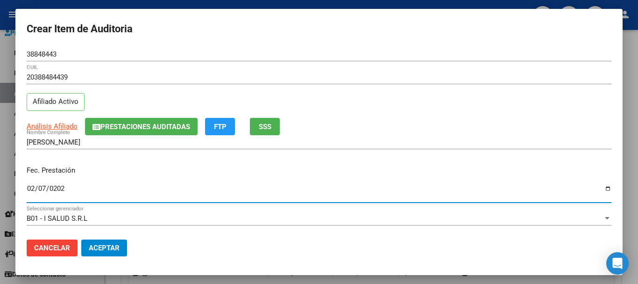
type input "2025-02-07"
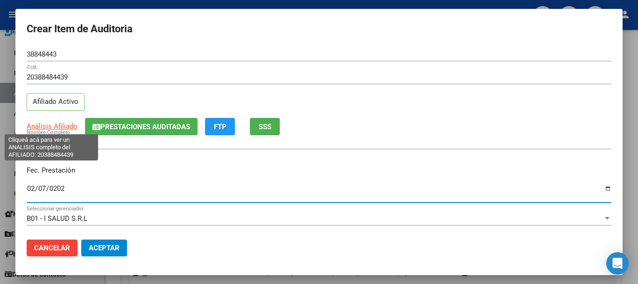
click at [65, 126] on span "Análisis Afiliado" at bounding box center [52, 126] width 51 height 8
type textarea "20388484439"
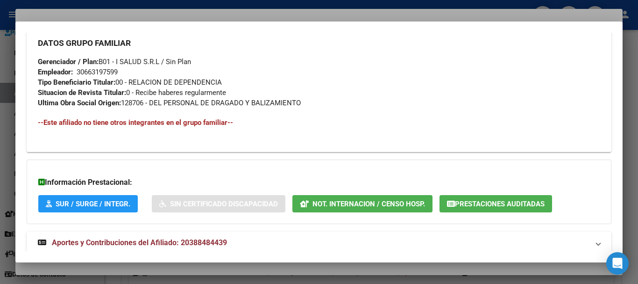
scroll to position [474, 0]
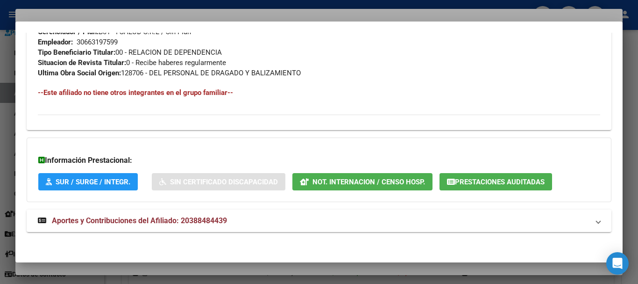
scroll to position [482, 0]
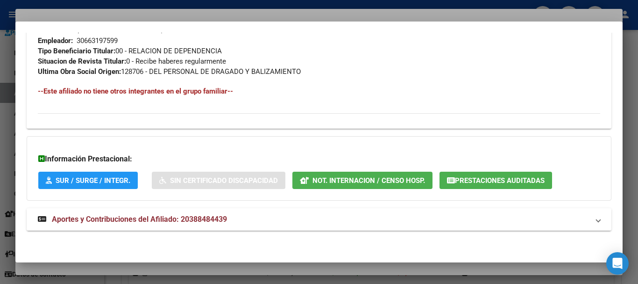
click at [215, 219] on span "Aportes y Contribuciones del Afiliado: 20388484439" at bounding box center [139, 218] width 175 height 9
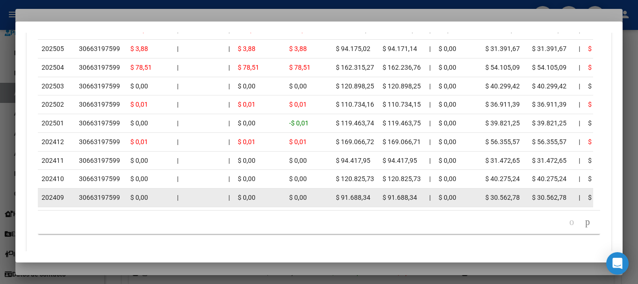
scroll to position [918, 0]
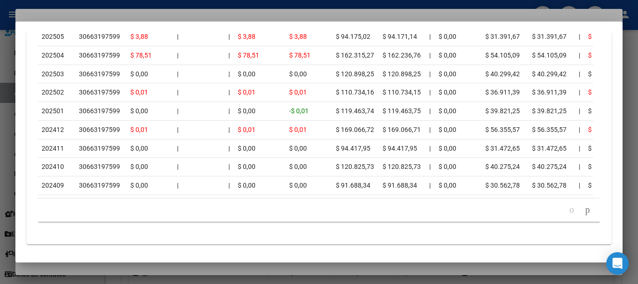
click at [128, 13] on div at bounding box center [319, 142] width 638 height 284
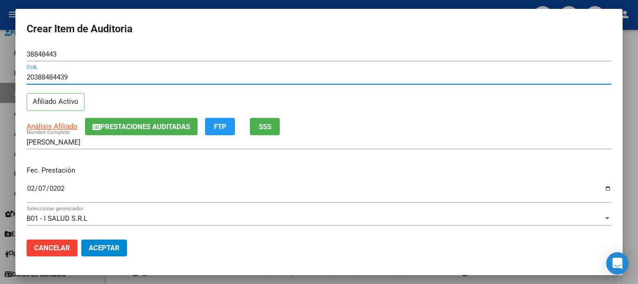
click at [493, 75] on input "20388484439" at bounding box center [319, 77] width 585 height 8
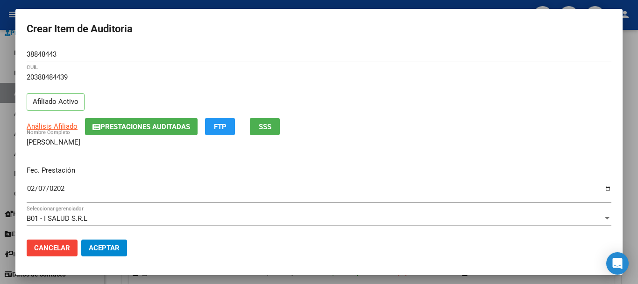
scroll to position [126, 0]
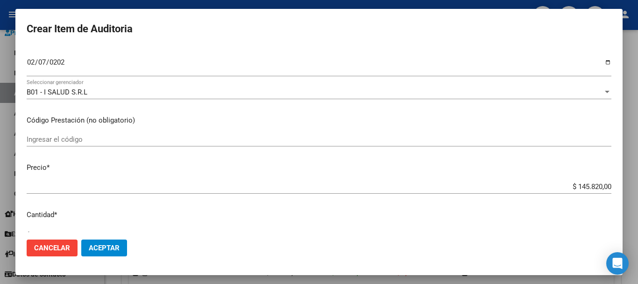
type input "$ 0,01"
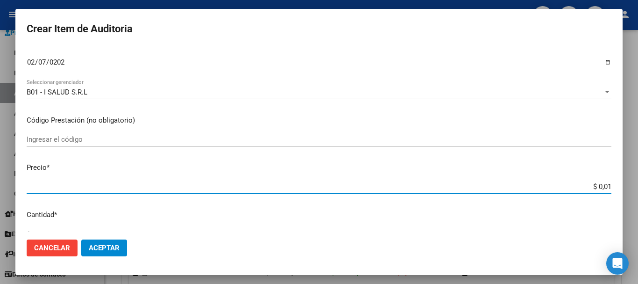
type input "$ 0,11"
type input "$ 1,18"
type input "$ 11,88"
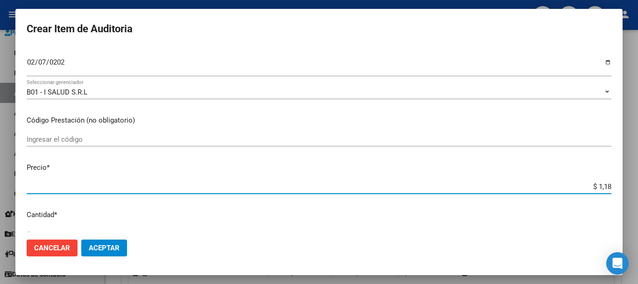
type input "$ 11,88"
type input "$ 118,89"
type input "$ 1.188,90"
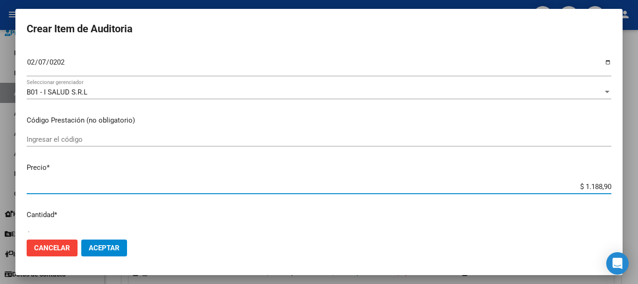
type input "$ 11.889,00"
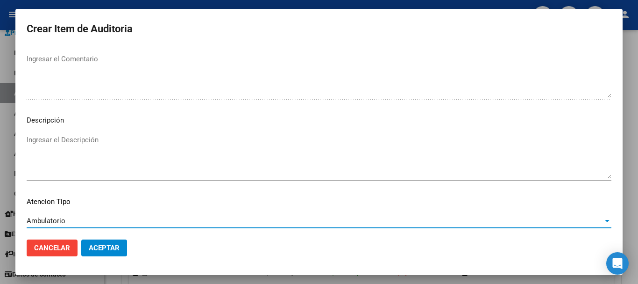
scroll to position [576, 0]
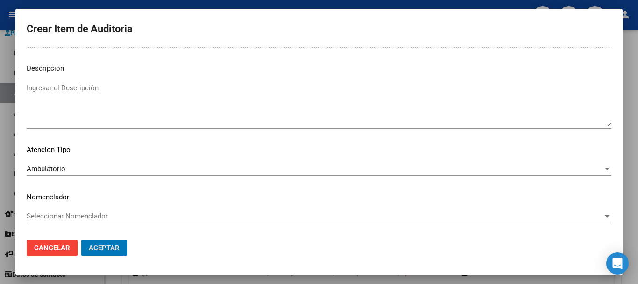
click at [81, 239] on button "Aceptar" at bounding box center [104, 247] width 46 height 17
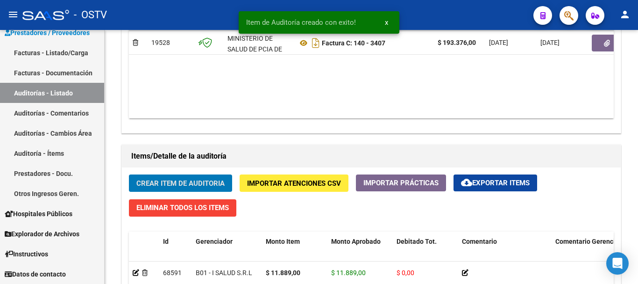
click at [129, 174] on button "Crear Item de Auditoria" at bounding box center [180, 182] width 103 height 17
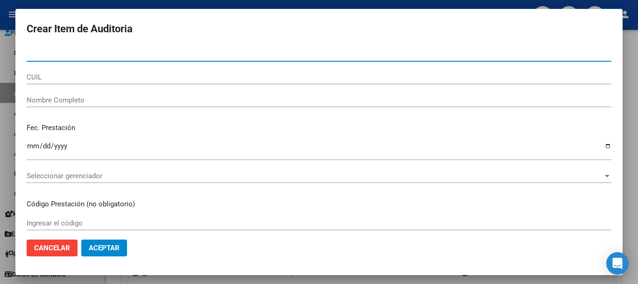
paste input "56487584"
type input "56487584"
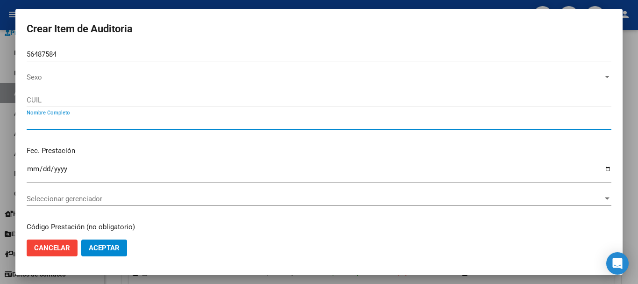
type input "20564875849"
type input "MI? a O BASTIAN LIONEL -"
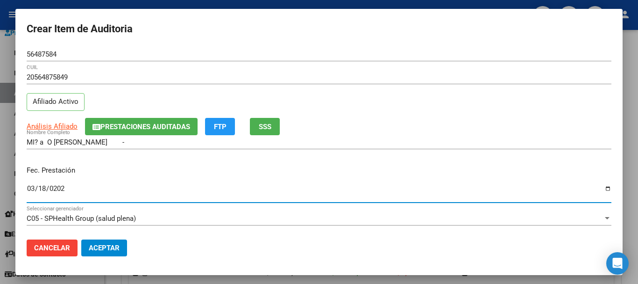
type input "2025-03-18"
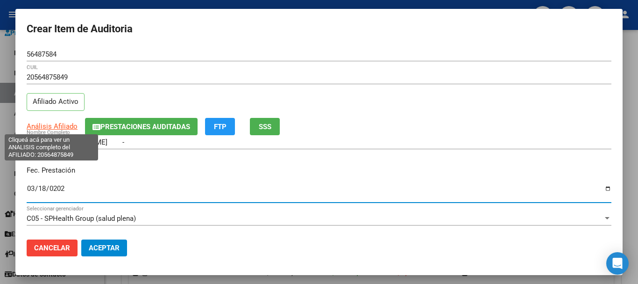
click at [56, 123] on span "Análisis Afiliado" at bounding box center [52, 126] width 51 height 8
type textarea "20564875849"
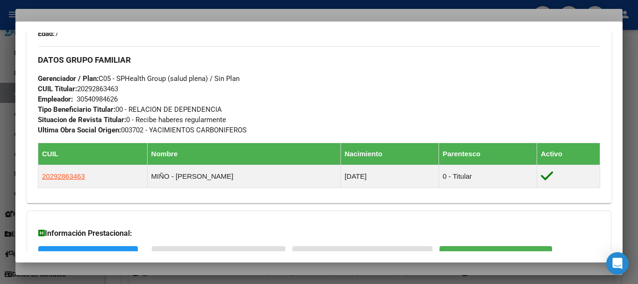
scroll to position [520, 0]
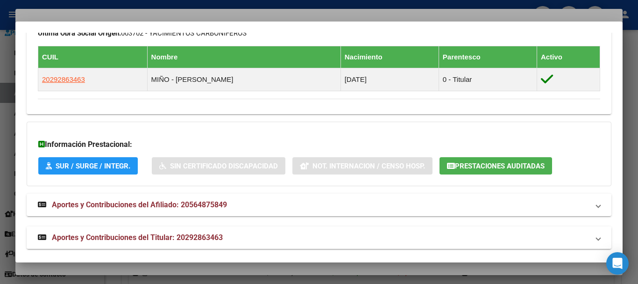
drag, startPoint x: 175, startPoint y: 222, endPoint x: 173, endPoint y: 228, distance: 6.4
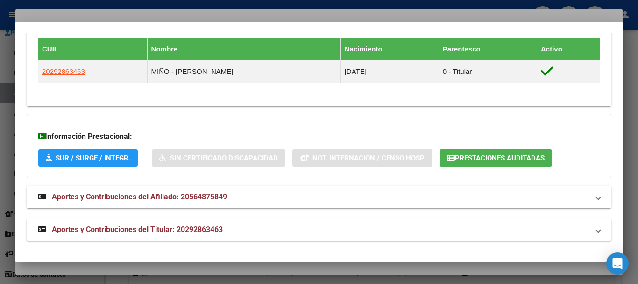
click at [220, 228] on span "Aportes y Contribuciones del Titular: 20292863463" at bounding box center [137, 229] width 171 height 9
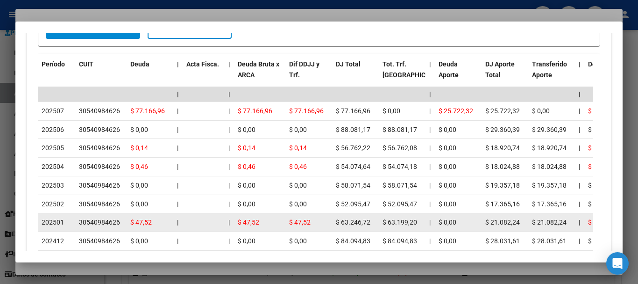
scroll to position [910, 0]
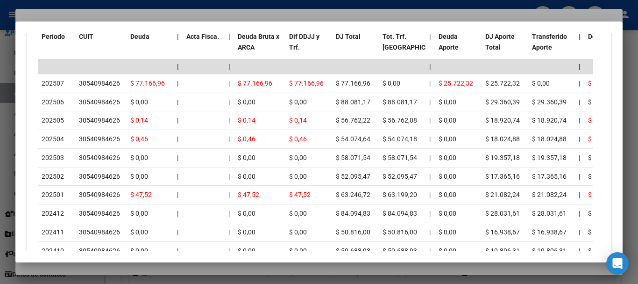
click at [102, 13] on div at bounding box center [319, 142] width 638 height 284
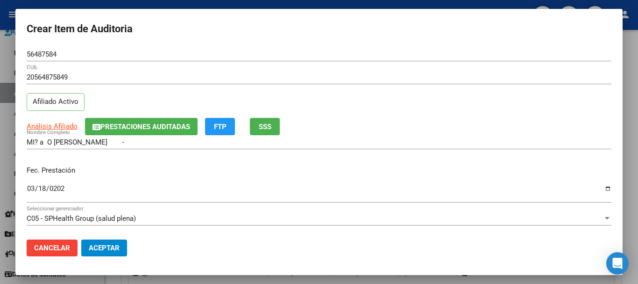
click at [267, 62] on div "56487584 Nro Documento" at bounding box center [319, 58] width 585 height 23
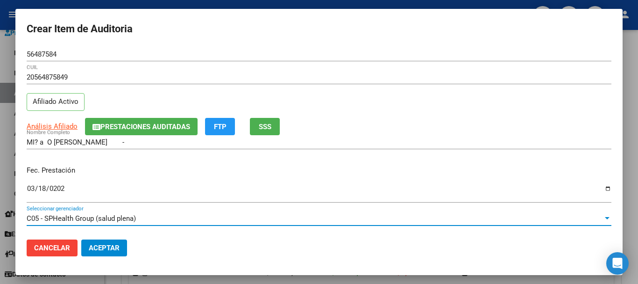
scroll to position [126, 0]
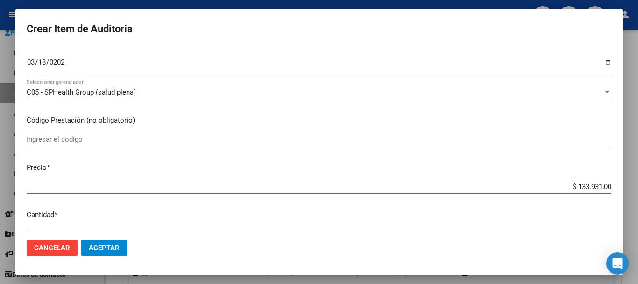
type input "$ 0,01"
type input "$ 0,11"
type input "$ 1,18"
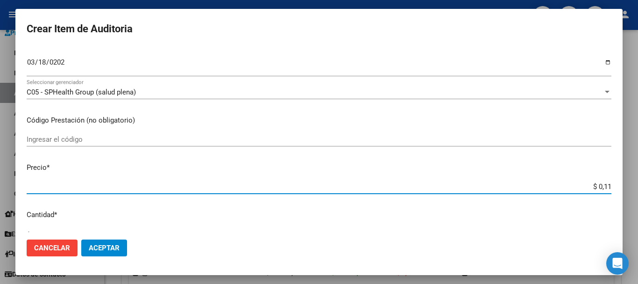
type input "$ 1,18"
type input "$ 11,88"
type input "$ 118,89"
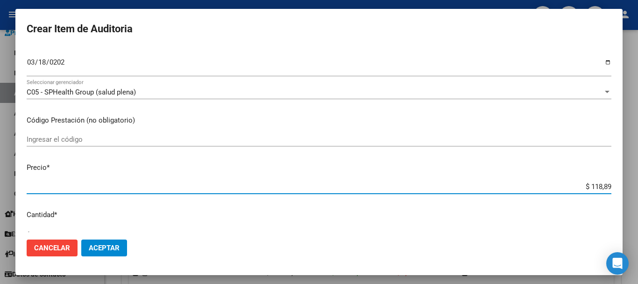
type input "$ 1.188,90"
type input "$ 11.889,00"
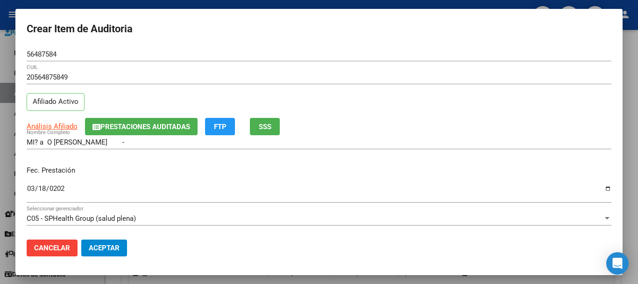
scroll to position [576, 0]
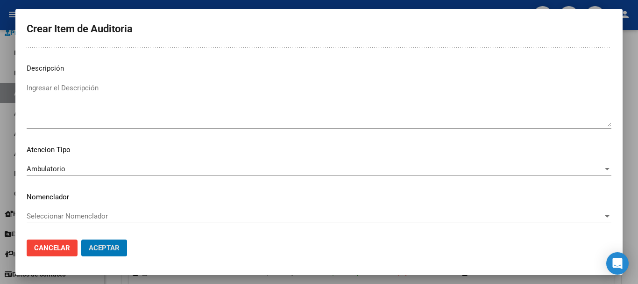
click at [81, 239] on button "Aceptar" at bounding box center [104, 247] width 46 height 17
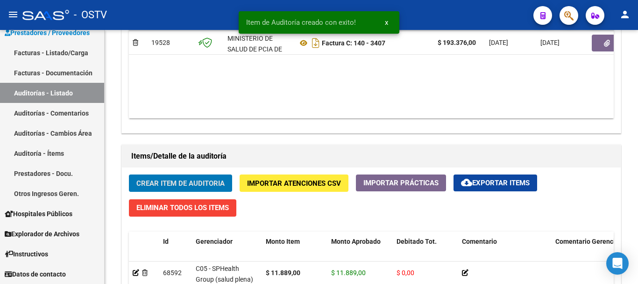
click at [129, 174] on button "Crear Item de Auditoria" at bounding box center [180, 182] width 103 height 17
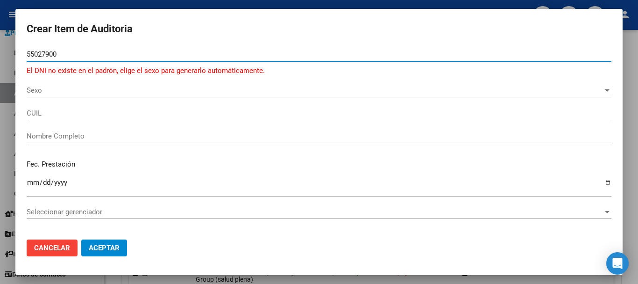
type input "55027900"
drag, startPoint x: 68, startPoint y: 54, endPoint x: 9, endPoint y: 55, distance: 58.9
click at [0, 55] on div "Crear Item de Auditoria 55027900 Nro Documento El DNI no existe en el padrón, e…" at bounding box center [319, 142] width 638 height 284
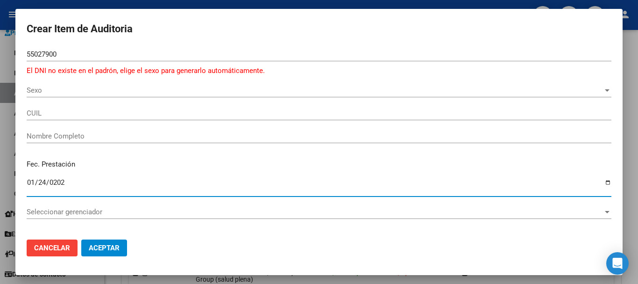
type input "[DATE]"
click at [57, 93] on span "Sexo" at bounding box center [315, 90] width 576 height 8
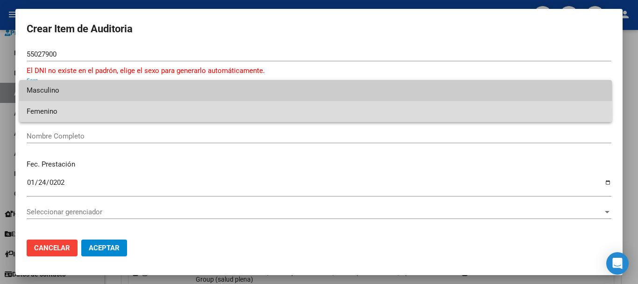
click at [47, 111] on span "Femenino" at bounding box center [316, 111] width 578 height 21
type input "27550279008"
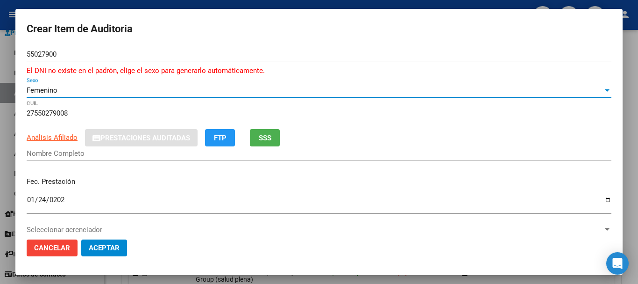
type input "PULACHE ANA PAULINA"
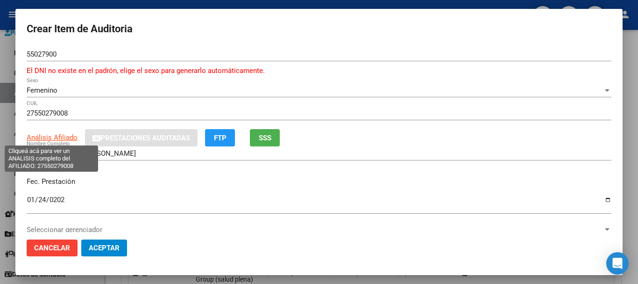
click at [64, 135] on span "Análisis Afiliado" at bounding box center [52, 137] width 51 height 8
type textarea "27550279008"
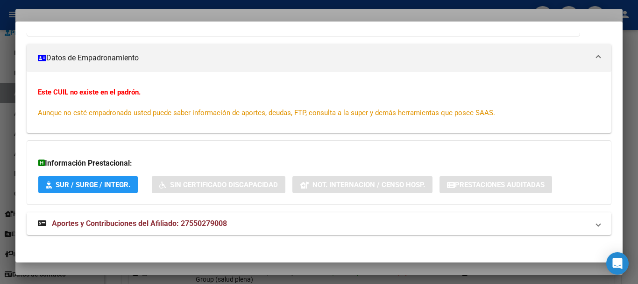
scroll to position [122, 0]
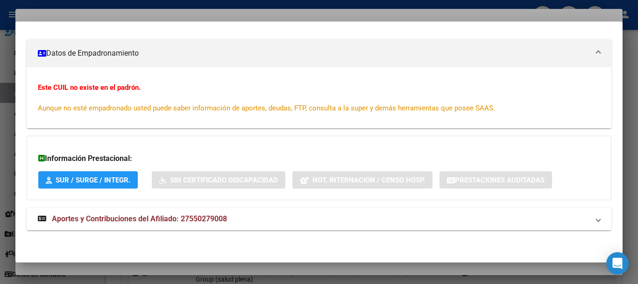
click at [197, 217] on span "Aportes y Contribuciones del Afiliado: 27550279008" at bounding box center [139, 218] width 175 height 9
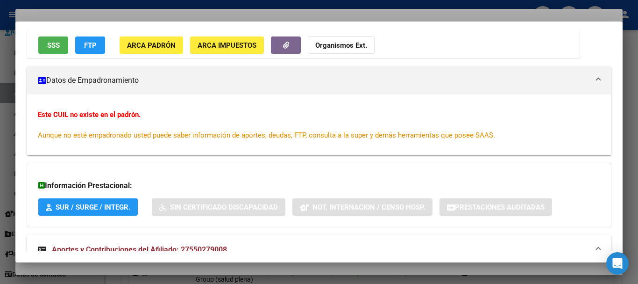
scroll to position [0, 0]
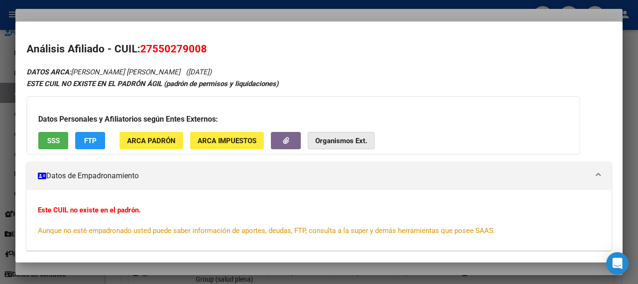
click at [312, 137] on button "Organismos Ext." at bounding box center [341, 140] width 67 height 17
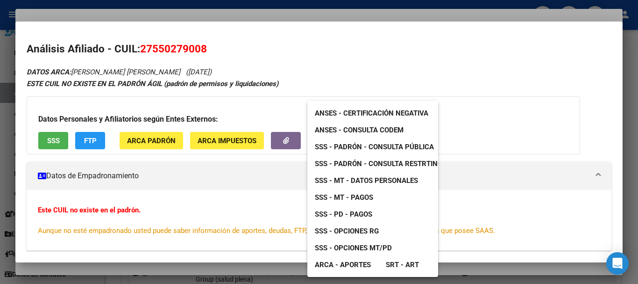
click at [412, 150] on span "SSS - Padrón - Consulta Pública" at bounding box center [374, 146] width 119 height 8
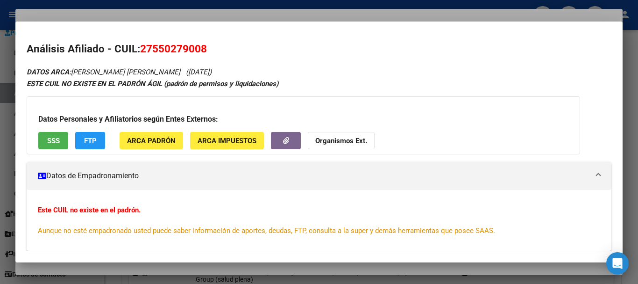
click at [213, 16] on div at bounding box center [319, 142] width 638 height 284
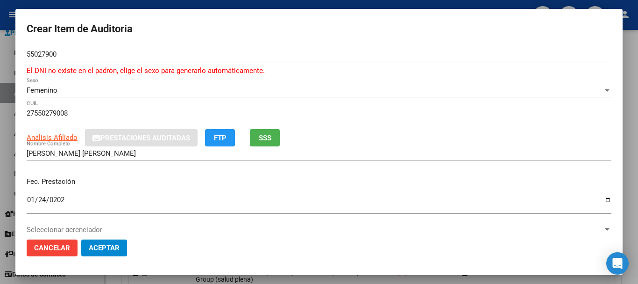
click at [367, 74] on p "El DNI no existe en el padrón, elige el sexo para generarlo automáticamente." at bounding box center [319, 70] width 585 height 11
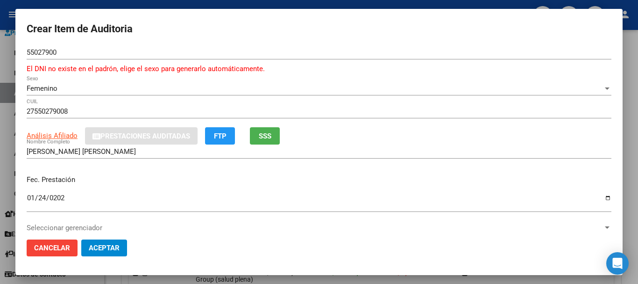
scroll to position [137, 0]
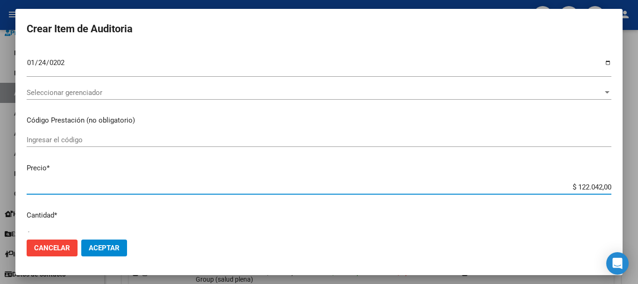
type input "$ 0,01"
type input "$ 0,11"
type input "$ 1,18"
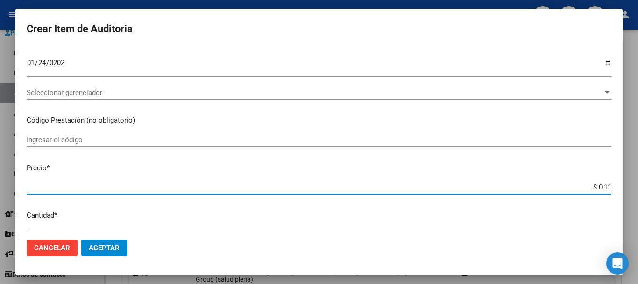
type input "$ 1,18"
type input "$ 11,88"
type input "$ 118,89"
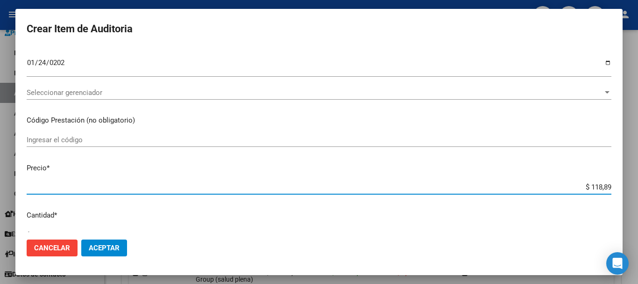
type input "$ 1.188,90"
type input "$ 11.889,00"
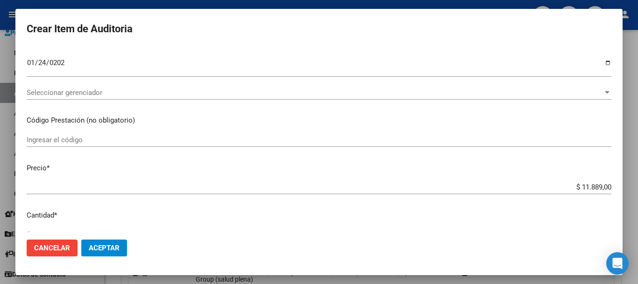
scroll to position [326, 0]
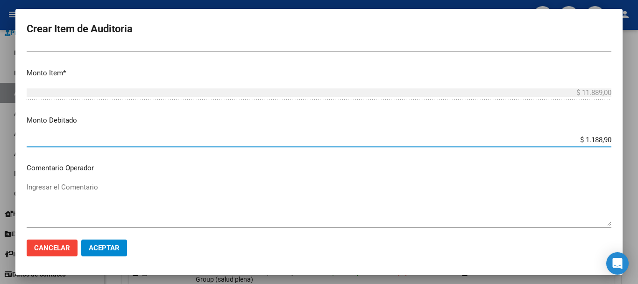
type input "$ 11.889,00"
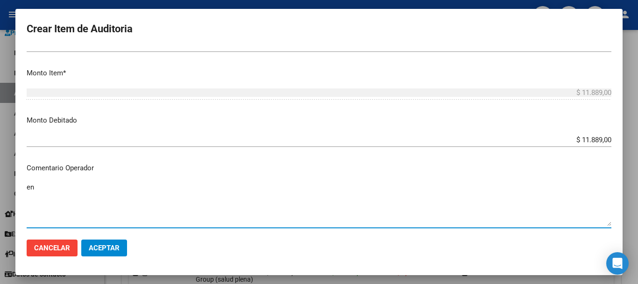
type textarea "e"
paste textarea "1-2690-8"
type textarea "EN FECHA DE PRESTACION CORRESPONDE RNOS 1-2690-8"
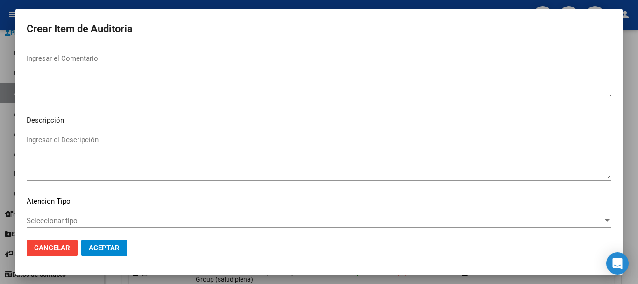
scroll to position [587, 0]
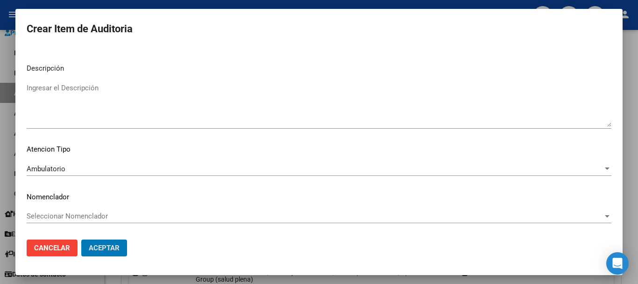
click at [81, 239] on button "Aceptar" at bounding box center [104, 247] width 46 height 17
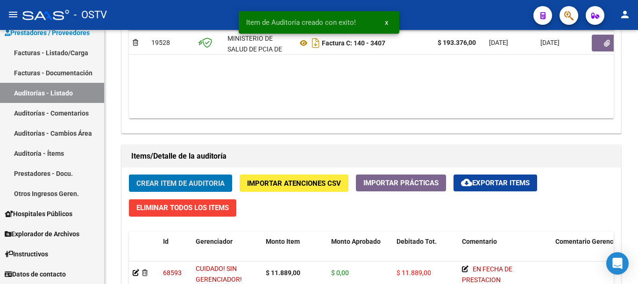
click at [129, 174] on button "Crear Item de Auditoria" at bounding box center [180, 182] width 103 height 17
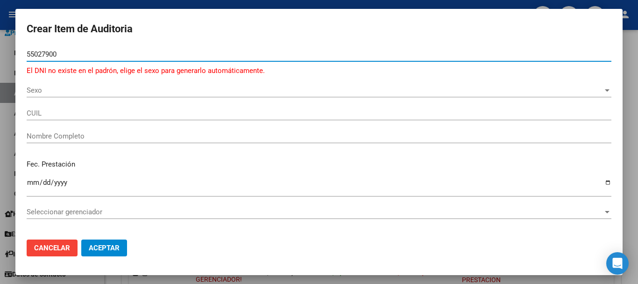
type input "55027900"
click at [41, 91] on span "Sexo" at bounding box center [315, 90] width 576 height 8
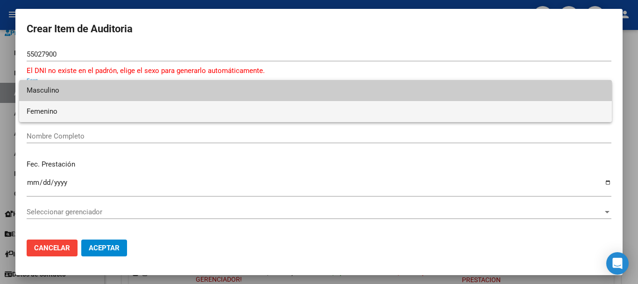
click at [36, 112] on span "Femenino" at bounding box center [316, 111] width 578 height 21
type input "27550279008"
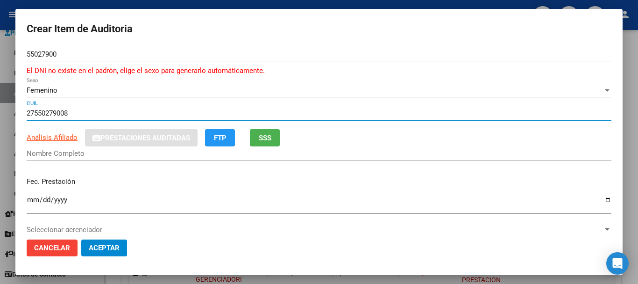
type input "PULACHE ANA PAULINA"
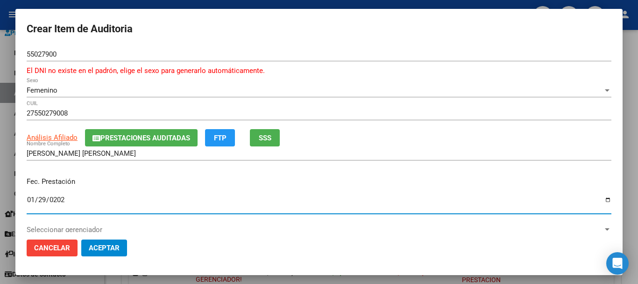
type input "2025-01-29"
click at [161, 137] on span "Prestaciones Auditadas" at bounding box center [145, 138] width 90 height 8
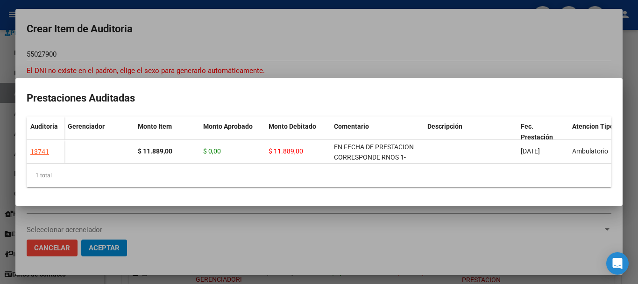
click at [358, 44] on div at bounding box center [319, 142] width 638 height 284
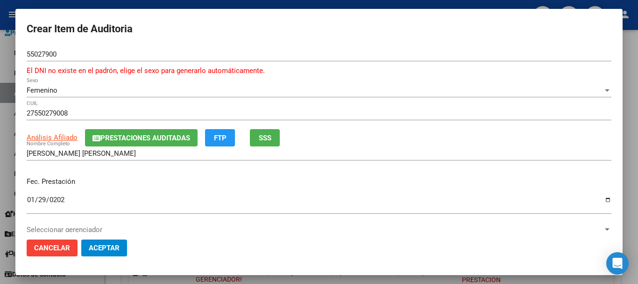
click at [151, 134] on span "Prestaciones Auditadas" at bounding box center [145, 138] width 90 height 8
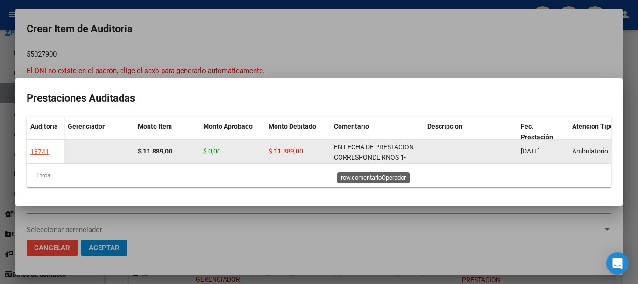
click at [341, 145] on span "EN FECHA DE PRESTACION CORRESPONDE RNOS 1-2690-8" at bounding box center [374, 157] width 80 height 29
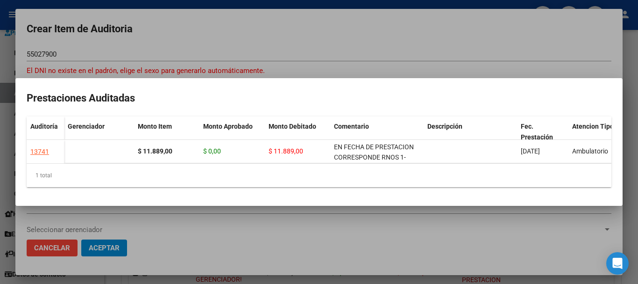
copy span "EN FECHA DE PRESTACION CORRESPONDE RNOS 1-2690-8"
click at [341, 54] on div at bounding box center [319, 142] width 638 height 284
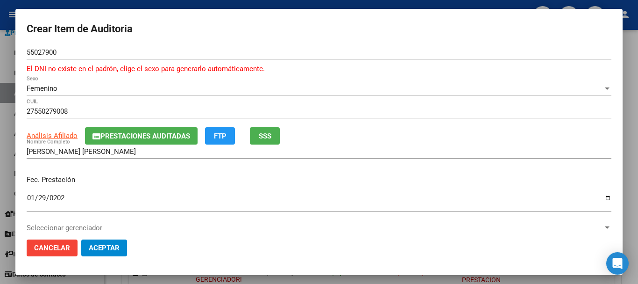
scroll to position [137, 0]
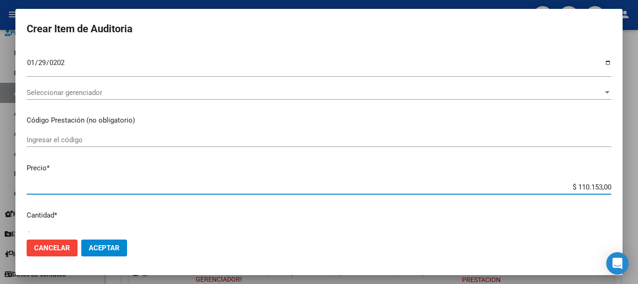
type input "$ 0,01"
type input "$ 0,11"
type input "$ 1,18"
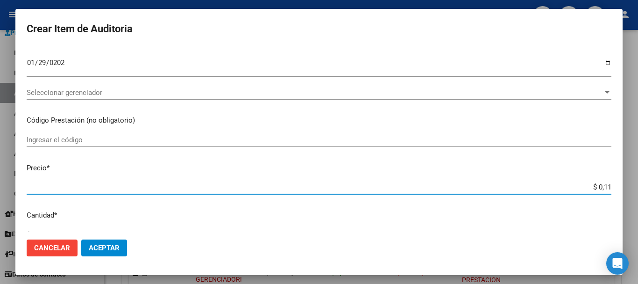
type input "$ 1,18"
type input "$ 11,88"
type input "$ 118,89"
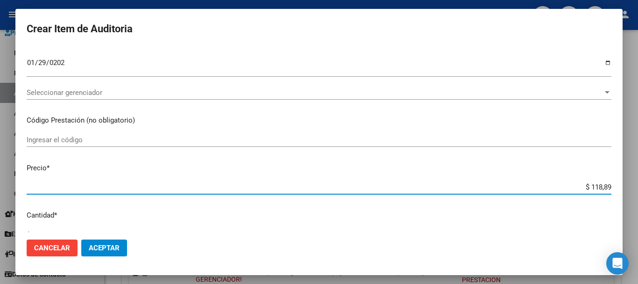
type input "$ 1.188,90"
type input "$ 11.889,00"
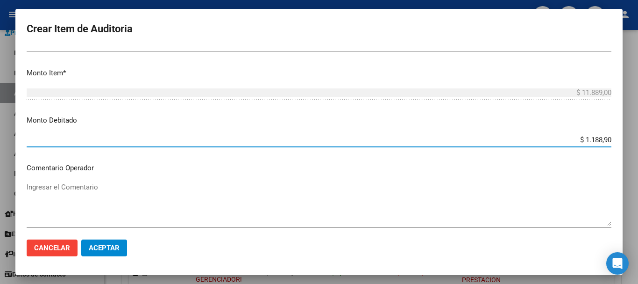
type input "$ 11.889,00"
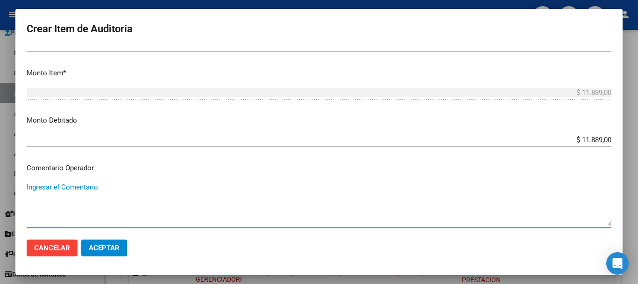
paste textarea "EN FECHA DE PRESTACION CORRESPONDE RNOS 1-2690-8"
type textarea "EN FECHA DE PRESTACION CORRESPONDE RNOS 1-2690-8"
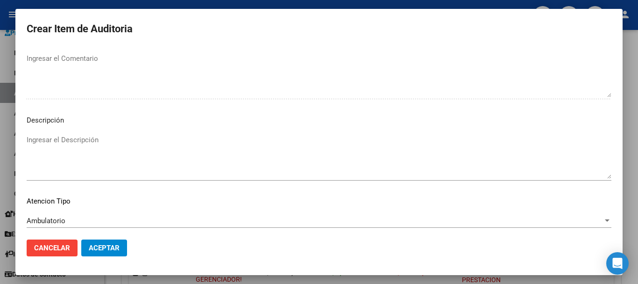
scroll to position [587, 0]
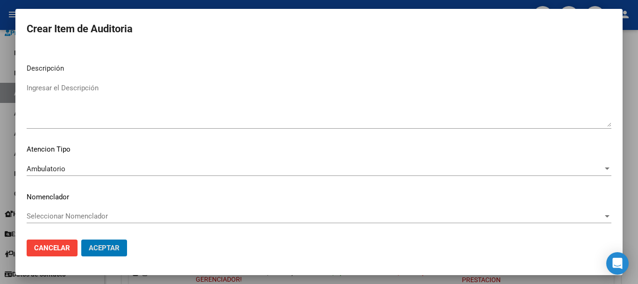
click at [81, 239] on button "Aceptar" at bounding box center [104, 247] width 46 height 17
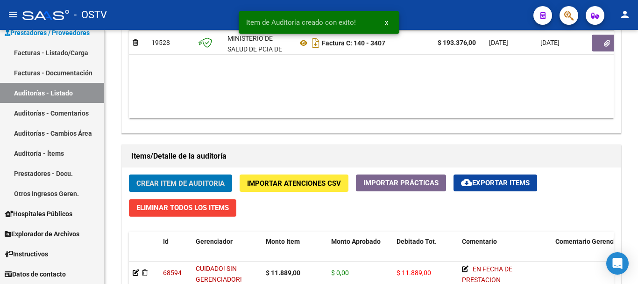
click at [129, 174] on button "Crear Item de Auditoria" at bounding box center [180, 182] width 103 height 17
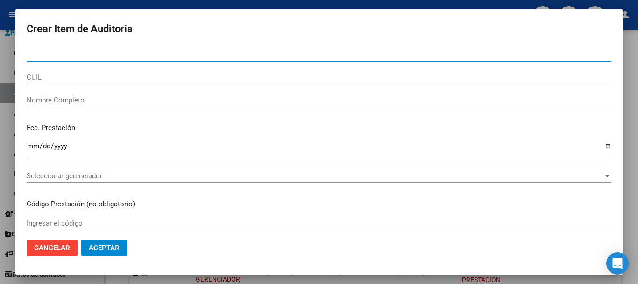
paste input "57840647"
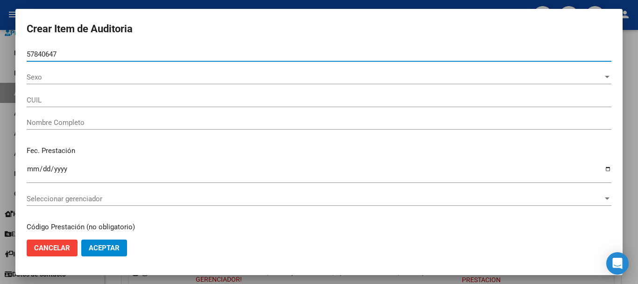
type input "57840647"
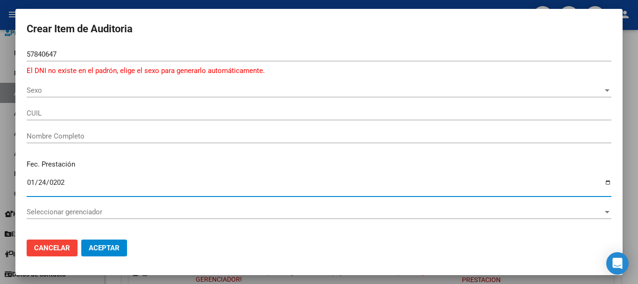
type input "[DATE]"
click at [43, 93] on span "Sexo" at bounding box center [315, 90] width 576 height 8
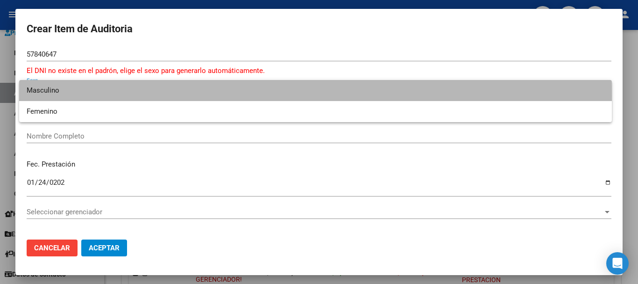
click at [44, 96] on span "Masculino" at bounding box center [316, 90] width 578 height 21
type input "20578406477"
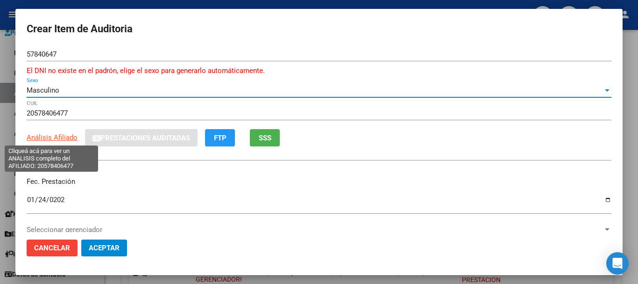
type input "PULACHE TADEO CARLOS BAUTISTA"
click at [63, 133] on span "Análisis Afiliado" at bounding box center [52, 137] width 51 height 8
type textarea "20578406477"
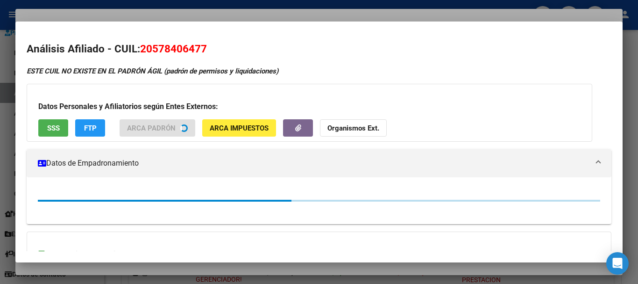
click at [351, 123] on div "Datos Personales y Afiliatorios según Entes Externos: SSS FTP ARCA Padrón ARCA …" at bounding box center [310, 113] width 566 height 58
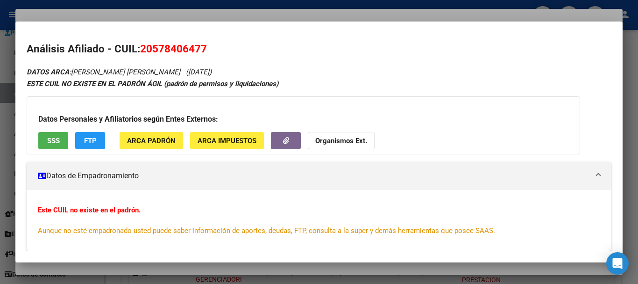
click at [354, 140] on strong "Organismos Ext." at bounding box center [341, 140] width 52 height 8
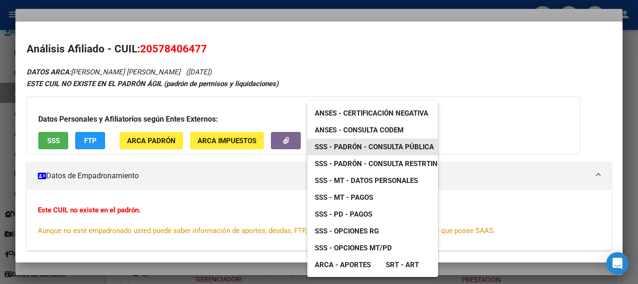
click at [394, 143] on span "SSS - Padrón - Consulta Pública" at bounding box center [374, 146] width 119 height 8
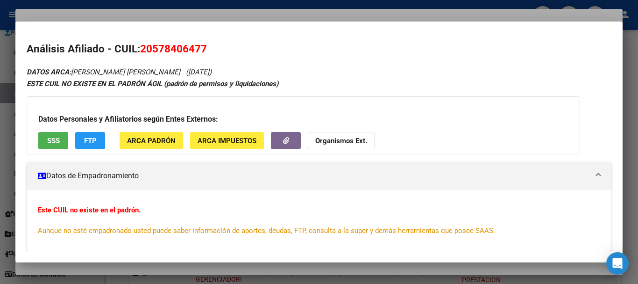
click at [143, 10] on div at bounding box center [319, 142] width 638 height 284
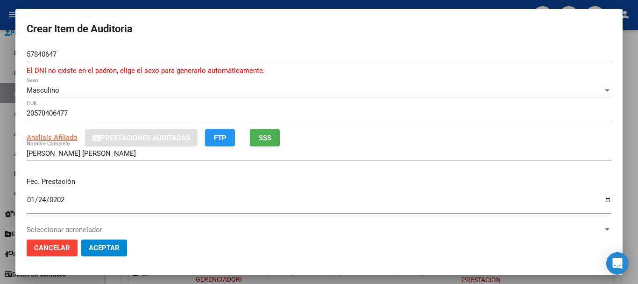
click at [312, 77] on div "57840647 Nro Documento El DNI no existe en el padrón, elige el sexo para genera…" at bounding box center [319, 65] width 585 height 36
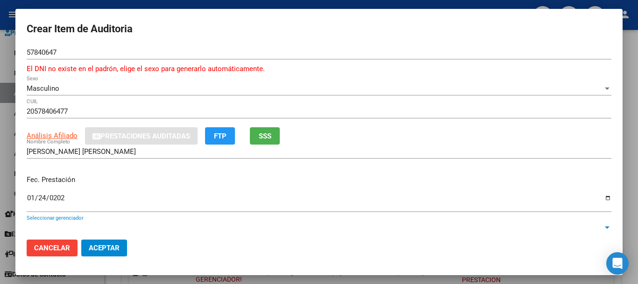
scroll to position [137, 0]
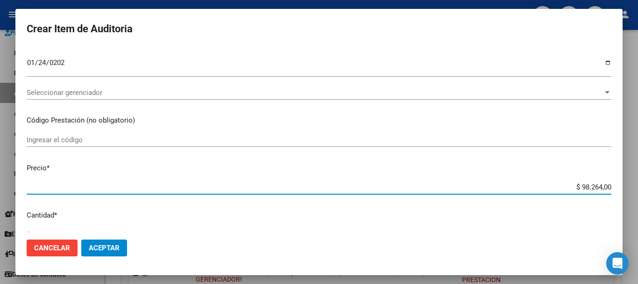
type input "$ 0,01"
type input "$ 0,11"
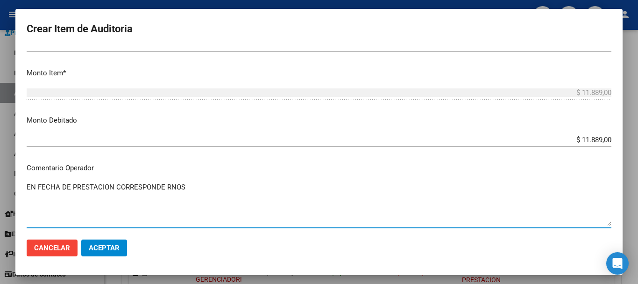
paste textarea "1-2690-8"
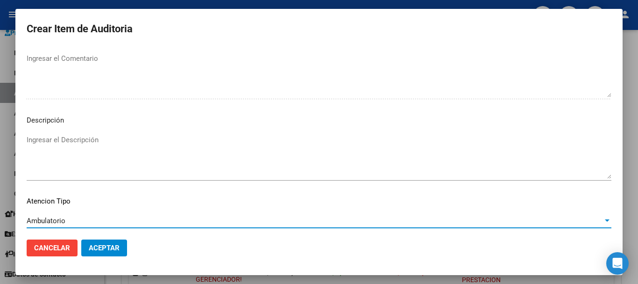
scroll to position [587, 0]
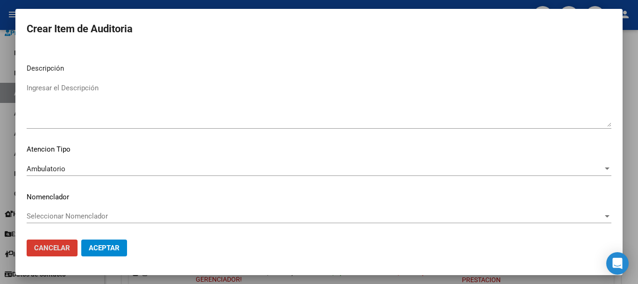
click at [27, 239] on button "Cancelar" at bounding box center [52, 247] width 51 height 17
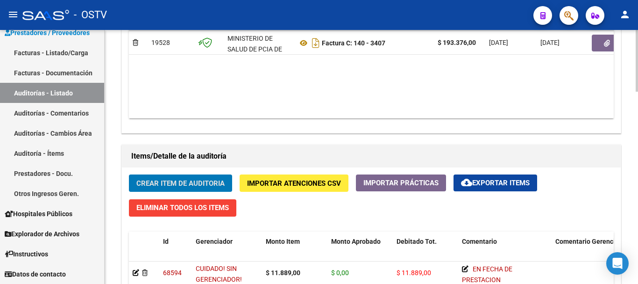
click at [129, 174] on button "Crear Item de Auditoria" at bounding box center [180, 182] width 103 height 17
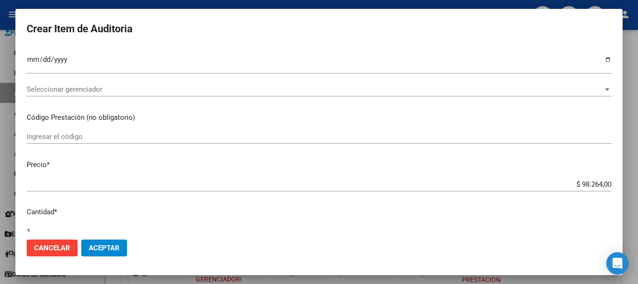
scroll to position [280, 0]
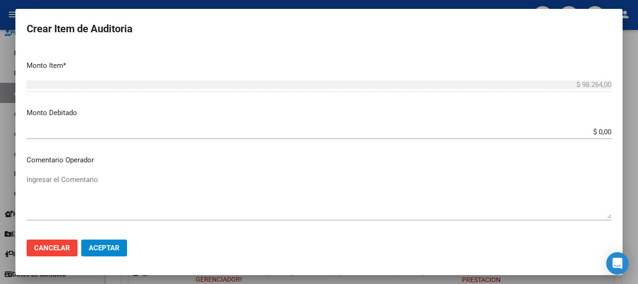
click at [90, 190] on textarea "Ingresar el Comentario" at bounding box center [319, 196] width 585 height 44
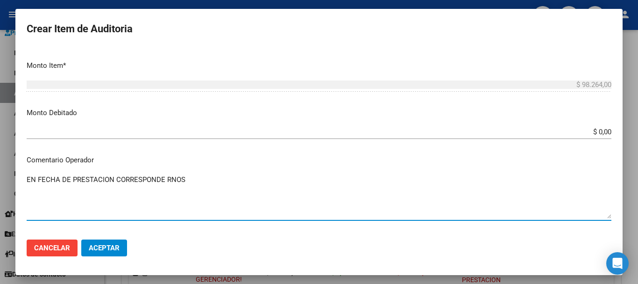
paste textarea "1-2690-8"
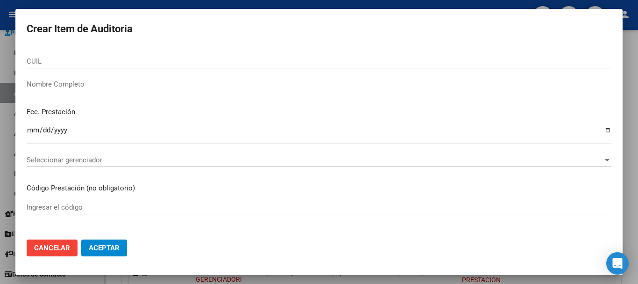
scroll to position [0, 0]
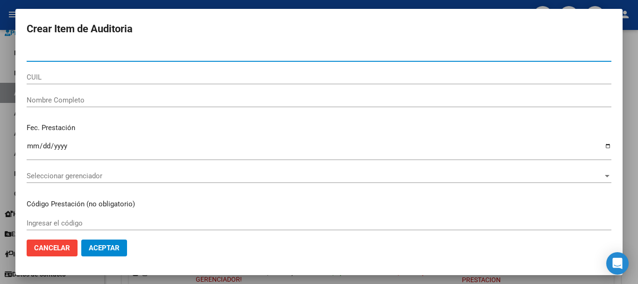
drag, startPoint x: 62, startPoint y: 52, endPoint x: 0, endPoint y: 57, distance: 62.3
click at [0, 57] on div "Crear Item de Auditoria Nro Documento CUIL Nombre Completo Fec. Prestación Ingr…" at bounding box center [319, 142] width 638 height 284
paste input "57840647"
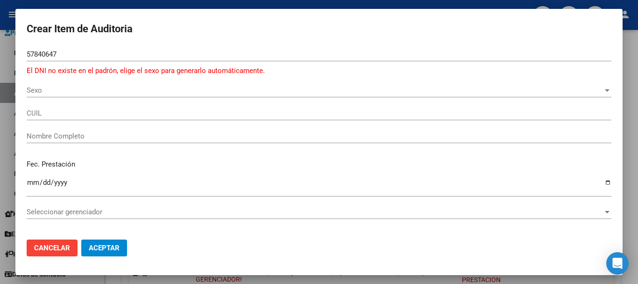
click at [62, 85] on div "Sexo Sexo" at bounding box center [319, 90] width 585 height 14
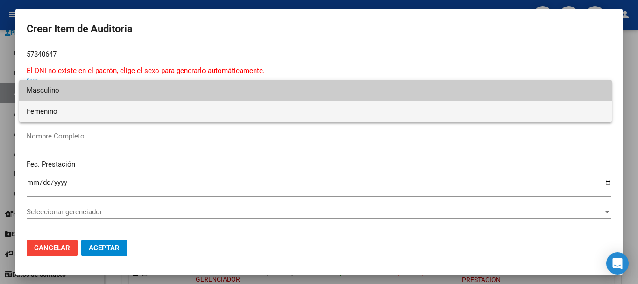
click at [57, 107] on span "Femenino" at bounding box center [316, 111] width 578 height 21
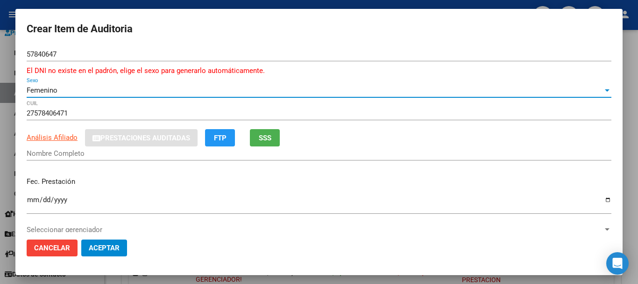
click at [55, 85] on div "Femenino Sexo" at bounding box center [319, 90] width 585 height 14
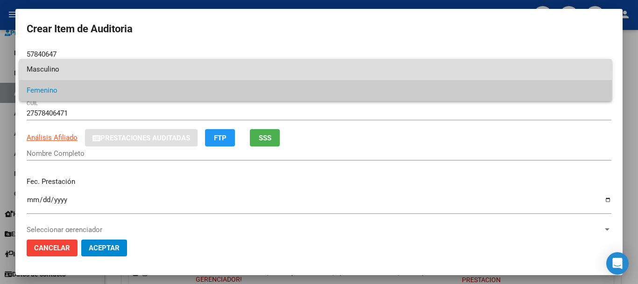
click at [47, 68] on span "Masculino" at bounding box center [316, 69] width 578 height 21
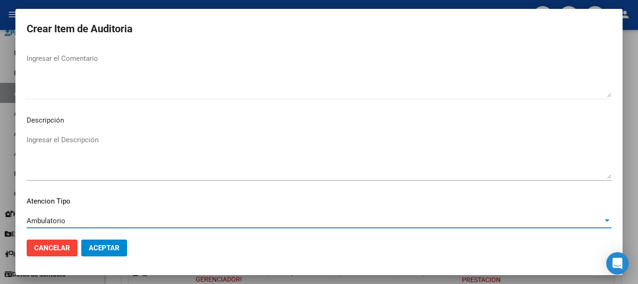
scroll to position [587, 0]
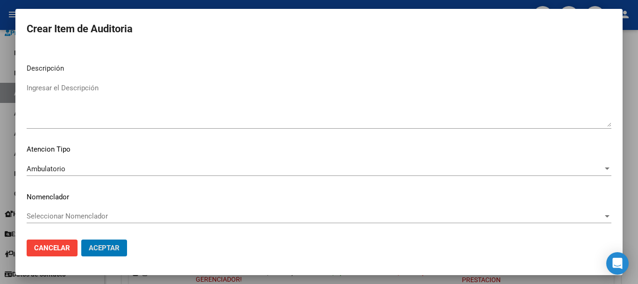
click at [81, 239] on button "Aceptar" at bounding box center [104, 247] width 46 height 17
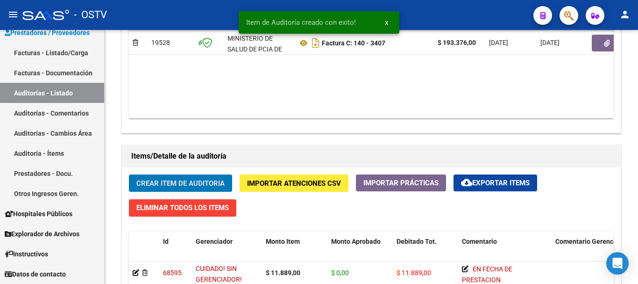
click at [129, 174] on button "Crear Item de Auditoria" at bounding box center [180, 182] width 103 height 17
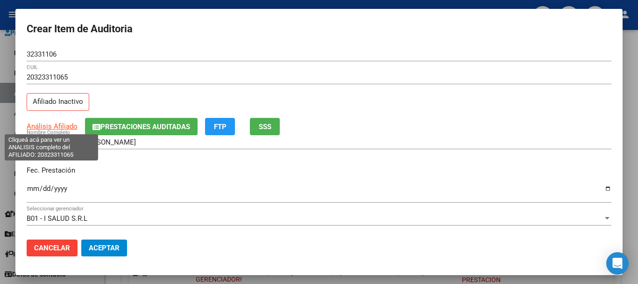
click at [49, 122] on span "Análisis Afiliado" at bounding box center [52, 126] width 51 height 8
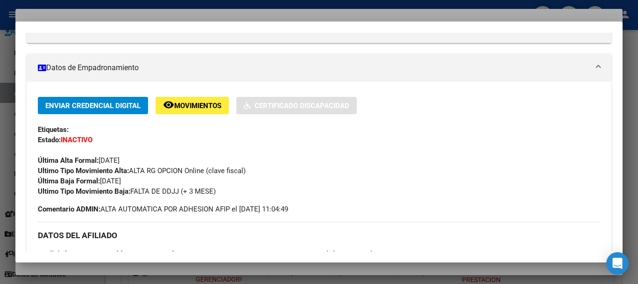
scroll to position [494, 0]
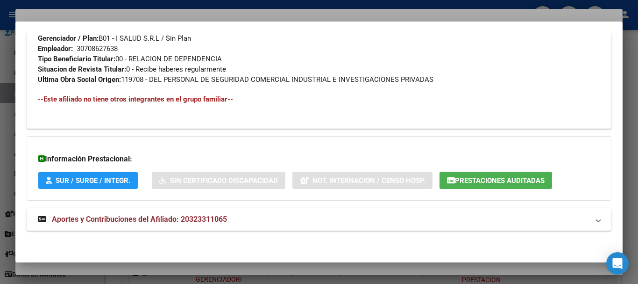
click at [156, 219] on mat-expansion-panel-header "Aportes y Contribuciones del Afiliado: 20323311065" at bounding box center [319, 219] width 585 height 22
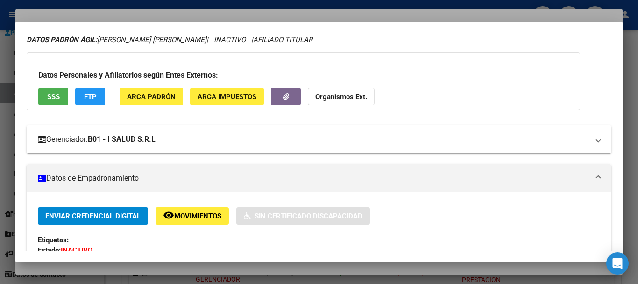
scroll to position [93, 0]
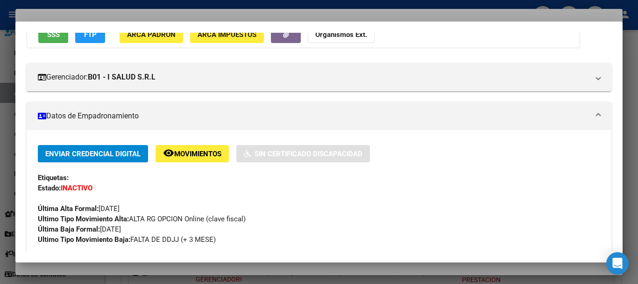
click at [83, 28] on mat-dialog-container "Análisis Afiliado - CUIL: 20323311065 DATOS PADRÓN ÁGIL: RAMIREZ CRISTIAN MANUE…" at bounding box center [318, 141] width 607 height 241
click at [87, 36] on span "FTP" at bounding box center [90, 34] width 13 height 8
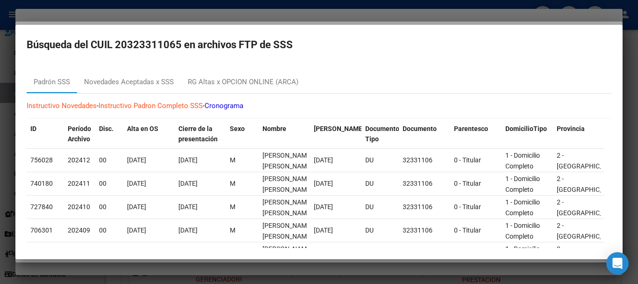
click at [185, 12] on div at bounding box center [319, 142] width 638 height 284
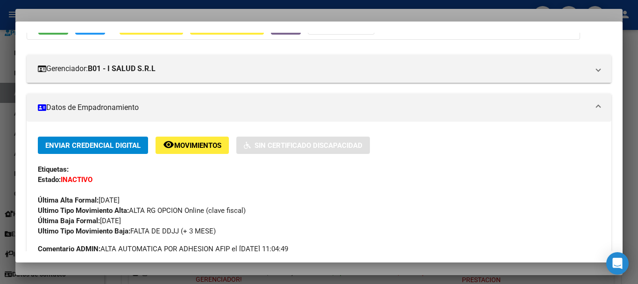
scroll to position [0, 0]
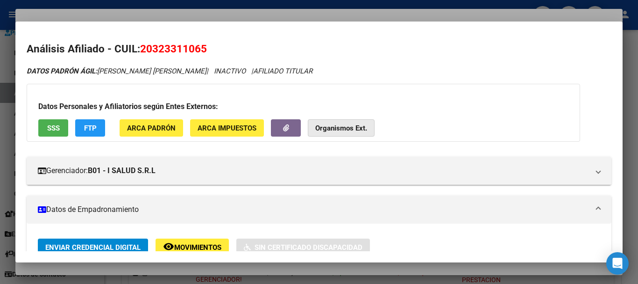
click at [346, 125] on strong "Organismos Ext." at bounding box center [341, 128] width 52 height 8
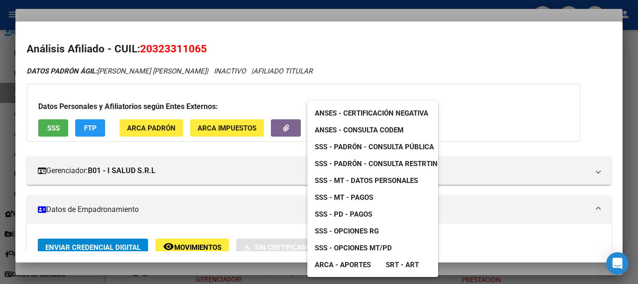
click at [364, 145] on span "SSS - Padrón - Consulta Pública" at bounding box center [374, 146] width 119 height 8
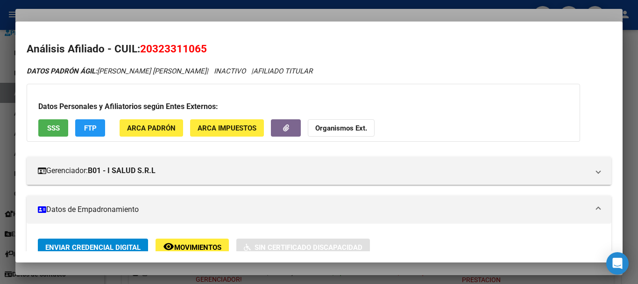
click at [163, 14] on div at bounding box center [319, 142] width 638 height 284
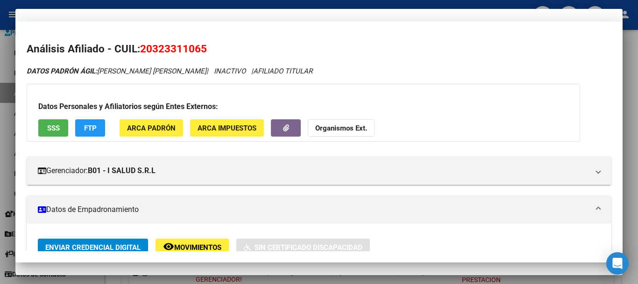
click at [332, 77] on input "20323311065" at bounding box center [319, 77] width 585 height 8
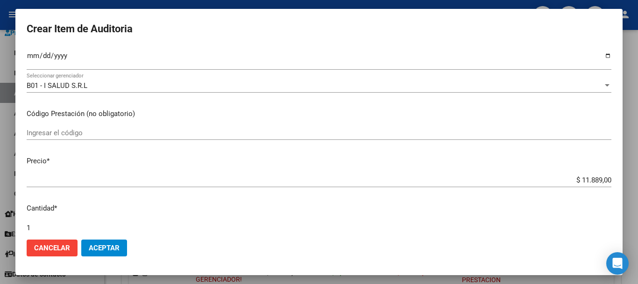
scroll to position [315, 0]
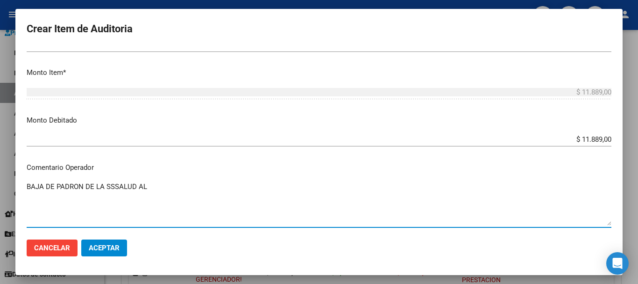
paste textarea "31-01-2025"
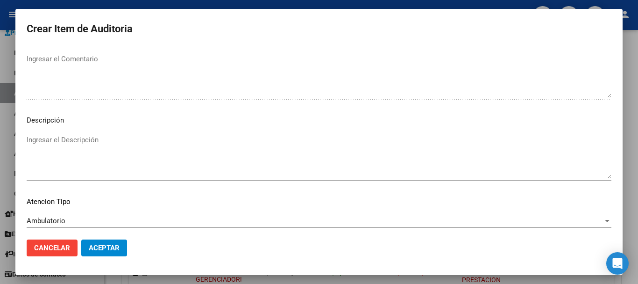
scroll to position [576, 0]
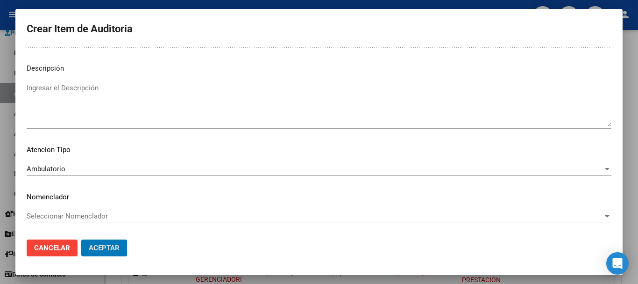
click at [81, 239] on button "Aceptar" at bounding box center [104, 247] width 46 height 17
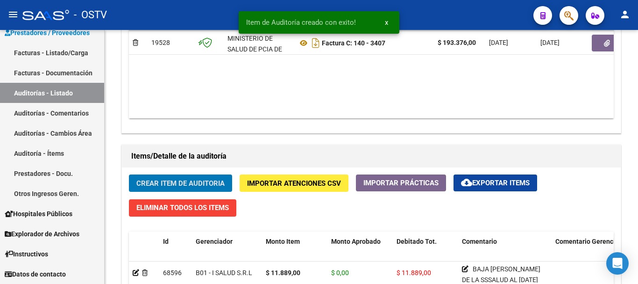
click at [129, 174] on button "Crear Item de Auditoria" at bounding box center [180, 182] width 103 height 17
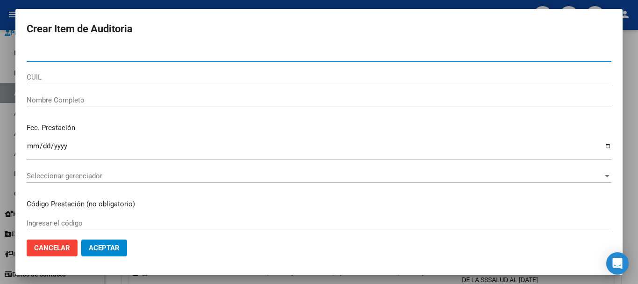
paste input "20020375"
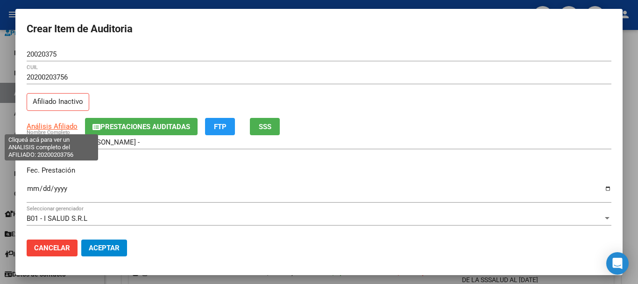
click at [57, 125] on span "Análisis Afiliado" at bounding box center [52, 126] width 51 height 8
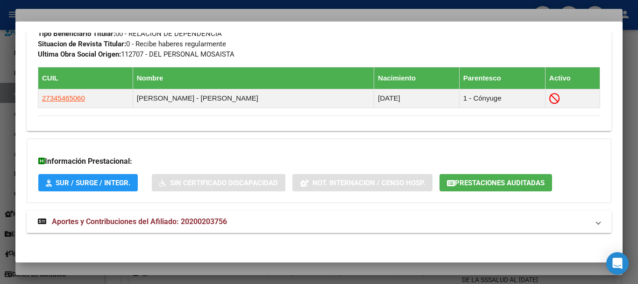
scroll to position [522, 0]
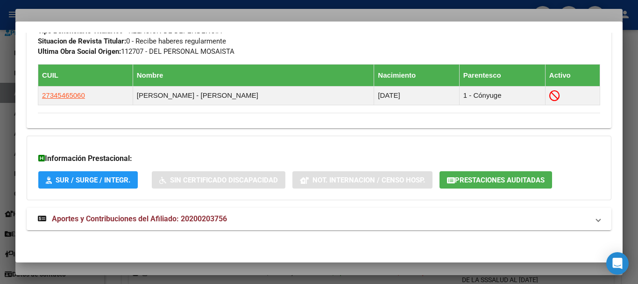
click at [203, 213] on strong "Aportes y Contribuciones del Afiliado: 20200203756" at bounding box center [132, 218] width 189 height 11
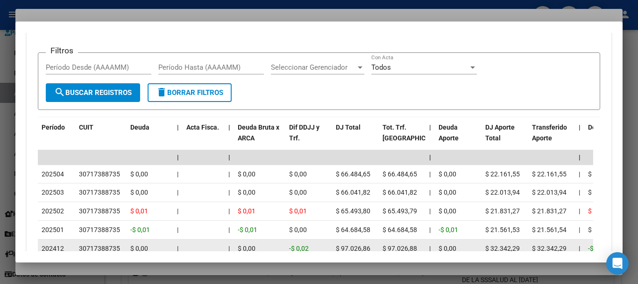
scroll to position [865, 0]
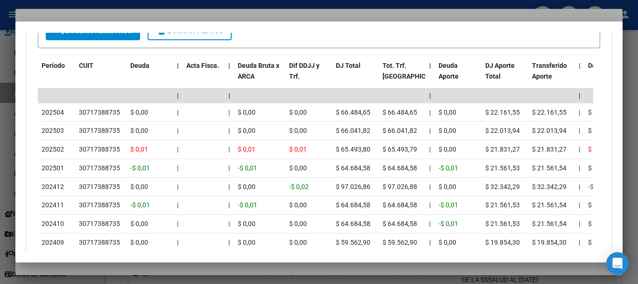
click at [86, 11] on div at bounding box center [319, 142] width 638 height 284
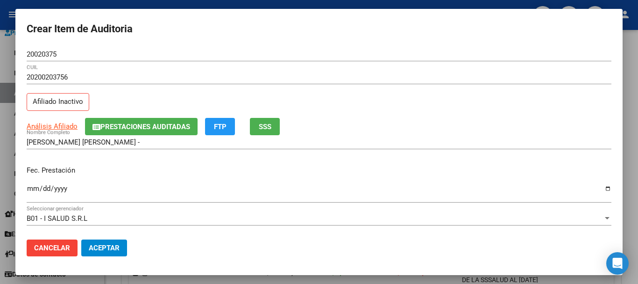
click at [368, 104] on div "20200203756 CUIL Afiliado Inactivo" at bounding box center [319, 94] width 585 height 48
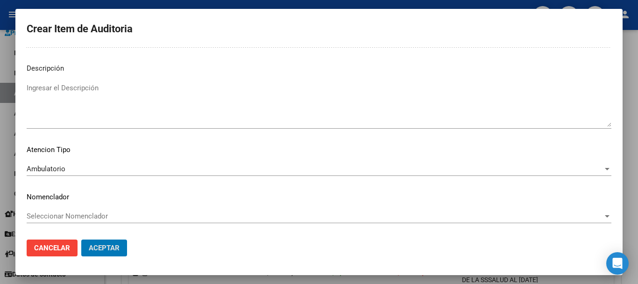
scroll to position [0, 0]
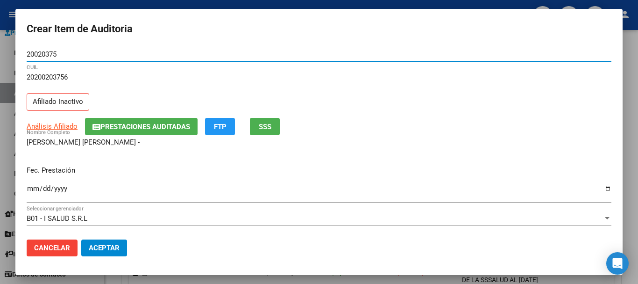
click at [81, 239] on button "Aceptar" at bounding box center [104, 247] width 46 height 17
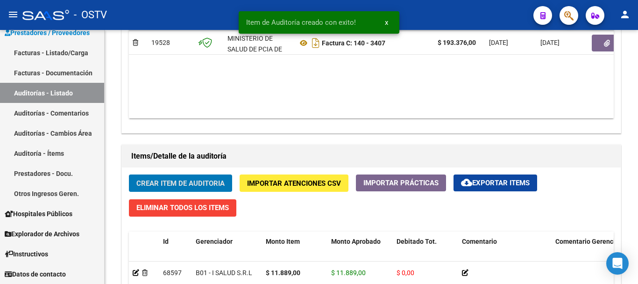
click at [129, 174] on button "Crear Item de Auditoria" at bounding box center [180, 182] width 103 height 17
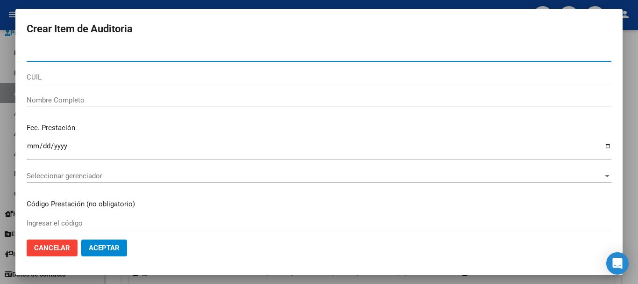
paste input "20258257"
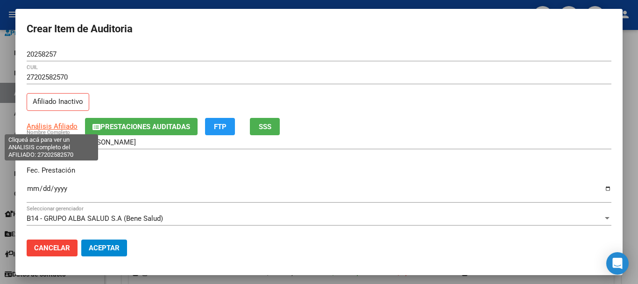
click at [51, 128] on span "Análisis Afiliado" at bounding box center [52, 126] width 51 height 8
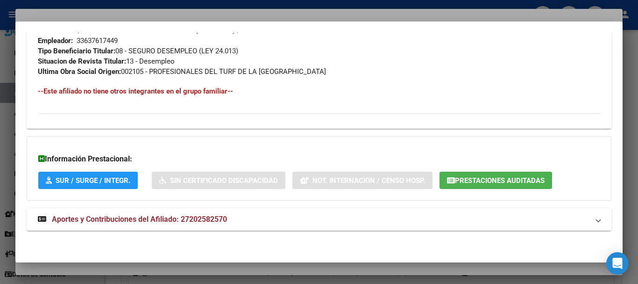
click at [227, 213] on strong "Aportes y Contribuciones del Afiliado: 27202582570" at bounding box center [132, 218] width 189 height 11
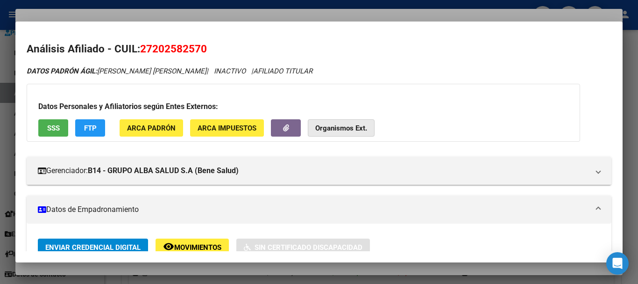
click at [357, 130] on strong "Organismos Ext." at bounding box center [341, 128] width 52 height 8
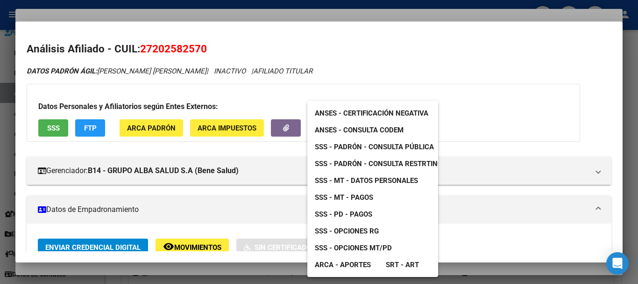
click at [360, 143] on span "SSS - Padrón - Consulta Pública" at bounding box center [374, 146] width 119 height 8
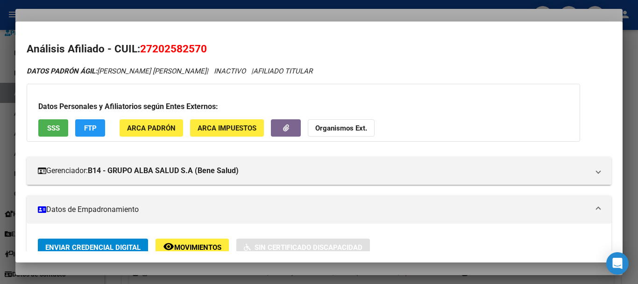
click at [165, 14] on div at bounding box center [319, 142] width 638 height 284
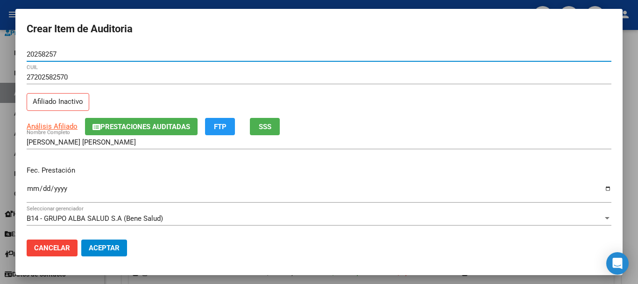
drag, startPoint x: 348, startPoint y: 54, endPoint x: 356, endPoint y: 65, distance: 13.1
click at [350, 55] on input "20258257" at bounding box center [319, 54] width 585 height 8
click at [81, 239] on button "Aceptar" at bounding box center [104, 247] width 46 height 17
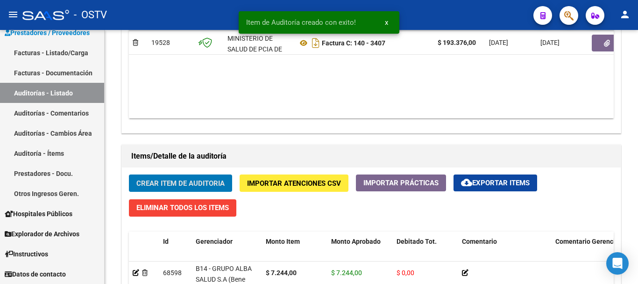
click at [129, 174] on button "Crear Item de Auditoria" at bounding box center [180, 182] width 103 height 17
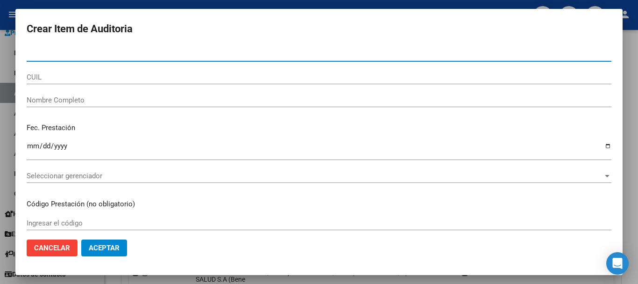
paste input "44734073"
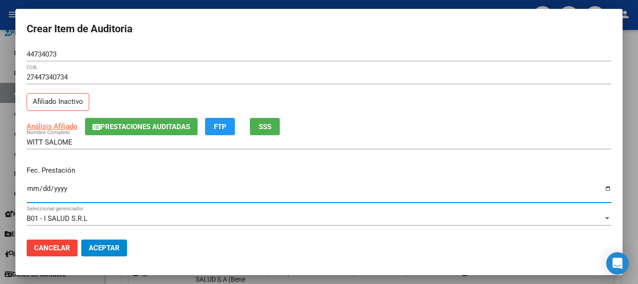
click at [125, 124] on span "Prestaciones Auditadas" at bounding box center [145, 126] width 90 height 8
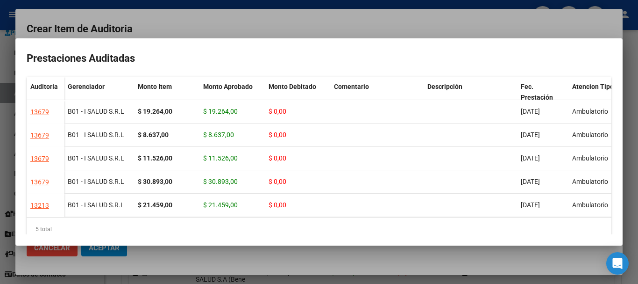
click at [252, 41] on mat-dialog-container "Prestaciones Auditadas Auditoría Gerenciador Monto Item Monto Aprobado Monto De…" at bounding box center [318, 141] width 607 height 207
click at [205, 24] on div at bounding box center [319, 142] width 638 height 284
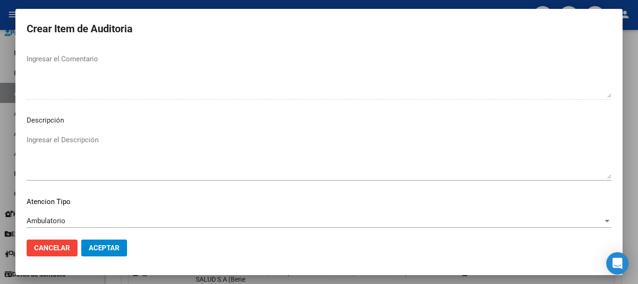
scroll to position [576, 0]
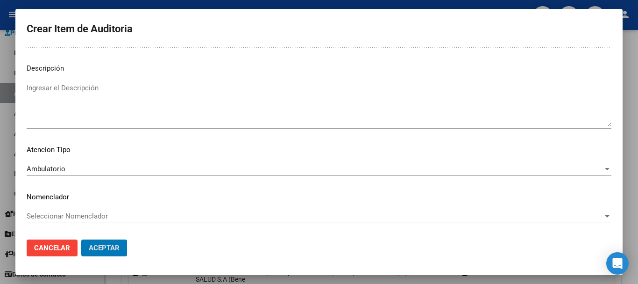
click at [81, 239] on button "Aceptar" at bounding box center [104, 247] width 46 height 17
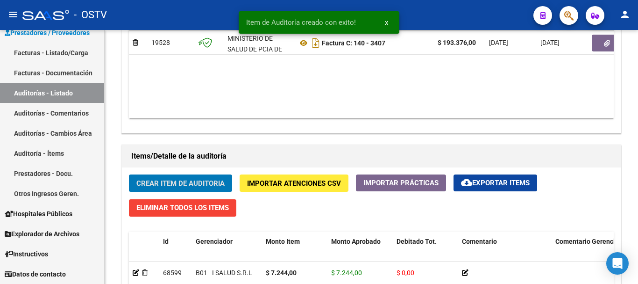
click at [129, 174] on button "Crear Item de Auditoria" at bounding box center [180, 182] width 103 height 17
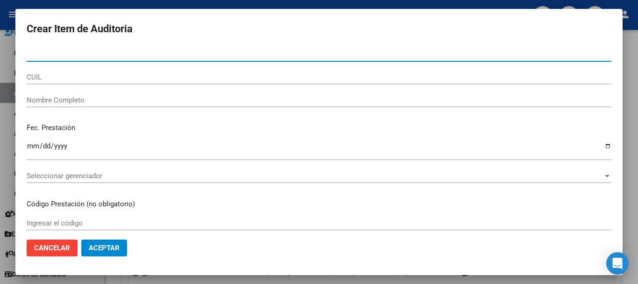
paste input "44734073"
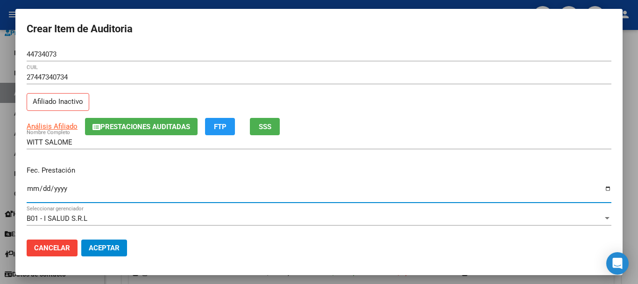
click at [174, 128] on span "Prestaciones Auditadas" at bounding box center [145, 126] width 90 height 8
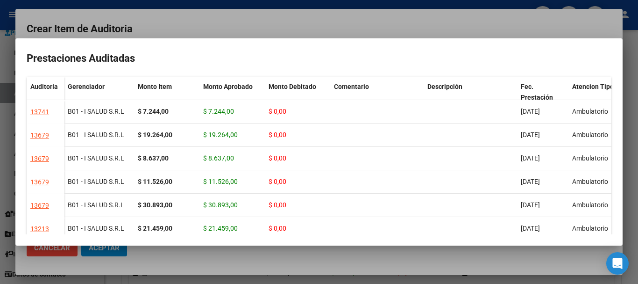
click at [291, 34] on div at bounding box center [319, 142] width 638 height 284
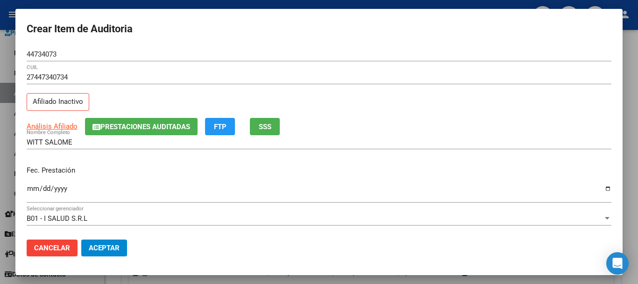
click at [411, 93] on div "27447340734 CUIL Afiliado Inactivo" at bounding box center [319, 94] width 585 height 48
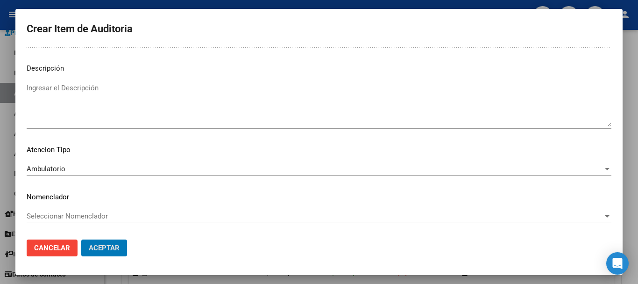
click at [81, 239] on button "Aceptar" at bounding box center [104, 247] width 46 height 17
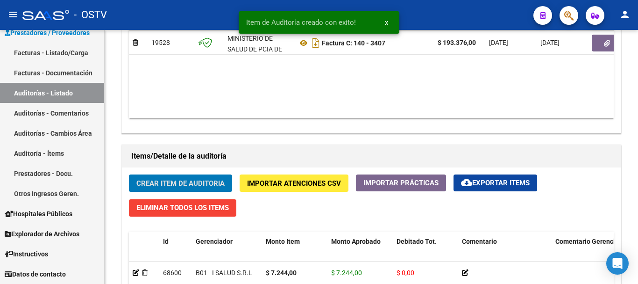
click at [129, 174] on button "Crear Item de Auditoria" at bounding box center [180, 182] width 103 height 17
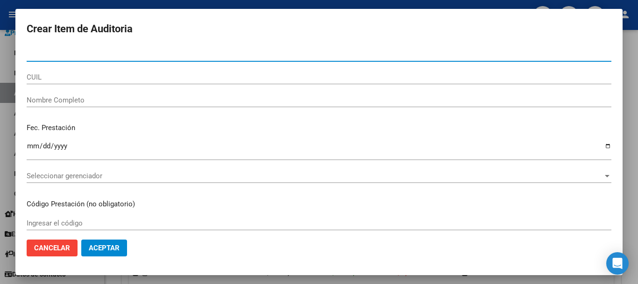
paste input "44734073"
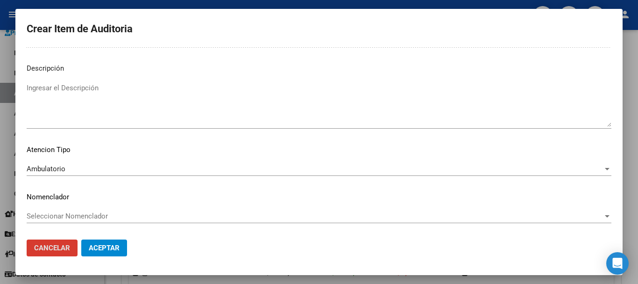
click at [81, 239] on button "Aceptar" at bounding box center [104, 247] width 46 height 17
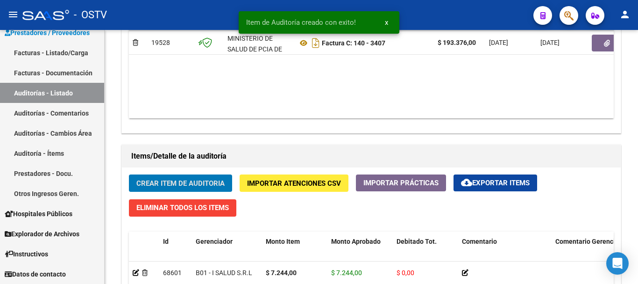
click at [129, 174] on button "Crear Item de Auditoria" at bounding box center [180, 182] width 103 height 17
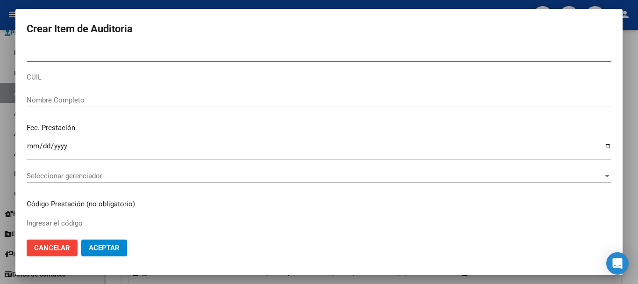
paste input "44734073"
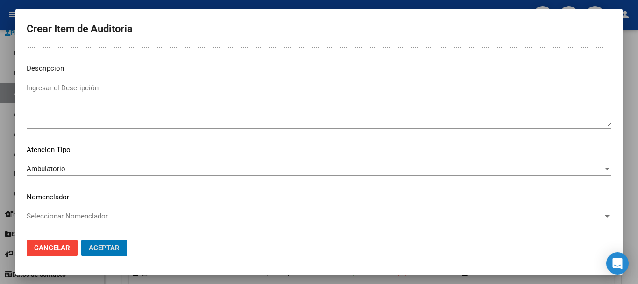
click at [81, 239] on button "Aceptar" at bounding box center [104, 247] width 46 height 17
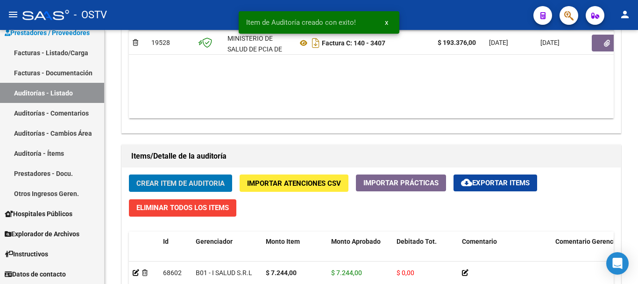
click at [129, 174] on button "Crear Item de Auditoria" at bounding box center [180, 182] width 103 height 17
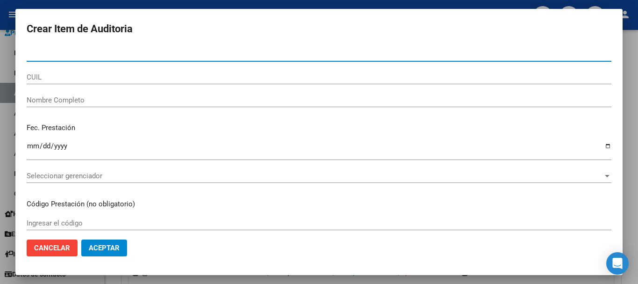
paste input "44734073"
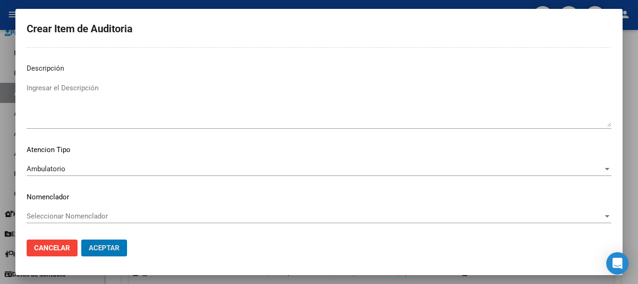
click at [81, 239] on button "Aceptar" at bounding box center [104, 247] width 46 height 17
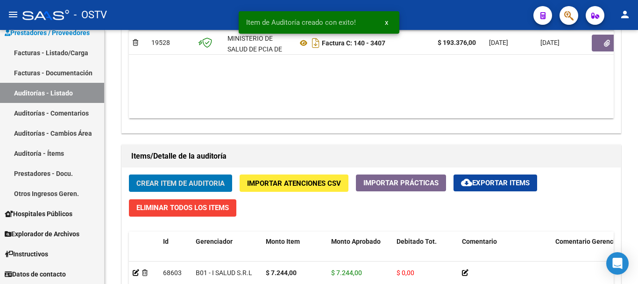
click at [129, 174] on button "Crear Item de Auditoria" at bounding box center [180, 182] width 103 height 17
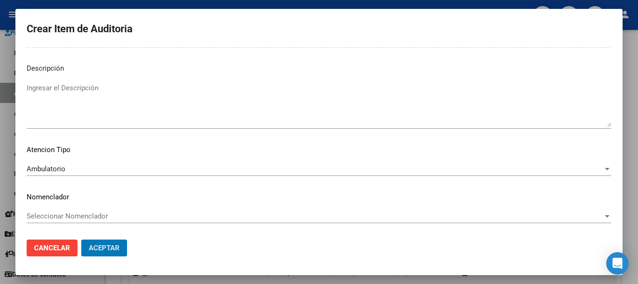
click at [81, 239] on button "Aceptar" at bounding box center [104, 247] width 46 height 17
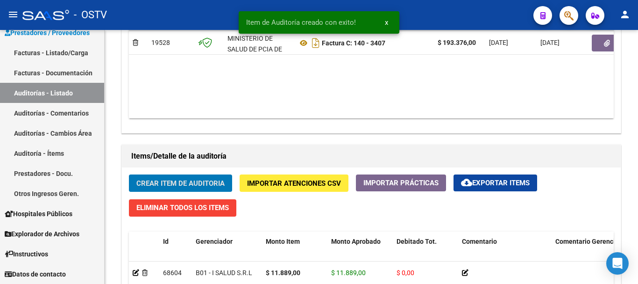
click at [129, 174] on button "Crear Item de Auditoria" at bounding box center [180, 182] width 103 height 17
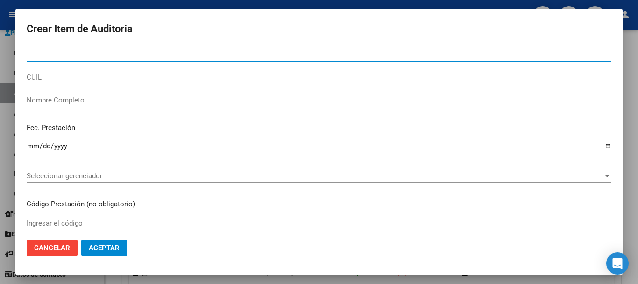
paste input "44734073"
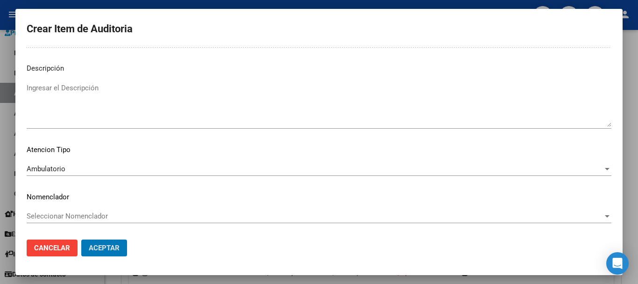
click at [81, 239] on button "Aceptar" at bounding box center [104, 247] width 46 height 17
click at [97, 255] on button "Aceptar" at bounding box center [104, 247] width 46 height 17
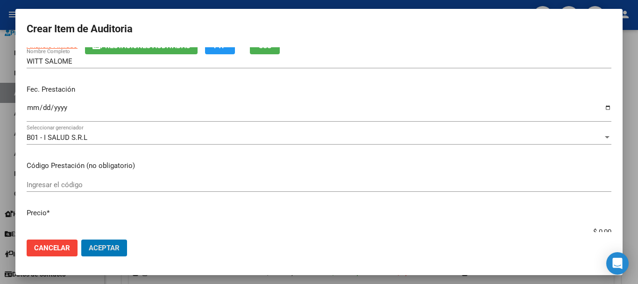
scroll to position [0, 0]
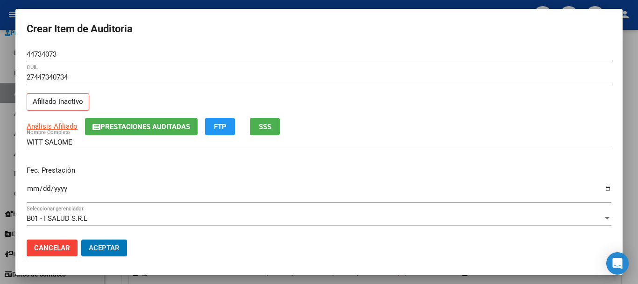
click at [50, 56] on input "44734073" at bounding box center [319, 54] width 585 height 8
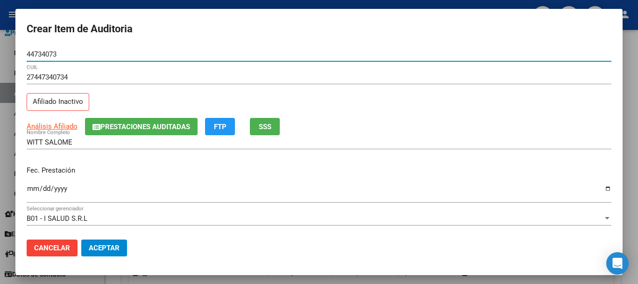
click at [50, 56] on input "44734073" at bounding box center [319, 54] width 585 height 8
click at [638, 179] on div at bounding box center [319, 142] width 638 height 284
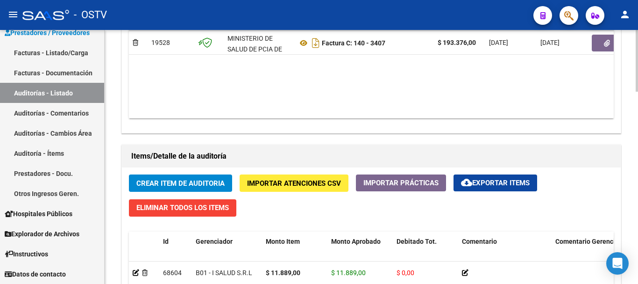
click at [129, 174] on button "Crear Item de Auditoria" at bounding box center [180, 182] width 103 height 17
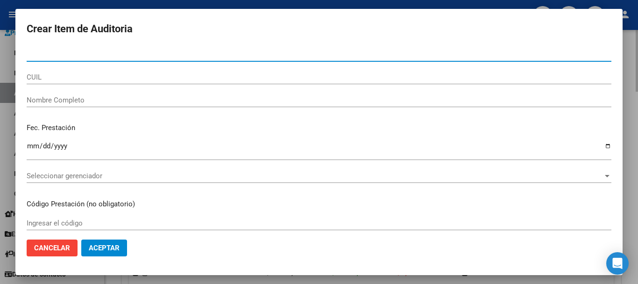
paste input "44734073"
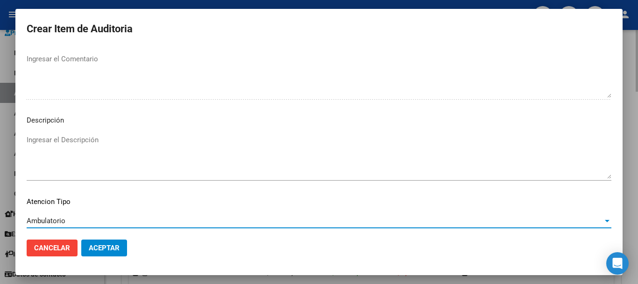
scroll to position [576, 0]
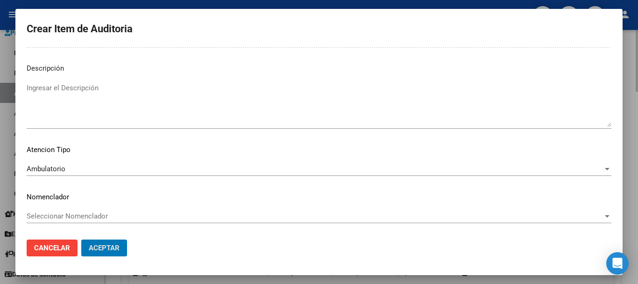
click at [81, 239] on button "Aceptar" at bounding box center [104, 247] width 46 height 17
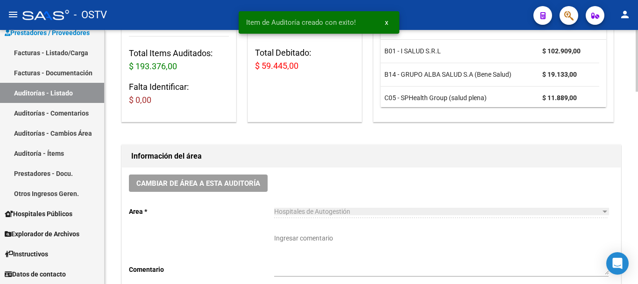
scroll to position [0, 0]
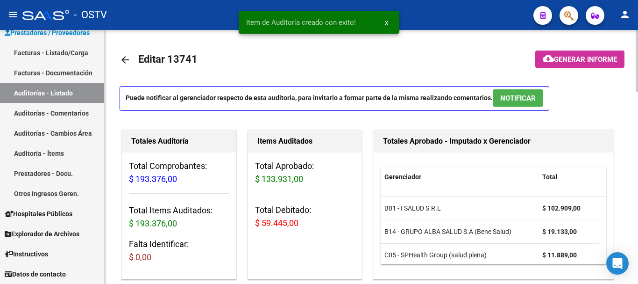
click at [577, 58] on span "Generar informe" at bounding box center [585, 59] width 63 height 8
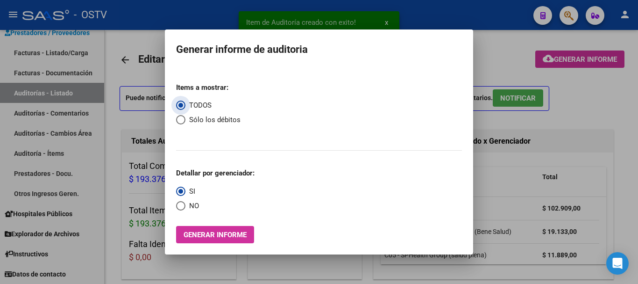
click at [178, 120] on span "Select an option" at bounding box center [180, 119] width 9 height 9
click at [178, 120] on input "Sólo los débitos" at bounding box center [180, 119] width 9 height 9
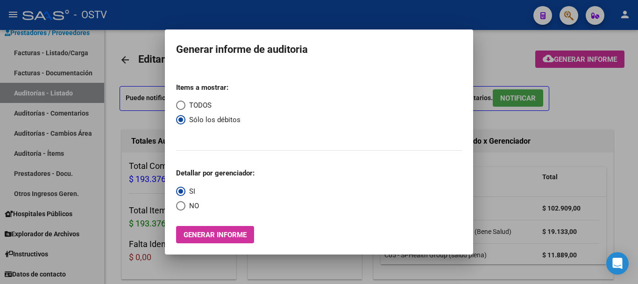
click at [183, 207] on span "Select an option" at bounding box center [180, 205] width 9 height 9
click at [183, 207] on input "NO" at bounding box center [180, 205] width 9 height 9
click at [201, 230] on button "Generar informe" at bounding box center [215, 234] width 78 height 17
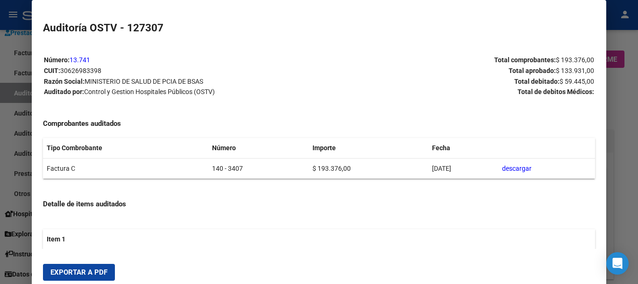
click at [88, 272] on span "Exportar a PDF" at bounding box center [78, 272] width 57 height 8
click at [638, 162] on div at bounding box center [319, 142] width 638 height 284
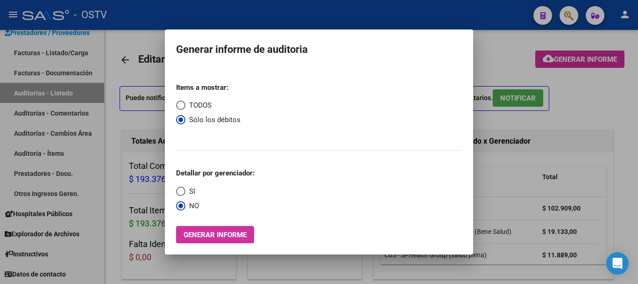
click at [638, 162] on div at bounding box center [319, 142] width 638 height 284
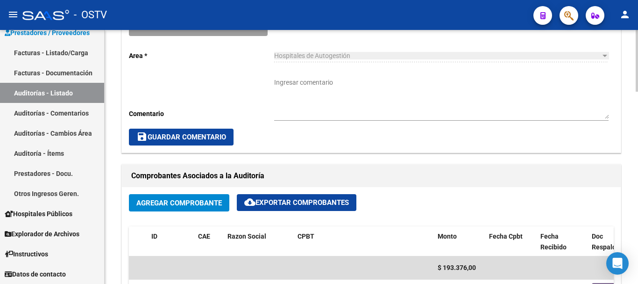
scroll to position [420, 0]
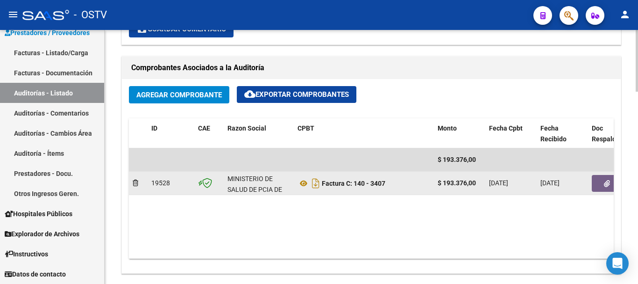
click at [611, 180] on button "button" at bounding box center [607, 183] width 30 height 17
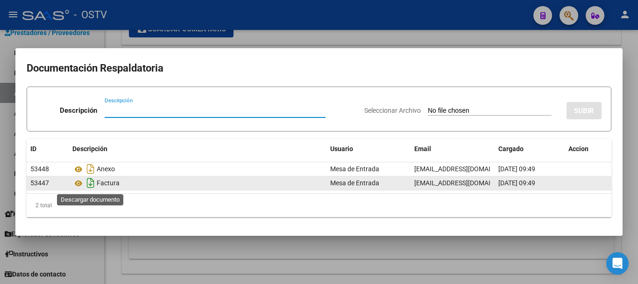
click at [86, 180] on icon "Descargar documento" at bounding box center [91, 182] width 12 height 15
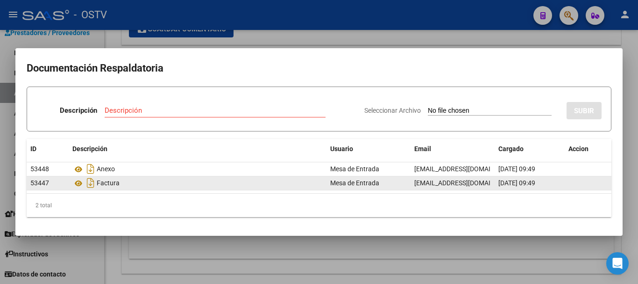
click at [183, 113] on input "Descripción" at bounding box center [215, 110] width 221 height 8
click at [428, 107] on input "Seleccionar Archivo" at bounding box center [490, 111] width 124 height 9
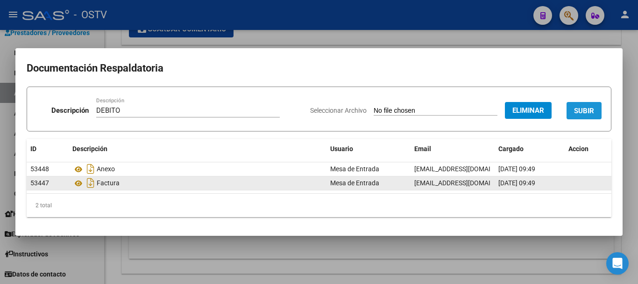
click at [578, 109] on span "SUBIR" at bounding box center [584, 111] width 20 height 8
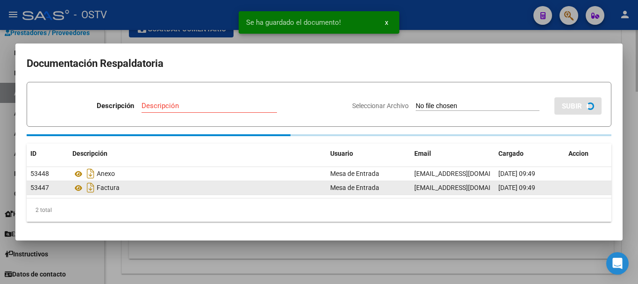
click at [638, 137] on div at bounding box center [319, 142] width 638 height 284
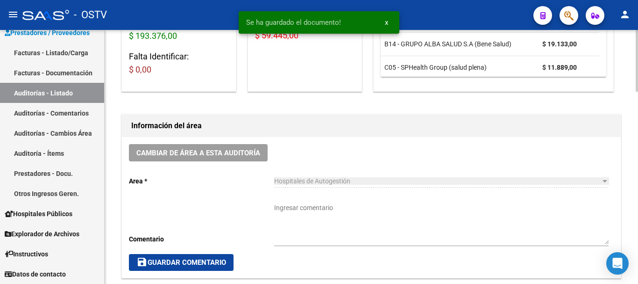
scroll to position [187, 0]
click at [333, 184] on span "Hospitales de Autogestión" at bounding box center [312, 181] width 76 height 7
click at [325, 212] on textarea "Ingresar comentario" at bounding box center [441, 223] width 334 height 41
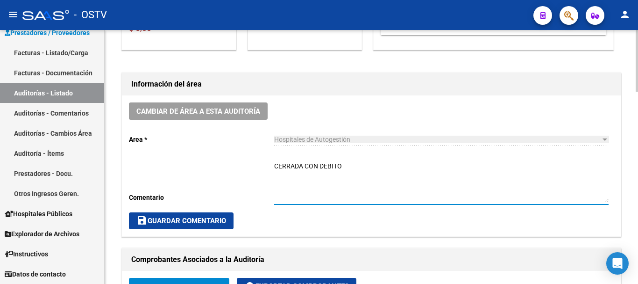
scroll to position [420, 0]
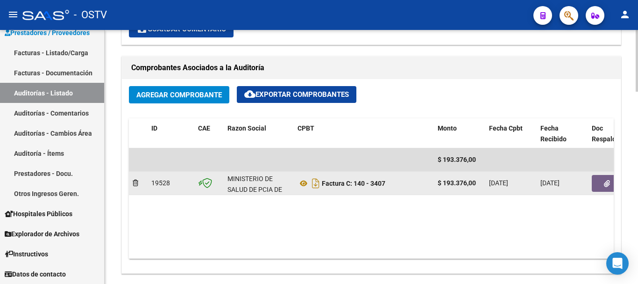
click at [606, 183] on icon "button" at bounding box center [607, 183] width 6 height 7
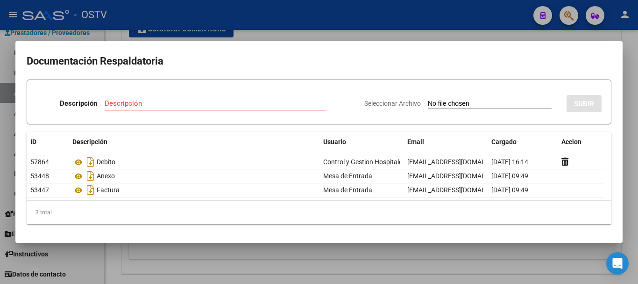
click at [467, 30] on div at bounding box center [319, 142] width 638 height 284
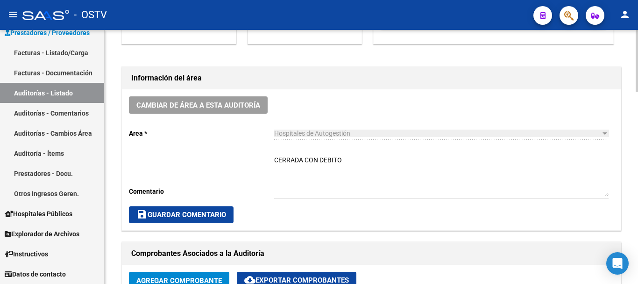
scroll to position [234, 0]
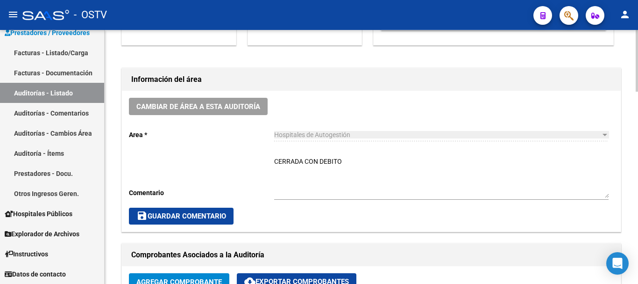
click at [185, 218] on span "save Guardar Comentario" at bounding box center [181, 216] width 90 height 8
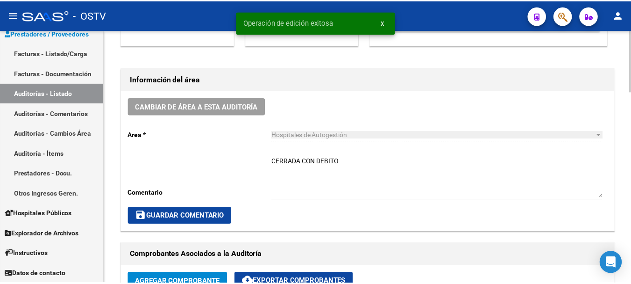
scroll to position [0, 0]
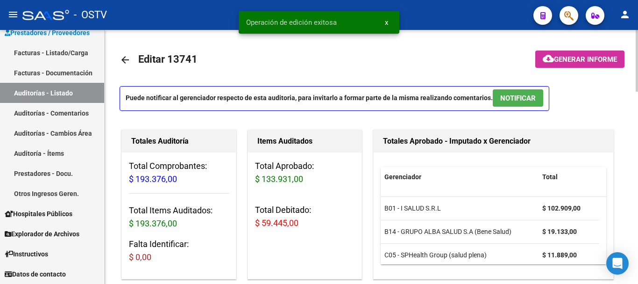
click at [125, 60] on mat-icon "arrow_back" at bounding box center [125, 59] width 11 height 11
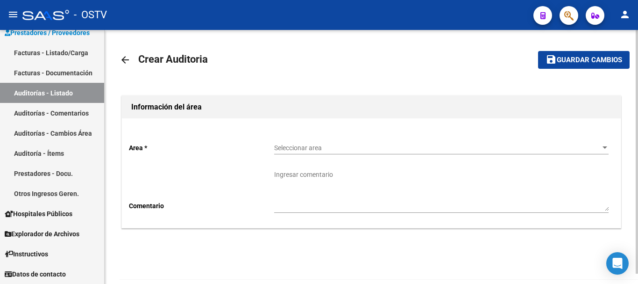
click at [626, 19] on mat-icon "person" at bounding box center [624, 14] width 11 height 11
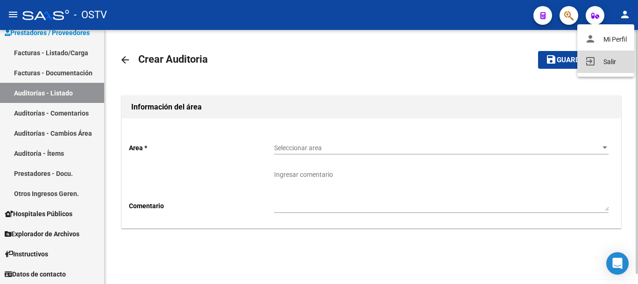
click at [609, 59] on button "exit_to_app Salir" at bounding box center [605, 61] width 57 height 22
